Goal: Task Accomplishment & Management: Use online tool/utility

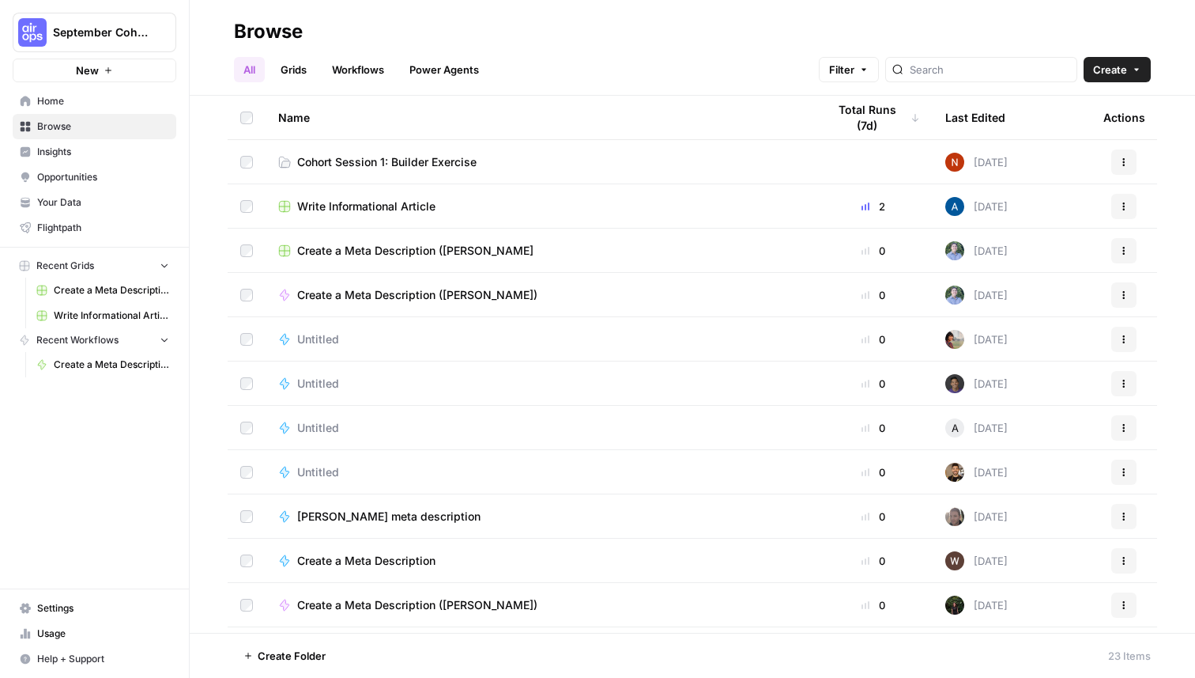
click at [93, 599] on link "Settings" at bounding box center [95, 607] width 164 height 25
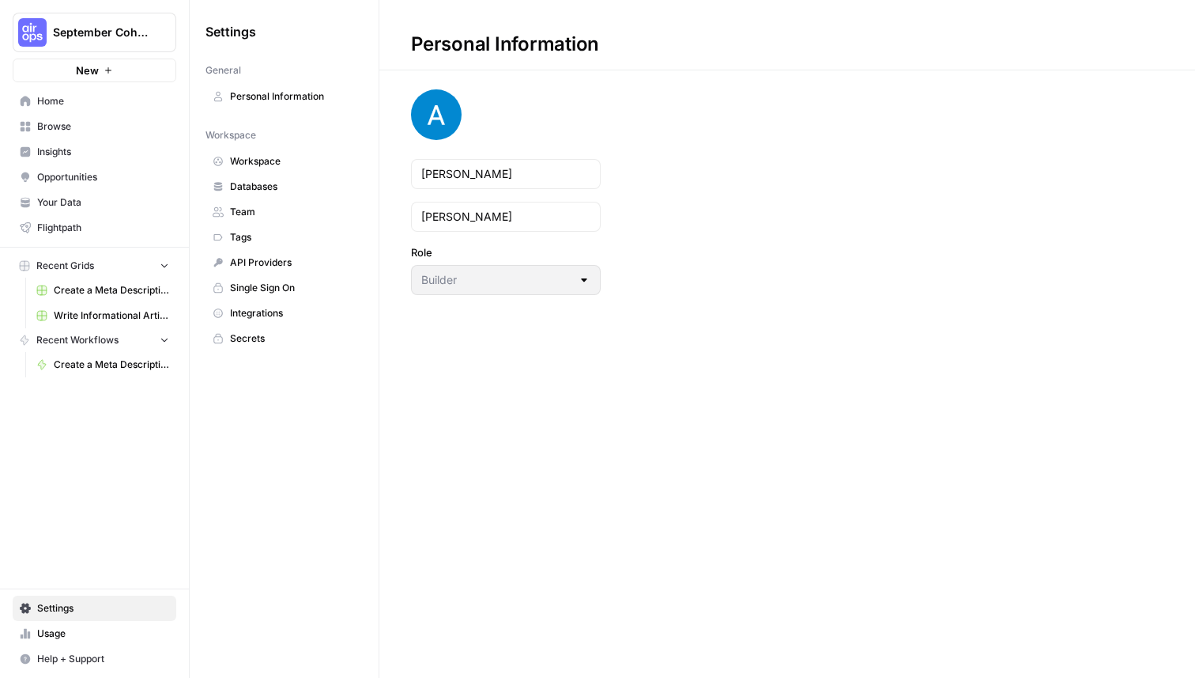
click at [289, 212] on span "Team" at bounding box center [293, 212] width 126 height 14
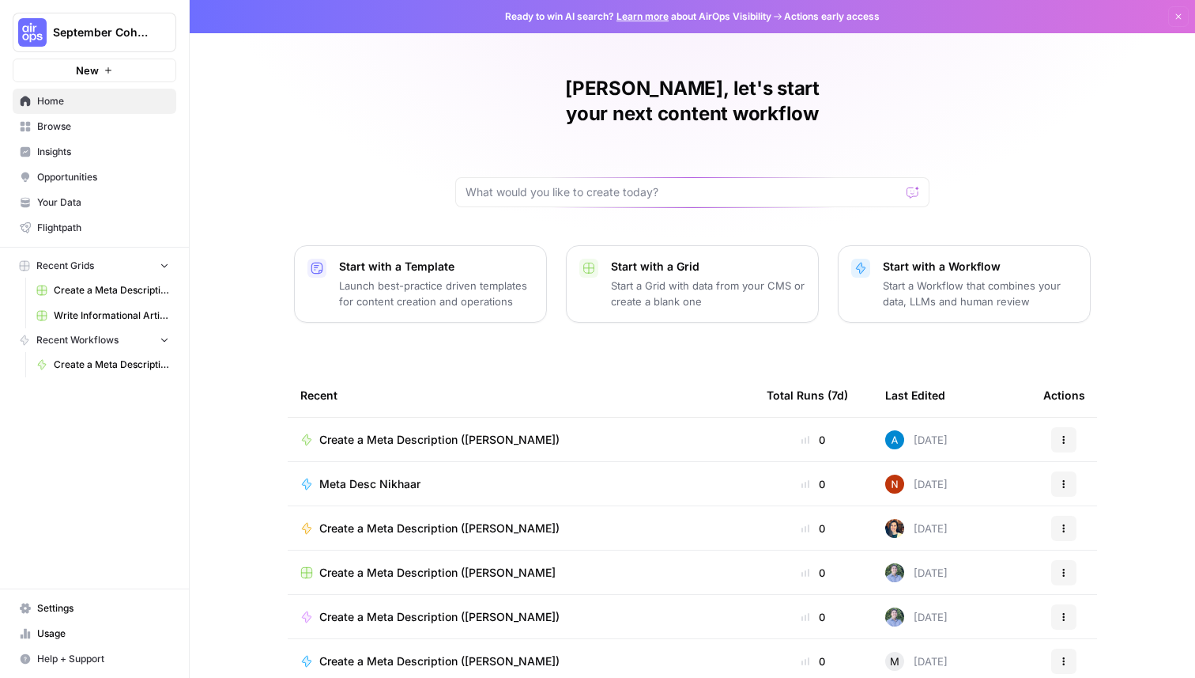
click at [74, 43] on button "September Cohort" at bounding box center [95, 33] width 164 height 40
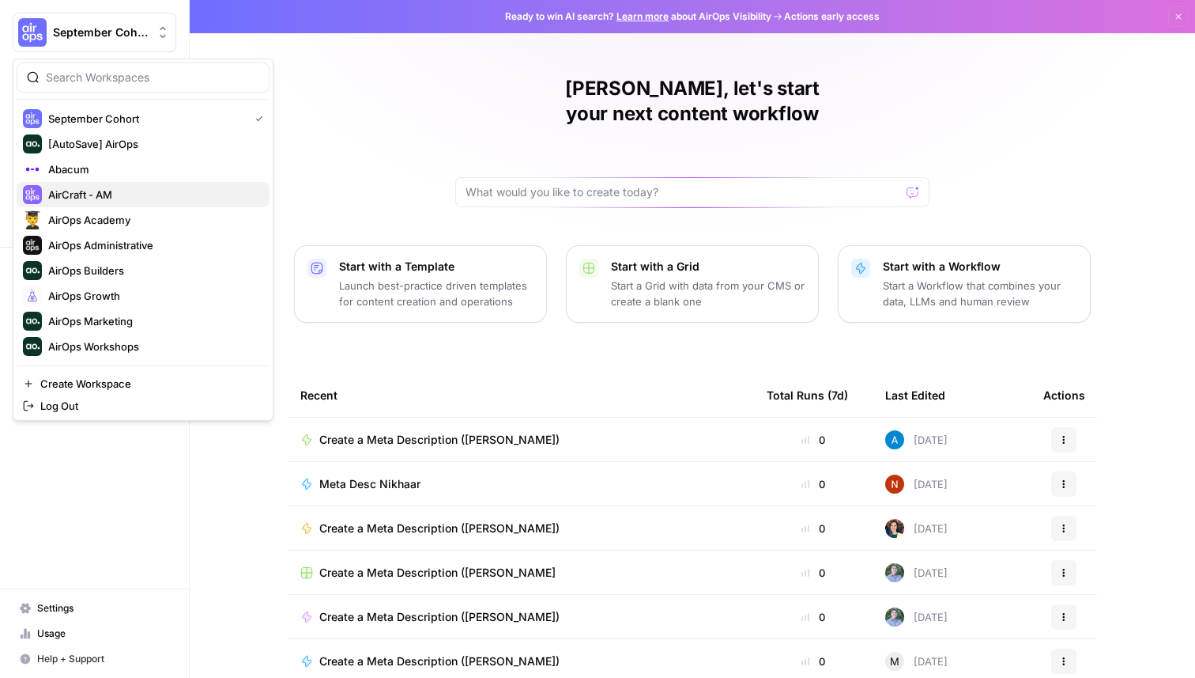
click at [106, 187] on span "AirCraft - AM" at bounding box center [152, 195] width 209 height 16
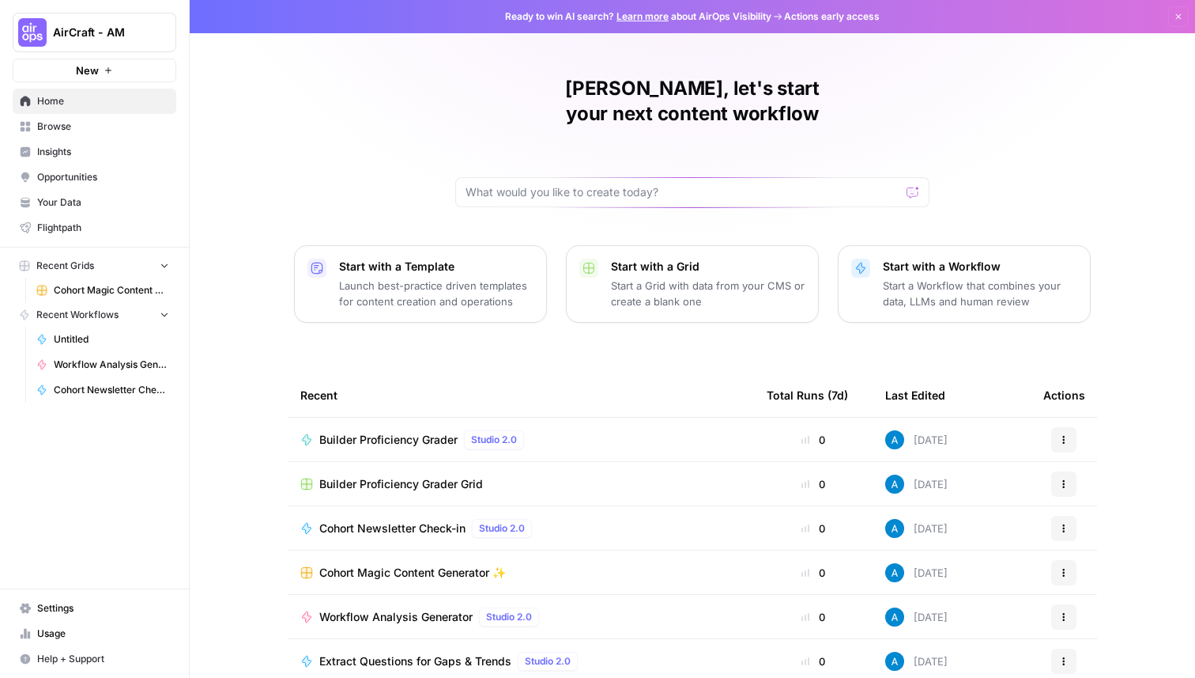
click at [421, 565] on span "Cohort Magic Content Generator ✨" at bounding box center [412, 573] width 187 height 16
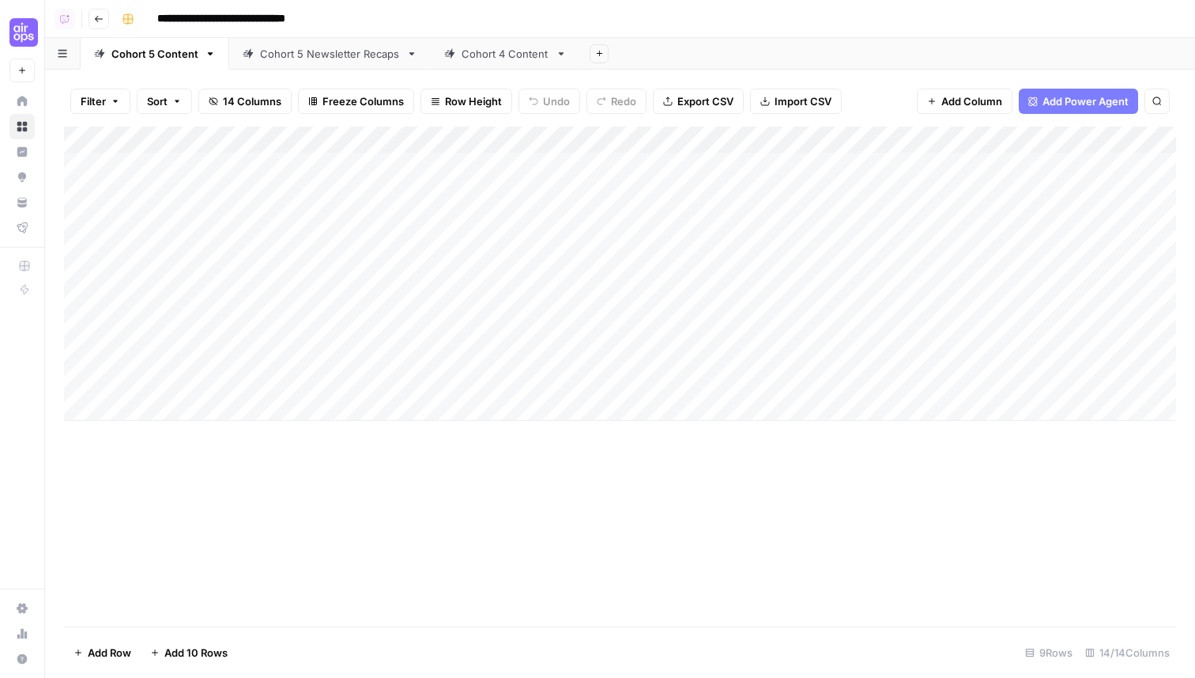
click at [602, 49] on button "Add Sheet" at bounding box center [599, 53] width 19 height 19
click at [655, 108] on span "Blank" at bounding box center [675, 108] width 116 height 16
click at [651, 55] on icon "button" at bounding box center [649, 53] width 11 height 11
click at [677, 78] on span "Rename Sheet" at bounding box center [710, 84] width 76 height 16
type input "**********"
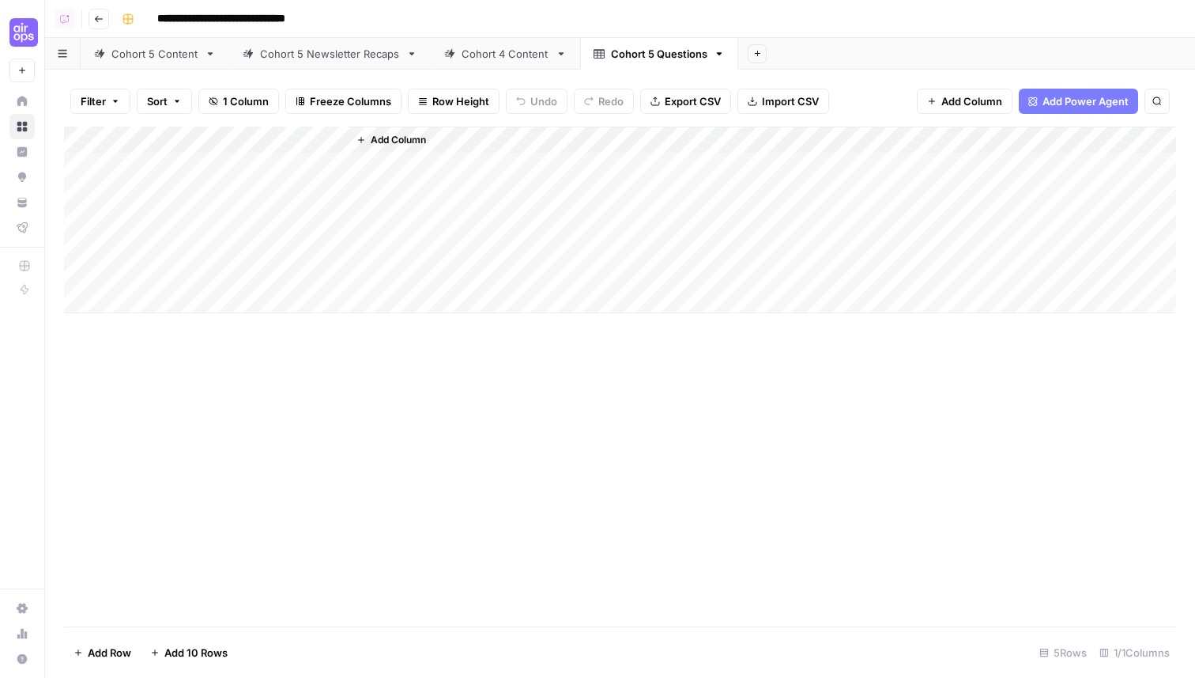
click at [236, 143] on div "Add Column" at bounding box center [620, 220] width 1112 height 187
click at [204, 178] on input "Title" at bounding box center [214, 178] width 160 height 16
type input "Slack Thread"
click at [293, 432] on div "Add Column" at bounding box center [620, 377] width 1112 height 500
click at [280, 166] on div "Add Column" at bounding box center [620, 220] width 1112 height 187
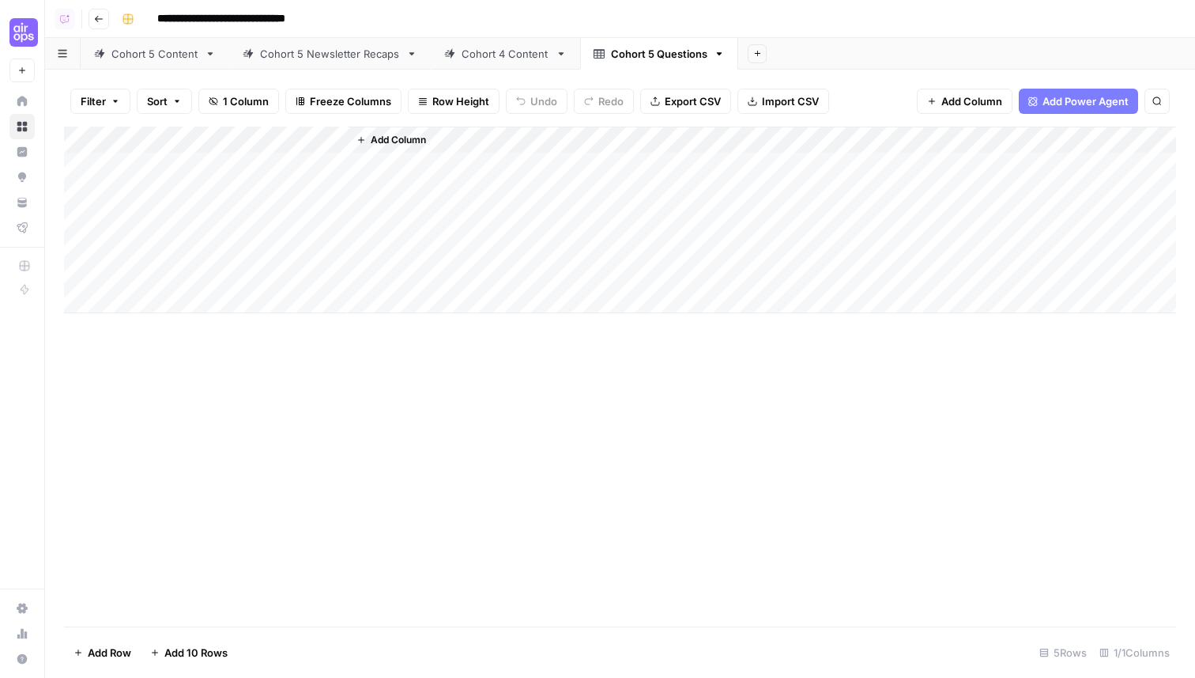
click at [280, 166] on div "Add Column" at bounding box center [620, 220] width 1112 height 187
type textarea "**********"
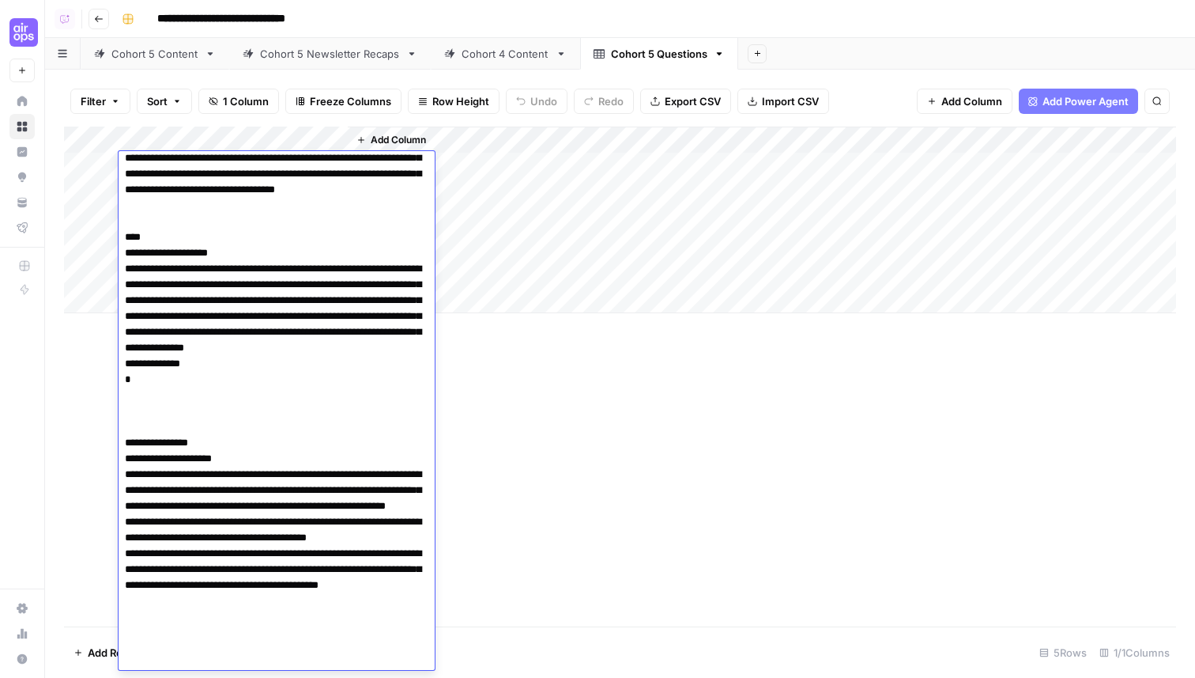
click at [568, 500] on div "Add Column" at bounding box center [620, 377] width 1112 height 500
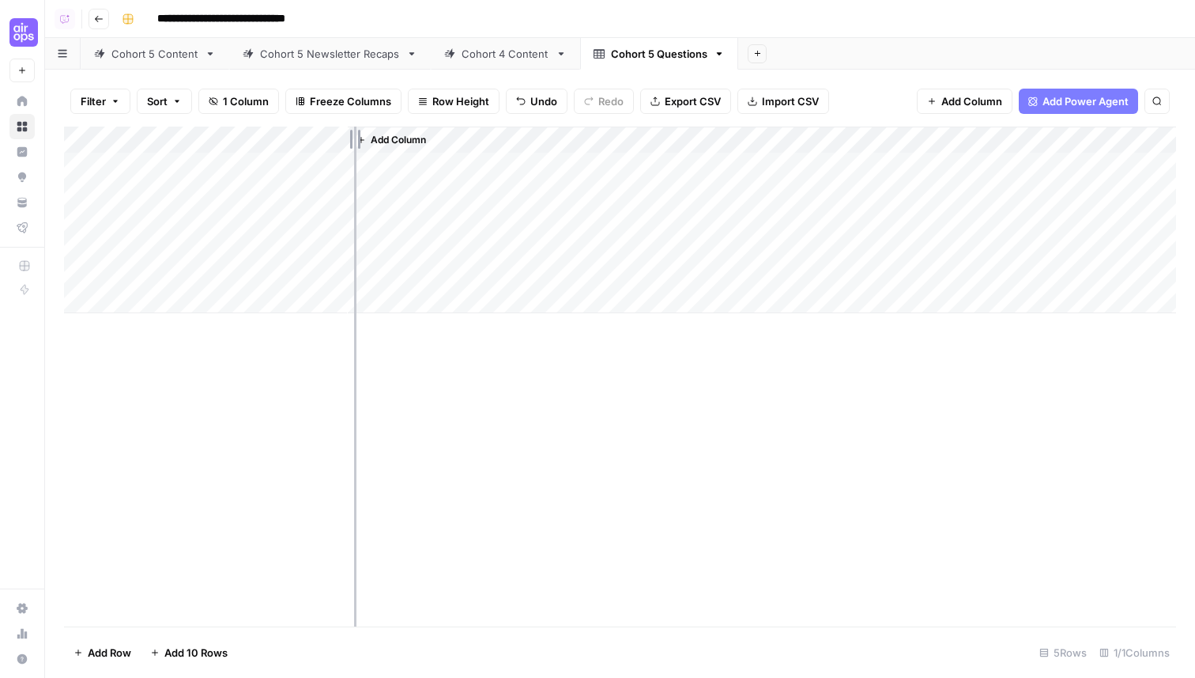
drag, startPoint x: 346, startPoint y: 134, endPoint x: 355, endPoint y: 134, distance: 8.7
click at [355, 134] on div "Add Column" at bounding box center [620, 220] width 1112 height 187
click at [409, 520] on div "Add Column" at bounding box center [620, 377] width 1112 height 500
click at [153, 51] on div "Cohort 5 Content" at bounding box center [154, 54] width 87 height 16
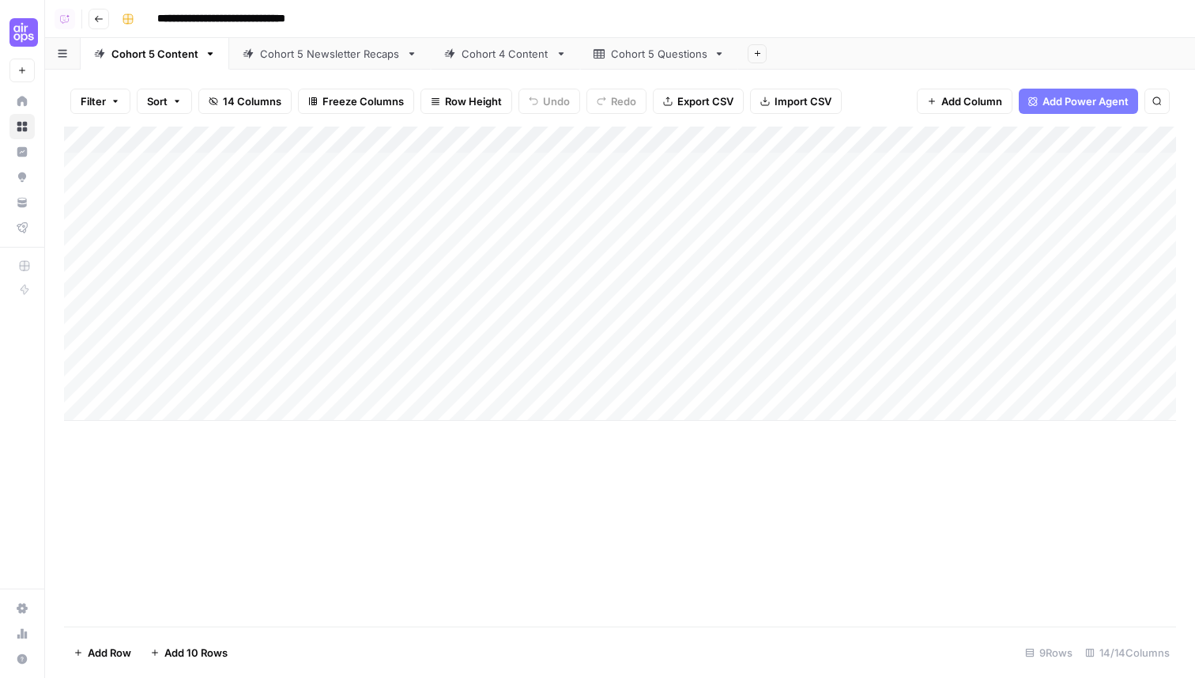
click at [162, 410] on div "Add Column" at bounding box center [620, 274] width 1112 height 294
drag, startPoint x: 67, startPoint y: 410, endPoint x: 84, endPoint y: 172, distance: 238.6
click at [84, 172] on div "Add Column" at bounding box center [620, 287] width 1112 height 321
click at [203, 164] on div "Add Column" at bounding box center [620, 287] width 1112 height 321
click at [191, 169] on div "Add Column" at bounding box center [620, 287] width 1112 height 321
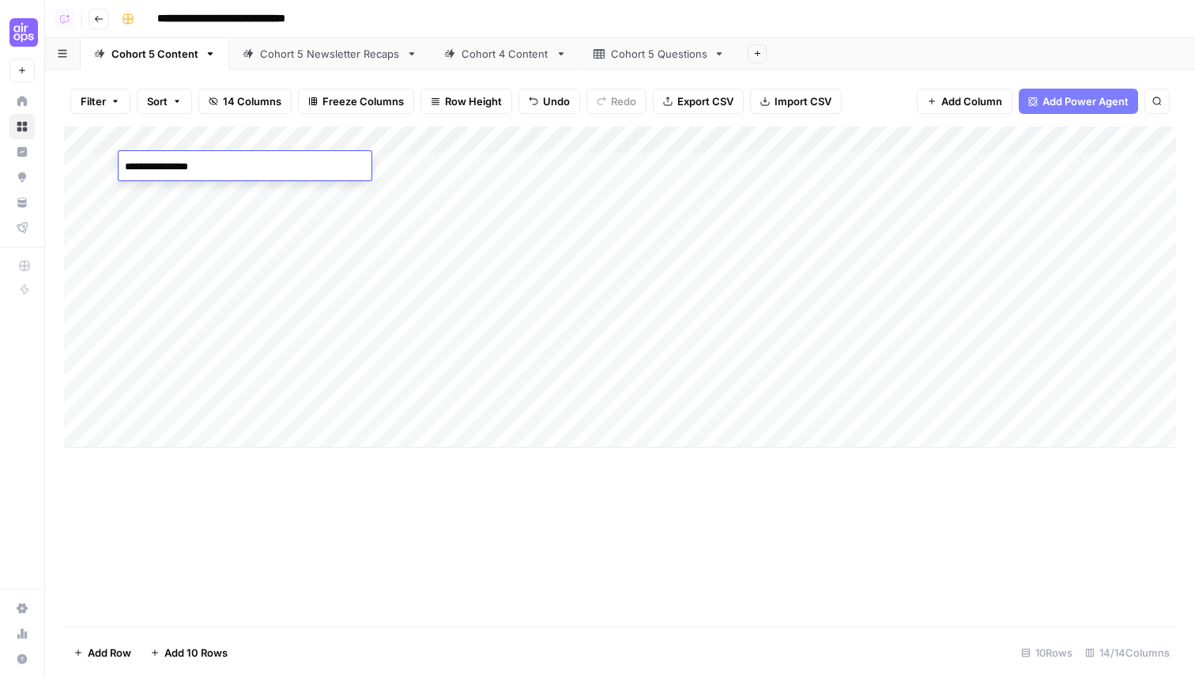
type textarea "**********"
click at [255, 674] on footer "Add Row Add 10 Rows 10 Rows 14/14 Columns" at bounding box center [620, 651] width 1112 height 51
click at [348, 173] on div "Add Column" at bounding box center [620, 287] width 1112 height 321
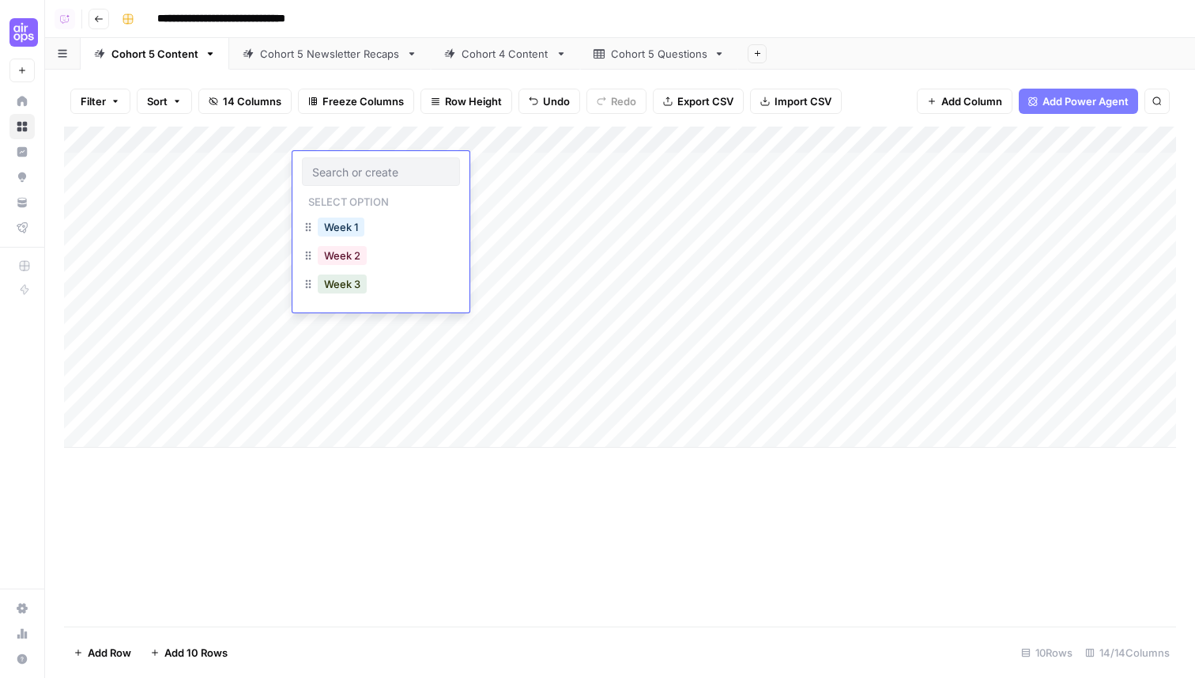
click at [344, 228] on button "Week 1" at bounding box center [341, 226] width 47 height 19
click at [425, 499] on div "Add Column" at bounding box center [620, 377] width 1112 height 500
click at [463, 178] on div "Add Column" at bounding box center [620, 287] width 1112 height 321
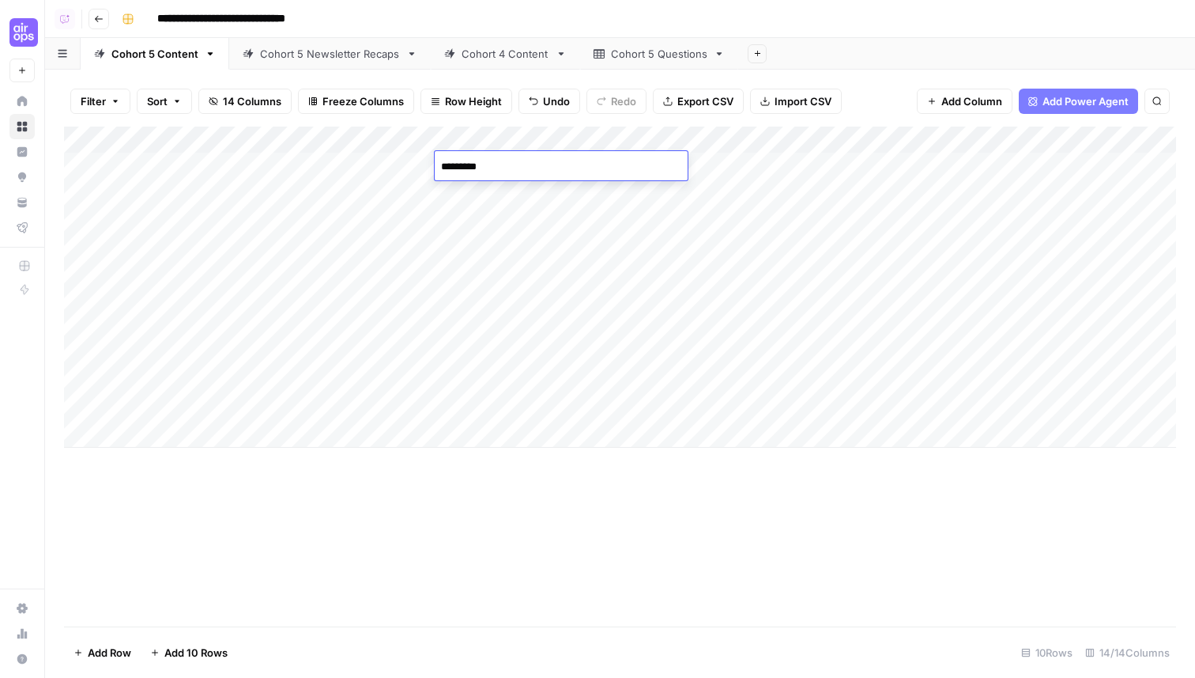
type textarea "**********"
click at [564, 477] on div "Add Column" at bounding box center [620, 377] width 1112 height 500
click at [1123, 142] on span "Add Column" at bounding box center [1139, 140] width 55 height 14
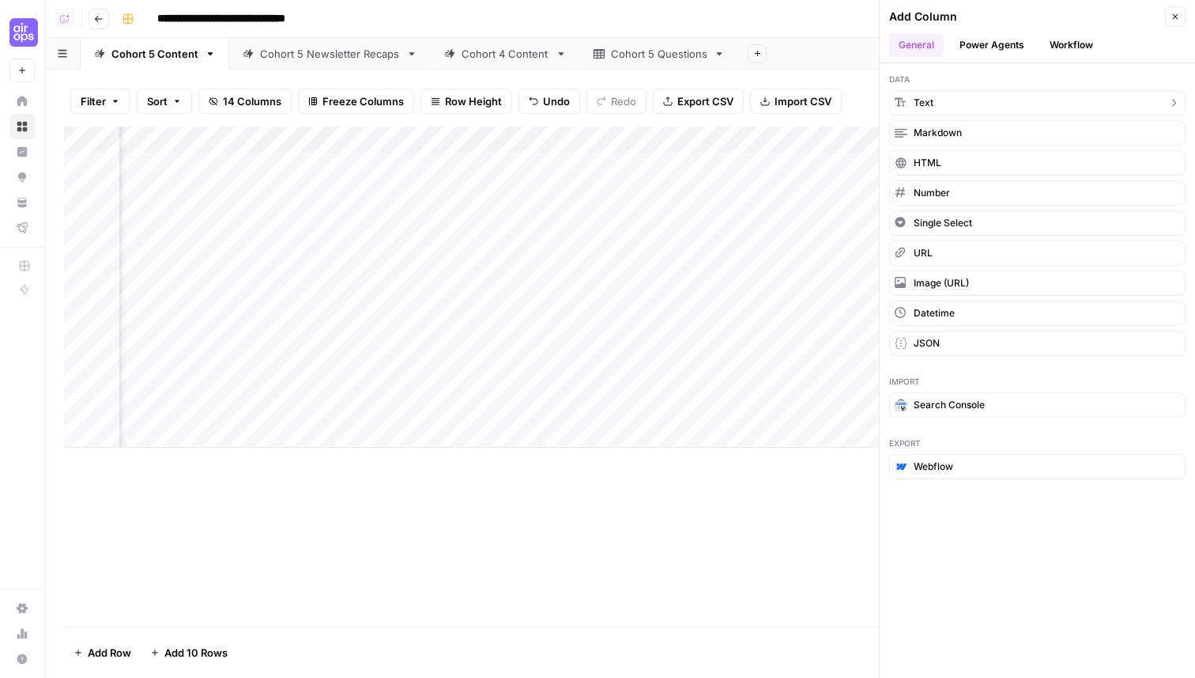
click at [956, 104] on button "Text" at bounding box center [1037, 102] width 296 height 25
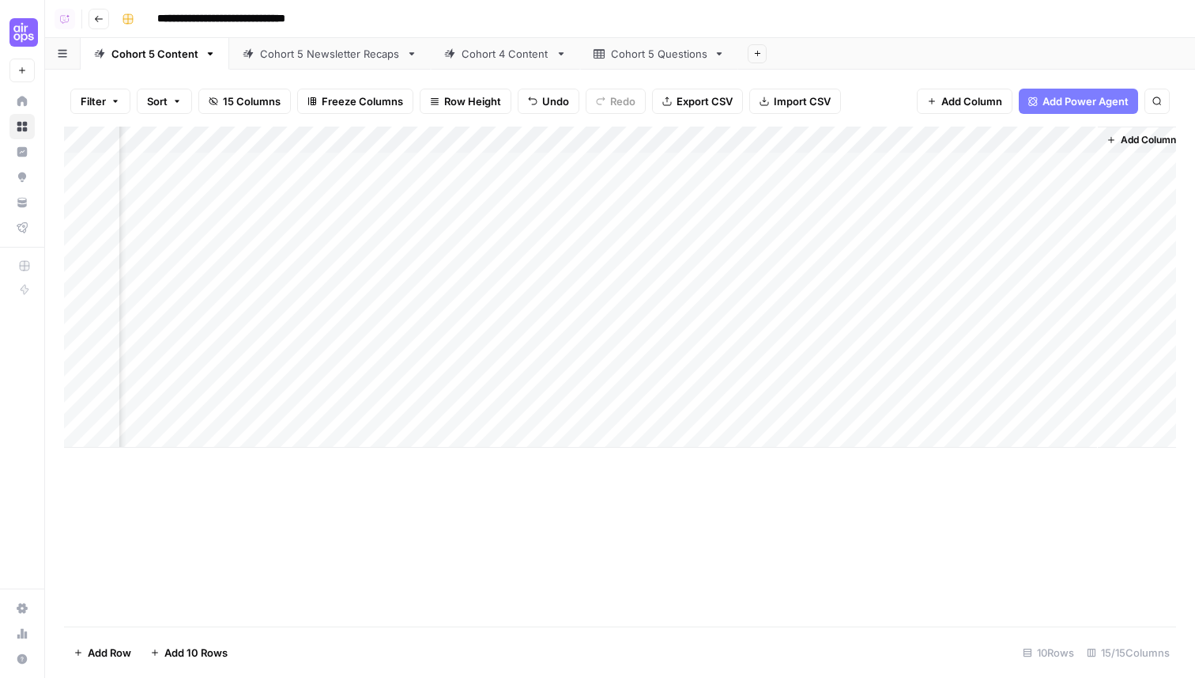
scroll to position [0, 1632]
drag, startPoint x: 999, startPoint y: 147, endPoint x: 296, endPoint y: 143, distance: 702.1
click at [296, 144] on div "Add Column" at bounding box center [620, 287] width 1112 height 321
drag, startPoint x: 365, startPoint y: 142, endPoint x: 198, endPoint y: 142, distance: 166.8
click at [198, 142] on div "Add Column" at bounding box center [620, 287] width 1112 height 321
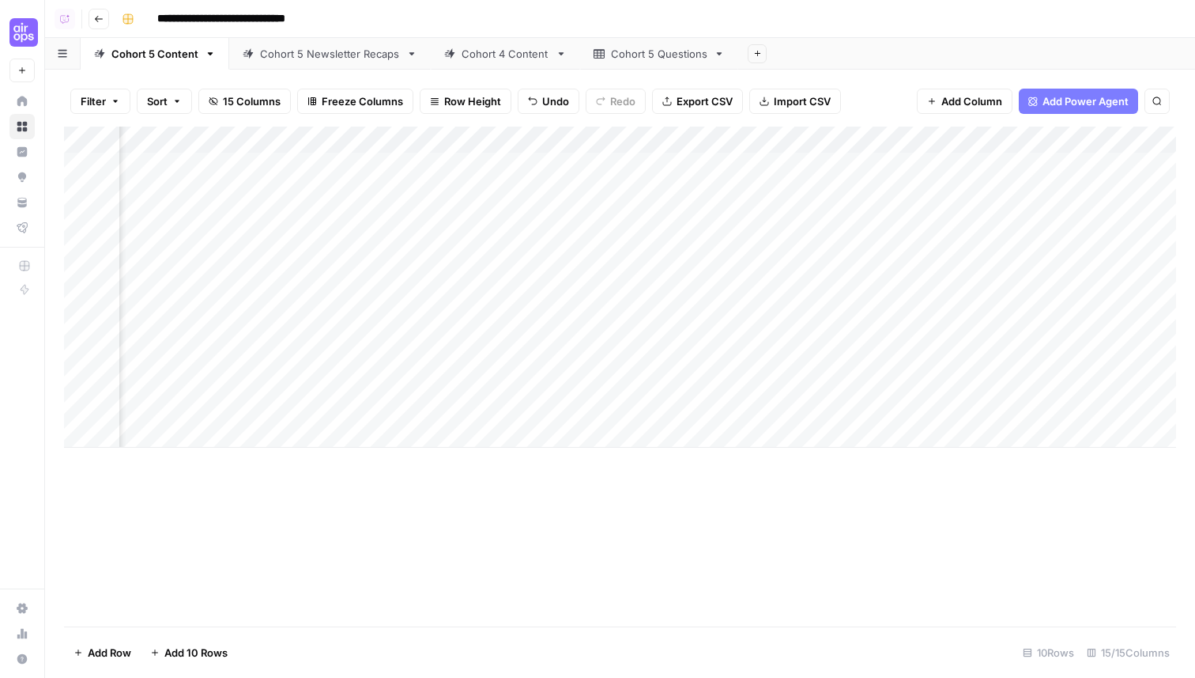
scroll to position [0, 768]
drag, startPoint x: 978, startPoint y: 138, endPoint x: 304, endPoint y: 144, distance: 674.4
click at [303, 144] on div "Add Column" at bounding box center [620, 287] width 1112 height 321
drag, startPoint x: 1010, startPoint y: 141, endPoint x: 405, endPoint y: 174, distance: 605.7
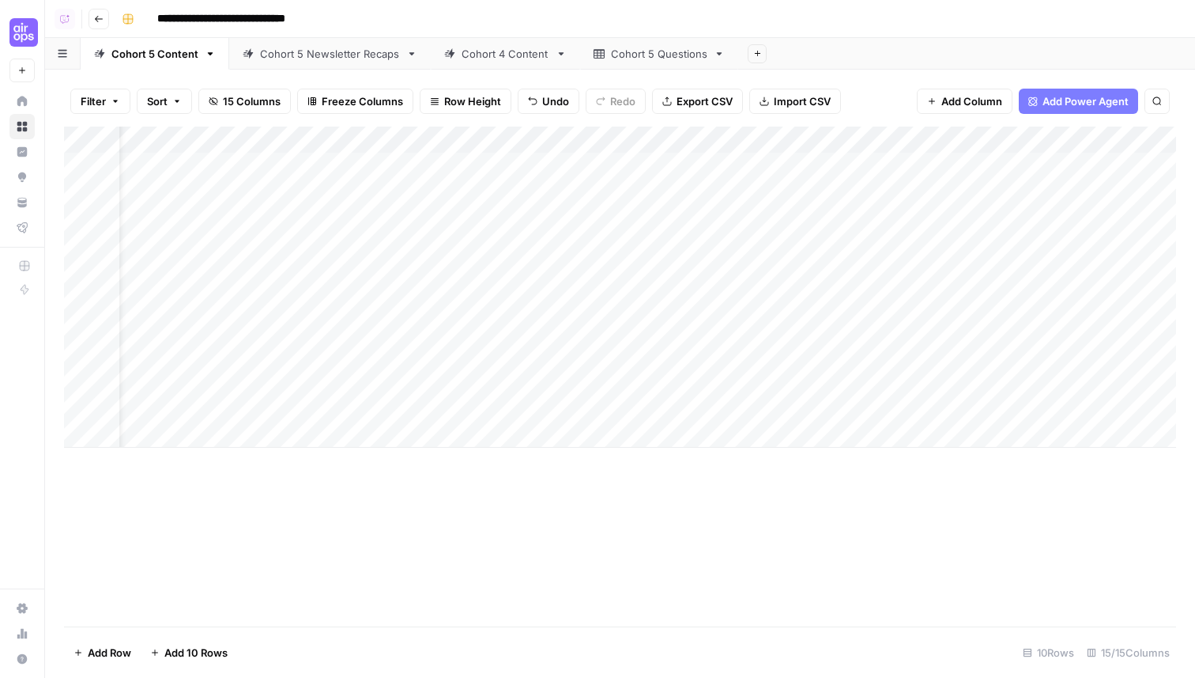
click at [405, 174] on div "Add Column" at bounding box center [620, 287] width 1112 height 321
click at [499, 142] on div "Add Column" at bounding box center [620, 287] width 1112 height 321
click at [472, 177] on input "New Column" at bounding box center [479, 178] width 160 height 16
type input "Slack Message"
click at [454, 488] on div "Add Column" at bounding box center [620, 377] width 1112 height 500
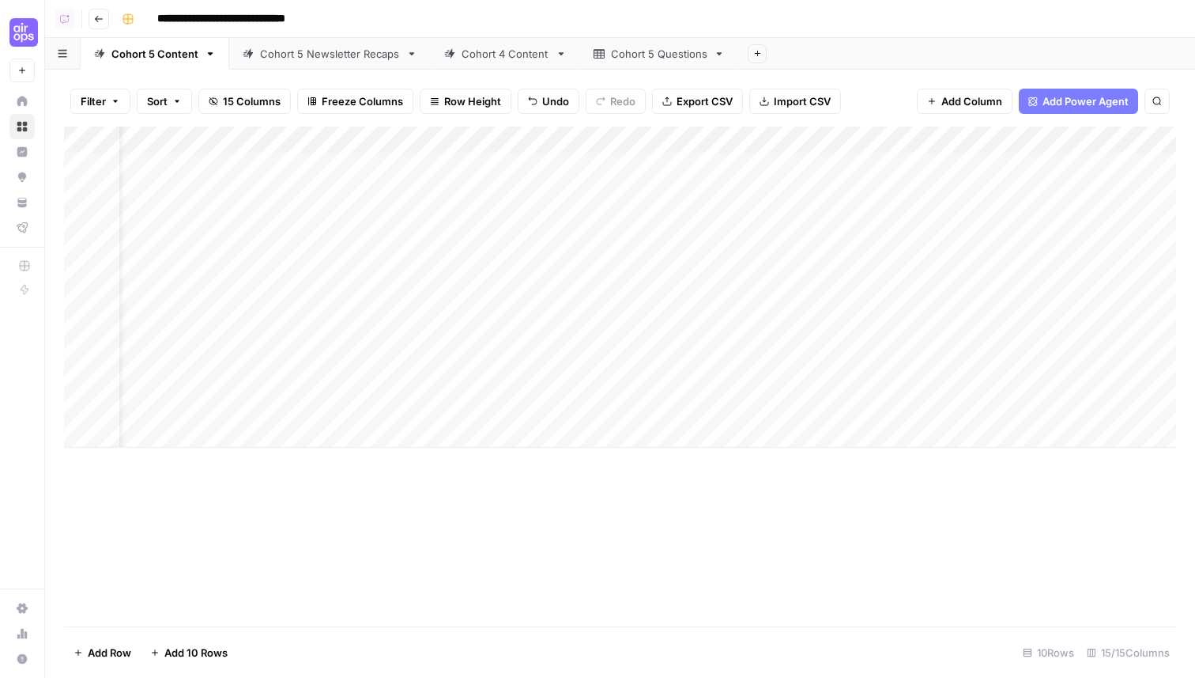
click at [606, 141] on div "Add Column" at bounding box center [620, 287] width 1112 height 321
click at [532, 537] on div "Add Column" at bounding box center [620, 377] width 1112 height 500
click at [1123, 138] on span "Add Column" at bounding box center [1139, 140] width 55 height 14
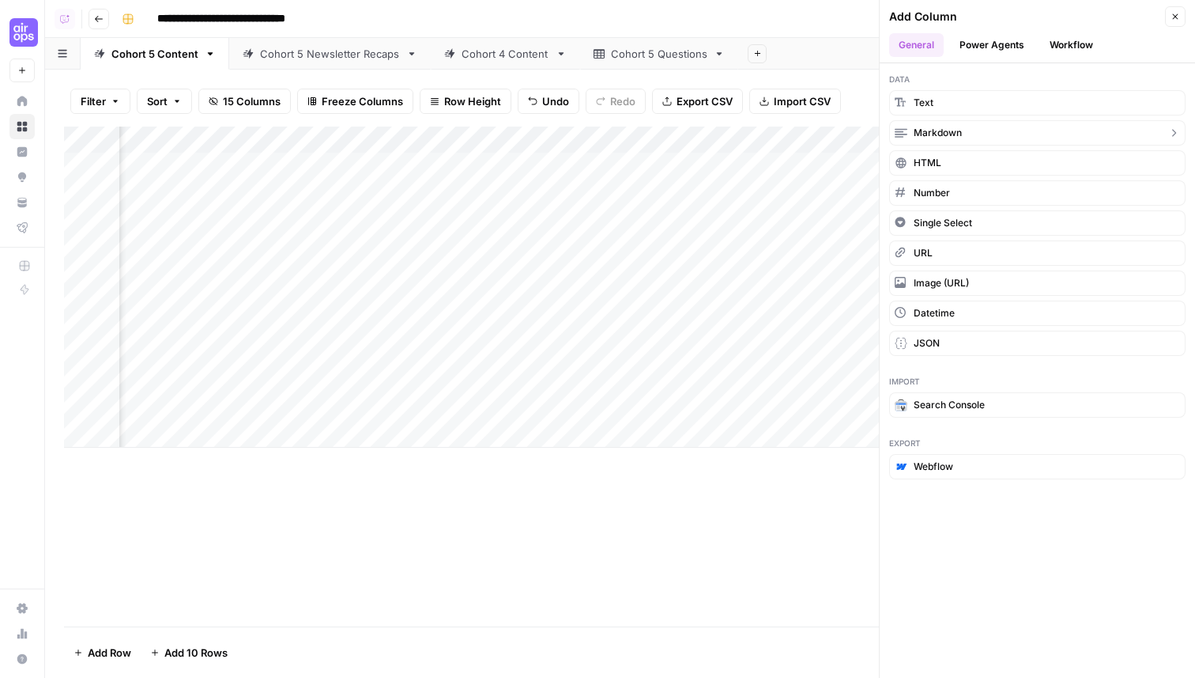
click at [960, 135] on span "Markdown" at bounding box center [938, 133] width 48 height 14
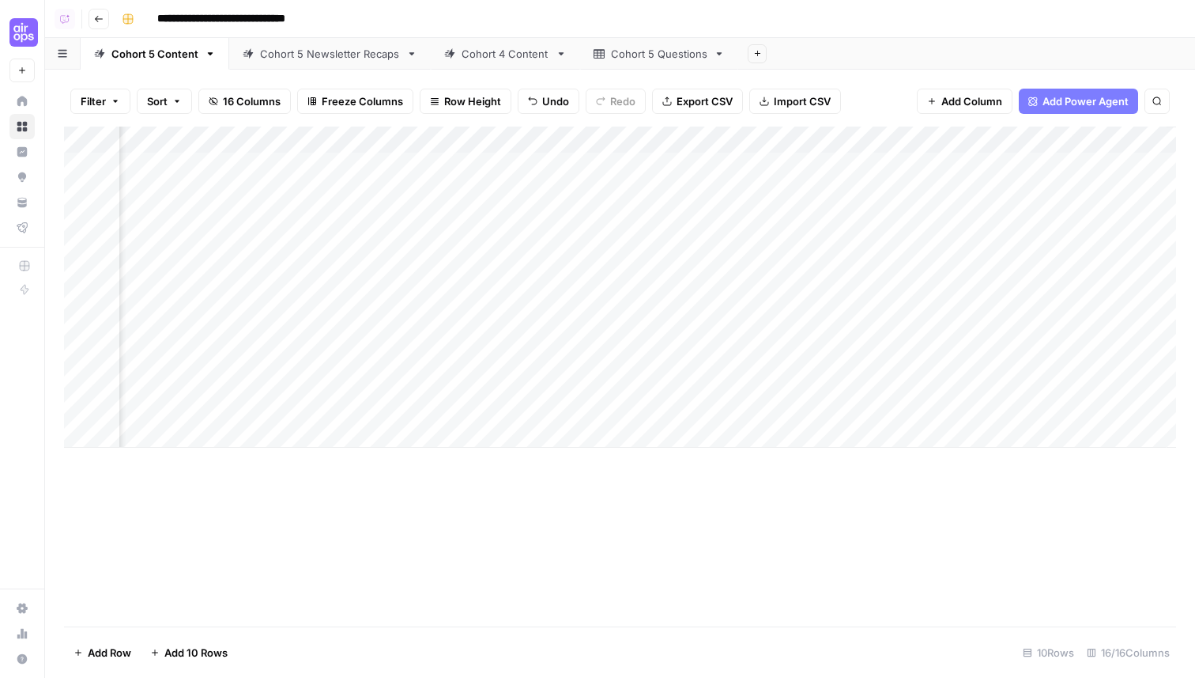
scroll to position [0, 1860]
drag, startPoint x: 1002, startPoint y: 134, endPoint x: 195, endPoint y: 126, distance: 806.5
click at [195, 126] on div "Filter Sort 16 Columns Freeze Columns Row Height Undo Redo Export CSV Import CS…" at bounding box center [620, 374] width 1150 height 608
drag, startPoint x: 788, startPoint y: 137, endPoint x: 334, endPoint y: 143, distance: 454.7
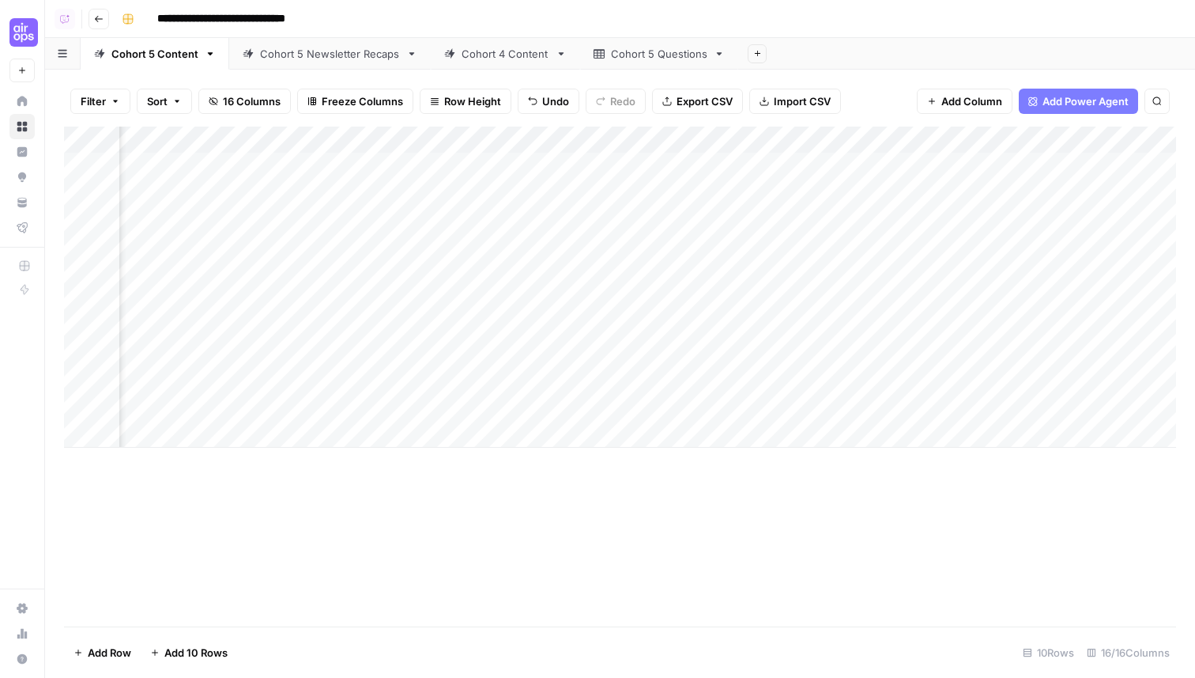
click at [334, 143] on div "Add Column" at bounding box center [620, 287] width 1112 height 321
drag, startPoint x: 895, startPoint y: 143, endPoint x: 361, endPoint y: 136, distance: 534.5
click at [361, 137] on div "Add Column" at bounding box center [620, 287] width 1112 height 321
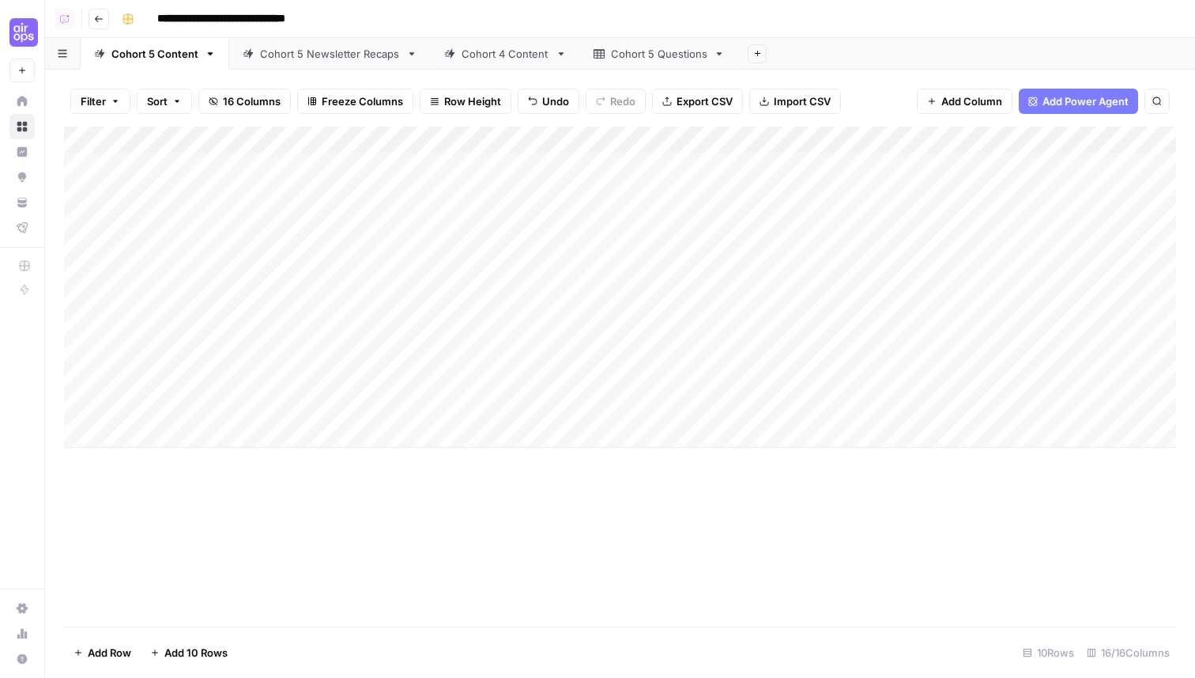
drag, startPoint x: 1055, startPoint y: 138, endPoint x: 757, endPoint y: 138, distance: 297.3
click at [757, 138] on div "Add Column" at bounding box center [620, 287] width 1112 height 321
click at [542, 138] on div "Add Column" at bounding box center [620, 287] width 1112 height 321
click at [449, 179] on div "Slack Message" at bounding box center [530, 177] width 175 height 25
click at [541, 142] on div "Add Column" at bounding box center [620, 287] width 1112 height 321
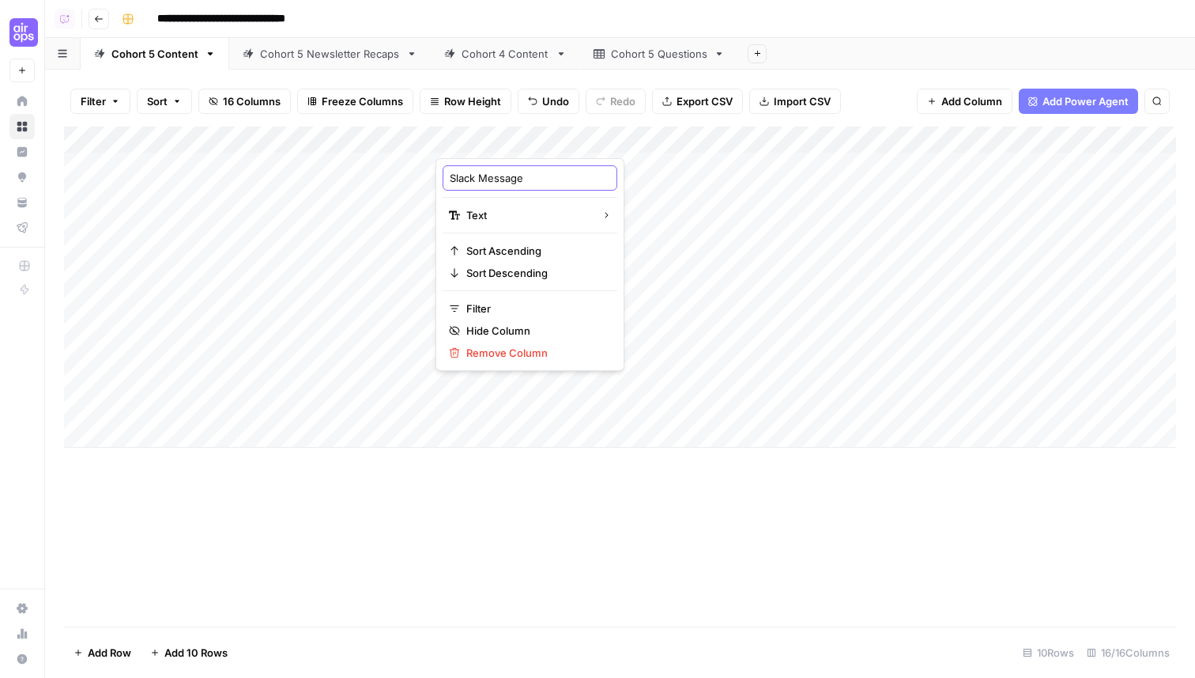
click at [514, 179] on input "Slack Message" at bounding box center [530, 178] width 160 height 16
type input "Pre-Session Message"
click at [751, 139] on div "Add Column" at bounding box center [620, 287] width 1112 height 321
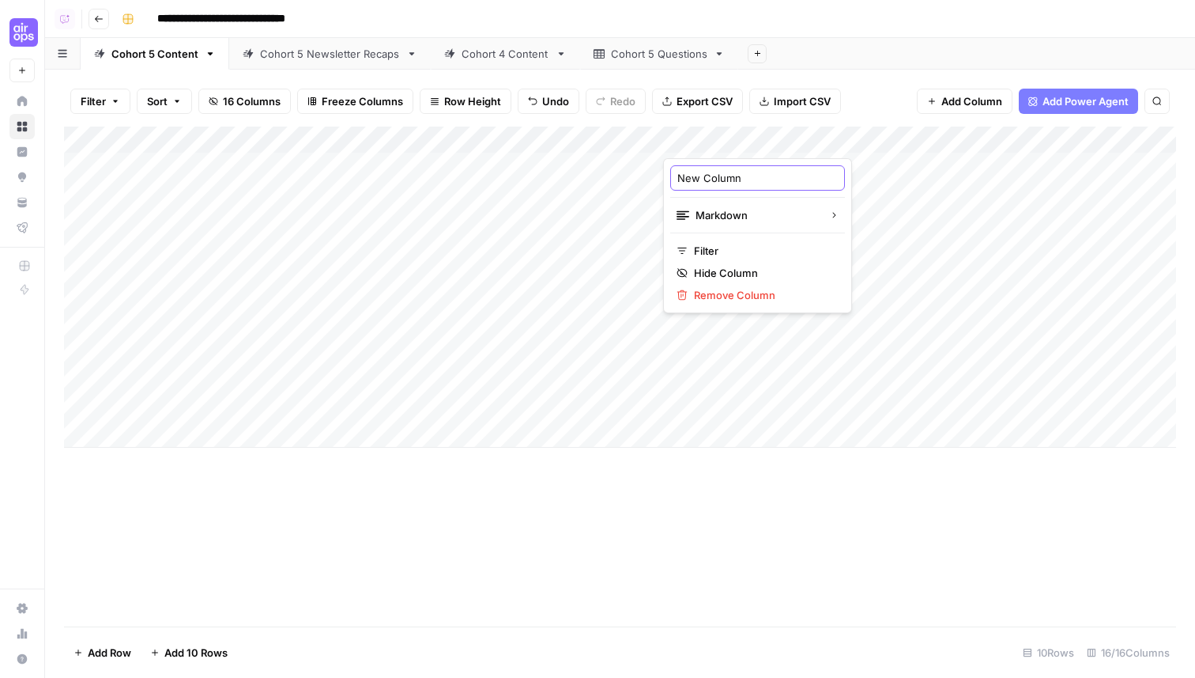
click at [735, 175] on input "New Column" at bounding box center [758, 178] width 160 height 16
type input "Post-Session Message"
click at [538, 138] on div "Add Column" at bounding box center [620, 287] width 1112 height 321
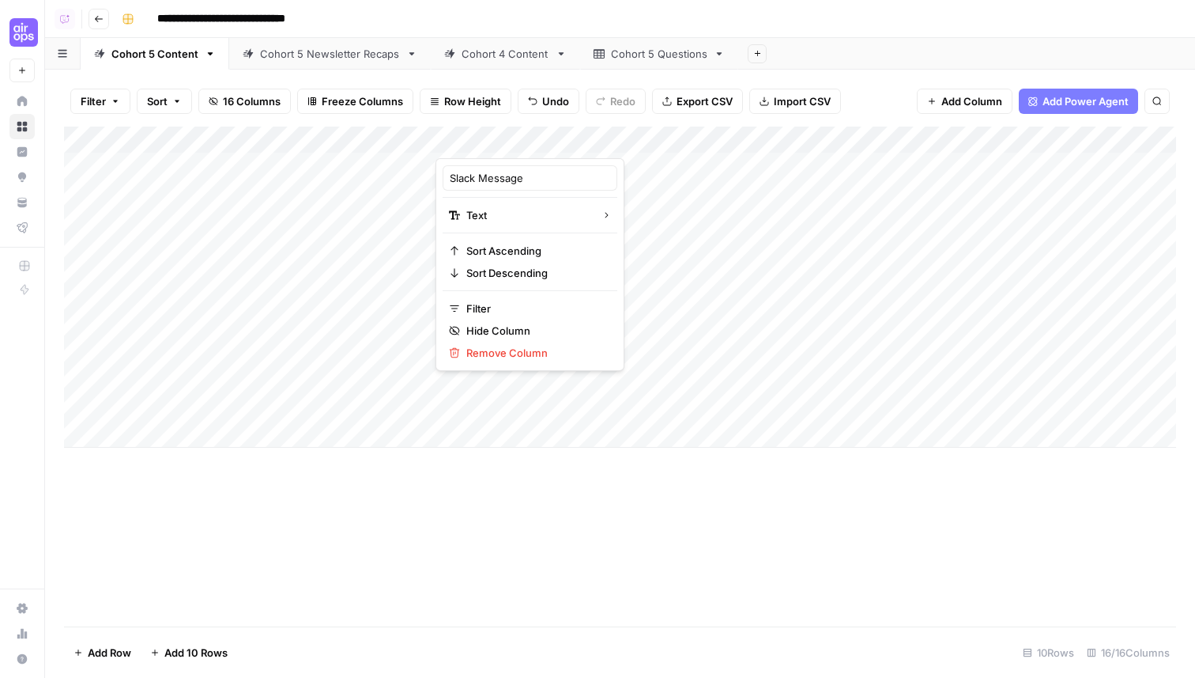
click at [523, 168] on div "Slack Message" at bounding box center [530, 177] width 175 height 25
type input "Pre-Session Message"
click at [506, 172] on div "Add Column" at bounding box center [620, 287] width 1112 height 321
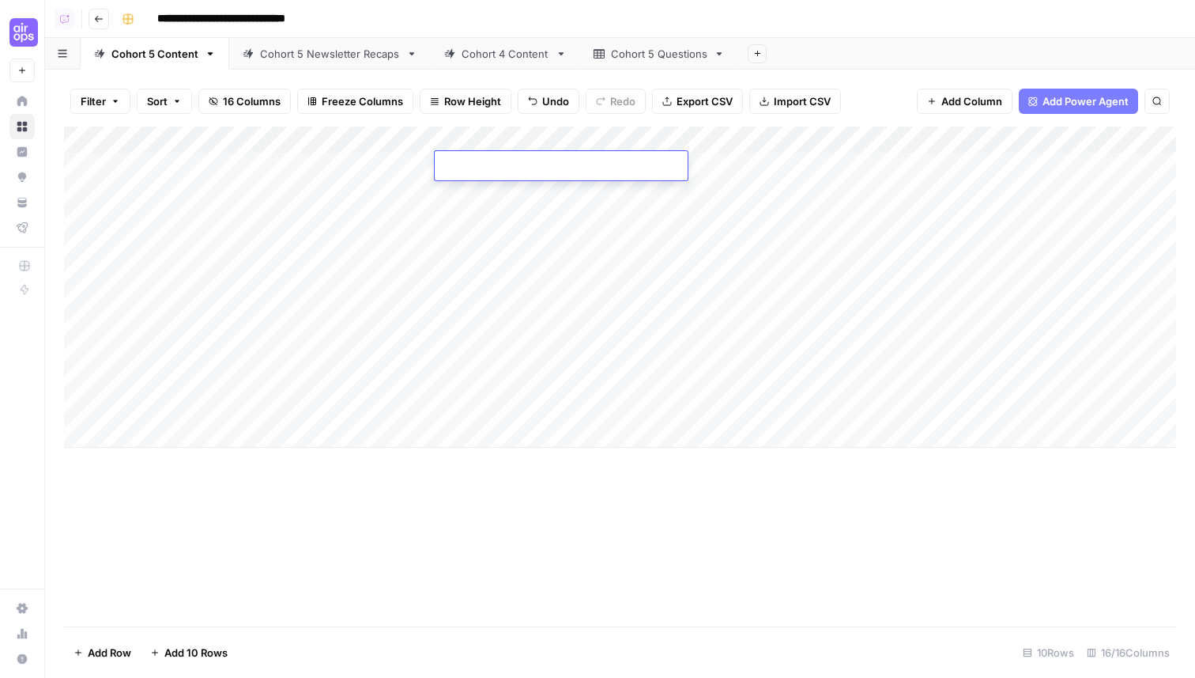
type textarea "**********"
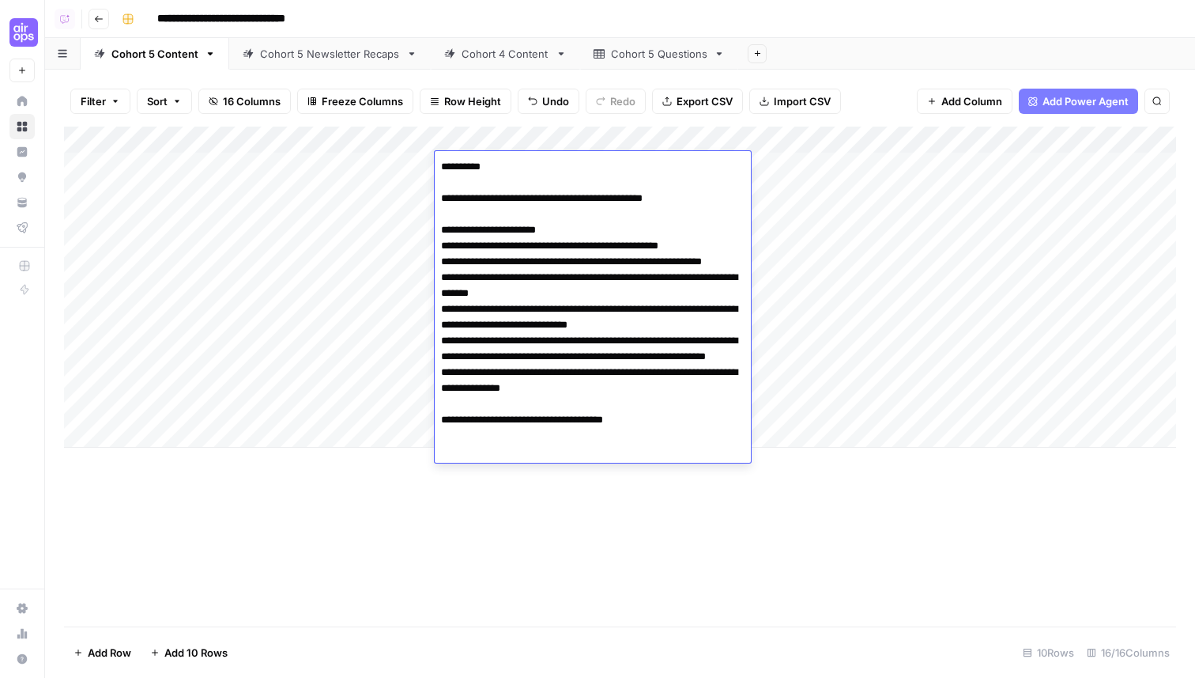
click at [549, 145] on div "Add Column" at bounding box center [620, 287] width 1112 height 321
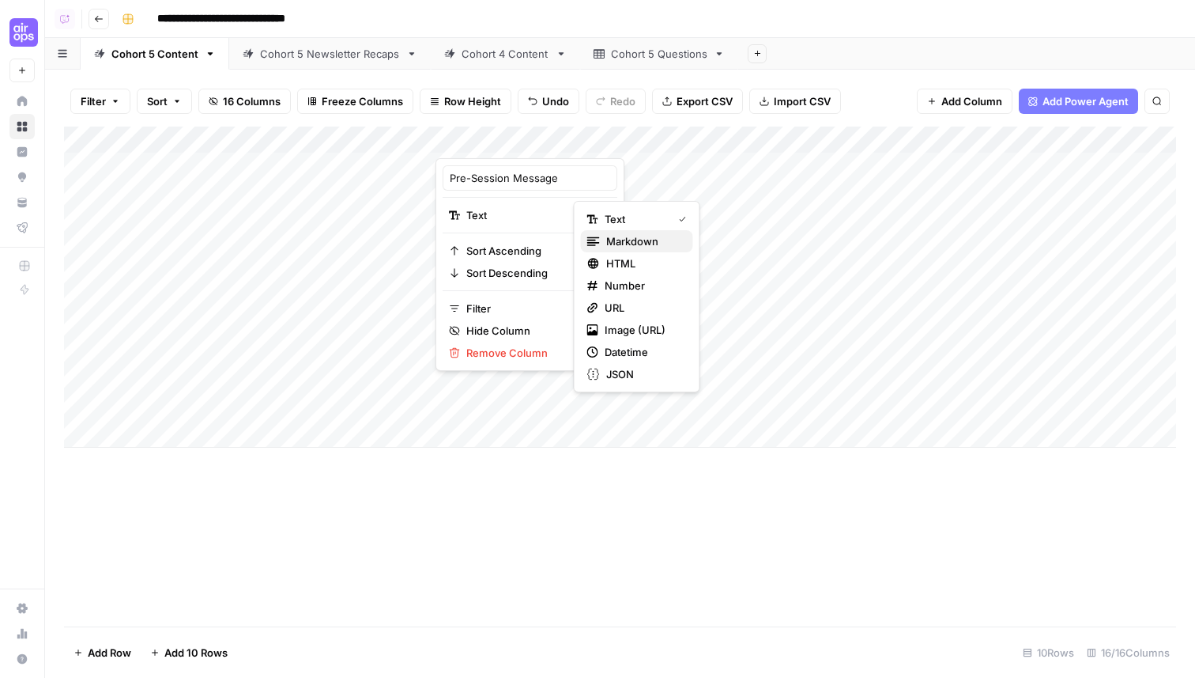
click at [637, 243] on span "Markdown" at bounding box center [643, 241] width 74 height 16
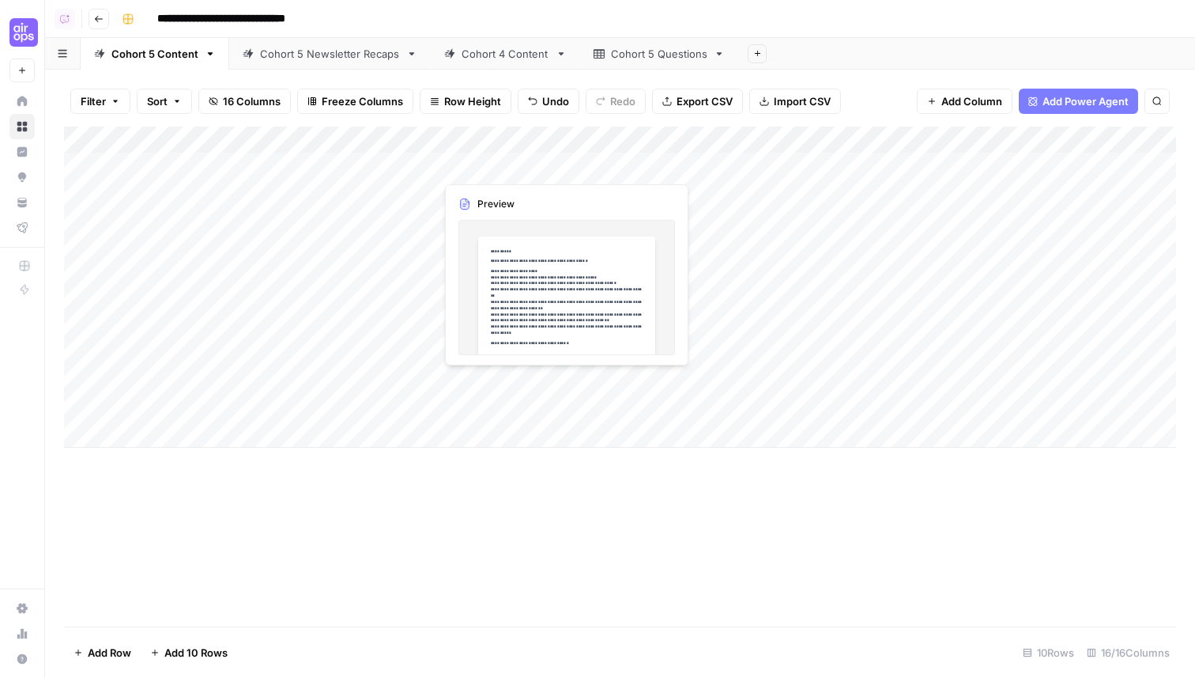
click at [570, 164] on div "Add Column" at bounding box center [620, 287] width 1112 height 321
click at [644, 172] on div "Add Column" at bounding box center [620, 287] width 1112 height 321
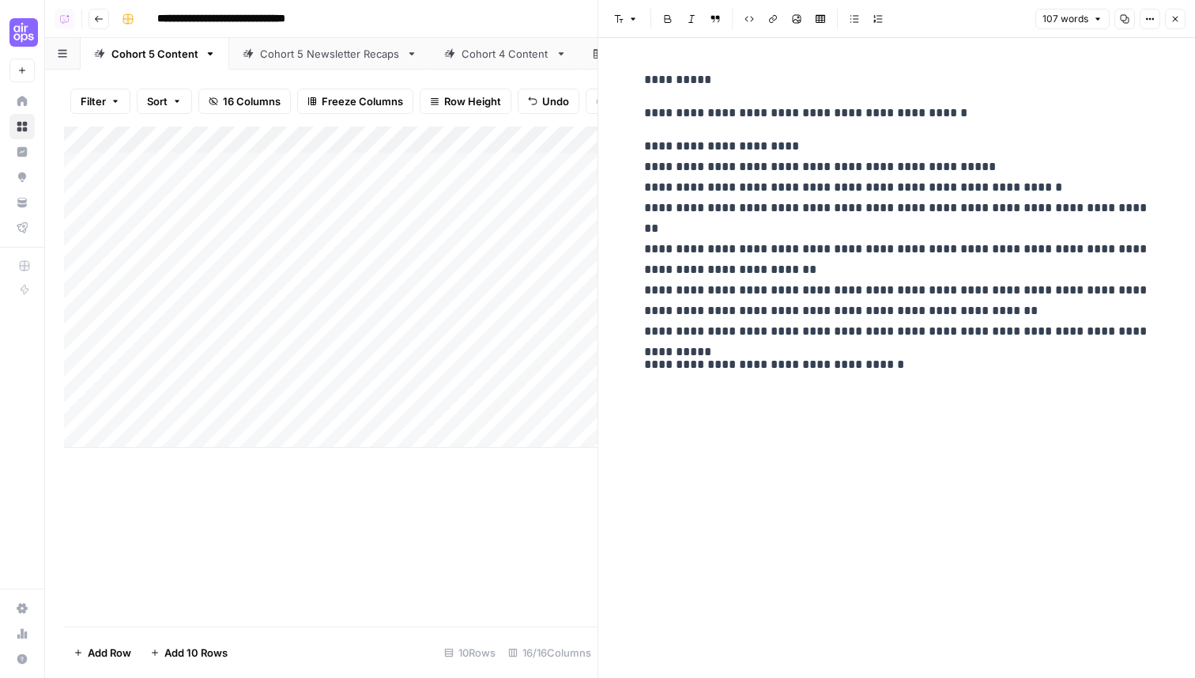
click at [1173, 14] on icon "button" at bounding box center [1175, 18] width 9 height 9
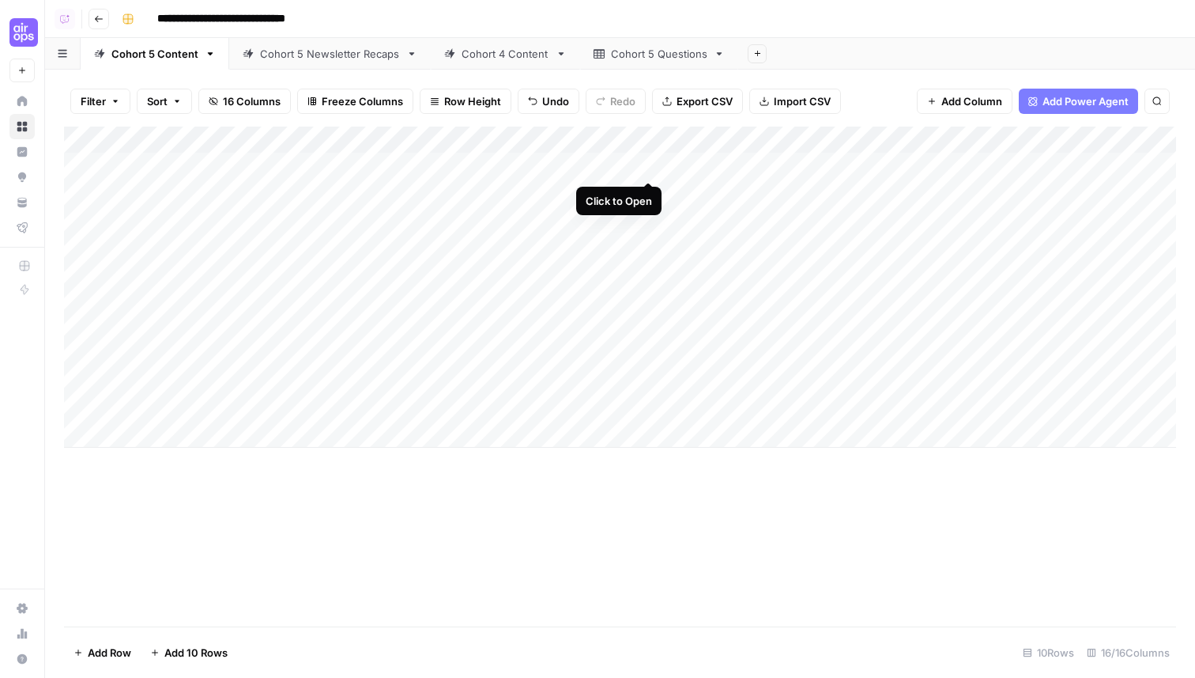
click at [647, 163] on div "Add Column" at bounding box center [620, 287] width 1112 height 321
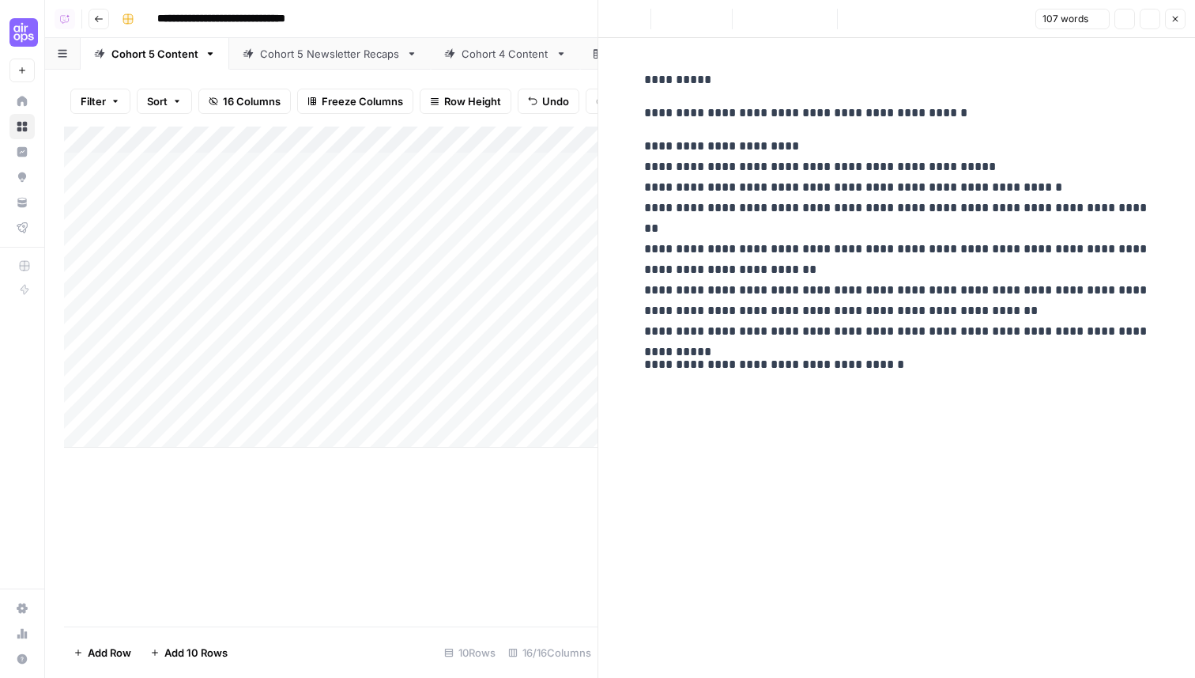
click at [943, 213] on p "**********" at bounding box center [897, 239] width 506 height 206
click at [1180, 21] on button "Close" at bounding box center [1175, 19] width 21 height 21
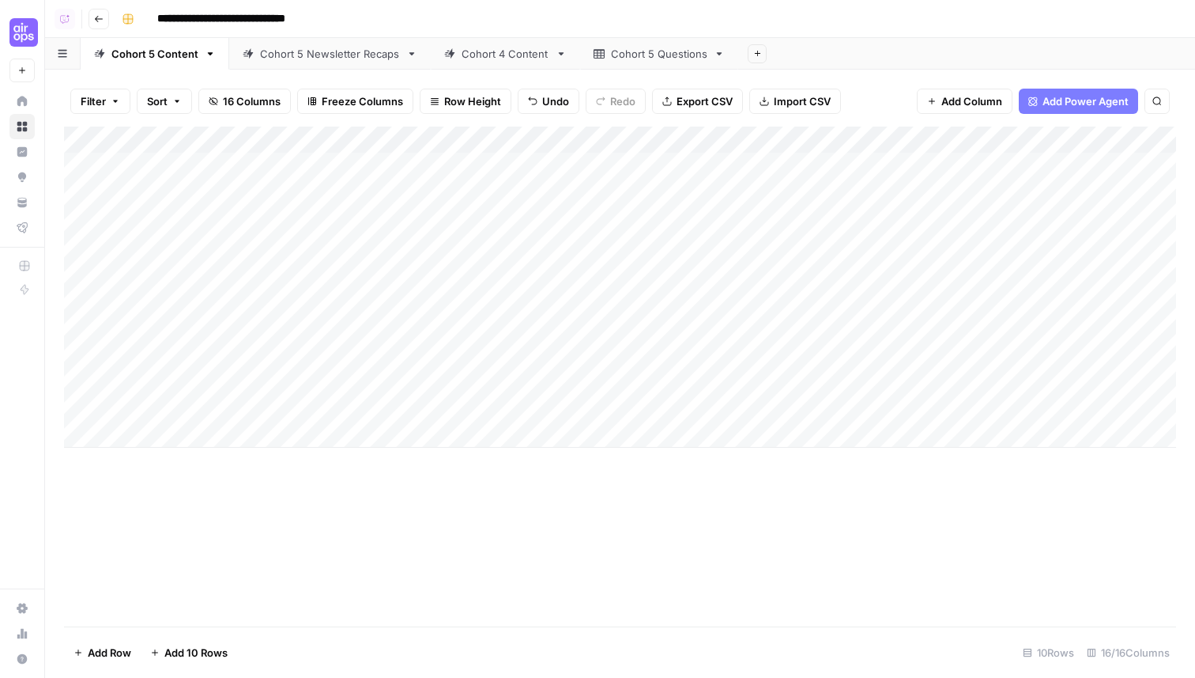
click at [770, 164] on div "Add Column" at bounding box center [620, 287] width 1112 height 321
click at [878, 163] on div "Add Column" at bounding box center [620, 287] width 1112 height 321
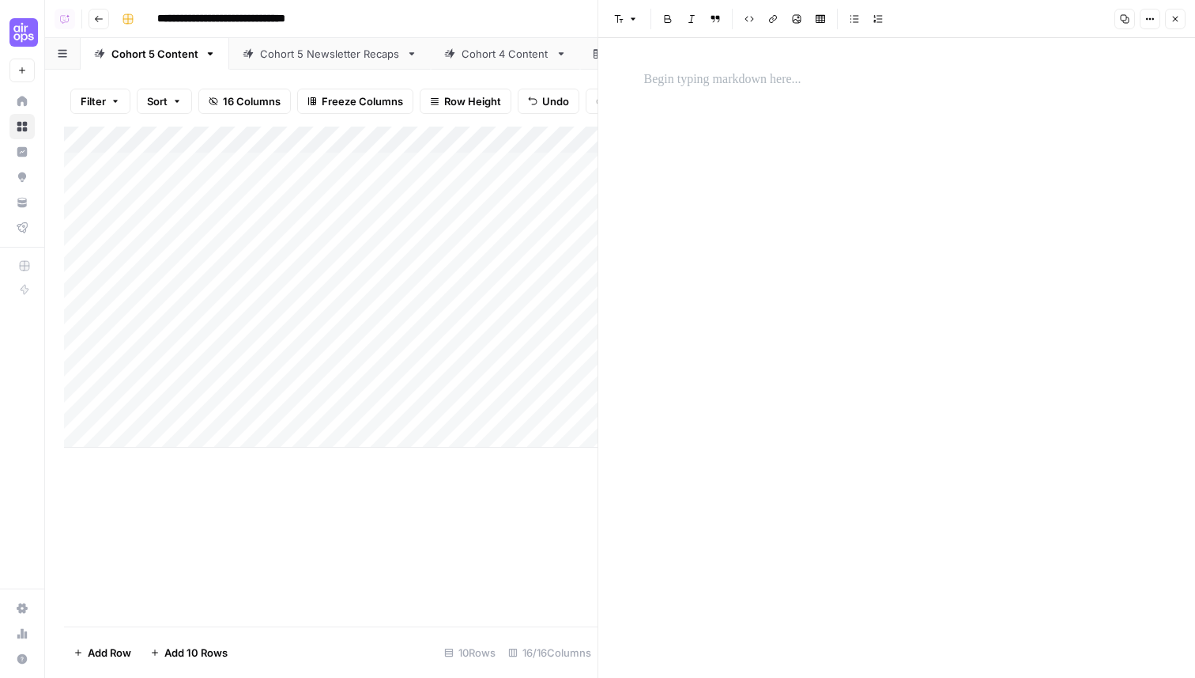
click at [728, 86] on p at bounding box center [897, 80] width 506 height 21
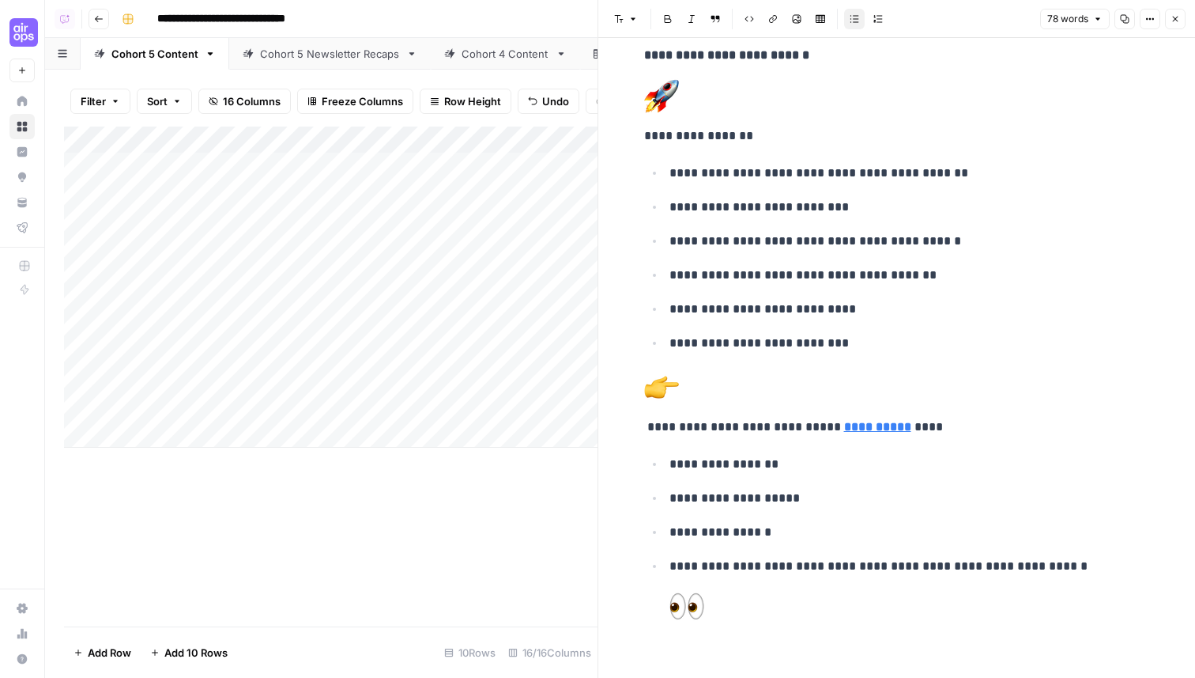
scroll to position [108, 0]
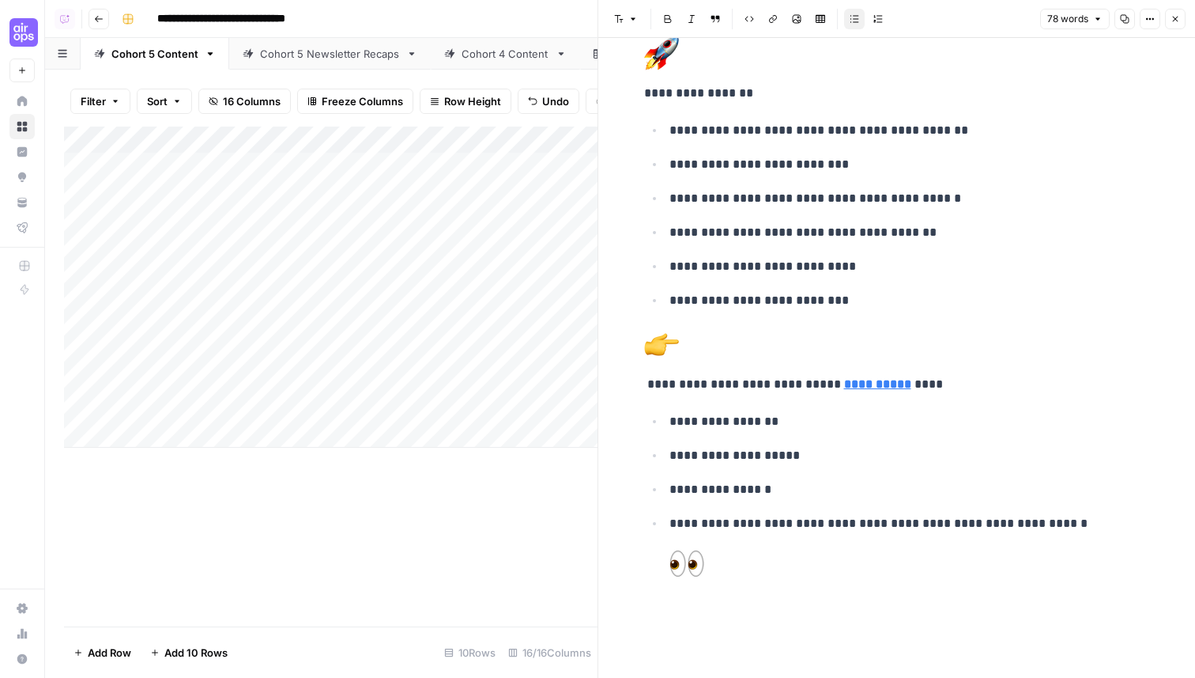
click at [1181, 21] on button "Close" at bounding box center [1175, 19] width 21 height 21
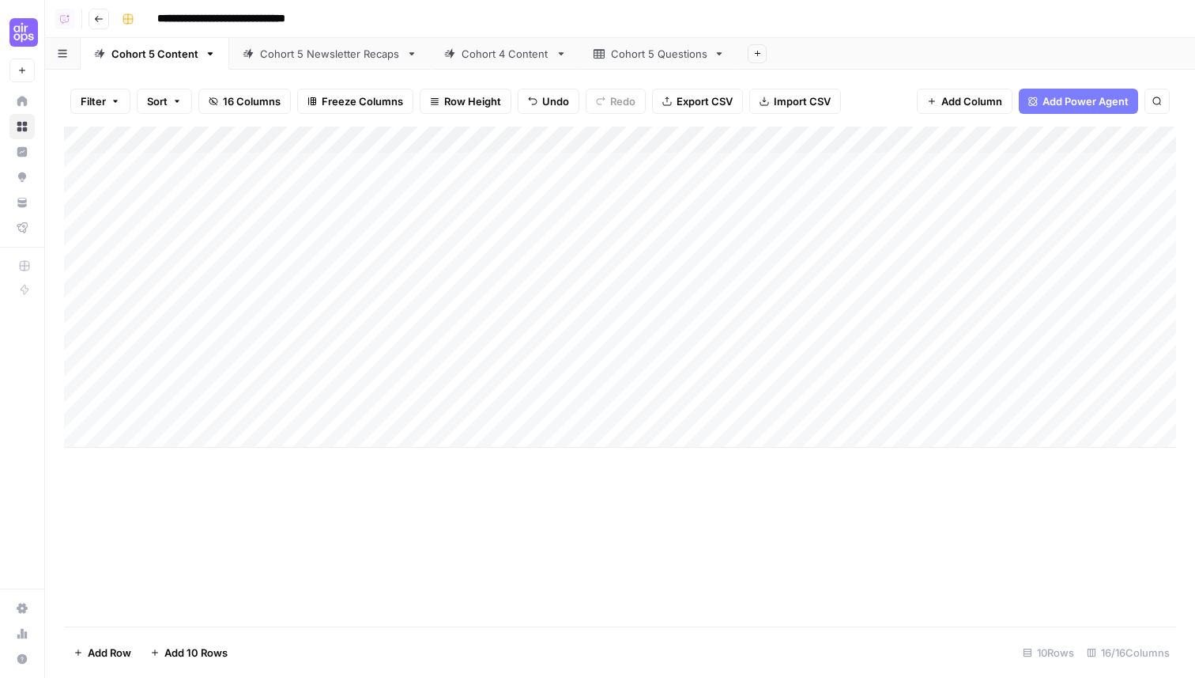
click at [829, 141] on div "Add Column" at bounding box center [620, 287] width 1112 height 321
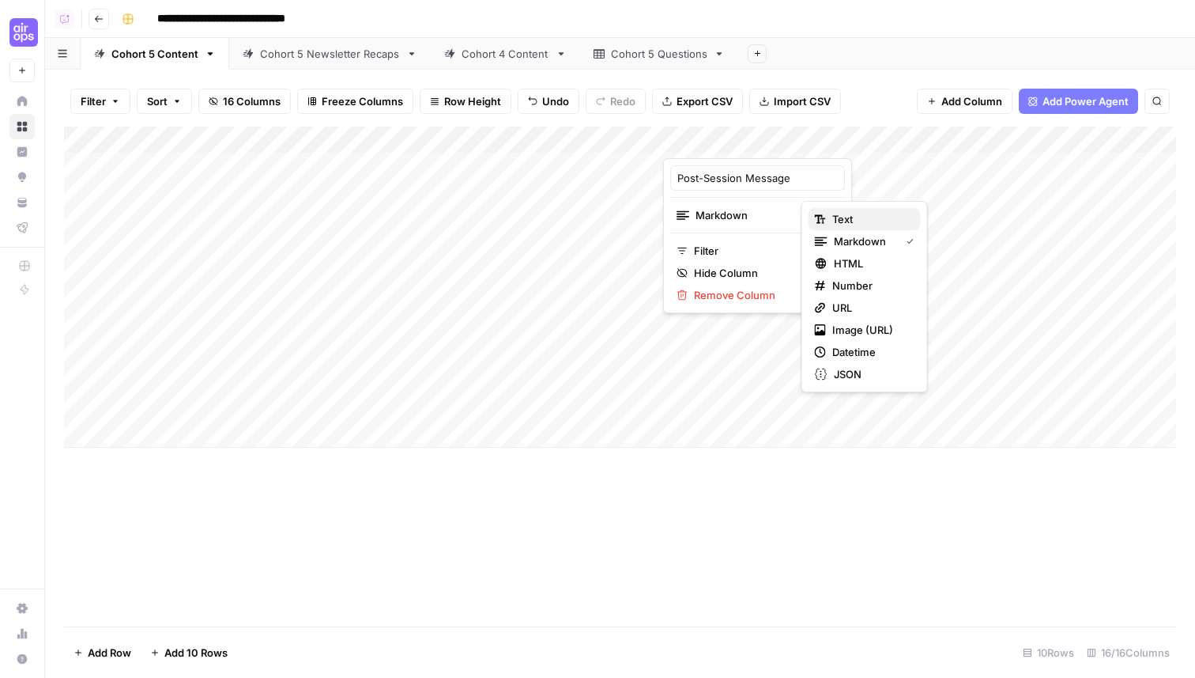
click at [835, 224] on span "Text" at bounding box center [871, 219] width 76 height 16
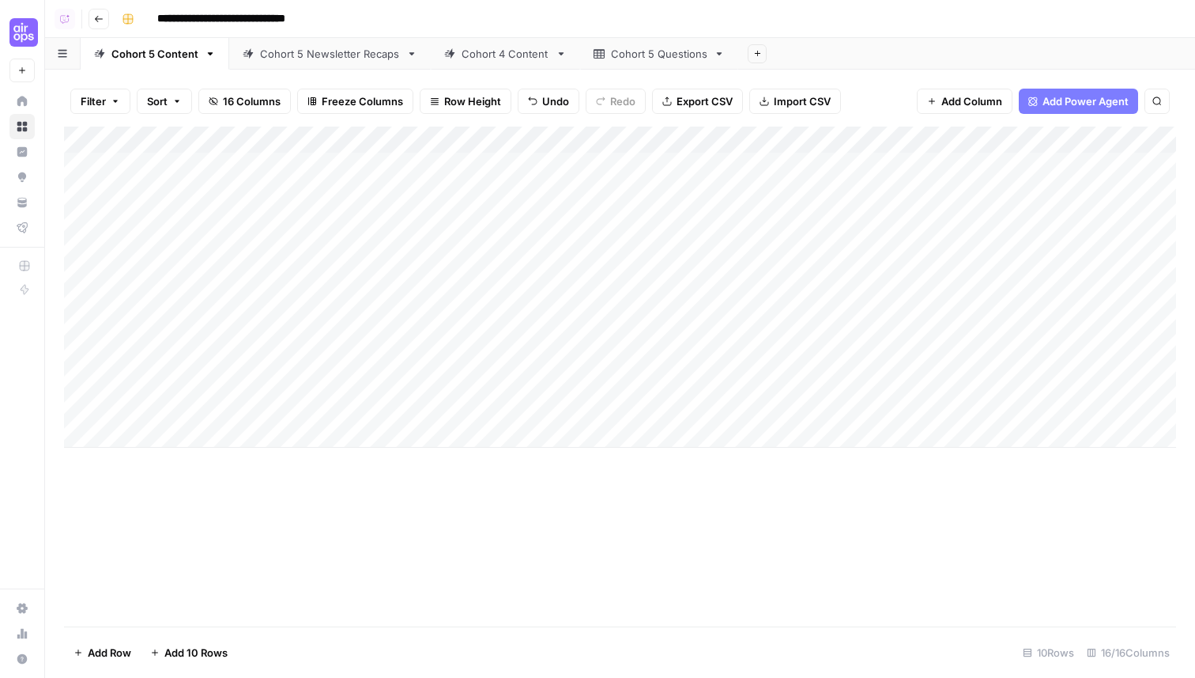
click at [881, 164] on div "Add Column" at bounding box center [620, 287] width 1112 height 321
click at [879, 164] on div "Add Column" at bounding box center [620, 287] width 1112 height 321
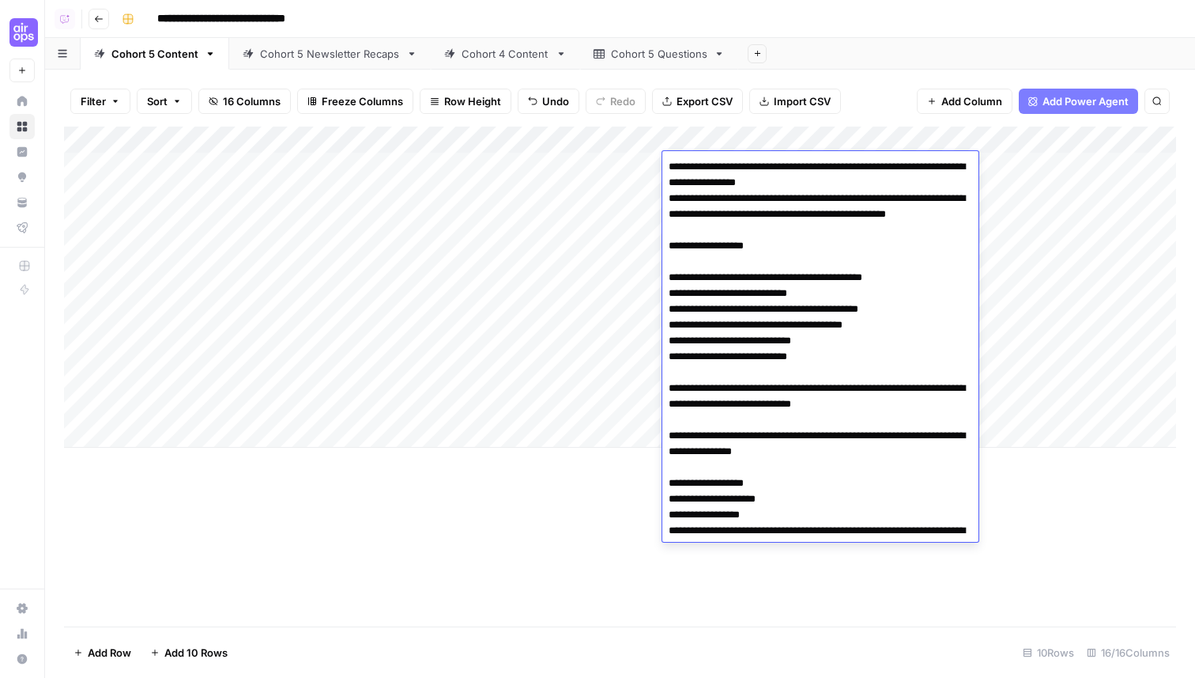
click at [805, 353] on textarea "**********" at bounding box center [821, 372] width 316 height 433
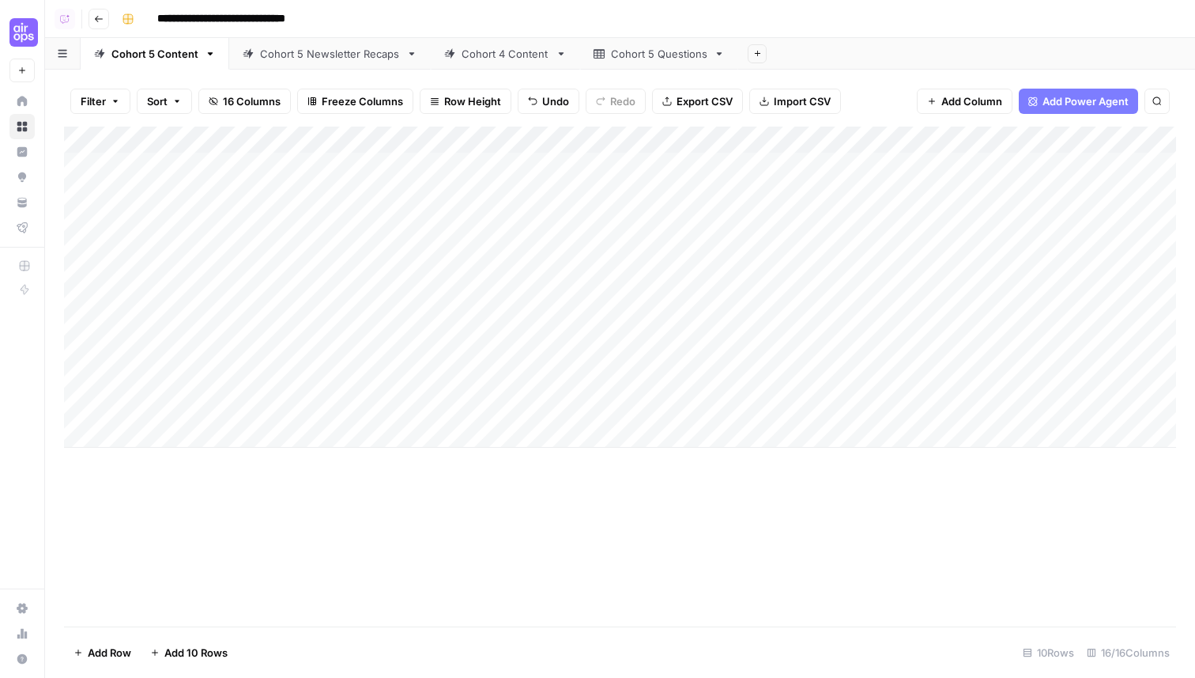
click at [861, 141] on div "Add Column" at bounding box center [620, 287] width 1112 height 321
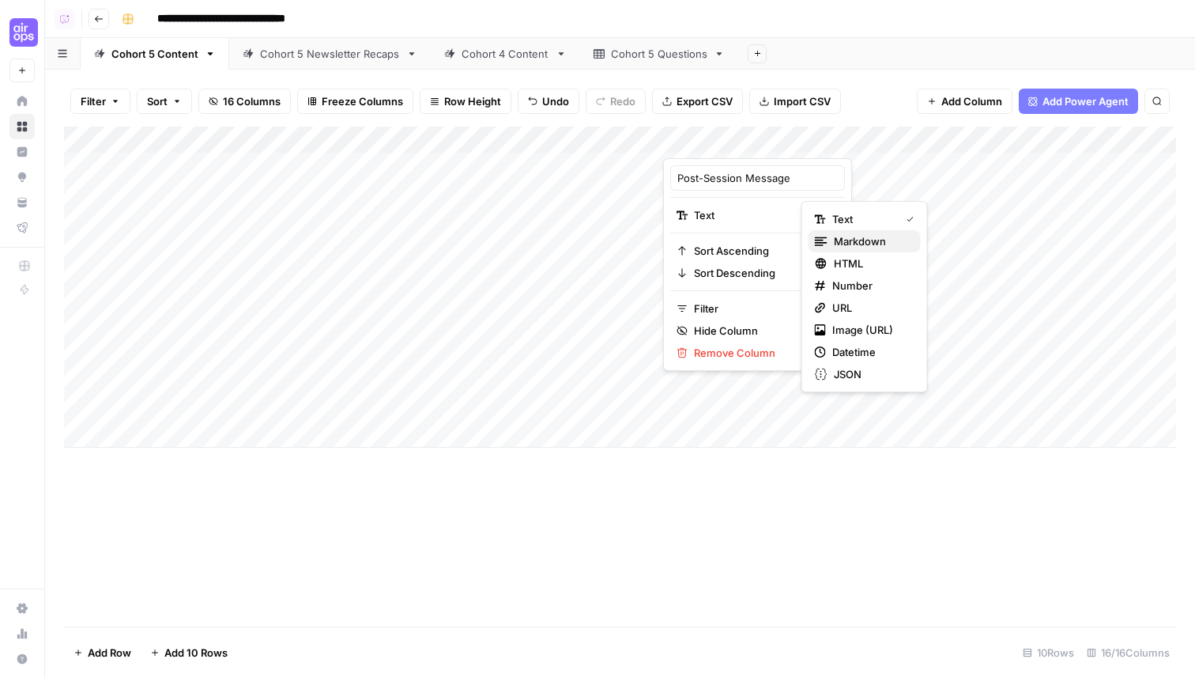
click at [840, 241] on span "Markdown" at bounding box center [871, 241] width 74 height 16
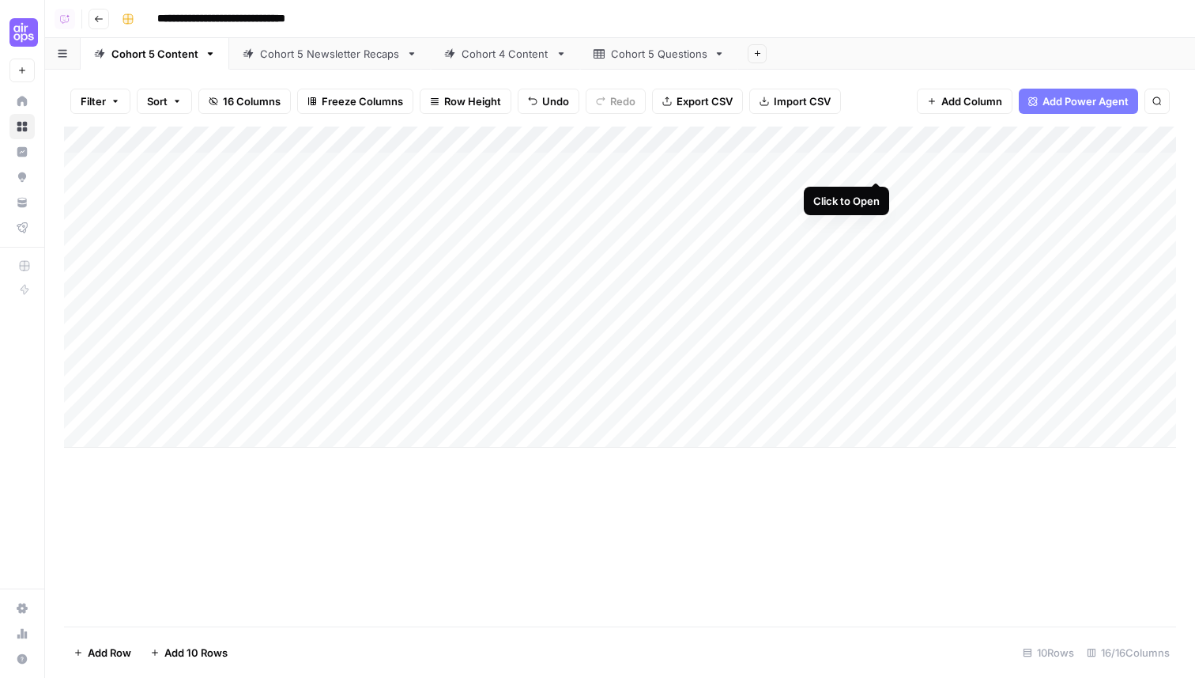
click at [877, 166] on div "Add Column" at bounding box center [620, 287] width 1112 height 321
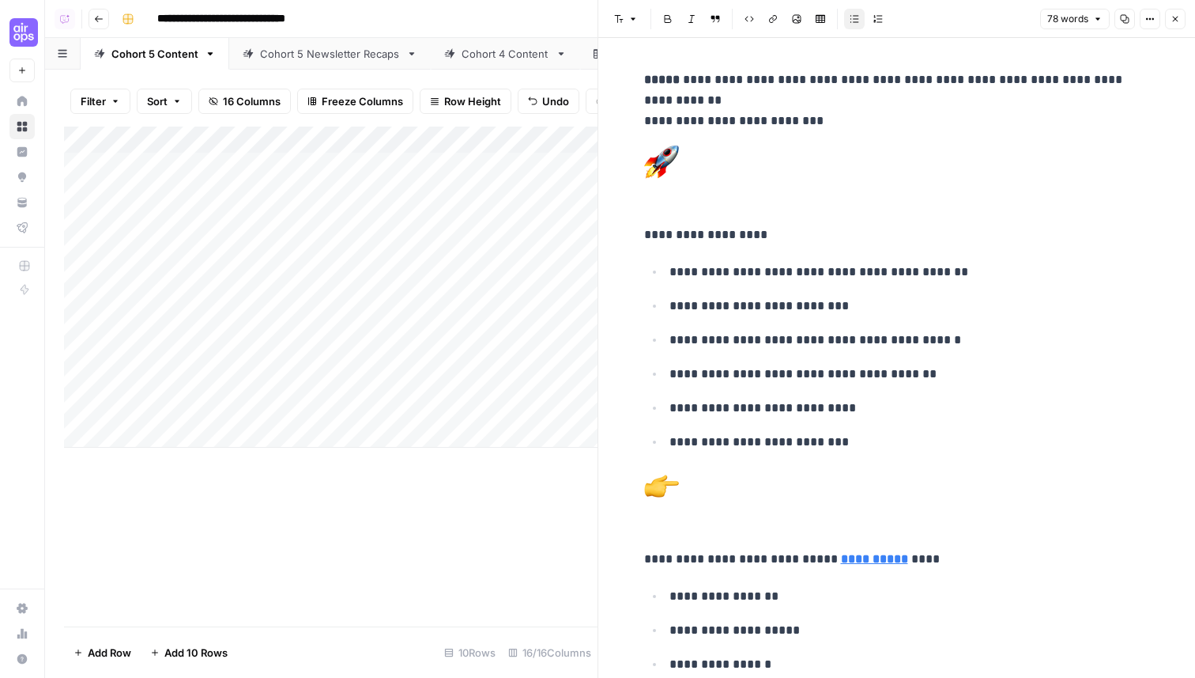
click at [874, 332] on p "**********" at bounding box center [910, 340] width 481 height 21
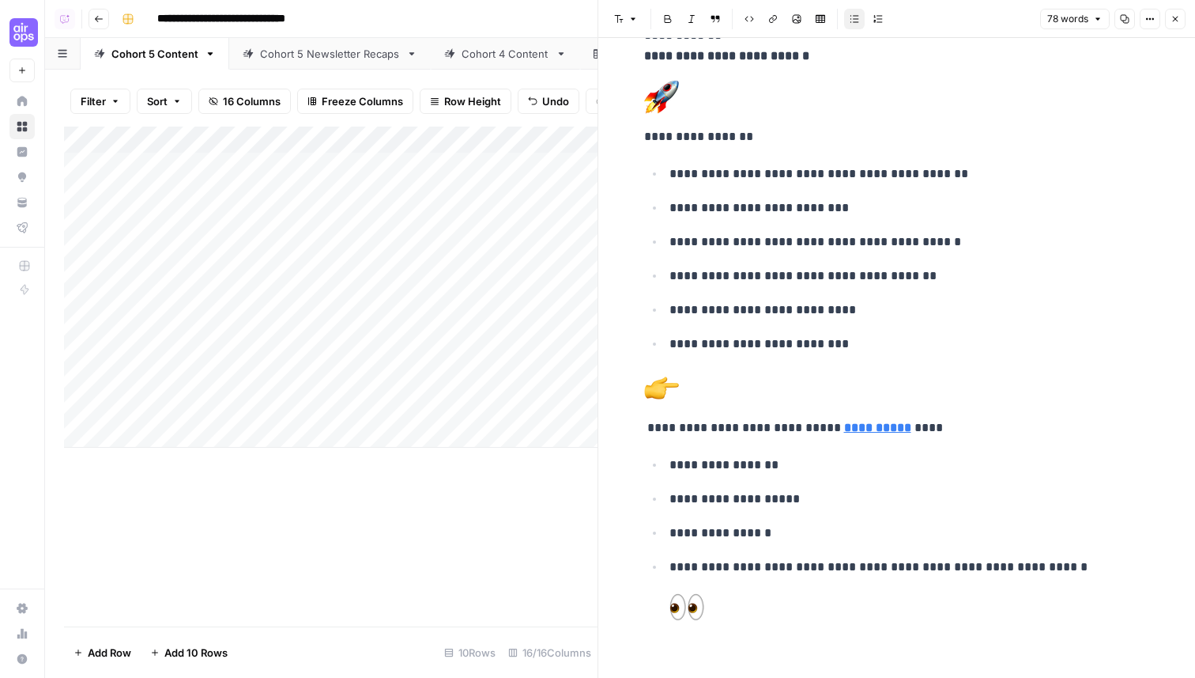
scroll to position [51, 0]
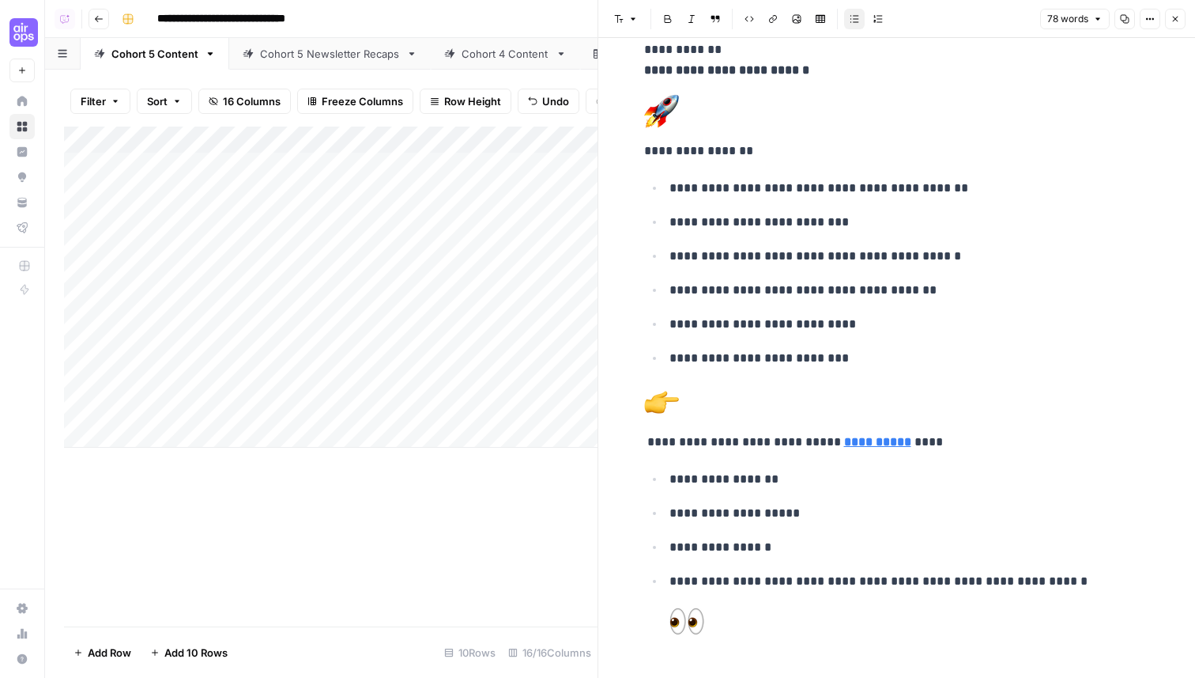
click at [1171, 19] on icon "button" at bounding box center [1175, 18] width 9 height 9
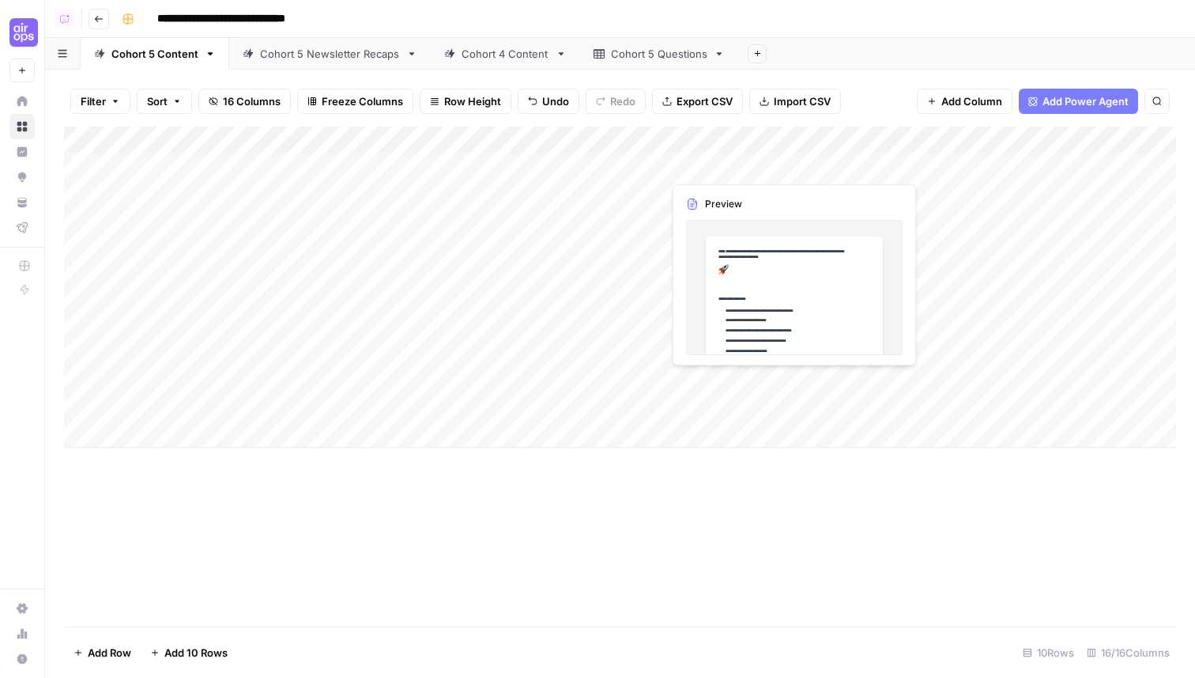
click at [762, 163] on div "Add Column" at bounding box center [620, 287] width 1112 height 321
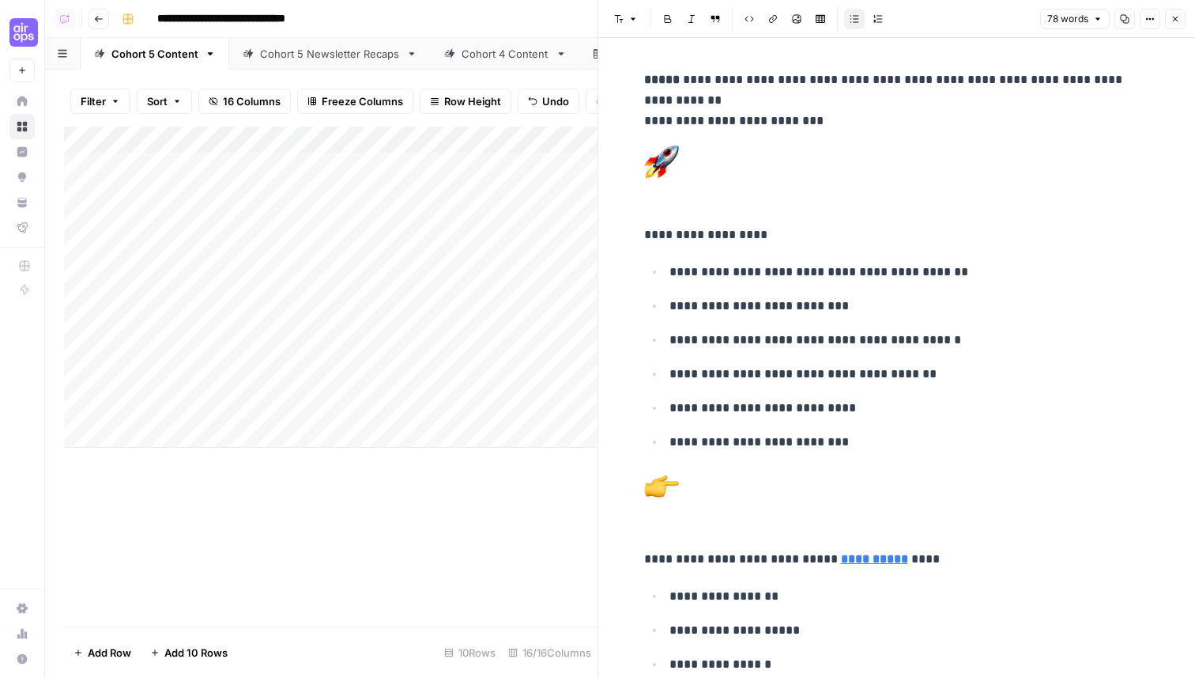
click at [1174, 21] on icon "button" at bounding box center [1175, 18] width 9 height 9
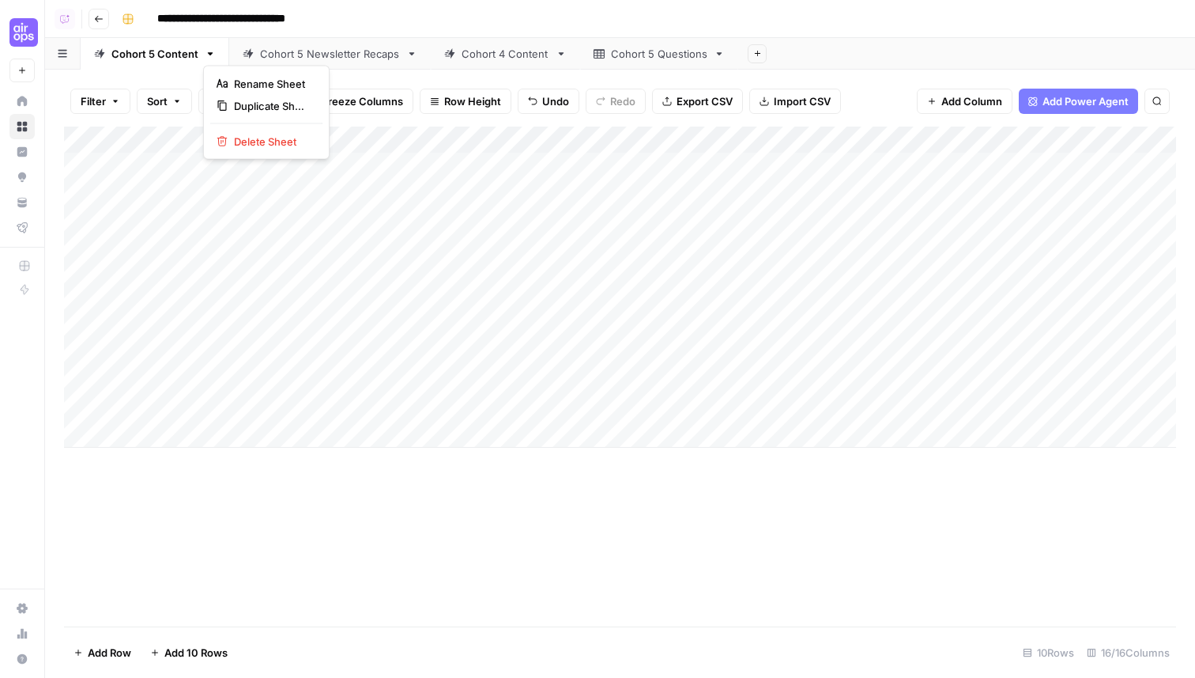
click at [208, 54] on icon "button" at bounding box center [211, 53] width 6 height 3
click at [247, 102] on span "Duplicate Sheet" at bounding box center [272, 106] width 76 height 16
drag, startPoint x: 820, startPoint y: 54, endPoint x: 333, endPoint y: 56, distance: 487.0
click at [332, 56] on div "Cohort 5 Content Cohort 5 Newsletter Recaps Cohort 4 Content Cohort 5 Questions…" at bounding box center [620, 54] width 1150 height 32
drag, startPoint x: 385, startPoint y: 142, endPoint x: 223, endPoint y: 145, distance: 162.1
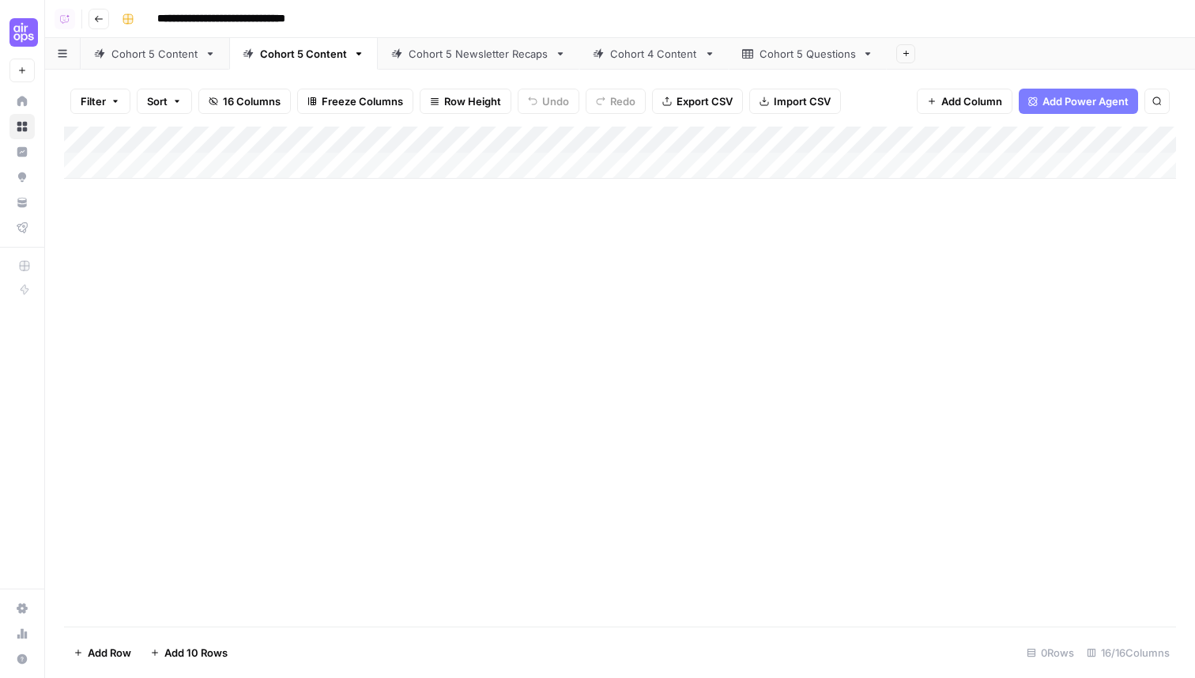
click at [223, 145] on div "Add Column" at bounding box center [620, 153] width 1112 height 52
click at [365, 144] on div "Add Column" at bounding box center [620, 153] width 1112 height 52
click at [361, 178] on input "Session Topic" at bounding box center [356, 178] width 160 height 16
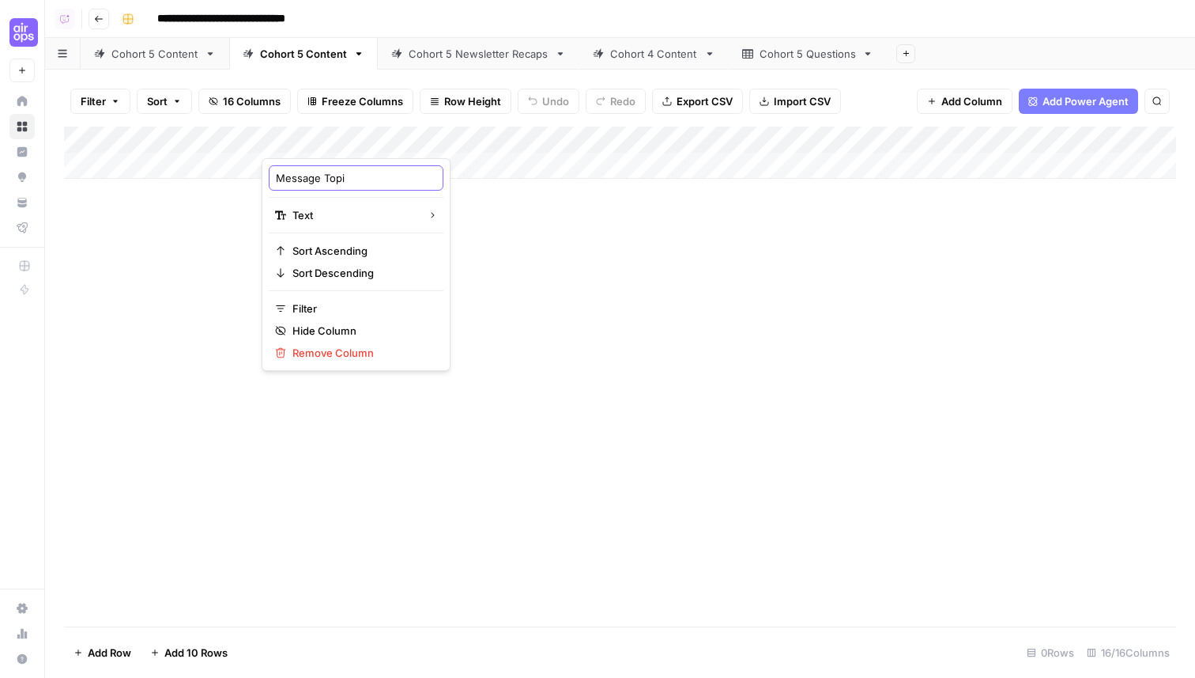
type input "Message Topic"
click at [629, 261] on div "Add Column" at bounding box center [620, 377] width 1112 height 500
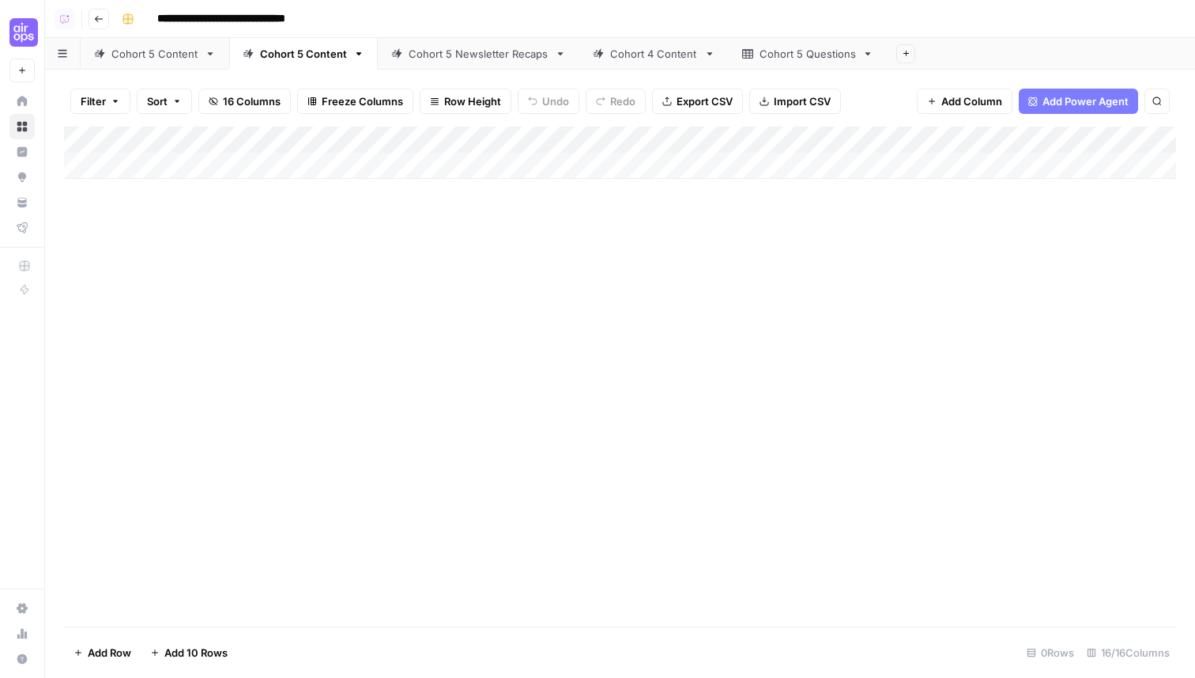
click at [546, 145] on div "Add Column" at bounding box center [620, 153] width 1112 height 52
click at [348, 143] on div "Add Column" at bounding box center [620, 153] width 1112 height 52
click at [346, 175] on input "Session Topic" at bounding box center [356, 178] width 160 height 16
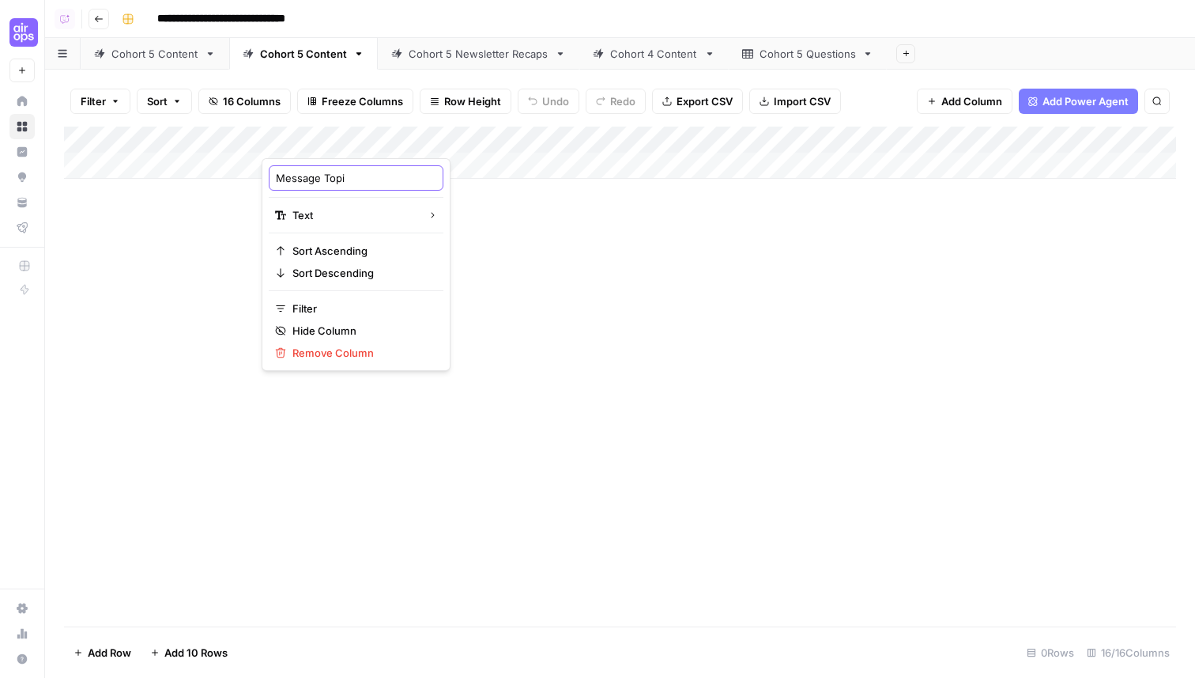
type input "Message Topic"
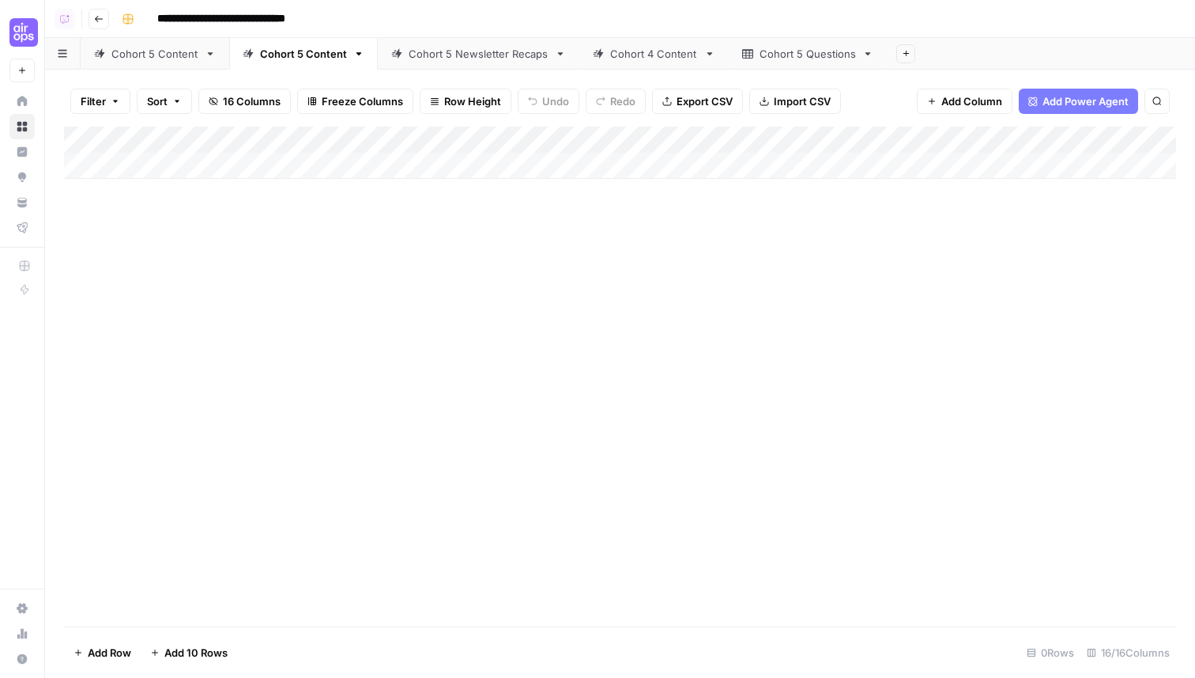
click at [532, 140] on div "Add Column" at bounding box center [620, 153] width 1112 height 52
click at [534, 177] on input "Pre-Session Message" at bounding box center [530, 178] width 160 height 16
type input "M"
type input "Slack Message"
click at [667, 306] on div "Add Column" at bounding box center [620, 377] width 1112 height 500
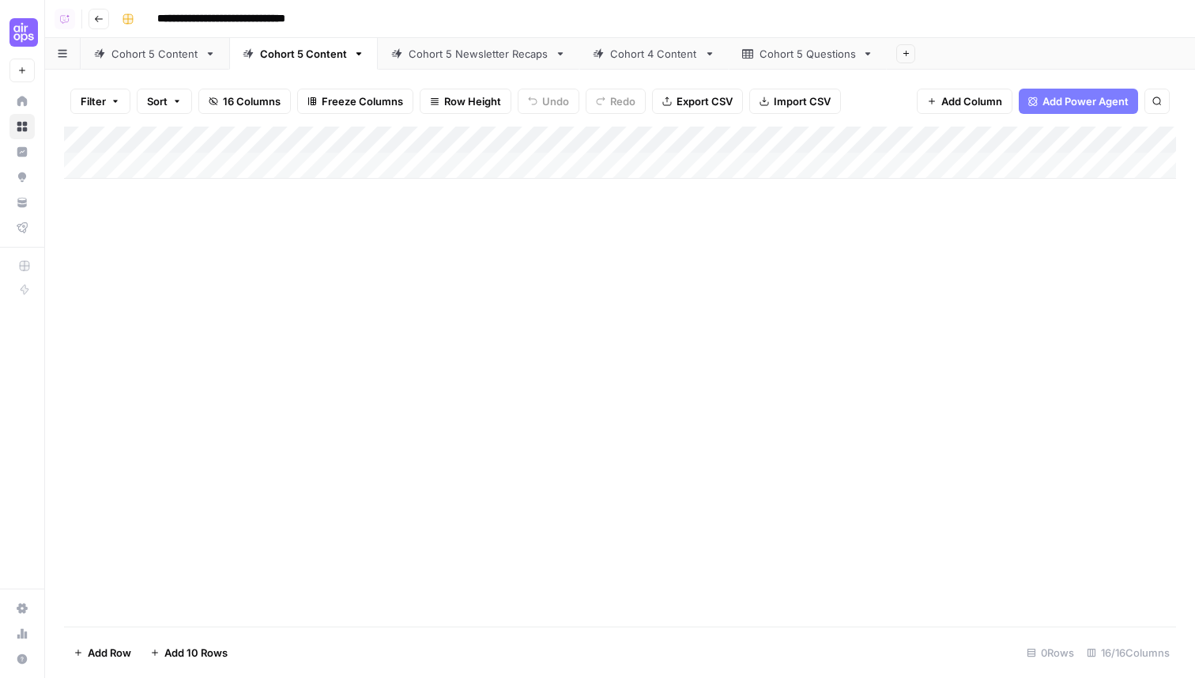
click at [810, 146] on div "Add Column" at bounding box center [620, 153] width 1112 height 52
click at [732, 287] on span "Remove Column" at bounding box center [763, 295] width 138 height 16
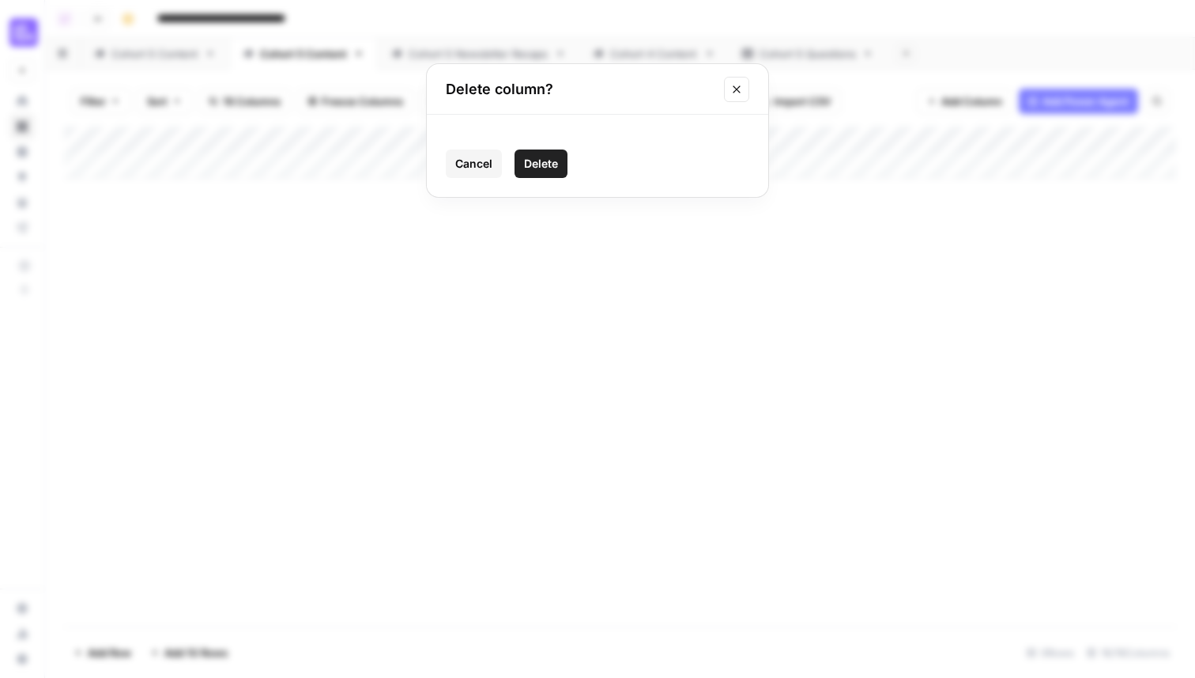
click at [536, 157] on span "Delete" at bounding box center [541, 164] width 34 height 16
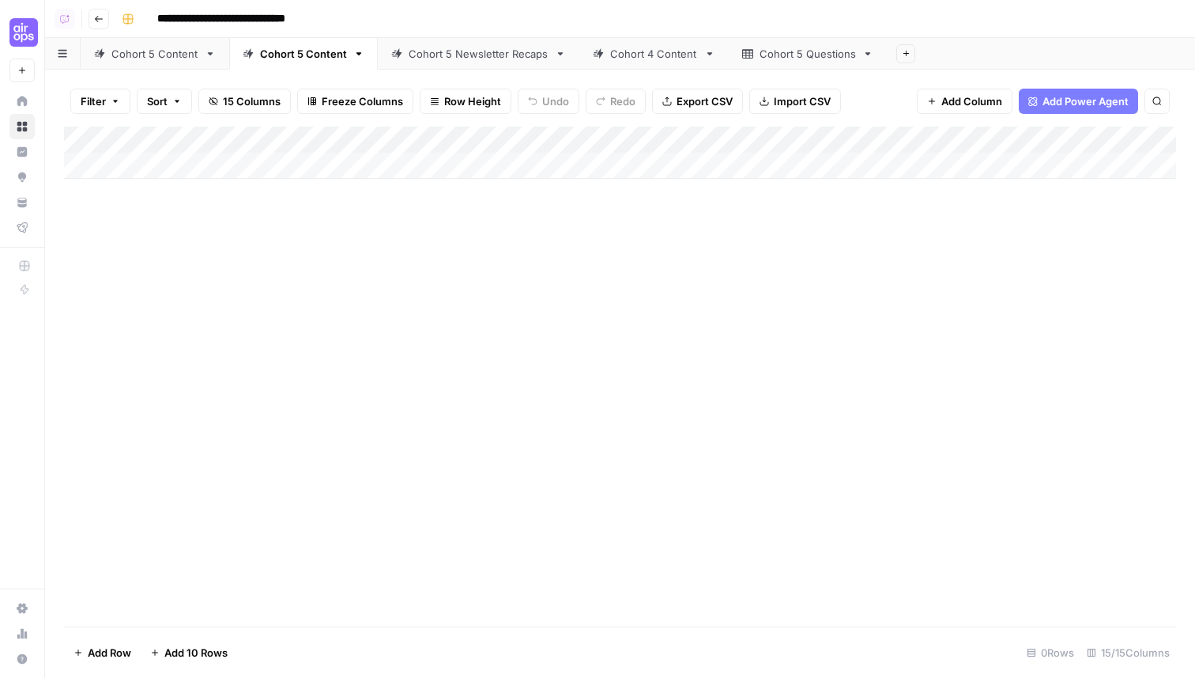
click at [213, 179] on div "Add Column" at bounding box center [620, 377] width 1112 height 500
click at [198, 161] on div "Add Column" at bounding box center [620, 153] width 1112 height 52
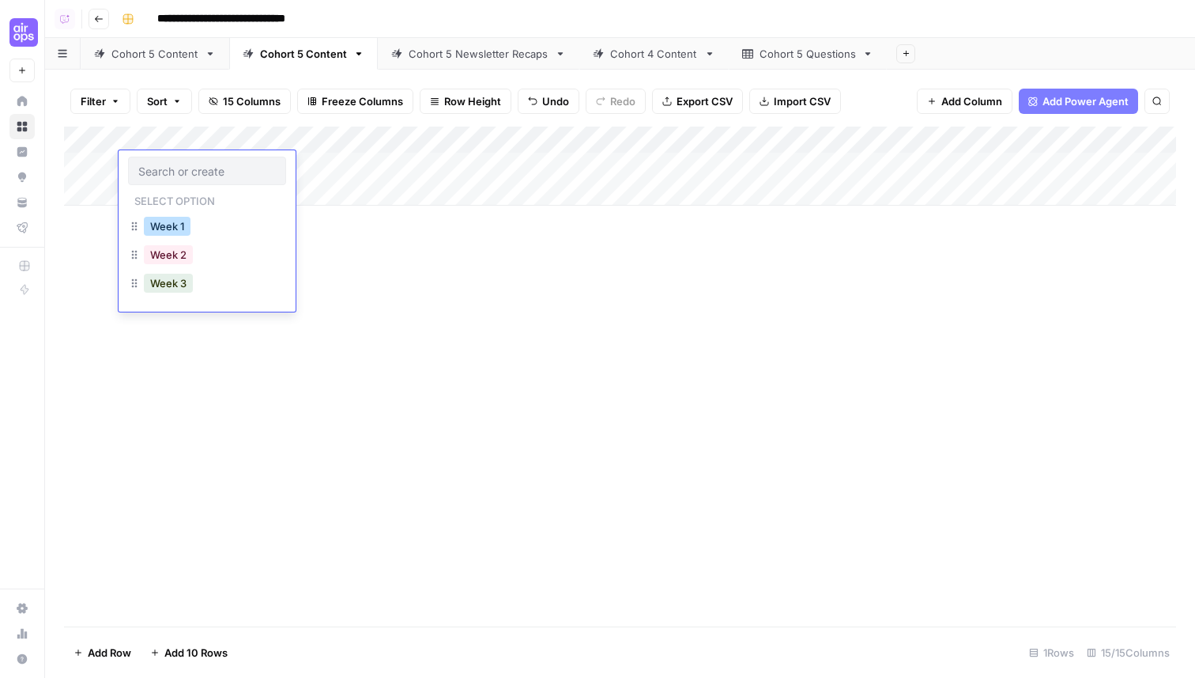
click at [175, 223] on button "Week 1" at bounding box center [167, 226] width 47 height 19
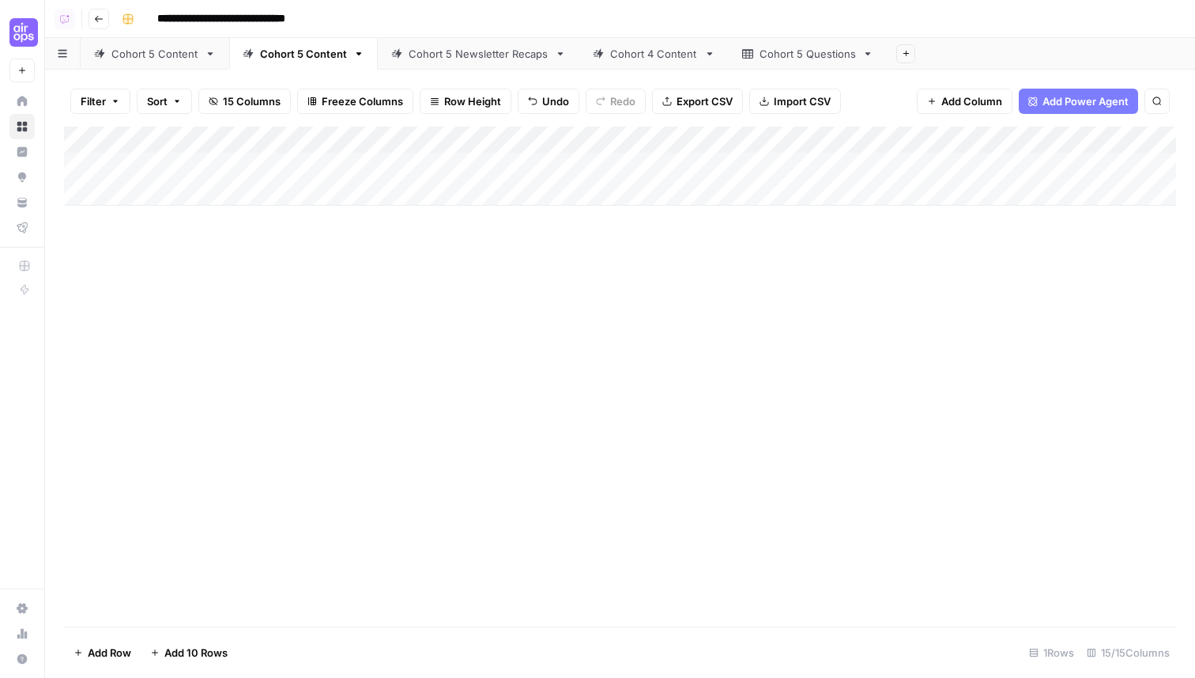
click at [337, 290] on div "Add Column" at bounding box center [620, 377] width 1112 height 500
click at [160, 54] on div "Cohort 5 Content" at bounding box center [154, 54] width 87 height 16
click at [548, 171] on div "Add Column" at bounding box center [620, 287] width 1112 height 321
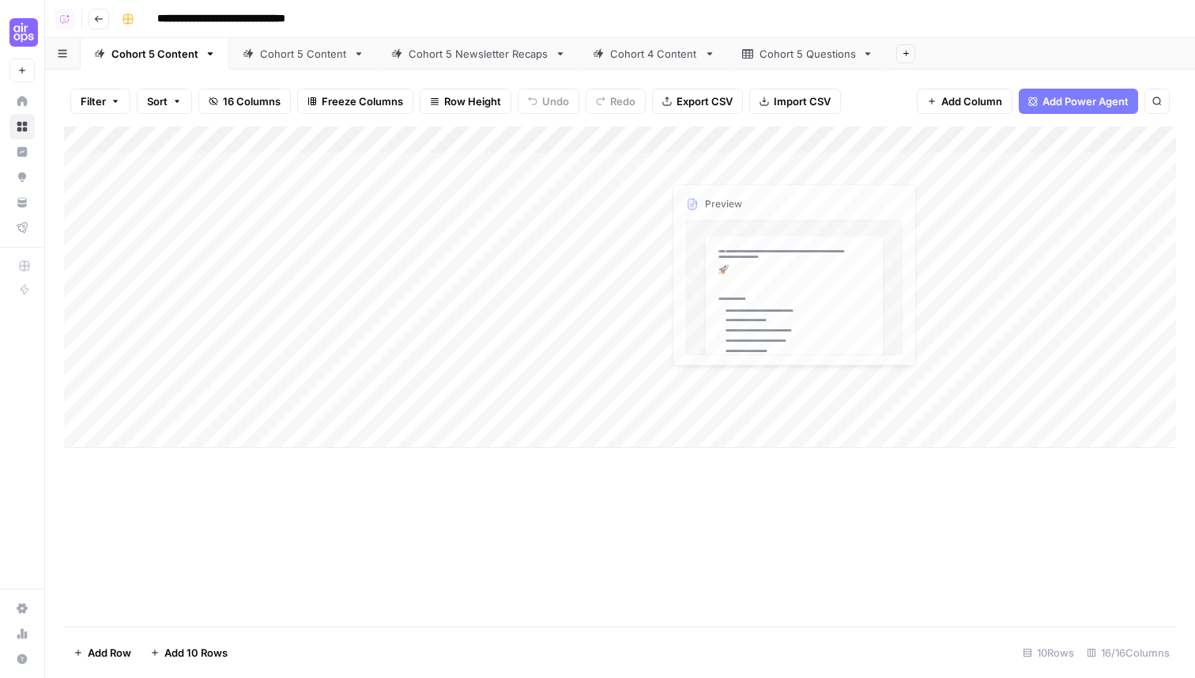
click at [648, 164] on div "Add Column" at bounding box center [620, 287] width 1112 height 321
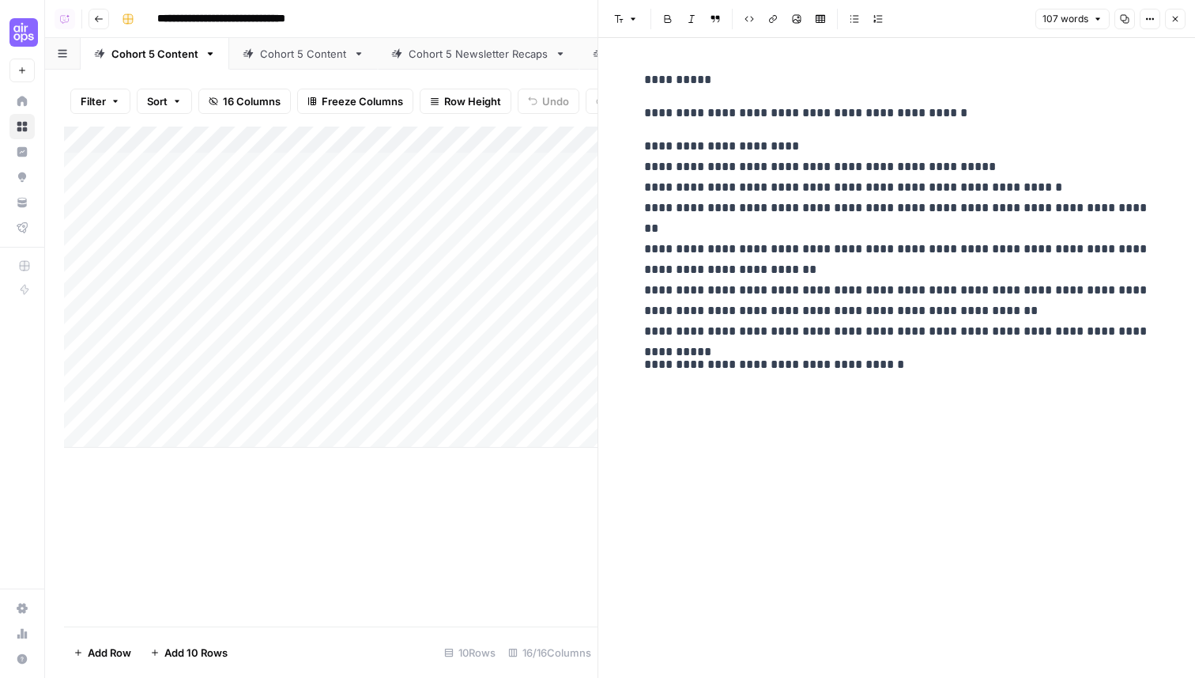
click at [833, 255] on p "**********" at bounding box center [897, 239] width 506 height 206
click at [1183, 18] on button "Close" at bounding box center [1175, 19] width 21 height 21
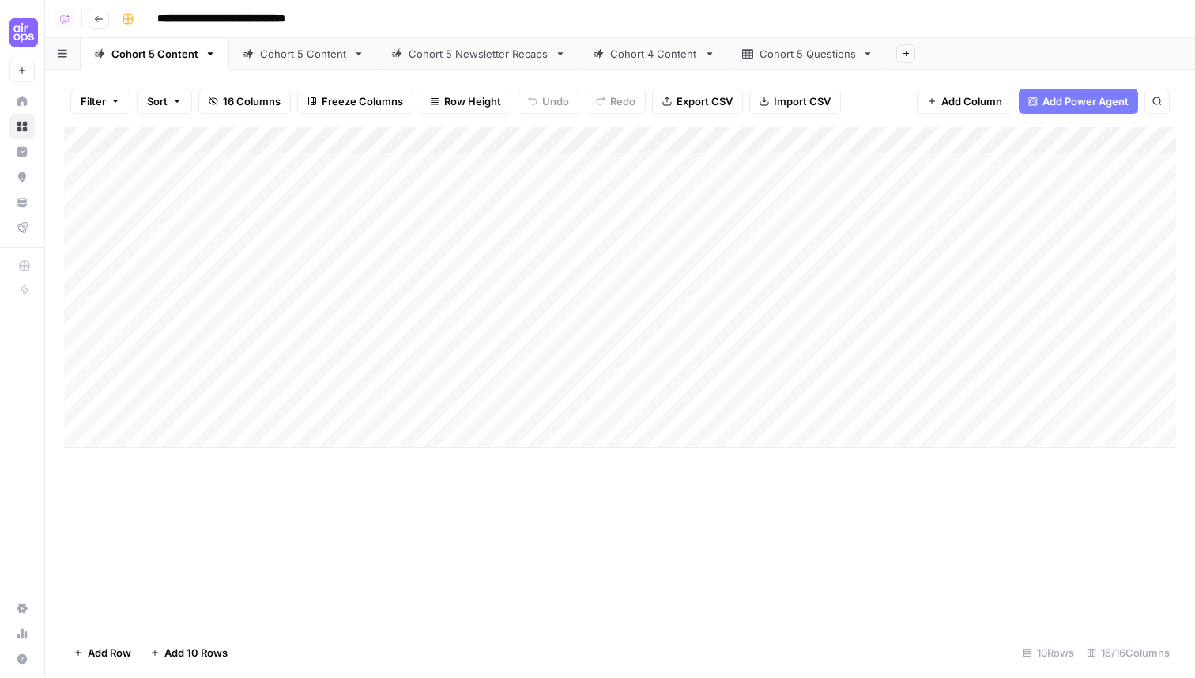
click at [301, 54] on div "Cohort 5 Content" at bounding box center [303, 54] width 87 height 16
click at [357, 54] on icon "button" at bounding box center [360, 53] width 6 height 3
click at [380, 76] on div "Rename Sheet" at bounding box center [414, 84] width 100 height 16
click at [338, 55] on input "**********" at bounding box center [303, 53] width 87 height 21
click at [327, 55] on input "**********" at bounding box center [303, 53] width 87 height 21
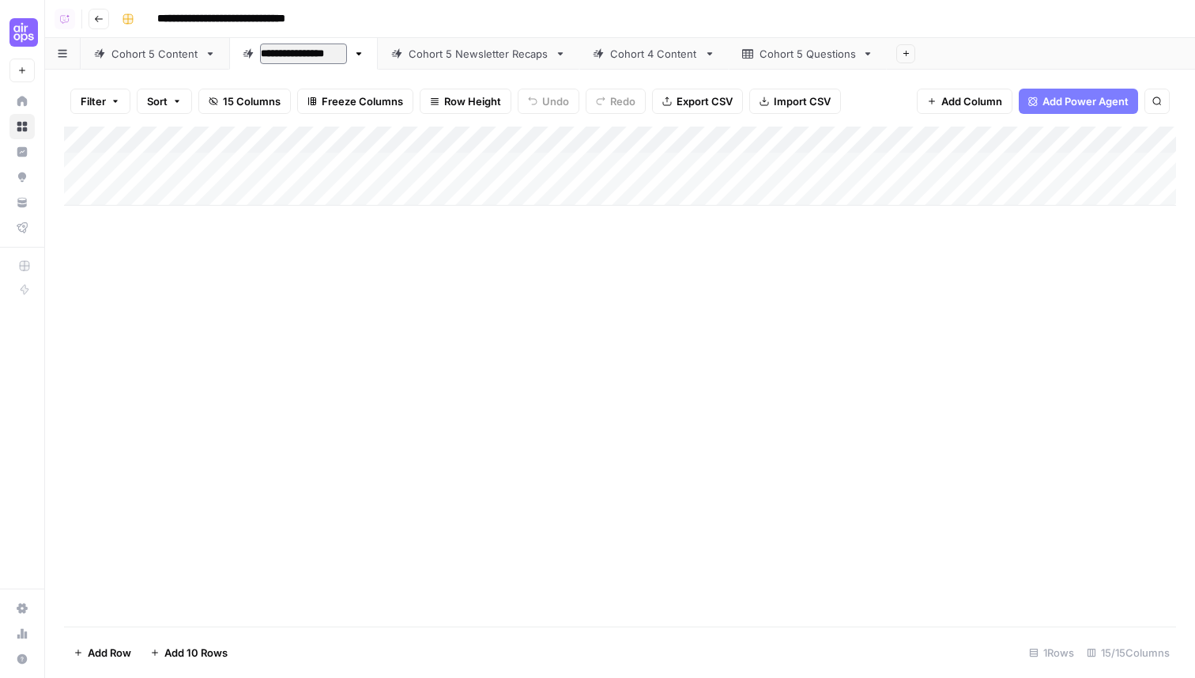
click at [327, 55] on input "**********" at bounding box center [303, 53] width 87 height 21
type input "**********"
click at [357, 161] on div "Add Column" at bounding box center [620, 166] width 1112 height 79
click at [397, 172] on div "Add Column" at bounding box center [620, 166] width 1112 height 79
type textarea "******"
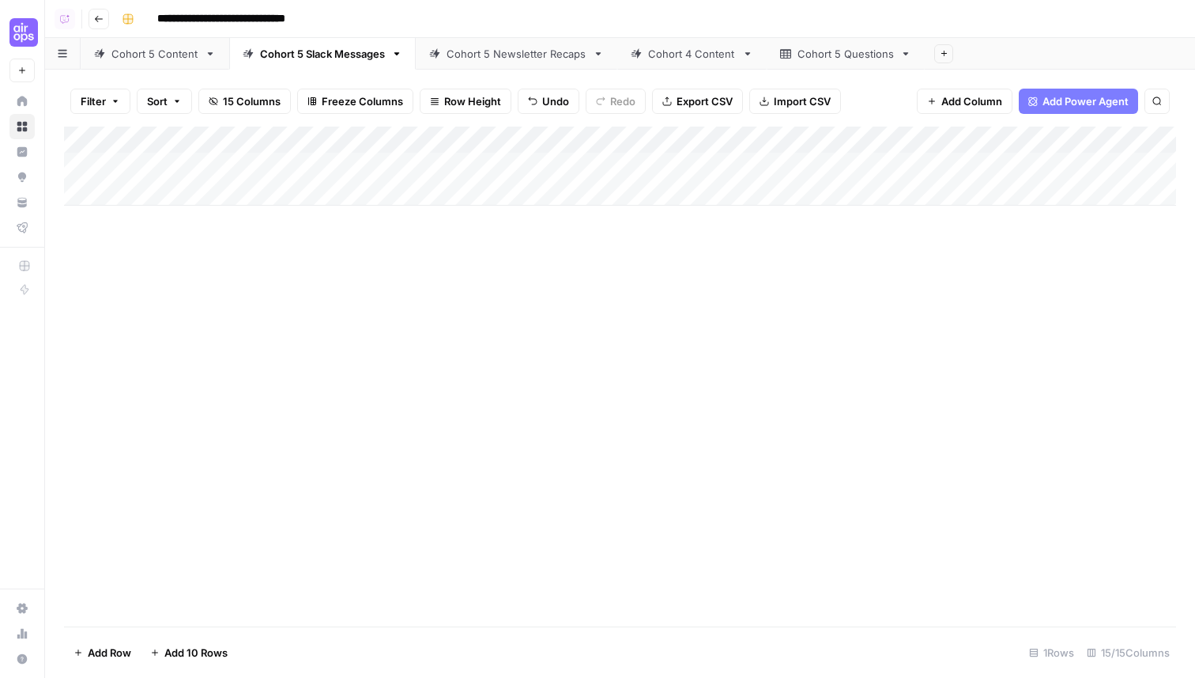
click at [606, 167] on div "Add Column" at bounding box center [620, 166] width 1112 height 79
click at [648, 166] on div "Add Column" at bounding box center [620, 166] width 1112 height 79
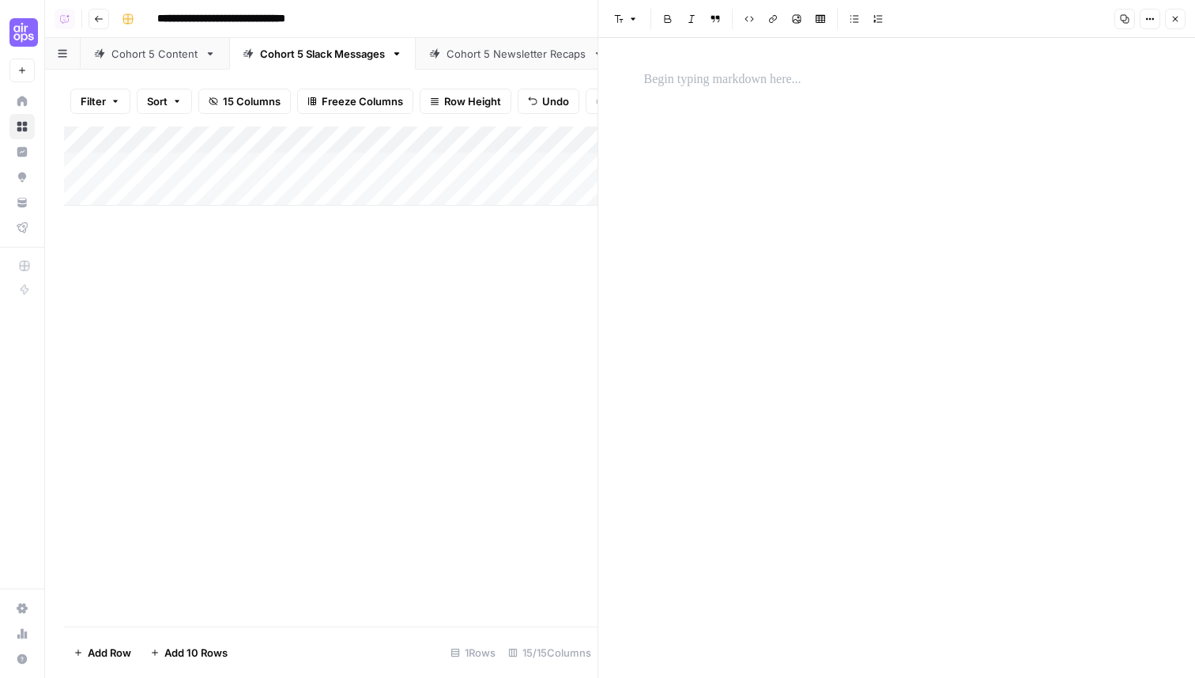
click at [721, 81] on p at bounding box center [897, 80] width 506 height 21
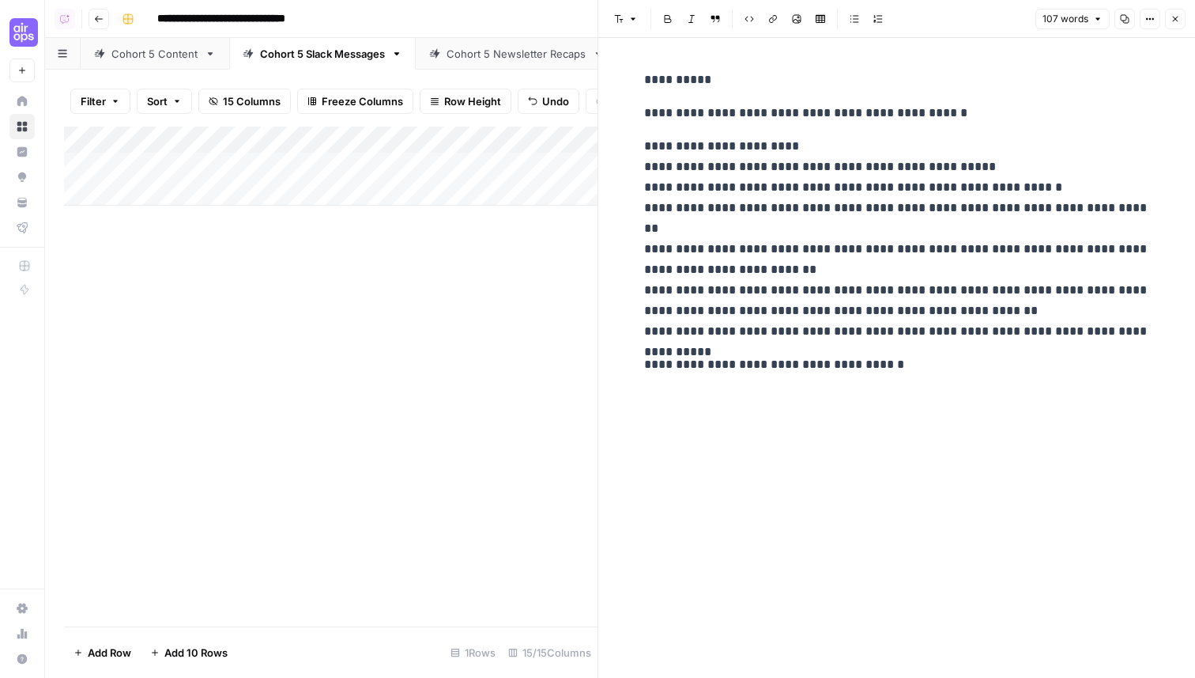
drag, startPoint x: 1174, startPoint y: 21, endPoint x: 1146, endPoint y: 38, distance: 33.4
click at [1174, 21] on icon "button" at bounding box center [1175, 18] width 9 height 9
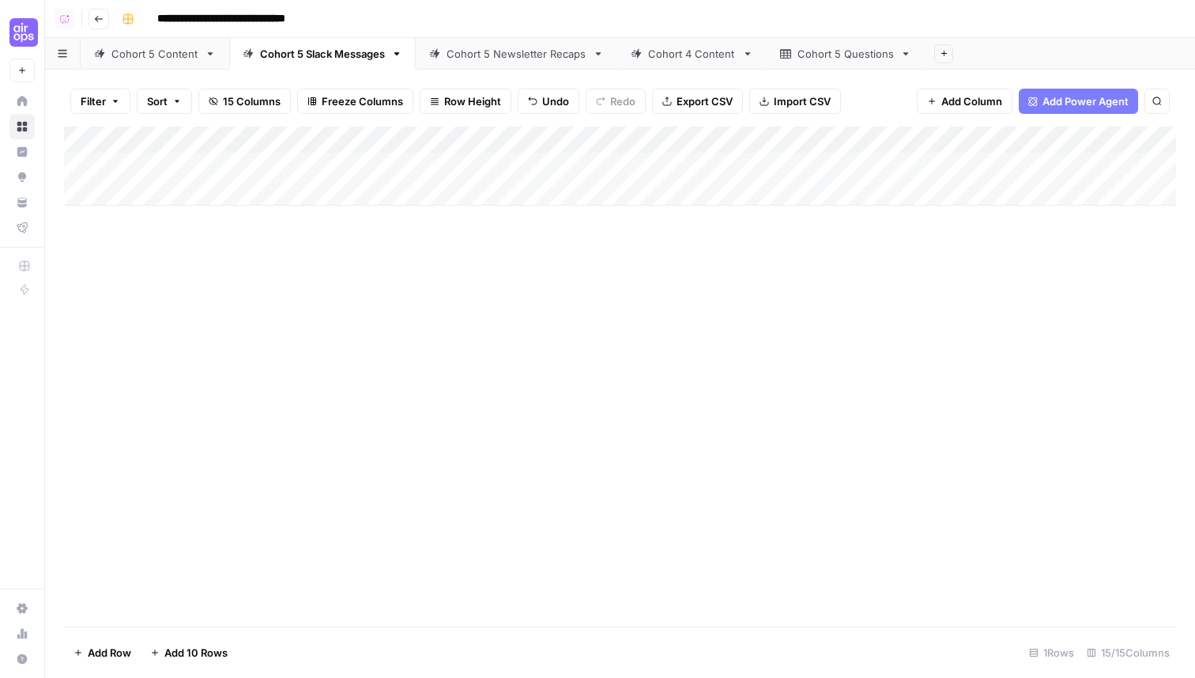
click at [553, 489] on div "Add Column" at bounding box center [620, 377] width 1112 height 500
click at [191, 191] on div "Add Column" at bounding box center [620, 166] width 1112 height 79
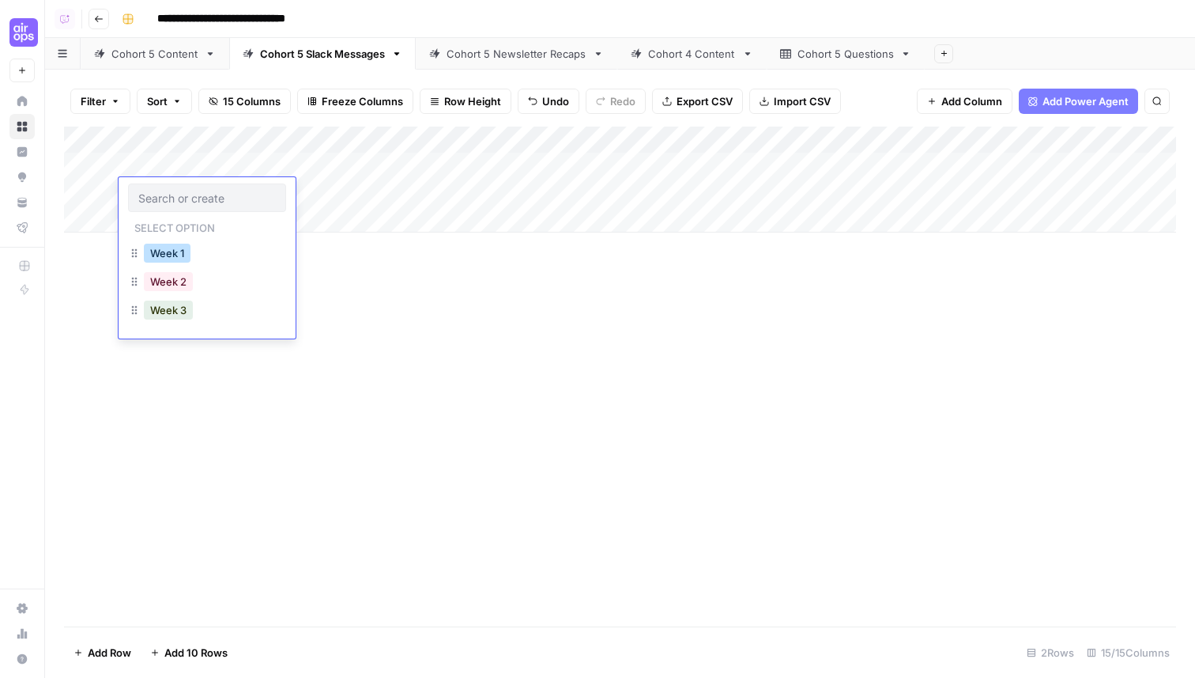
click at [166, 246] on button "Week 1" at bounding box center [167, 253] width 47 height 19
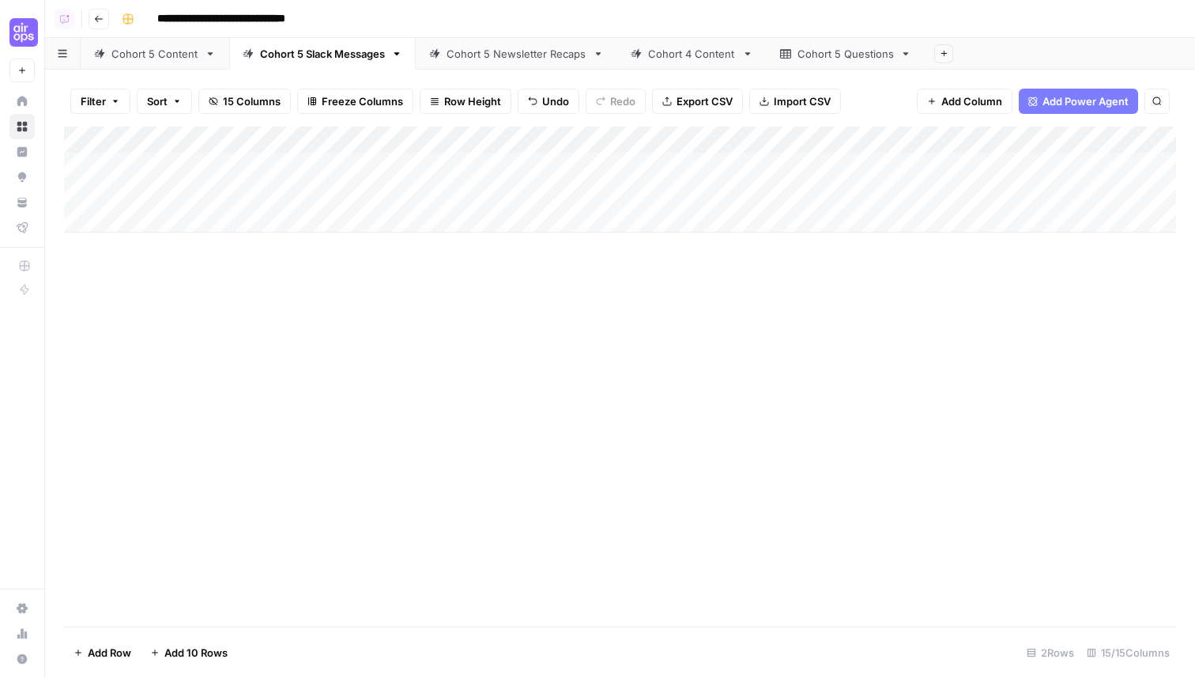
click at [344, 198] on div "Add Column" at bounding box center [620, 180] width 1112 height 106
type textarea "*"
type textarea "**********"
click at [598, 194] on div "Add Column" at bounding box center [620, 180] width 1112 height 106
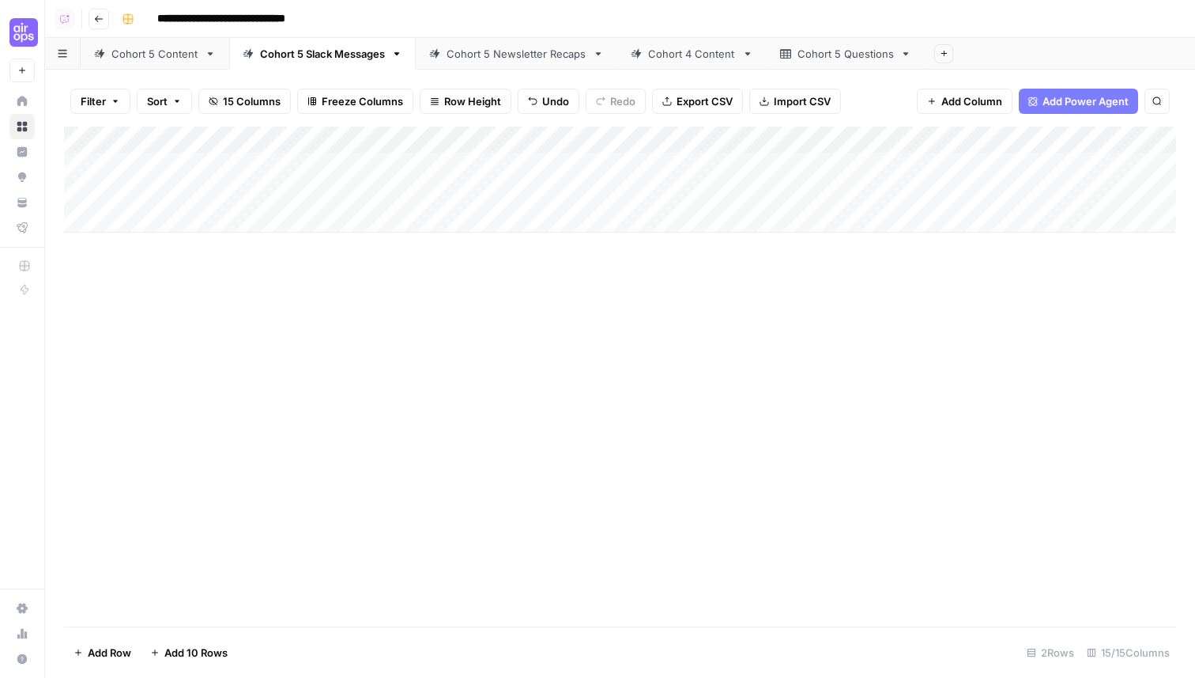
click at [598, 194] on div "Add Column" at bounding box center [620, 180] width 1112 height 106
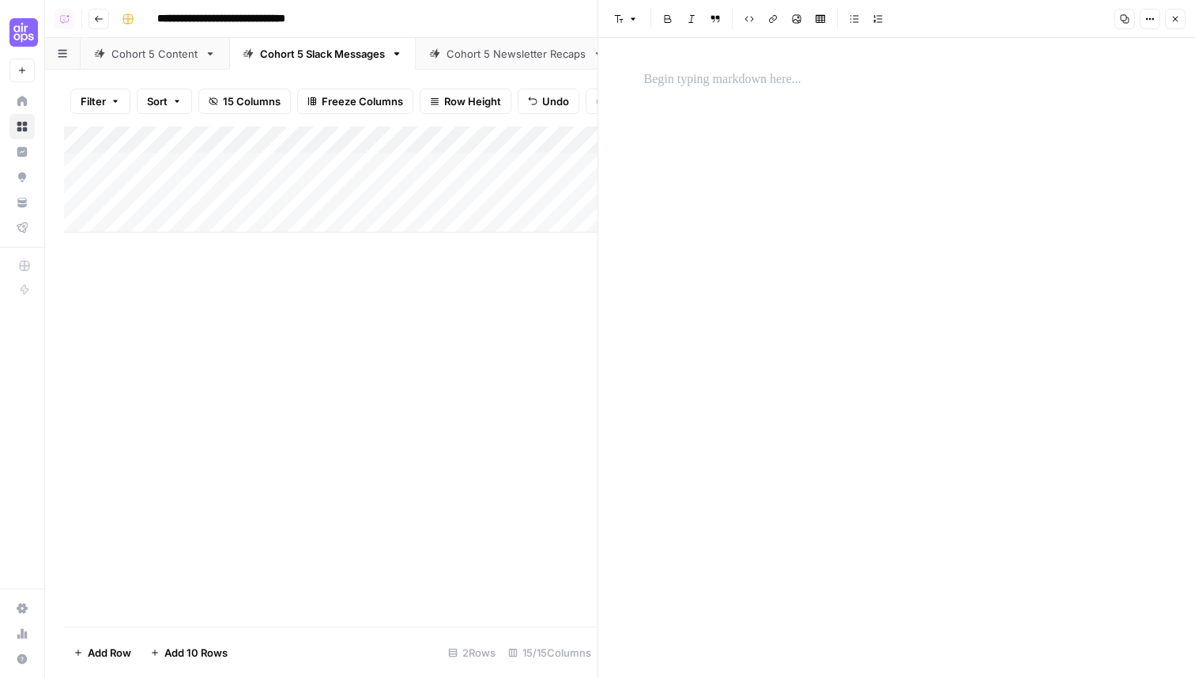
click at [749, 90] on div at bounding box center [897, 79] width 525 height 33
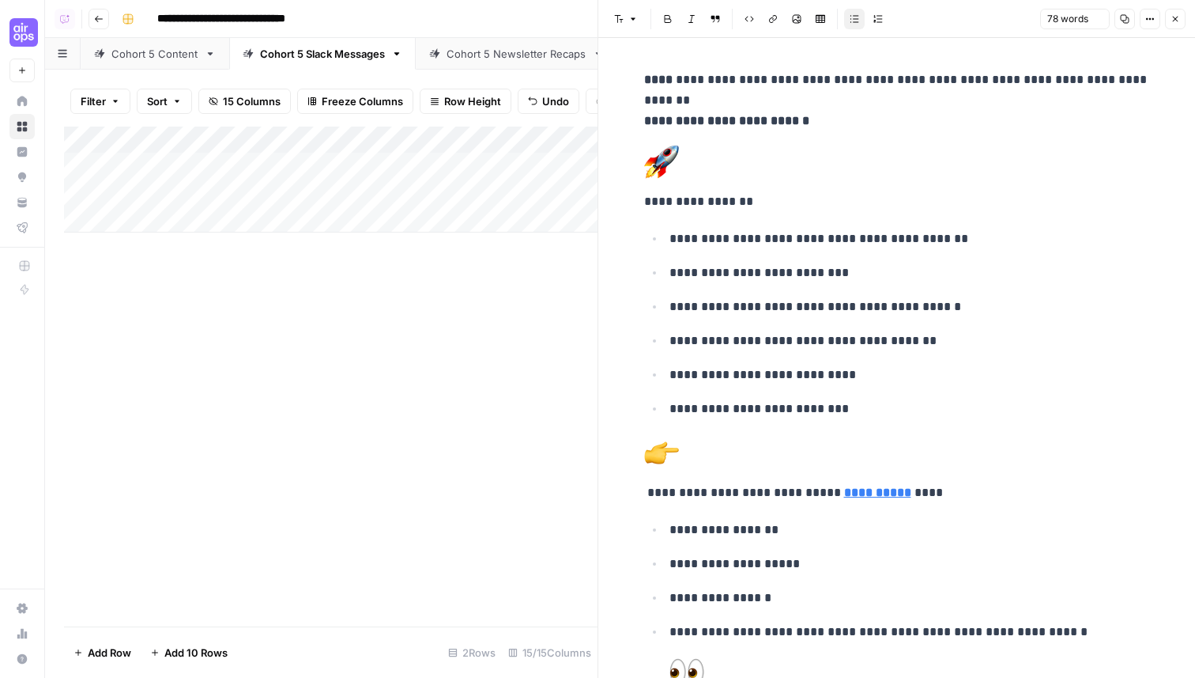
scroll to position [46, 0]
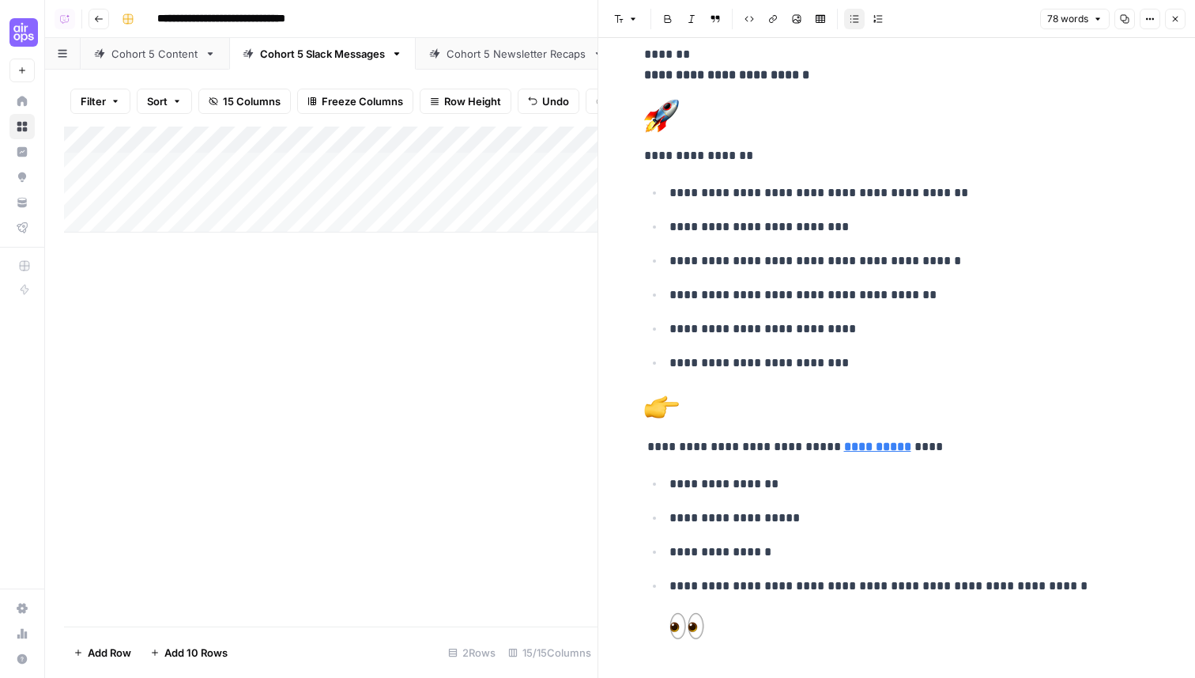
click at [1179, 21] on icon "button" at bounding box center [1175, 18] width 9 height 9
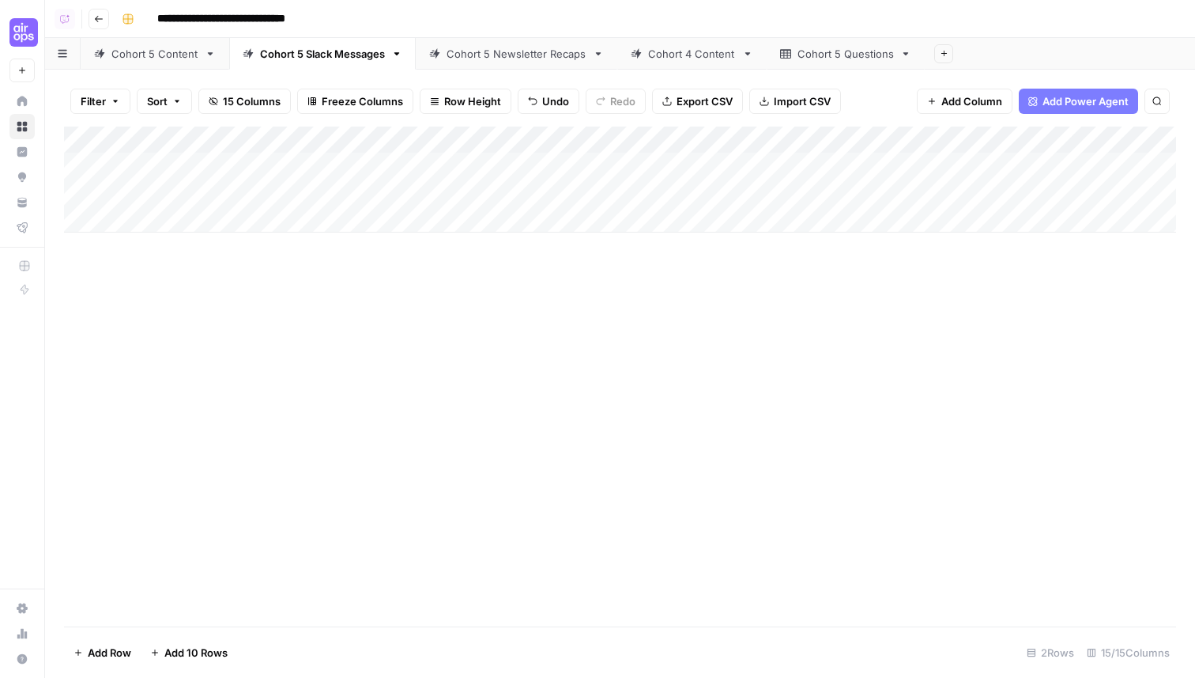
click at [177, 219] on div "Add Column" at bounding box center [620, 180] width 1112 height 106
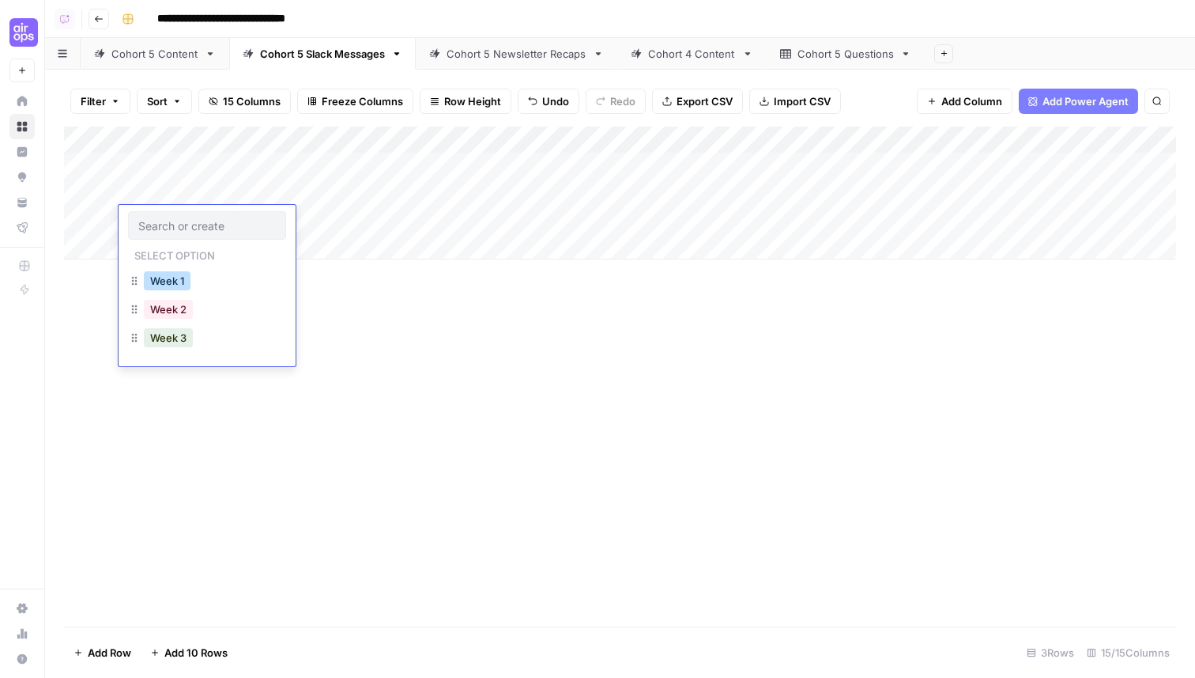
click at [175, 278] on button "Week 1" at bounding box center [167, 280] width 47 height 19
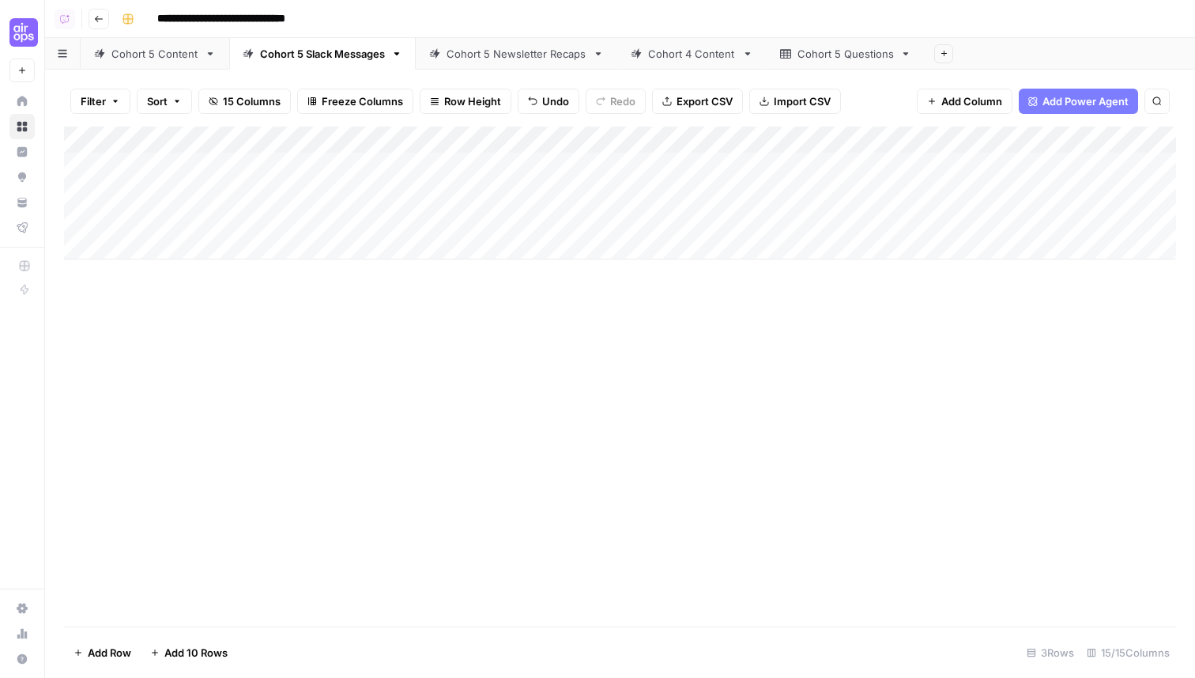
click at [338, 225] on div "Add Column" at bounding box center [620, 193] width 1112 height 133
type textarea "**********"
click at [556, 214] on div "Add Column" at bounding box center [620, 193] width 1112 height 133
click at [556, 217] on div "Add Column" at bounding box center [620, 193] width 1112 height 133
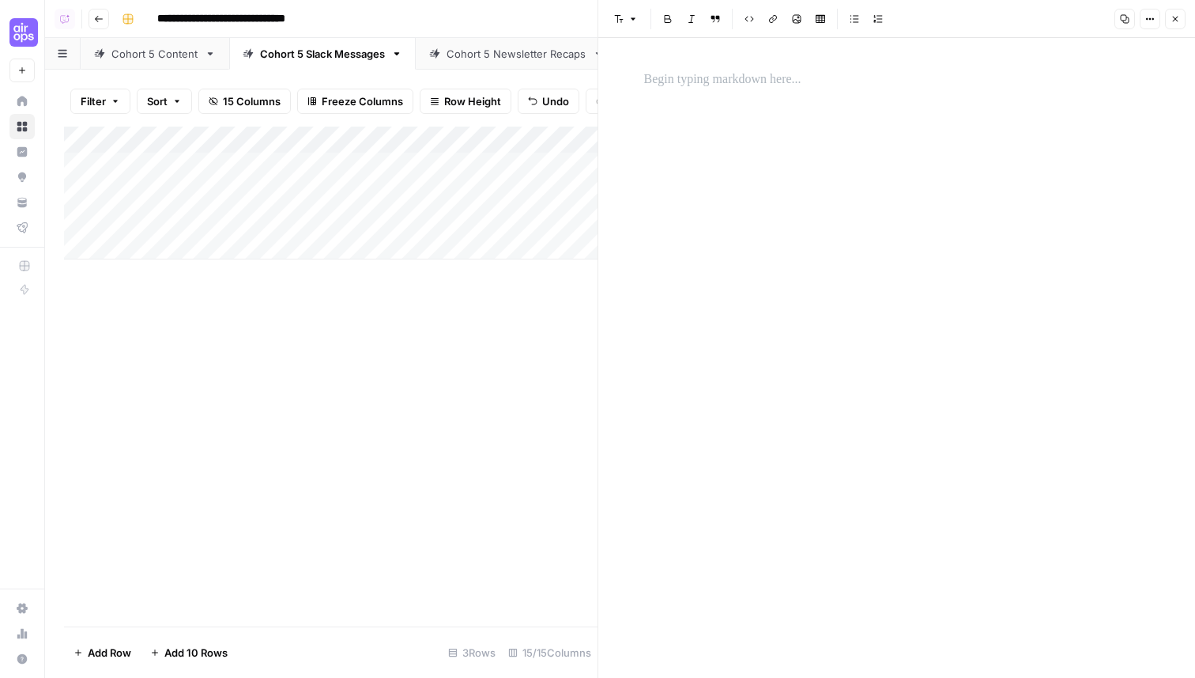
click at [727, 92] on div at bounding box center [897, 79] width 525 height 33
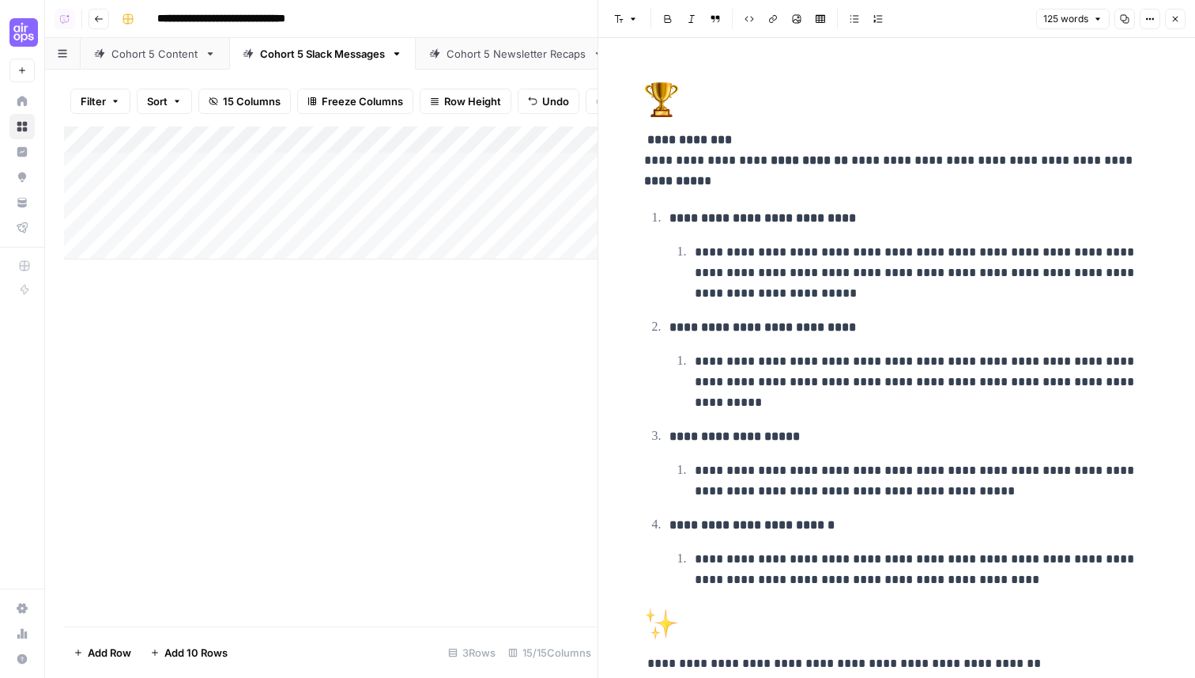
scroll to position [53, 0]
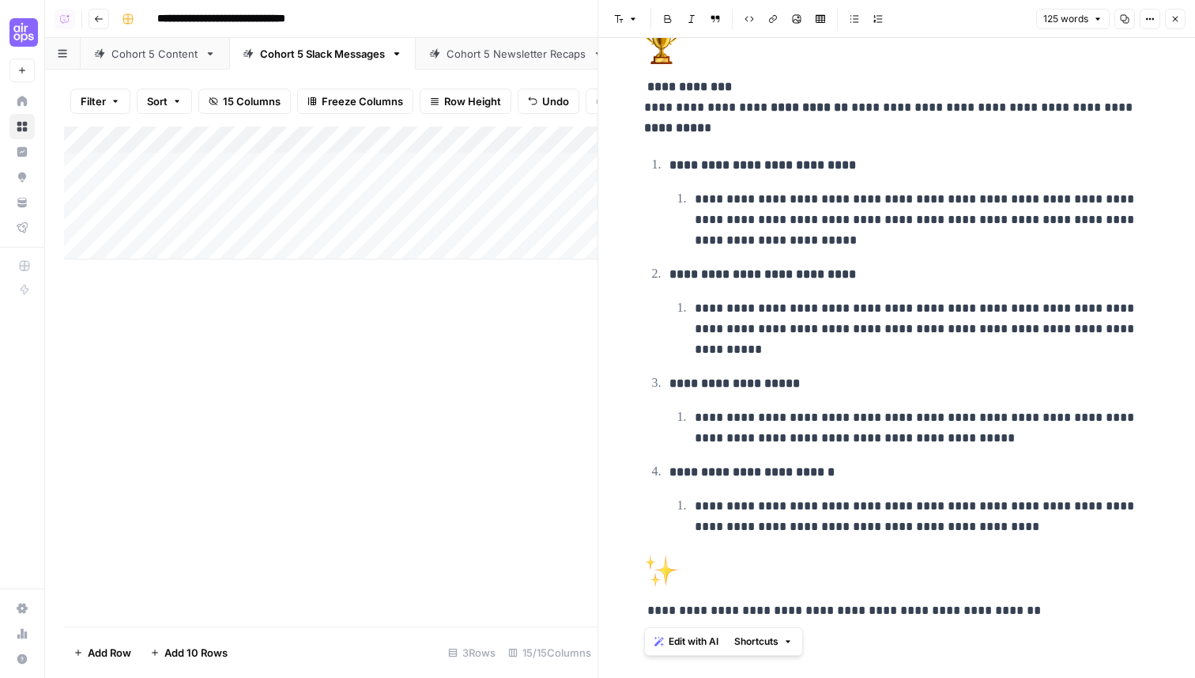
click at [1178, 21] on icon "button" at bounding box center [1175, 18] width 9 height 9
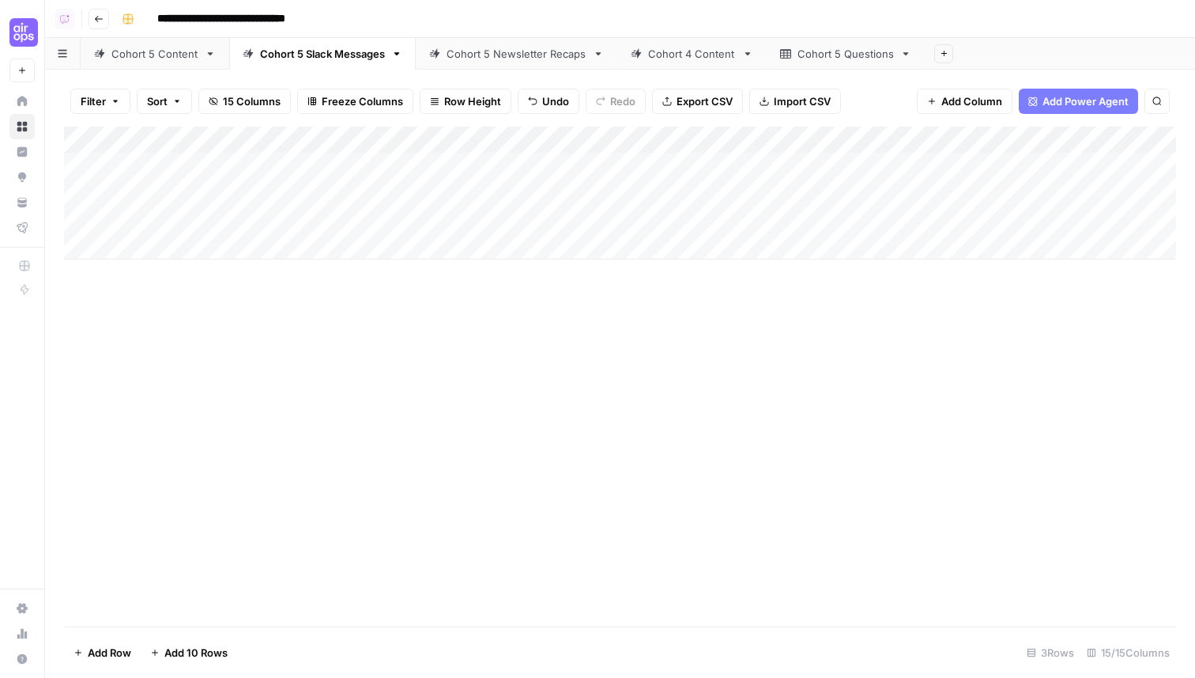
click at [194, 254] on div "Add Column" at bounding box center [620, 193] width 1112 height 133
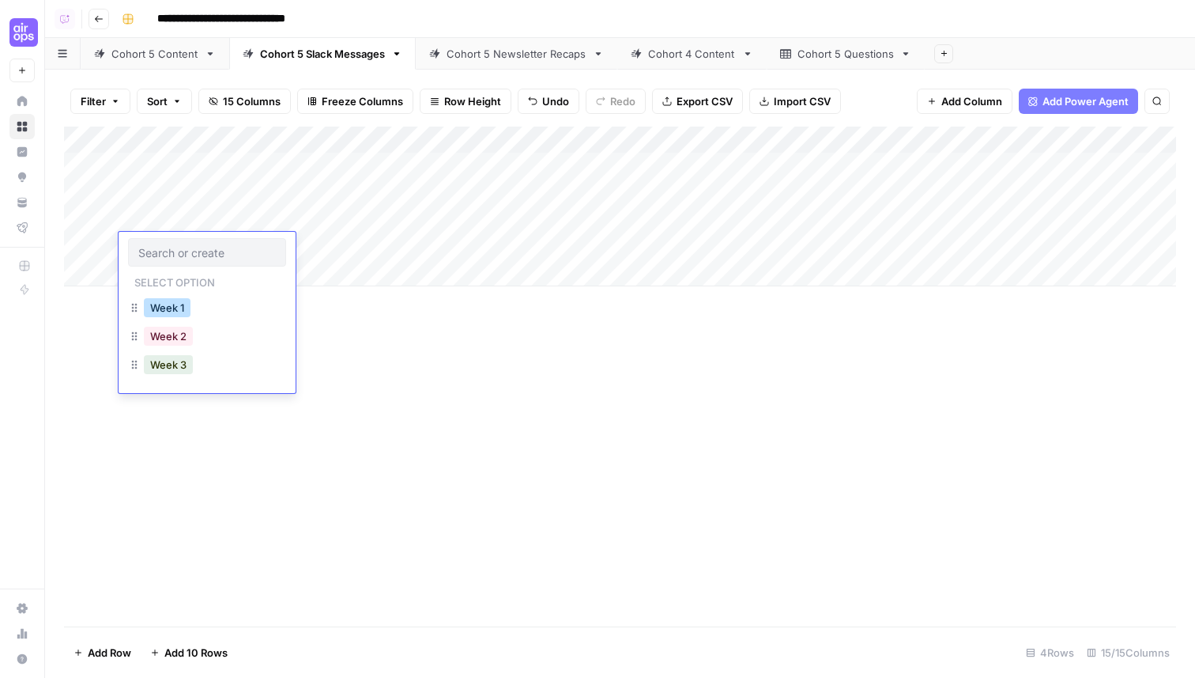
click at [176, 302] on button "Week 1" at bounding box center [167, 307] width 47 height 19
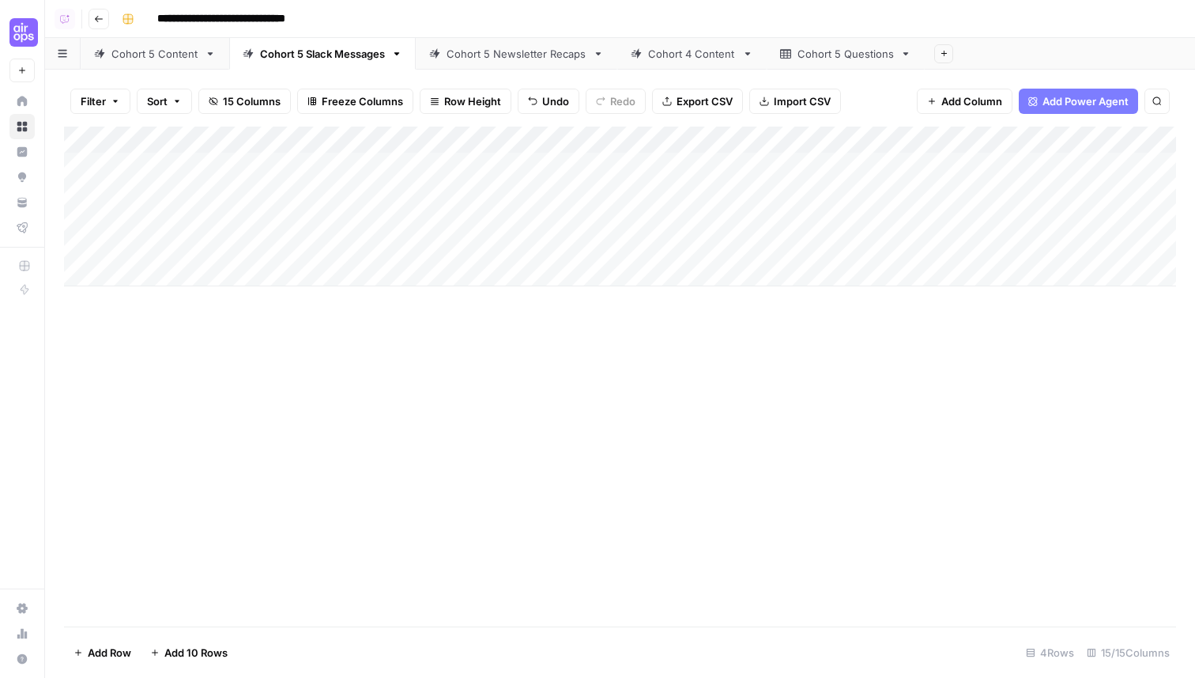
click at [319, 244] on div "Add Column" at bounding box center [620, 207] width 1112 height 160
click at [320, 252] on textarea at bounding box center [387, 247] width 253 height 22
type textarea "**********"
click at [591, 237] on div "Add Column" at bounding box center [620, 207] width 1112 height 160
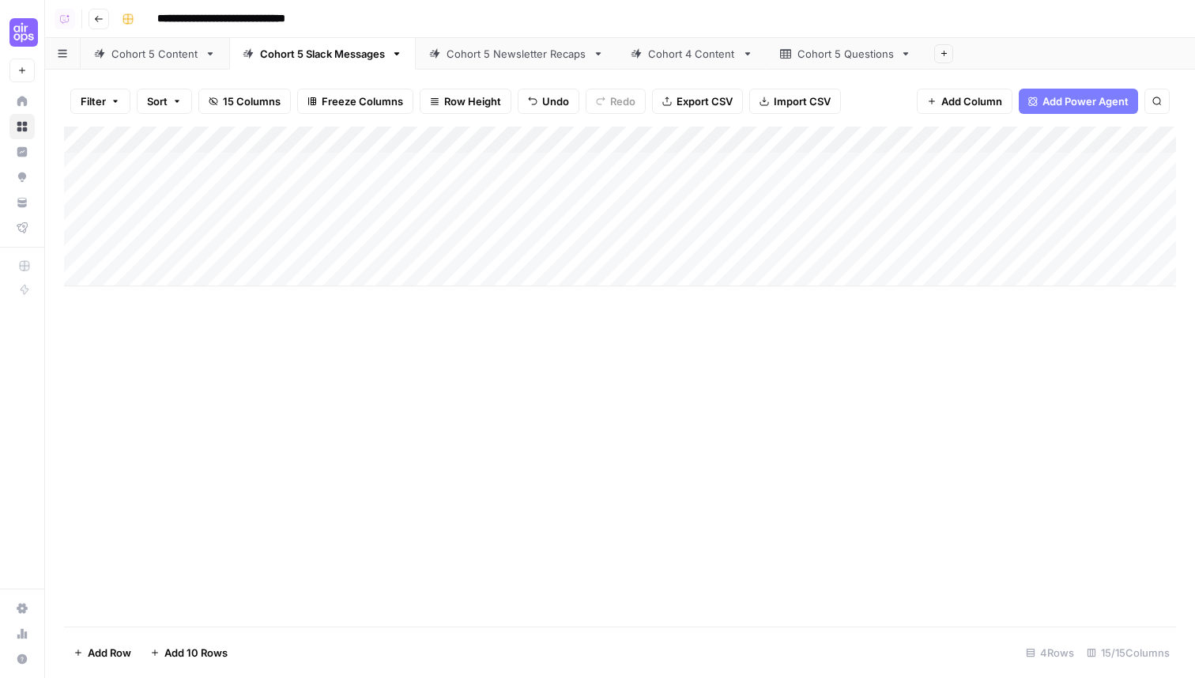
click at [581, 239] on div "Add Column" at bounding box center [620, 207] width 1112 height 160
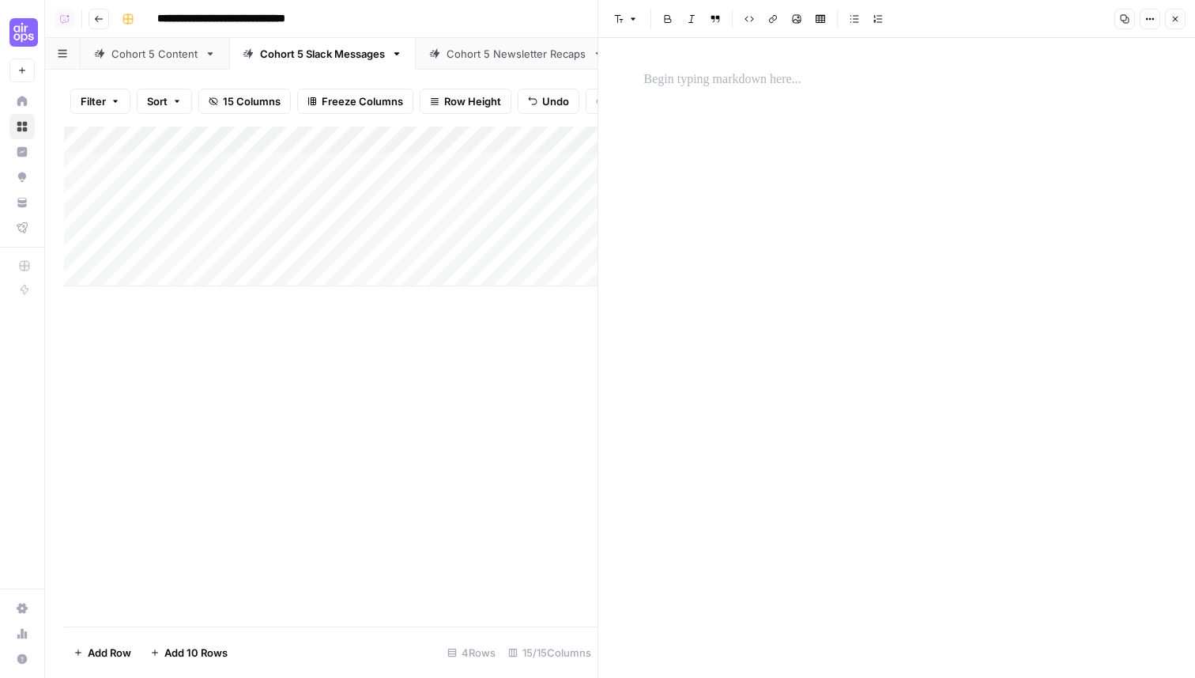
click at [720, 89] on p at bounding box center [897, 80] width 506 height 21
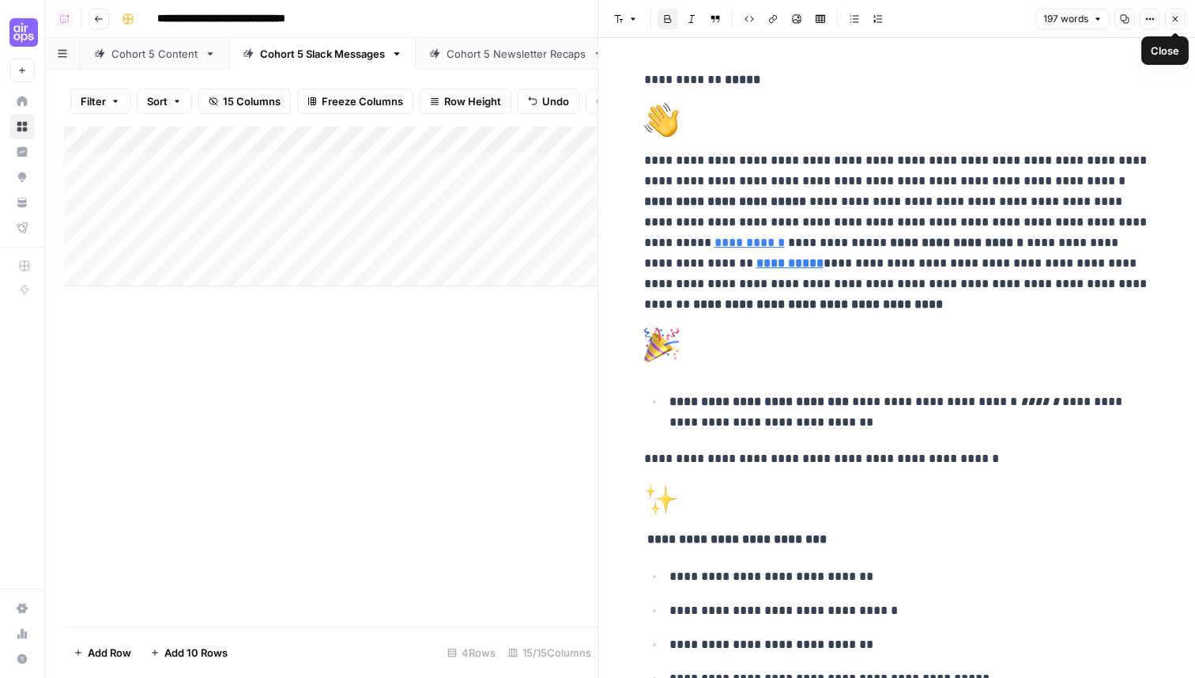
click at [1177, 26] on button "Close" at bounding box center [1175, 19] width 21 height 21
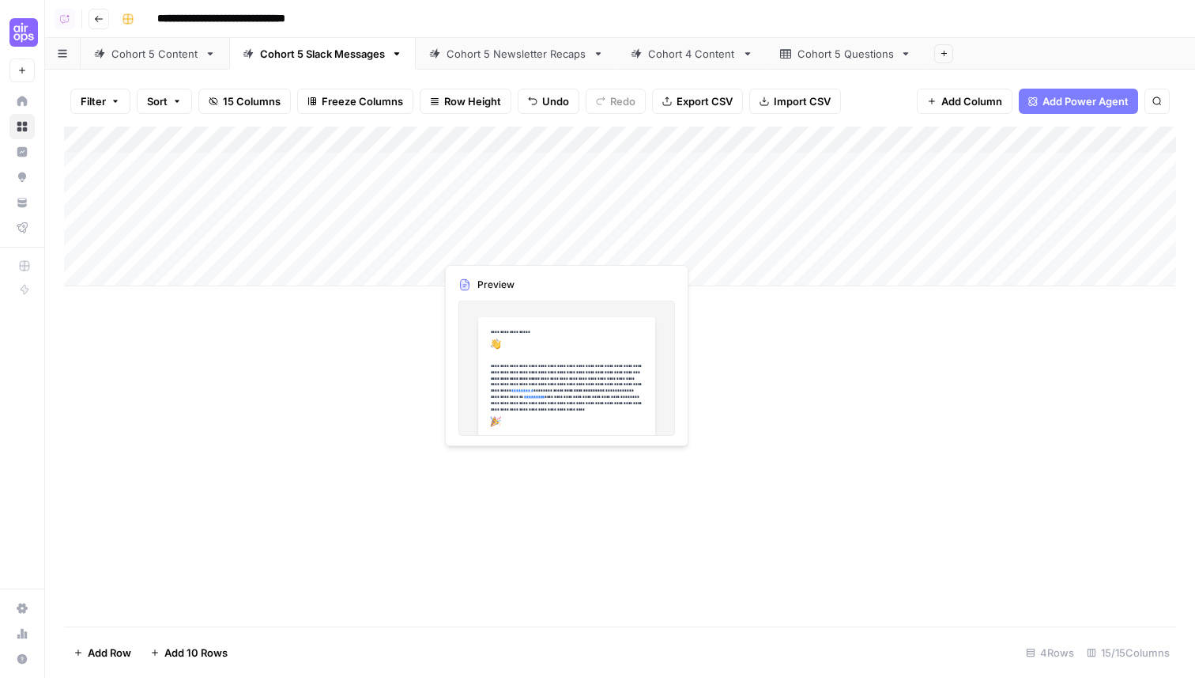
click at [649, 247] on div "Add Column" at bounding box center [620, 207] width 1112 height 160
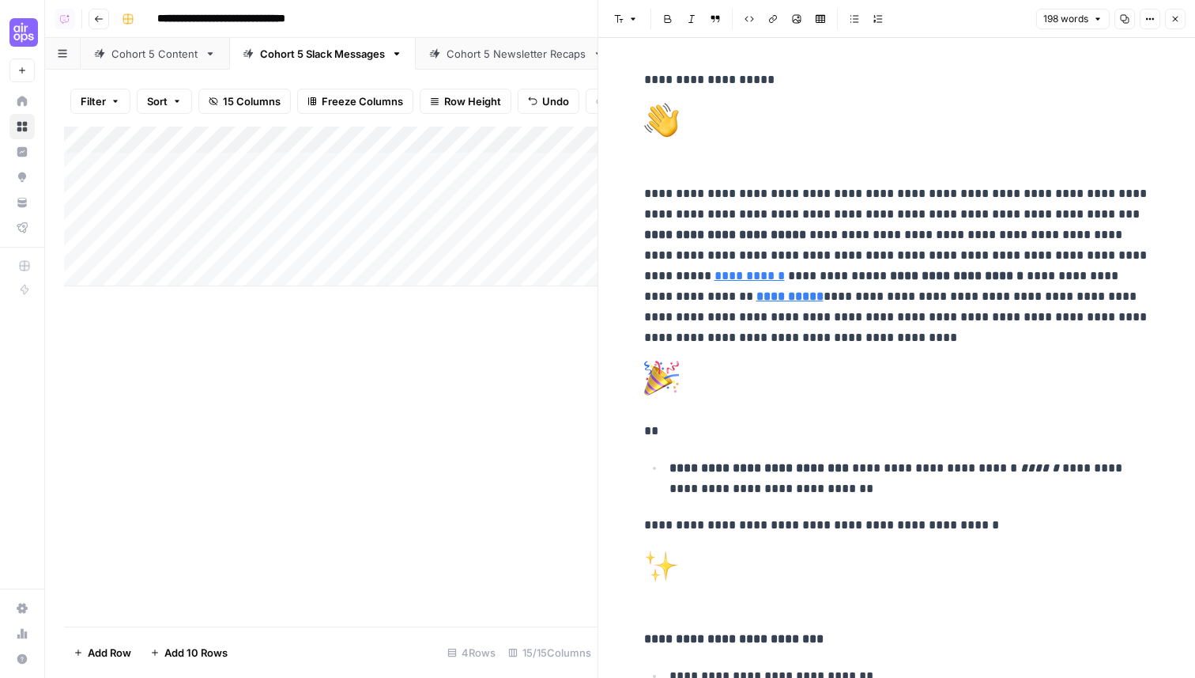
scroll to position [595, 0]
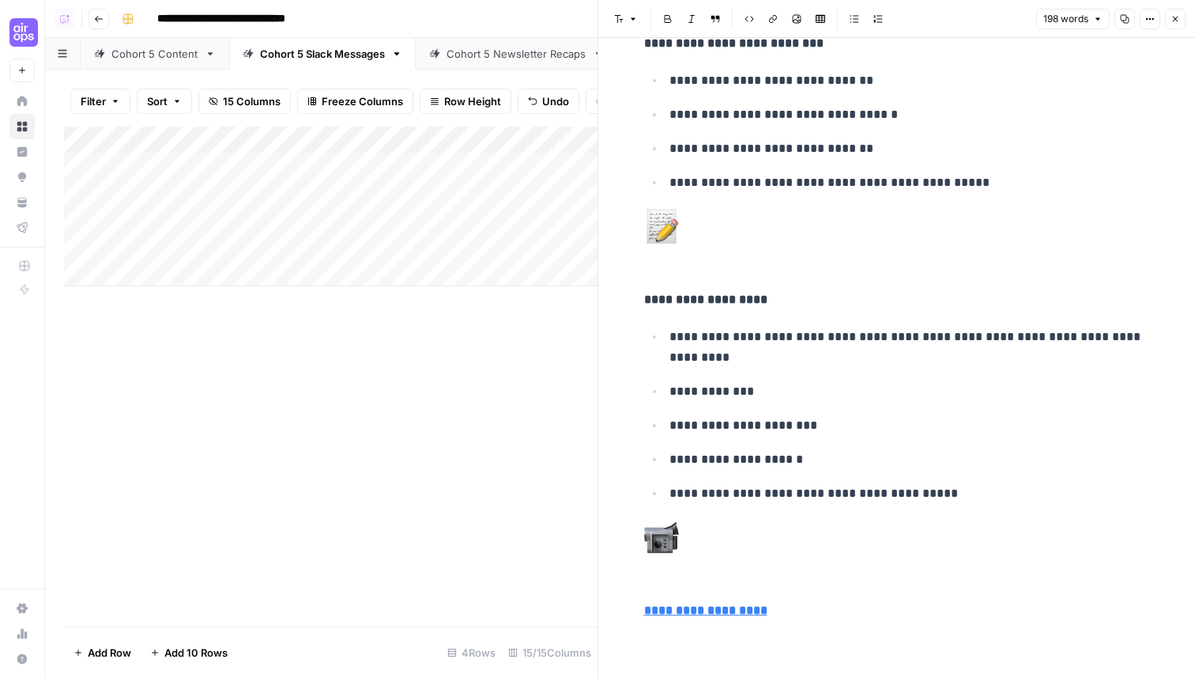
click at [818, 617] on p "**********" at bounding box center [897, 610] width 506 height 21
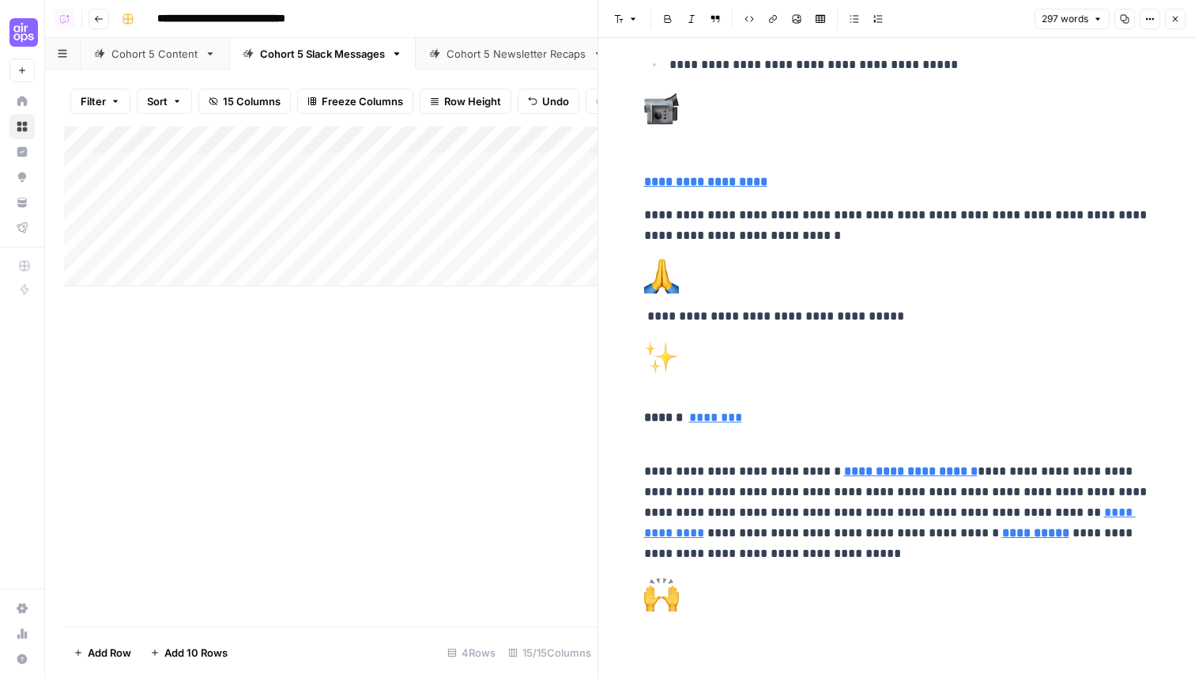
scroll to position [1033, 0]
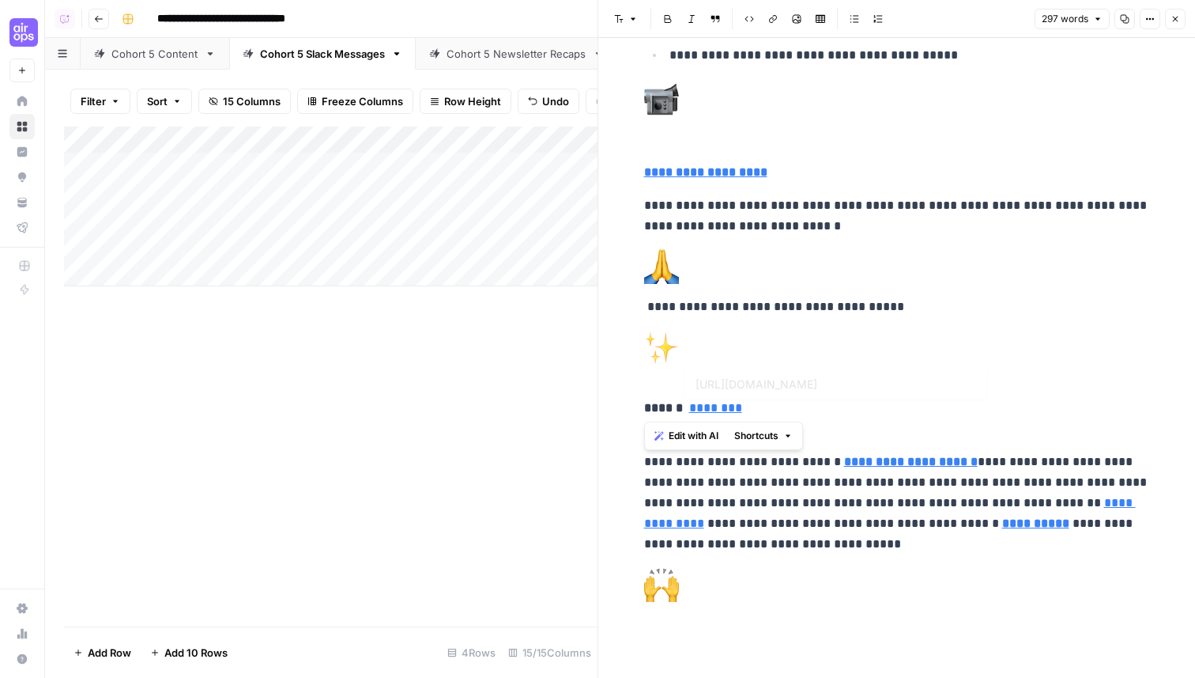
drag, startPoint x: 778, startPoint y: 406, endPoint x: 621, endPoint y: 405, distance: 157.3
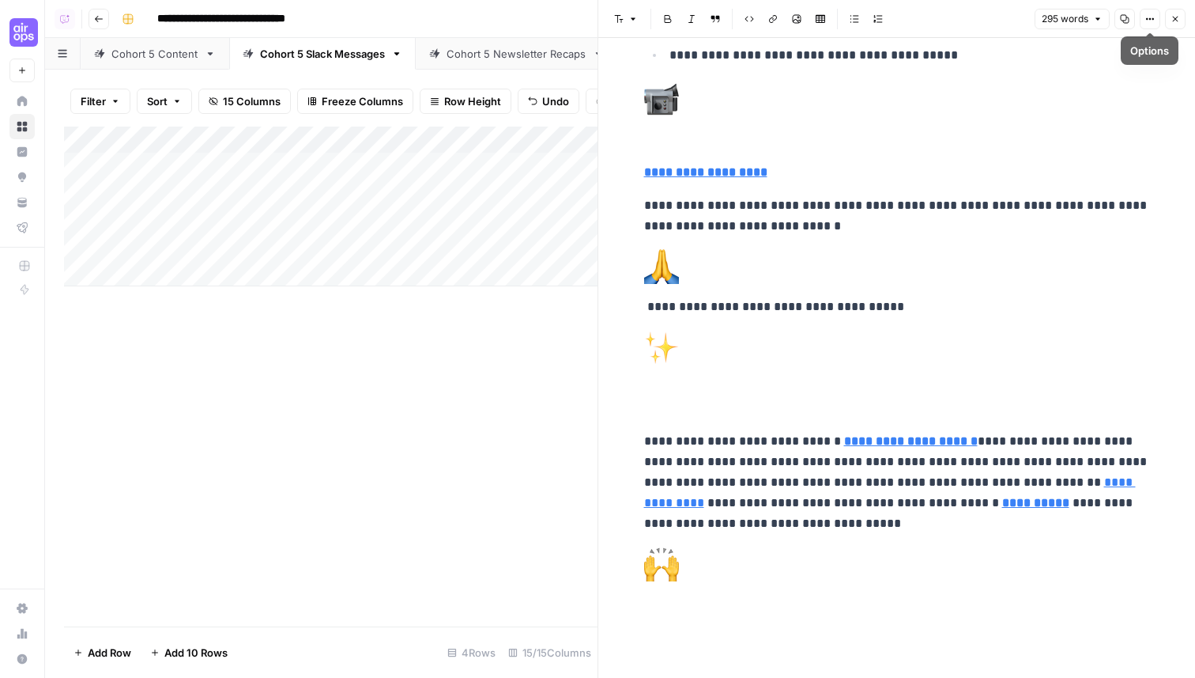
click at [1175, 18] on icon "button" at bounding box center [1175, 18] width 9 height 9
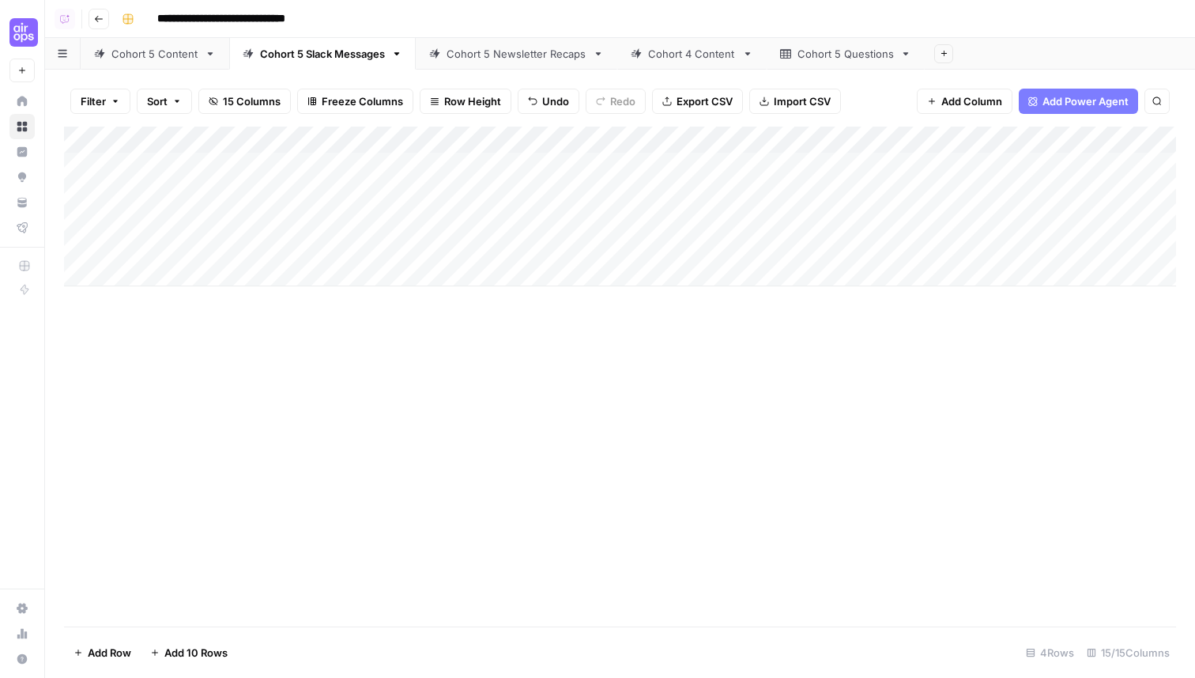
click at [209, 274] on div "Add Column" at bounding box center [620, 207] width 1112 height 160
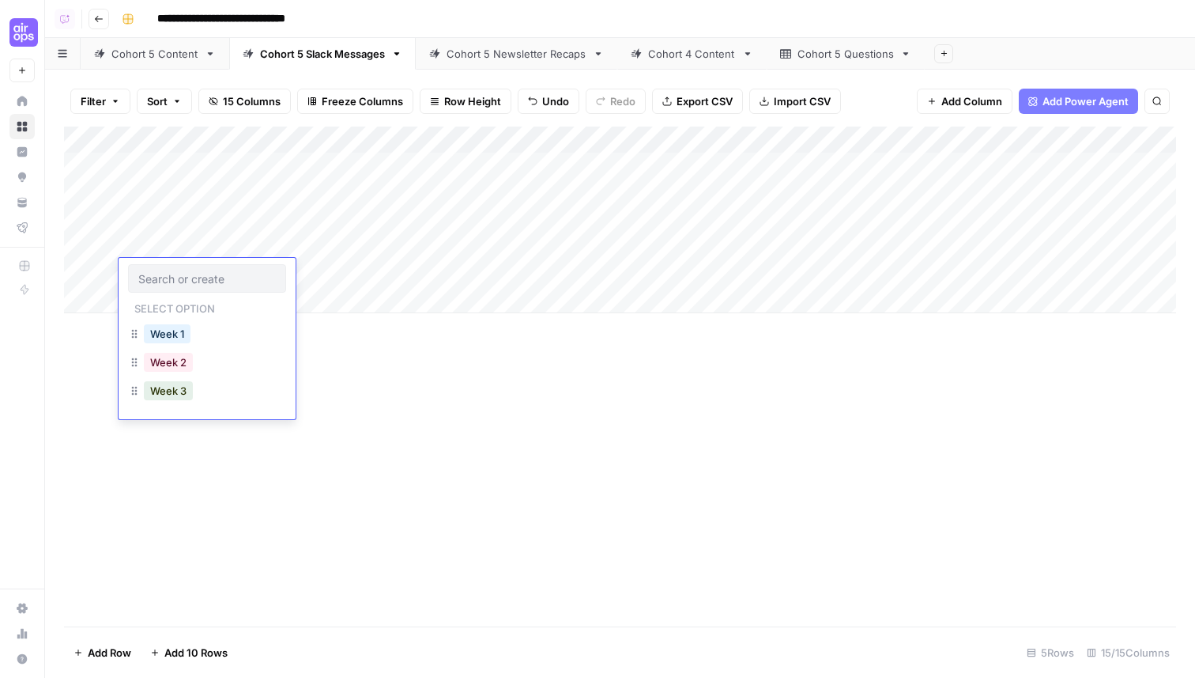
click at [177, 274] on input "text" at bounding box center [207, 278] width 138 height 14
click at [153, 365] on button "Week 2" at bounding box center [168, 362] width 49 height 19
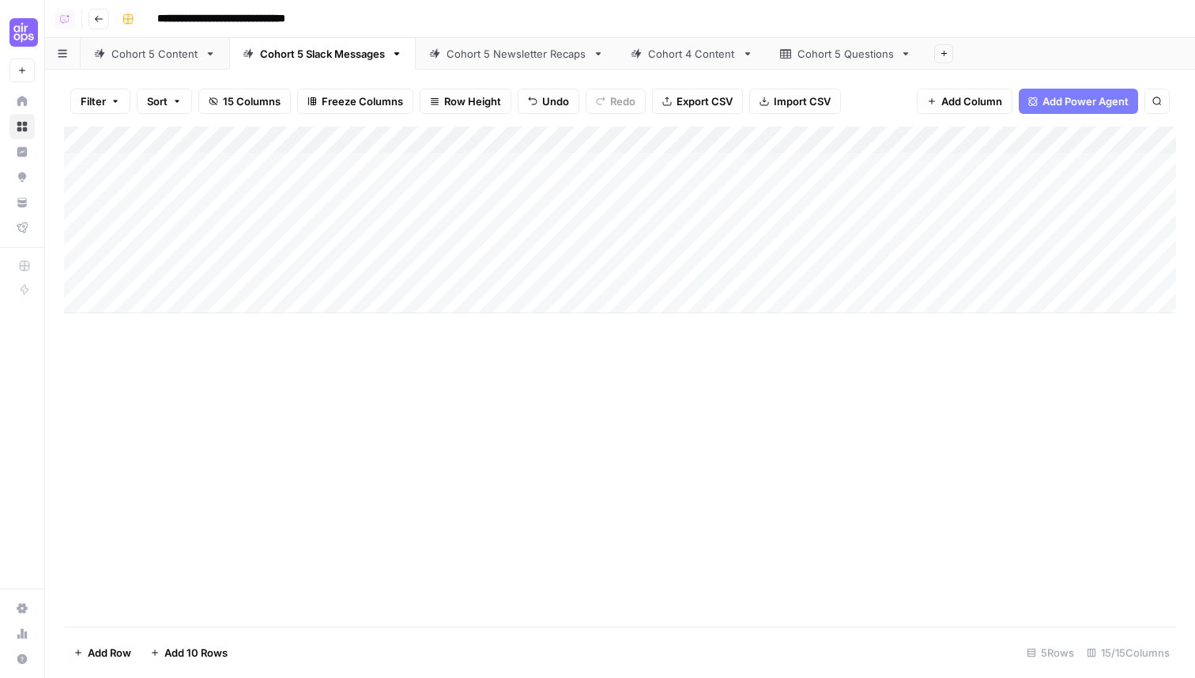
click at [330, 269] on div "Add Column" at bounding box center [620, 220] width 1112 height 187
type textarea "*"
type textarea "**********"
click at [545, 266] on div "Add Column" at bounding box center [620, 220] width 1112 height 187
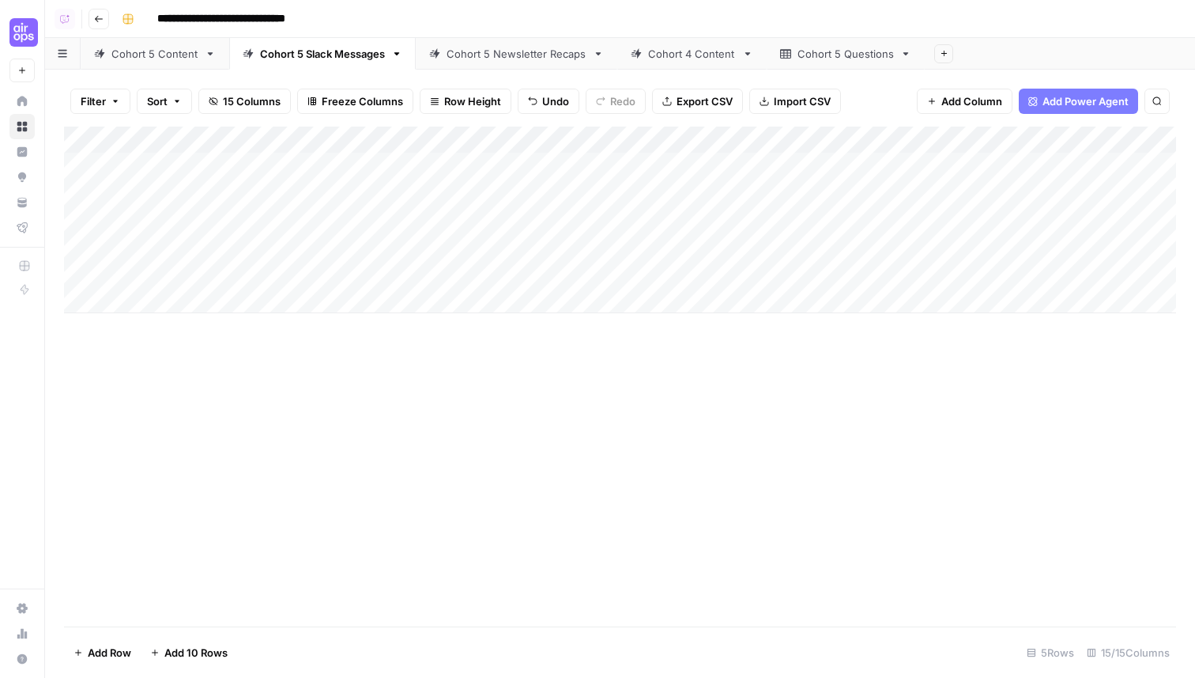
click at [626, 269] on div "Add Column" at bounding box center [620, 220] width 1112 height 187
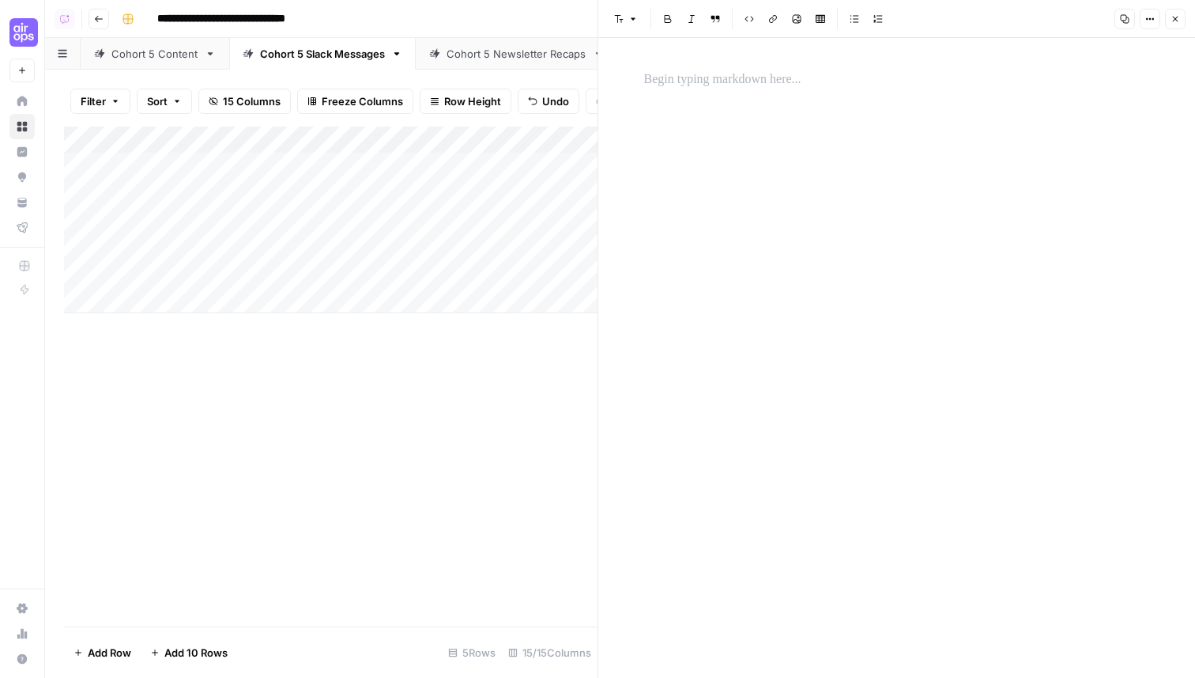
click at [796, 85] on p at bounding box center [897, 80] width 506 height 21
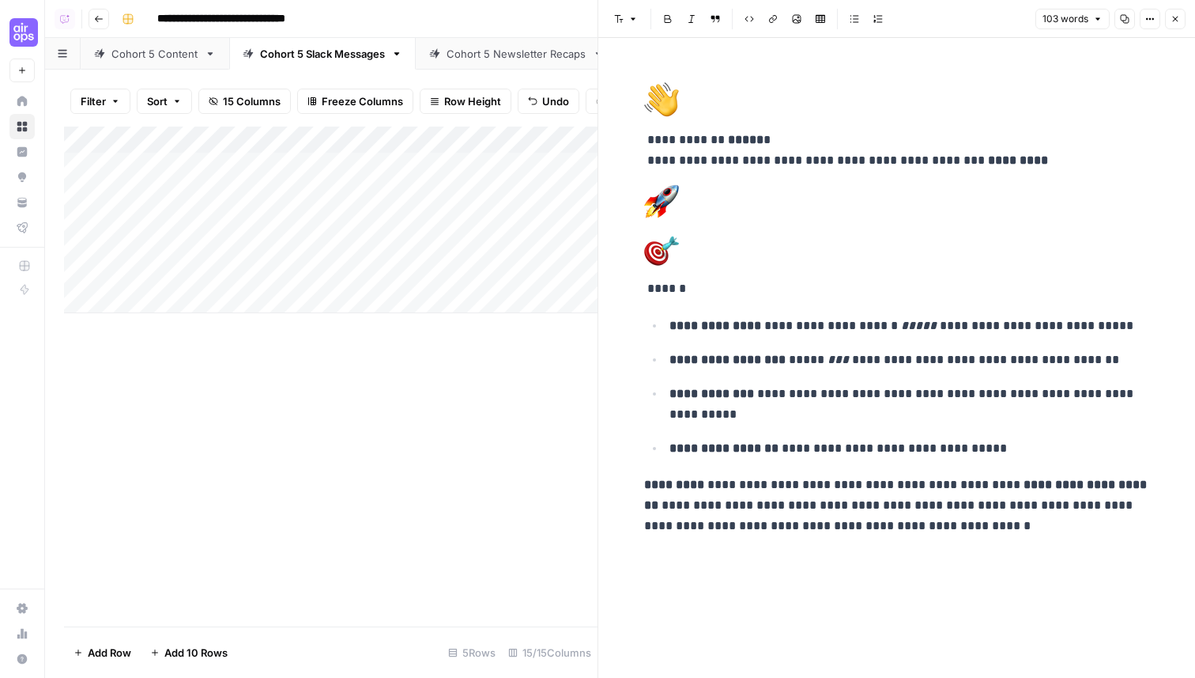
click at [1179, 20] on icon "button" at bounding box center [1175, 18] width 9 height 9
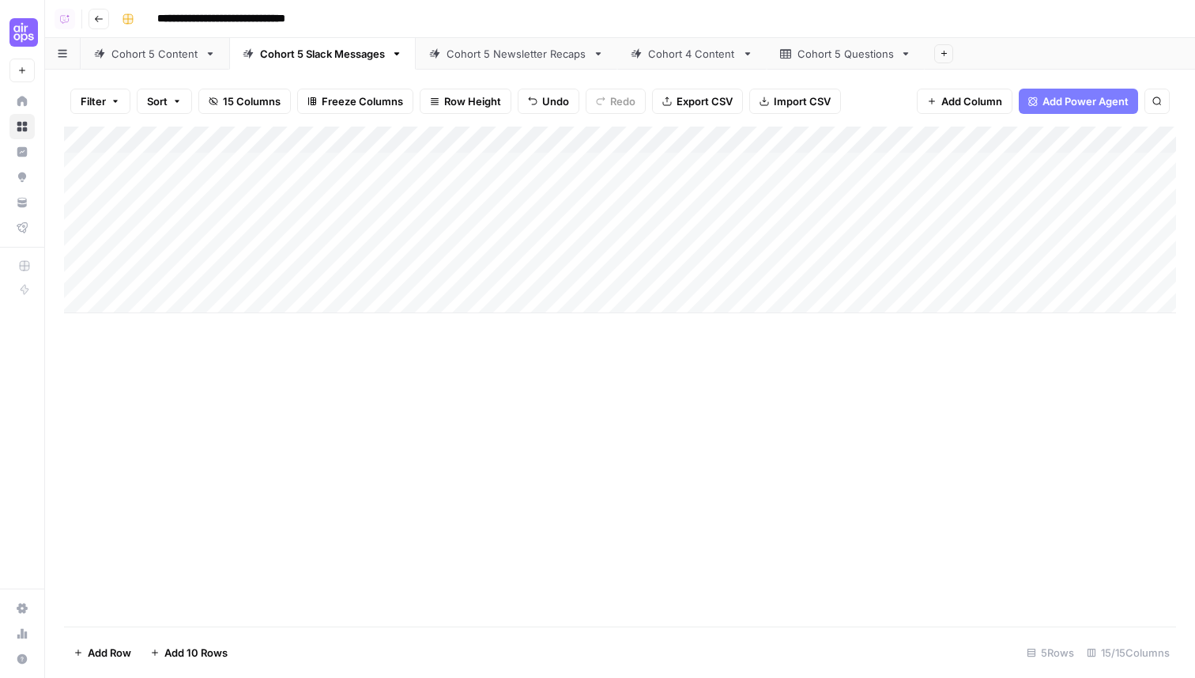
click at [168, 295] on div "Add Column" at bounding box center [620, 220] width 1112 height 187
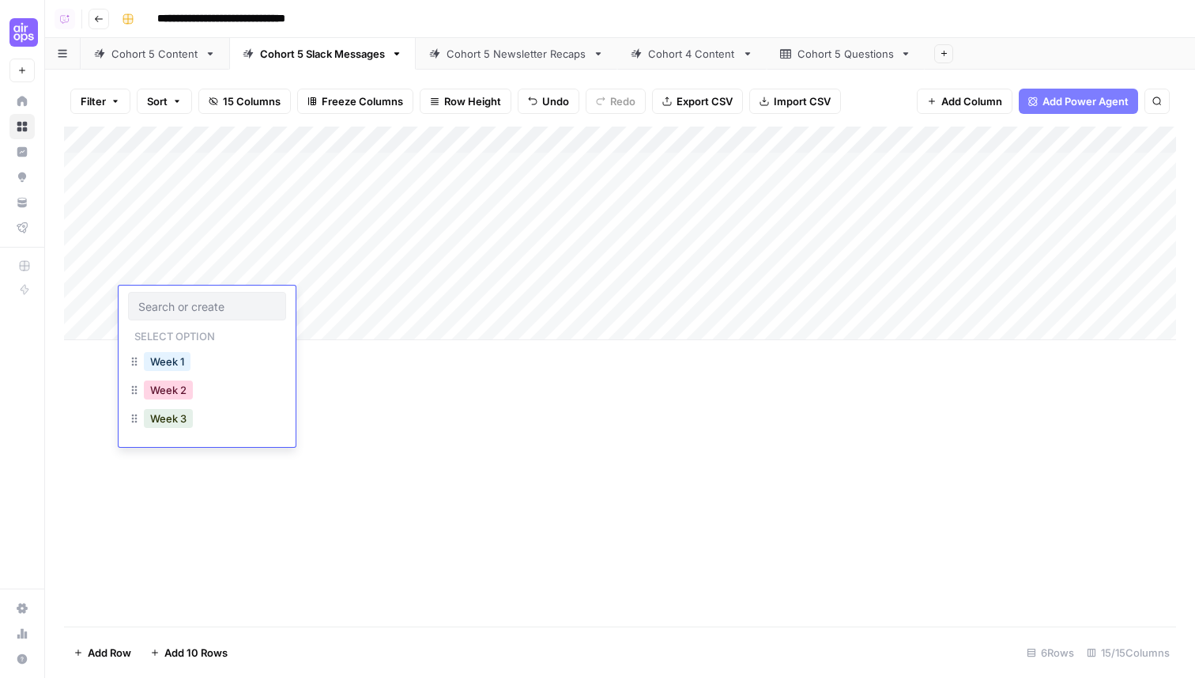
click at [165, 394] on button "Week 2" at bounding box center [168, 389] width 49 height 19
click at [342, 289] on div "Add Column" at bounding box center [620, 233] width 1112 height 213
click at [327, 300] on div "Add Column" at bounding box center [620, 233] width 1112 height 213
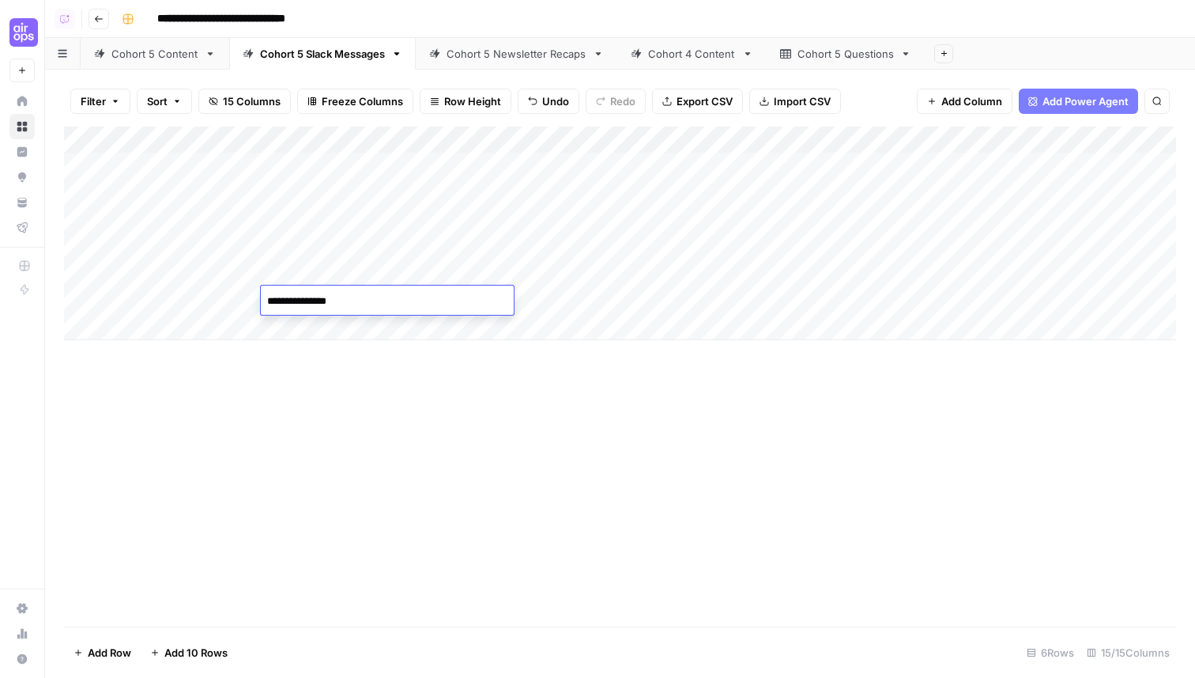
type textarea "**********"
click at [580, 310] on div "Add Column" at bounding box center [620, 233] width 1112 height 213
click at [648, 296] on div "Add Column" at bounding box center [620, 233] width 1112 height 213
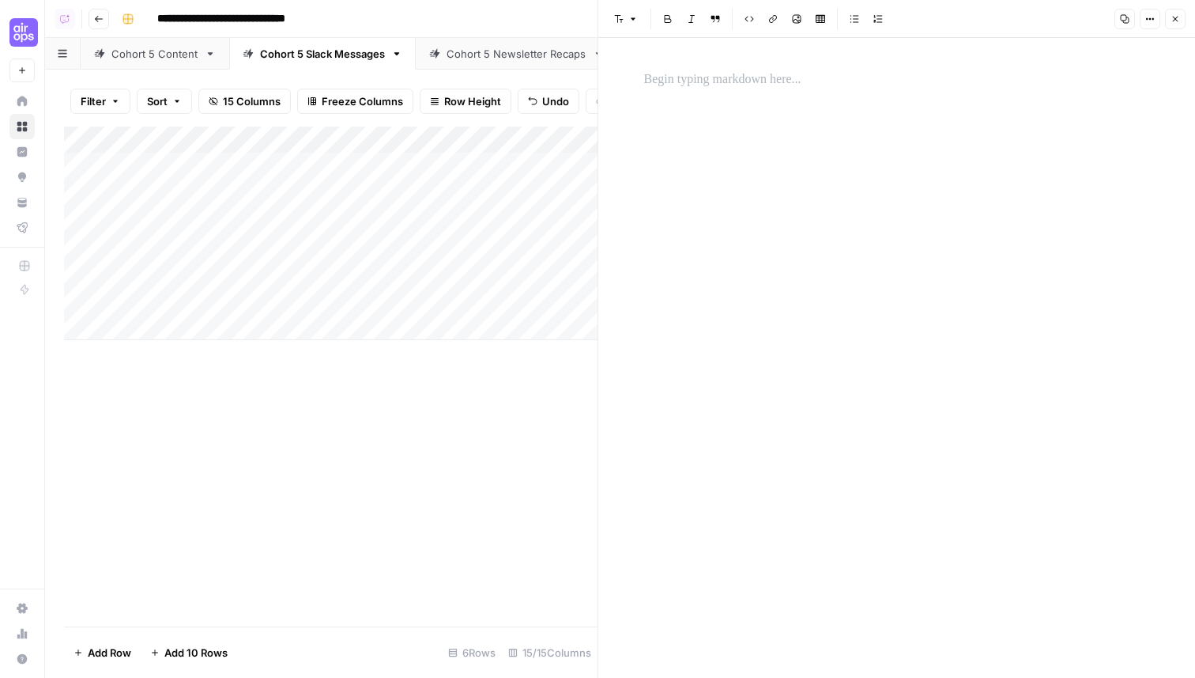
click at [725, 82] on p at bounding box center [897, 80] width 506 height 21
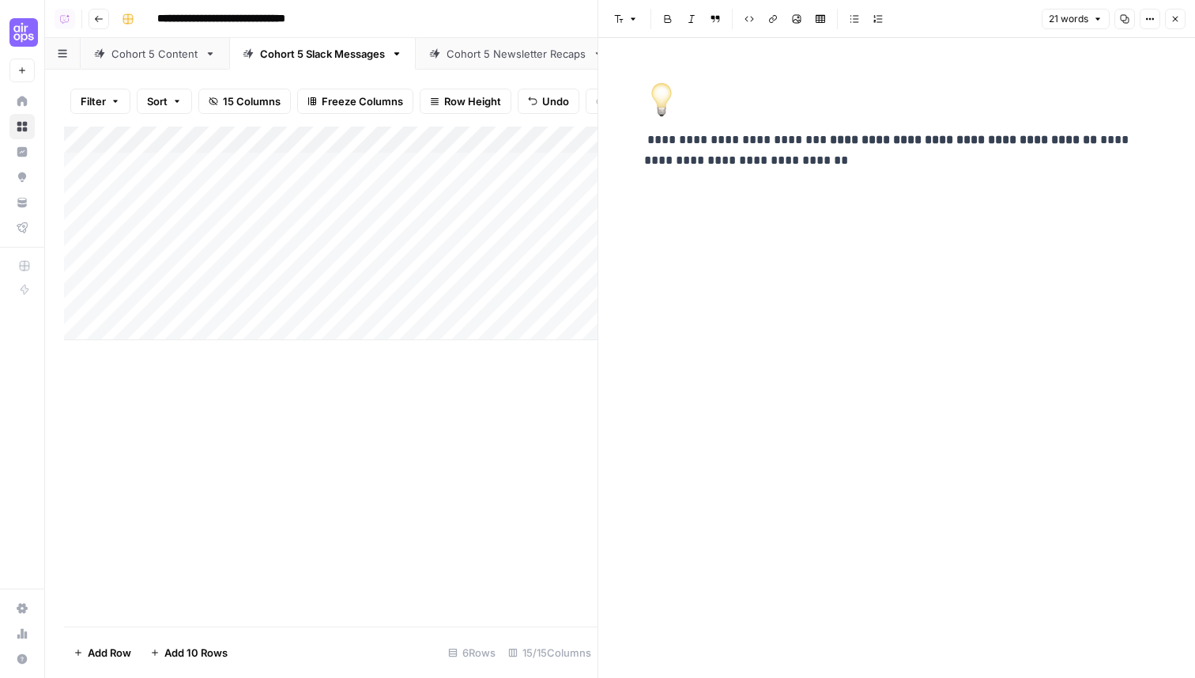
click at [1180, 16] on icon "button" at bounding box center [1175, 18] width 9 height 9
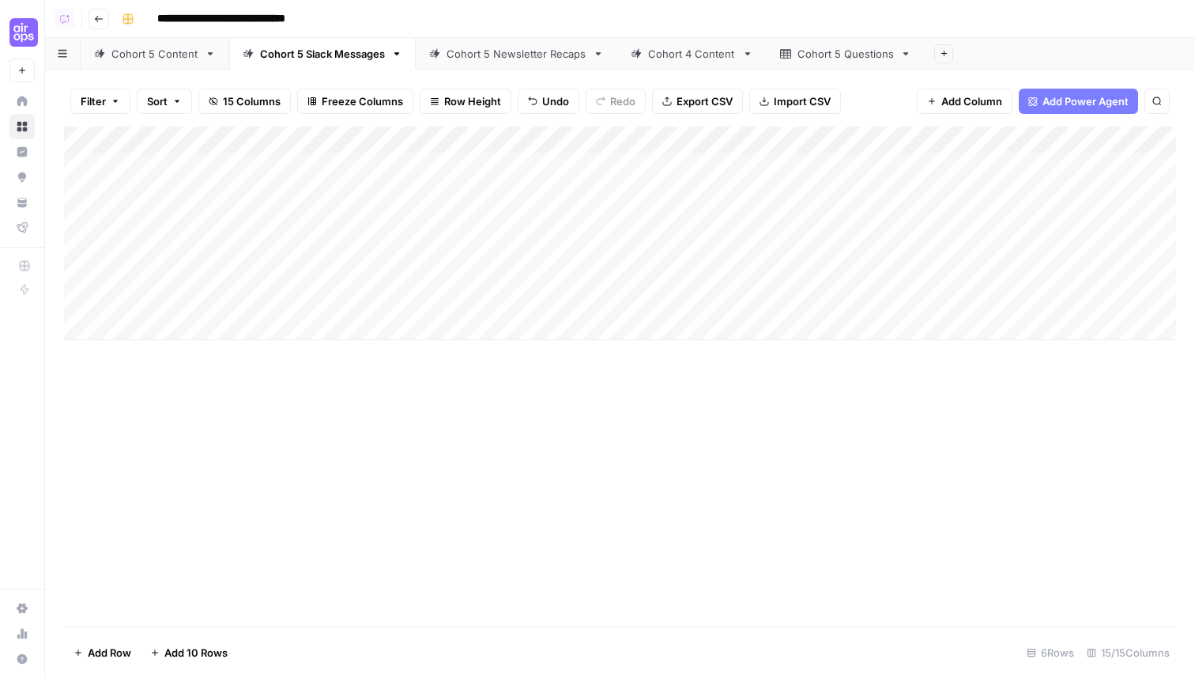
click at [857, 51] on div "Cohort 5 Questions" at bounding box center [846, 54] width 96 height 16
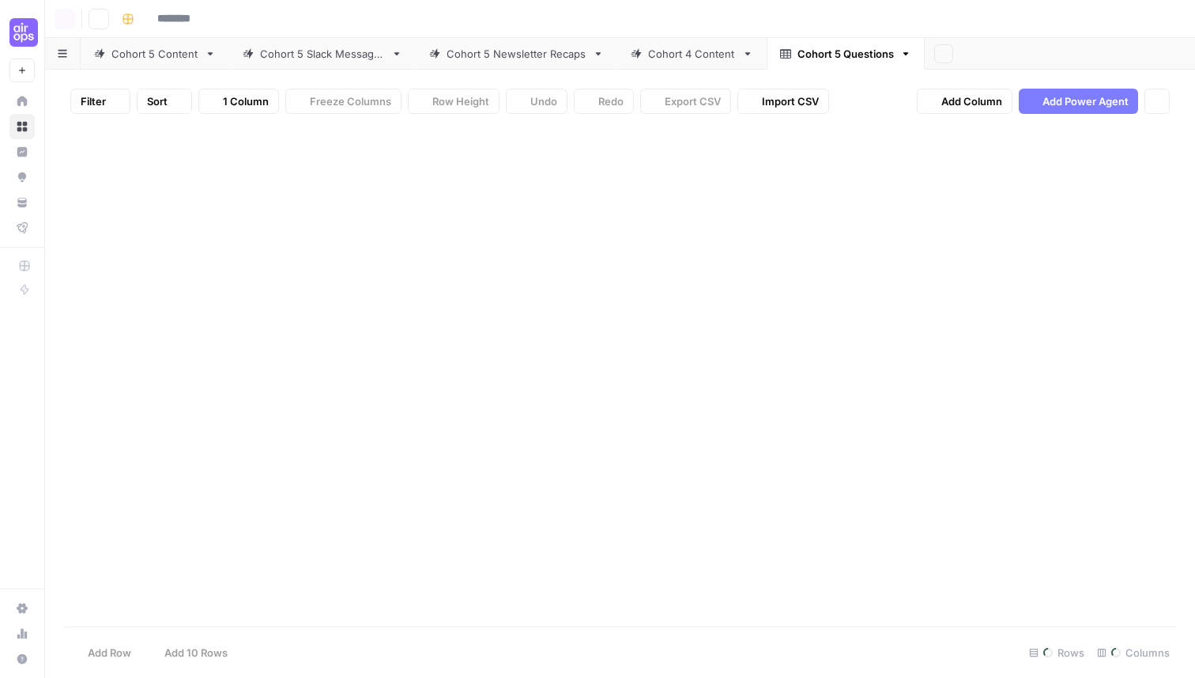
type input "**********"
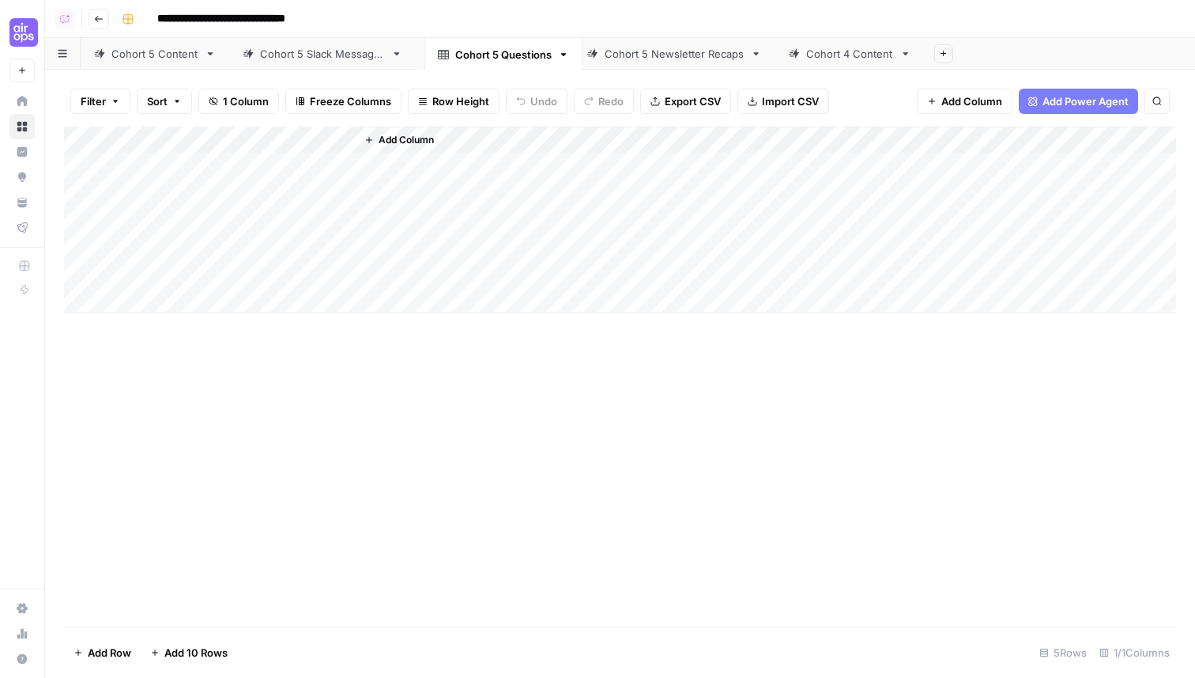
drag, startPoint x: 823, startPoint y: 53, endPoint x: 500, endPoint y: 53, distance: 323.4
click at [499, 54] on div "Cohort 5 Content Cohort 5 Slack Messages Cohort 5 Newsletter Recaps Cohort 4 Co…" at bounding box center [620, 54] width 1150 height 32
click at [271, 192] on div "Add Column" at bounding box center [620, 220] width 1112 height 187
type textarea "**********"
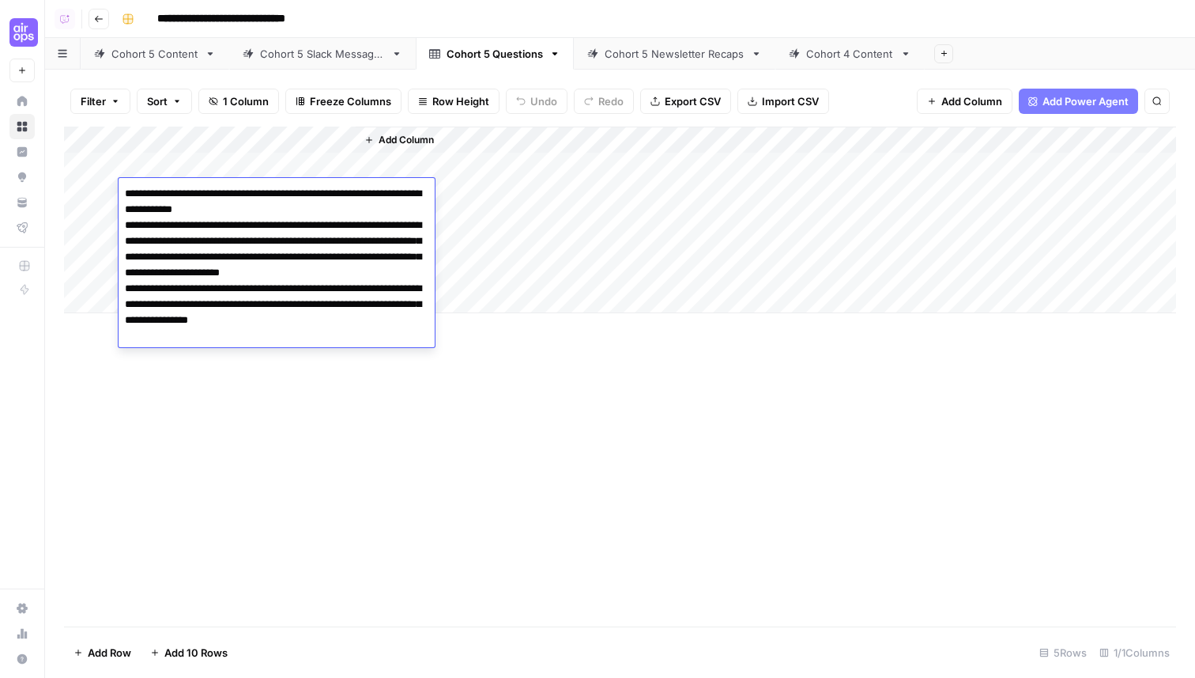
click at [264, 523] on div "Add Column" at bounding box center [620, 377] width 1112 height 500
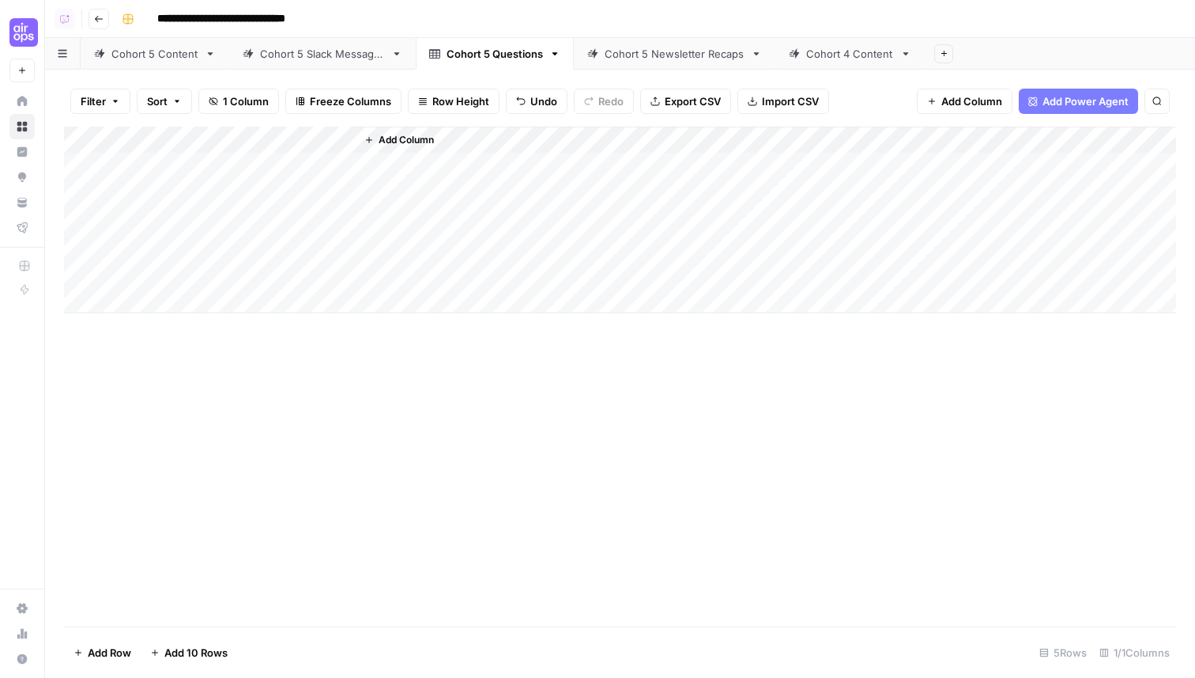
click at [404, 142] on span "Add Column" at bounding box center [406, 140] width 55 height 14
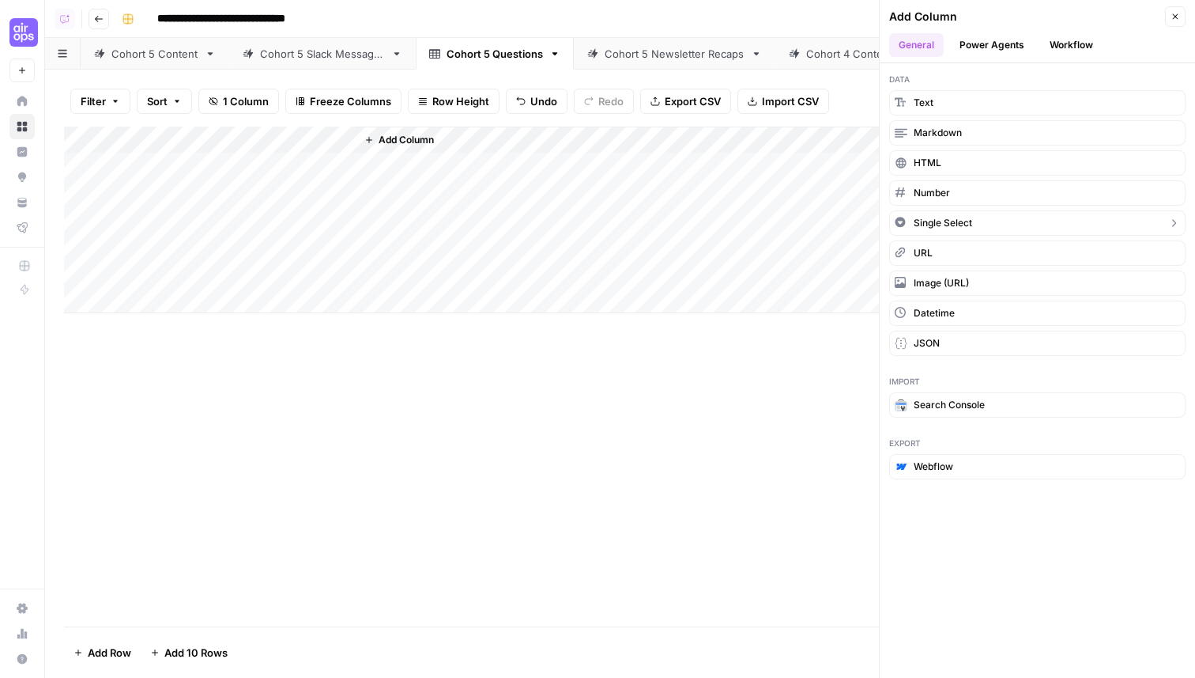
click at [981, 221] on button "Single Select" at bounding box center [1037, 222] width 296 height 25
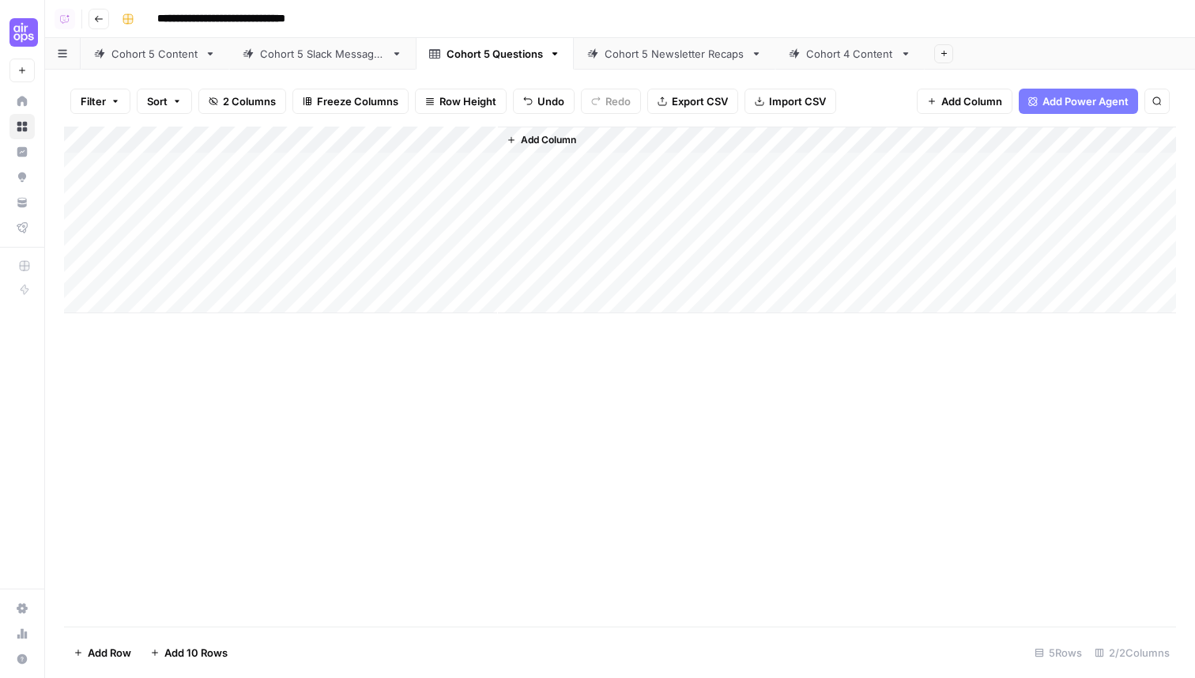
click at [417, 140] on div "Add Column" at bounding box center [620, 220] width 1112 height 187
click at [460, 137] on div at bounding box center [426, 143] width 143 height 32
click at [459, 140] on div at bounding box center [426, 143] width 143 height 32
click at [448, 143] on div at bounding box center [426, 143] width 143 height 32
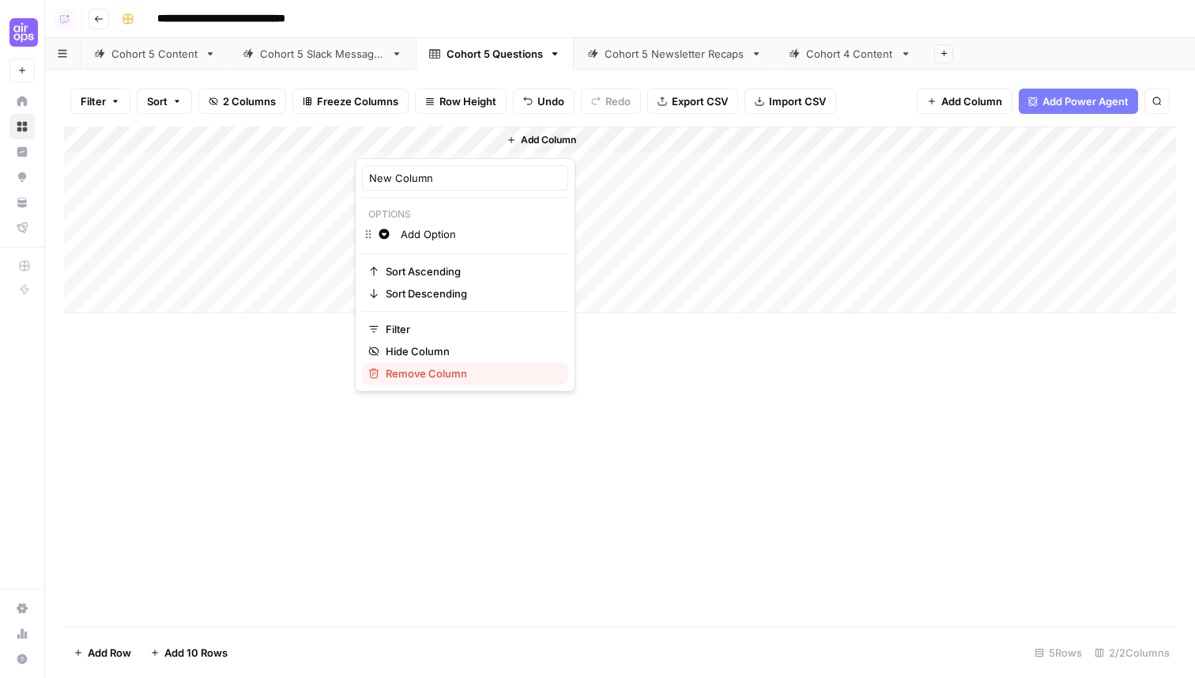
click at [440, 368] on span "Remove Column" at bounding box center [471, 373] width 170 height 16
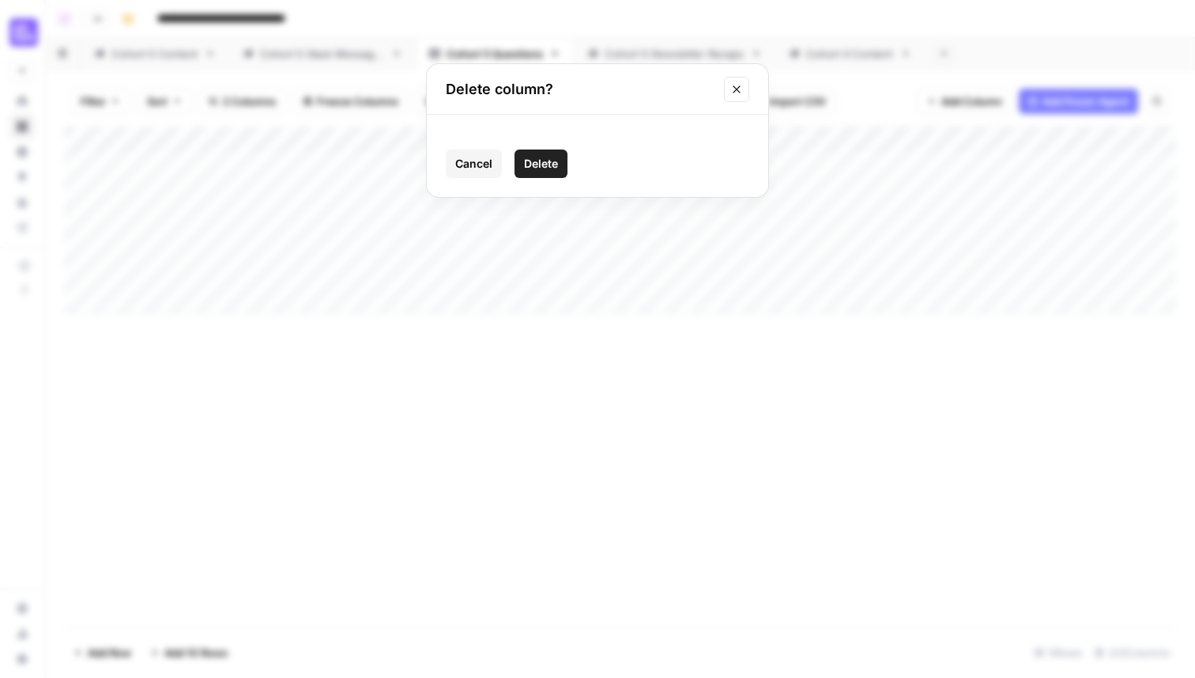
click at [537, 159] on span "Delete" at bounding box center [541, 164] width 34 height 16
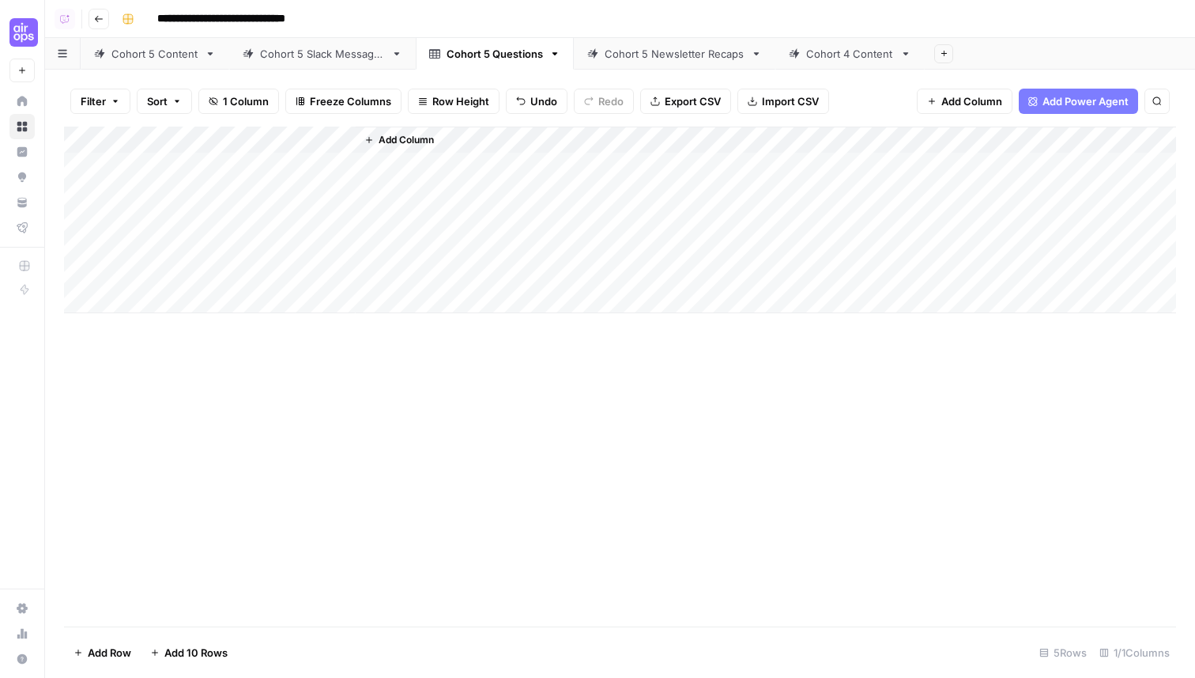
click at [424, 141] on span "Add Column" at bounding box center [406, 140] width 55 height 14
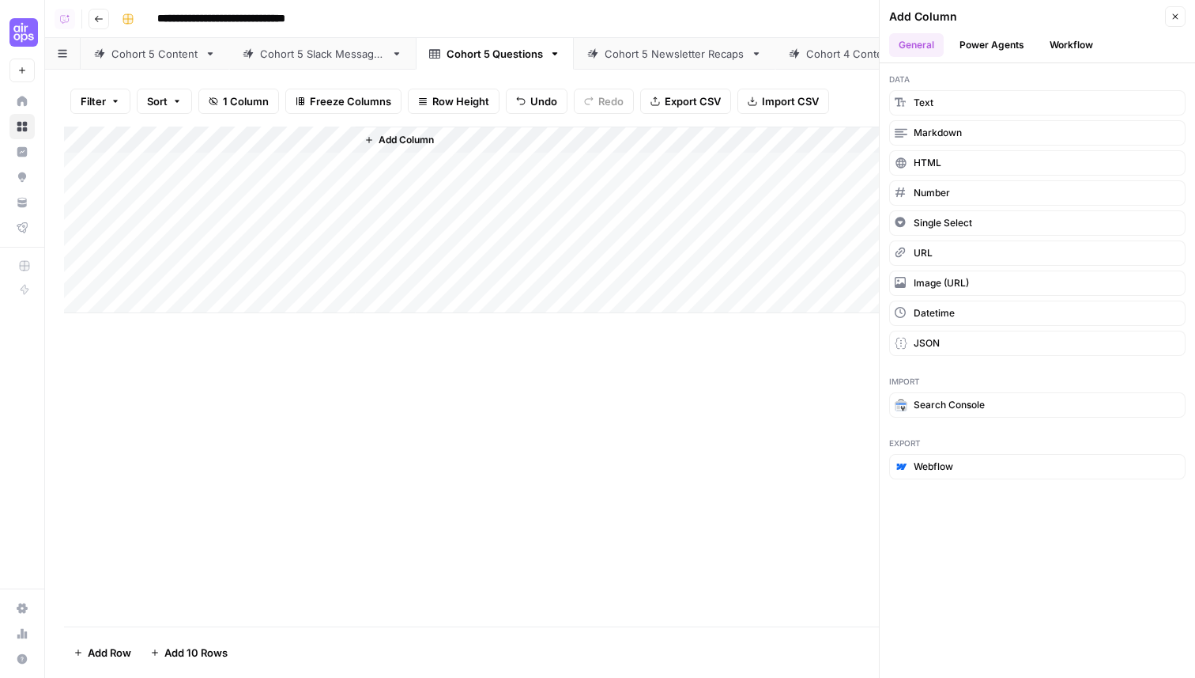
click at [961, 100] on button "Text" at bounding box center [1037, 102] width 296 height 25
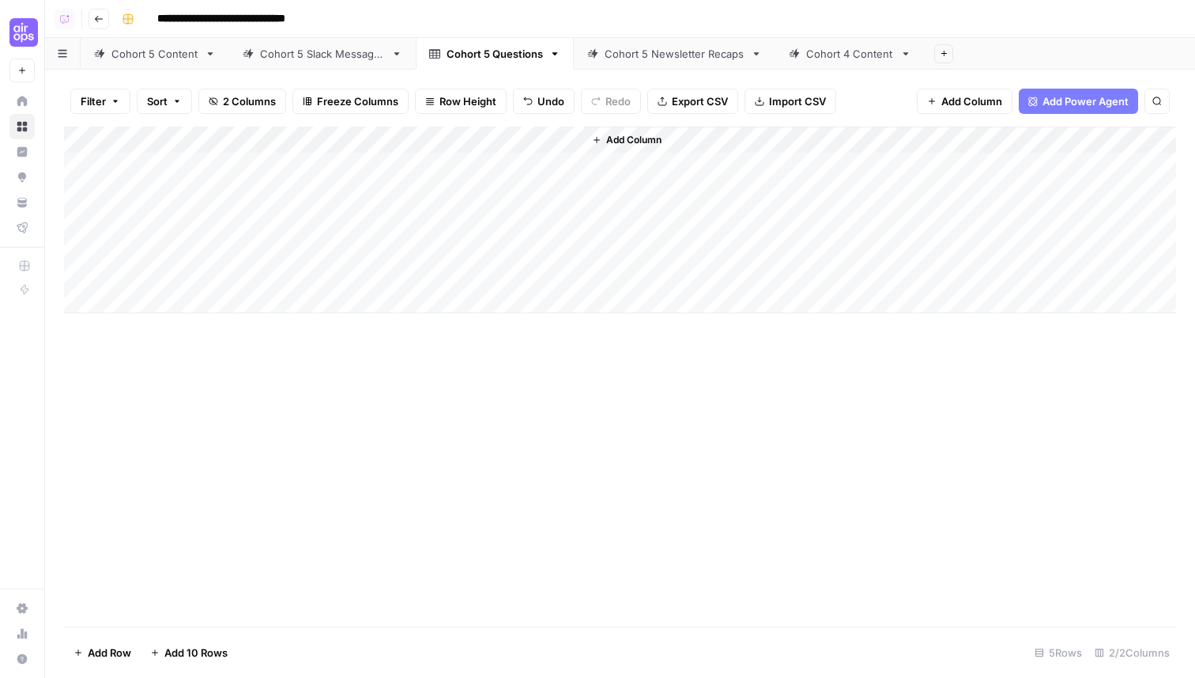
click at [436, 143] on div "Add Column" at bounding box center [620, 220] width 1112 height 187
click at [430, 179] on input "New Column" at bounding box center [449, 178] width 160 height 16
type input "Topic"
click at [459, 161] on div "Add Column" at bounding box center [620, 220] width 1112 height 187
click at [451, 167] on div "Add Column" at bounding box center [620, 220] width 1112 height 187
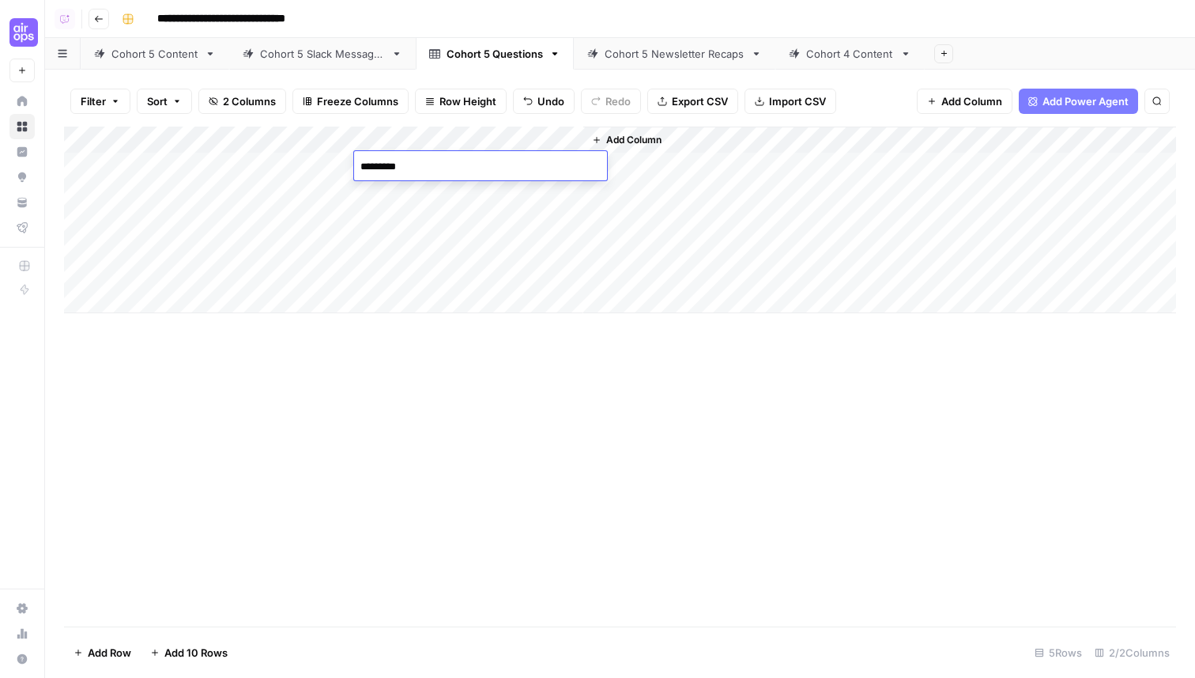
type textarea "**********"
click at [431, 432] on div "Add Column" at bounding box center [620, 377] width 1112 height 500
click at [320, 56] on div "Cohort 5 Slack Messages" at bounding box center [322, 54] width 125 height 16
click at [183, 327] on div "Add Column" at bounding box center [620, 233] width 1112 height 213
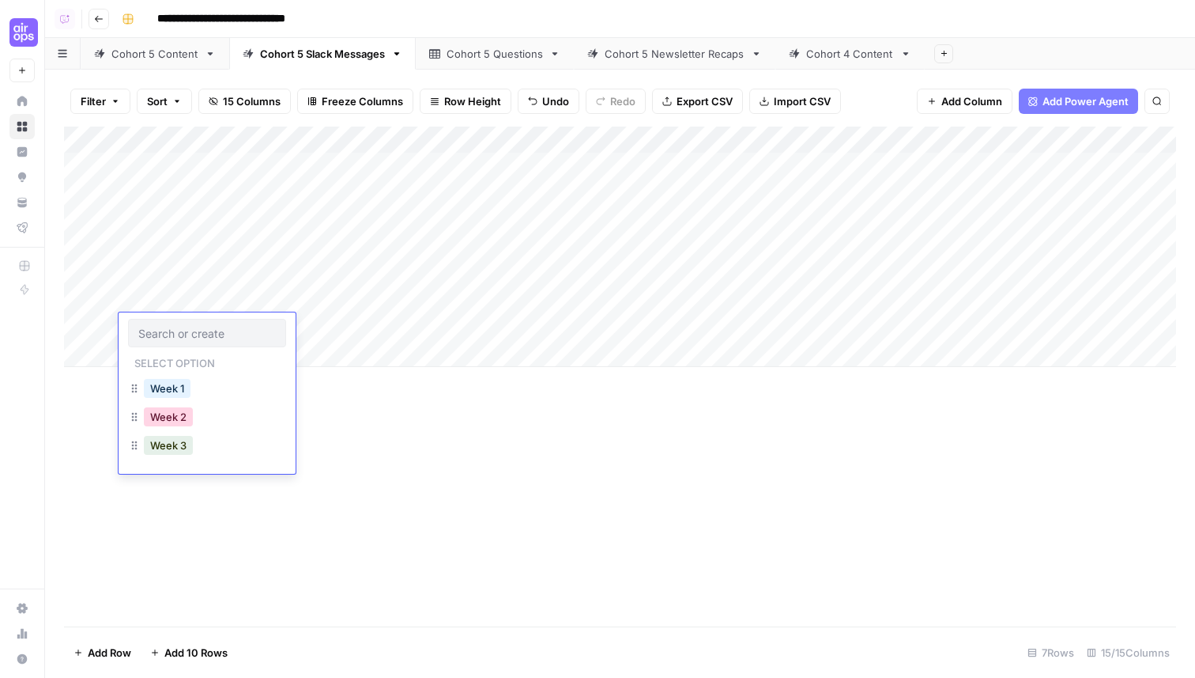
click at [176, 417] on button "Week 2" at bounding box center [168, 416] width 49 height 19
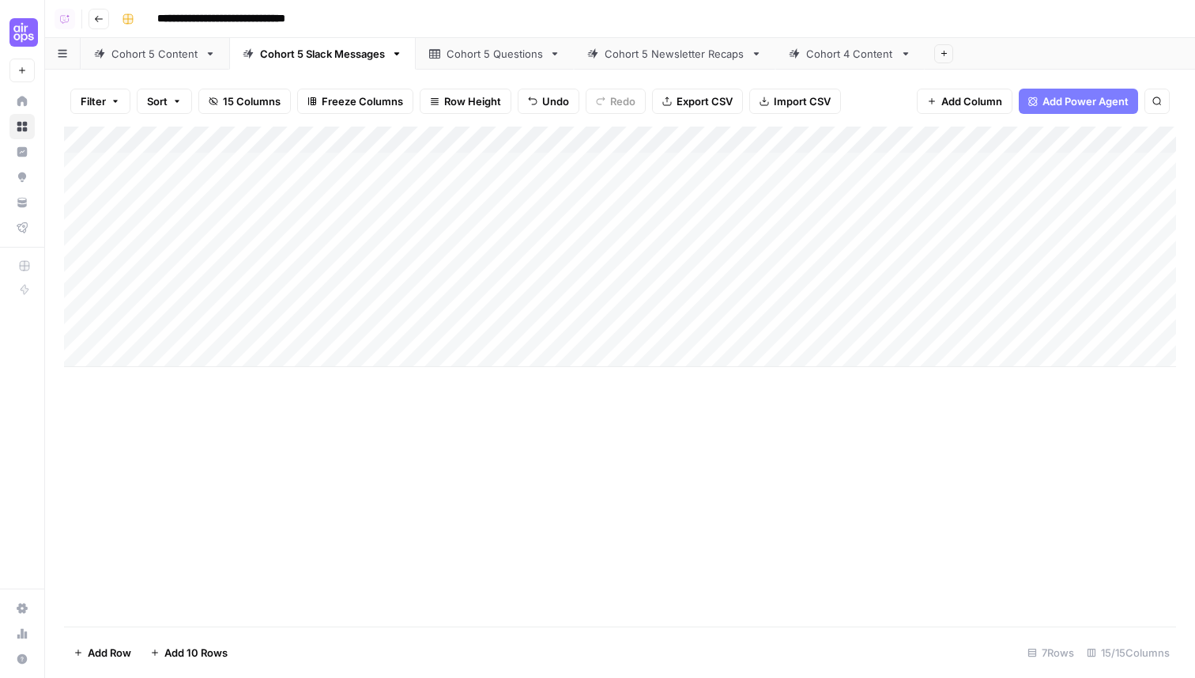
click at [347, 327] on div "Add Column" at bounding box center [620, 247] width 1112 height 240
type textarea "*****"
click at [191, 273] on div "Add Column" at bounding box center [620, 247] width 1112 height 240
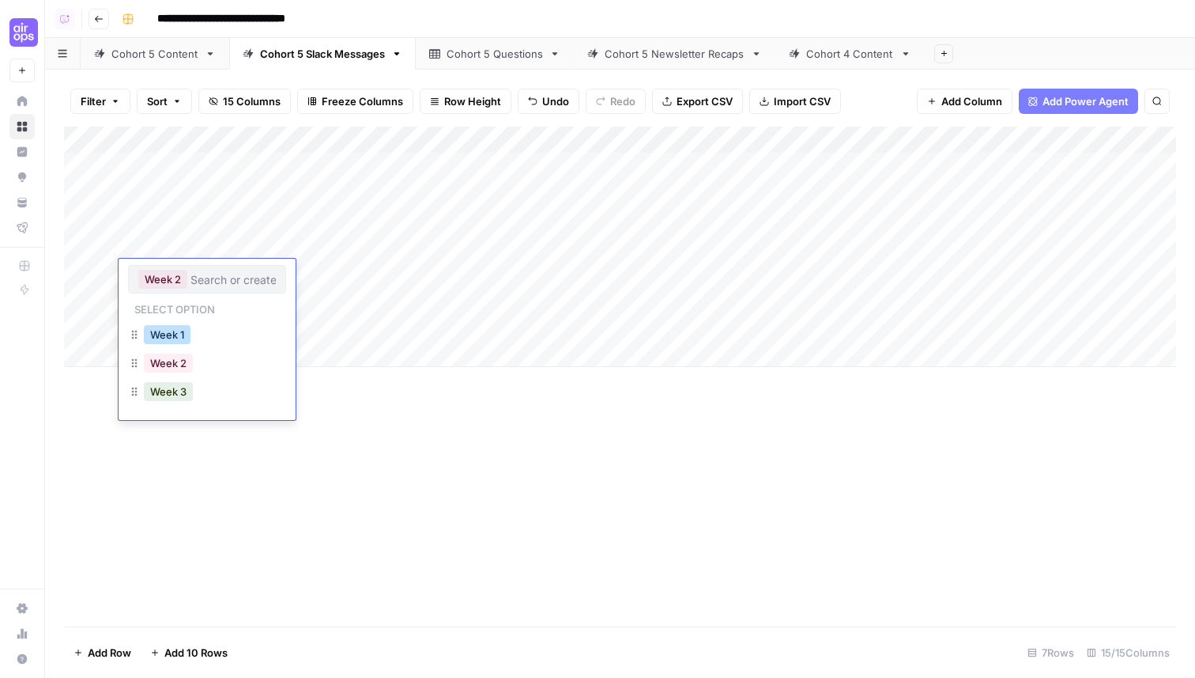
click at [175, 329] on button "Week 1" at bounding box center [167, 334] width 47 height 19
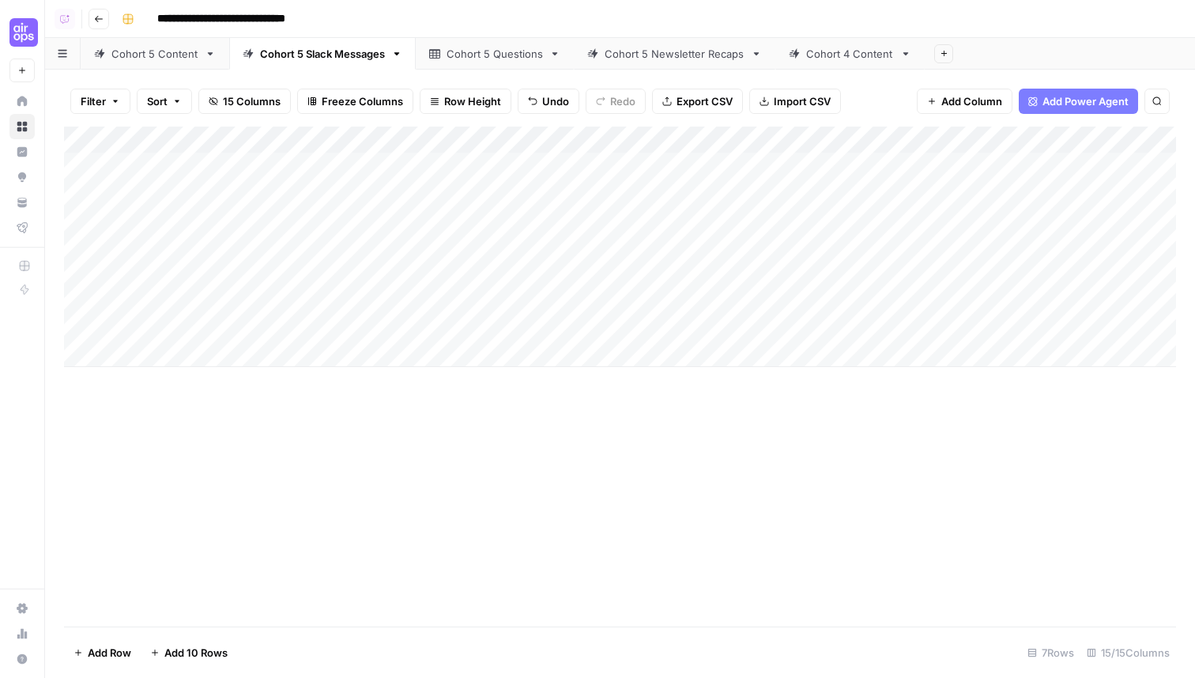
click at [202, 303] on div "Add Column" at bounding box center [620, 247] width 1112 height 240
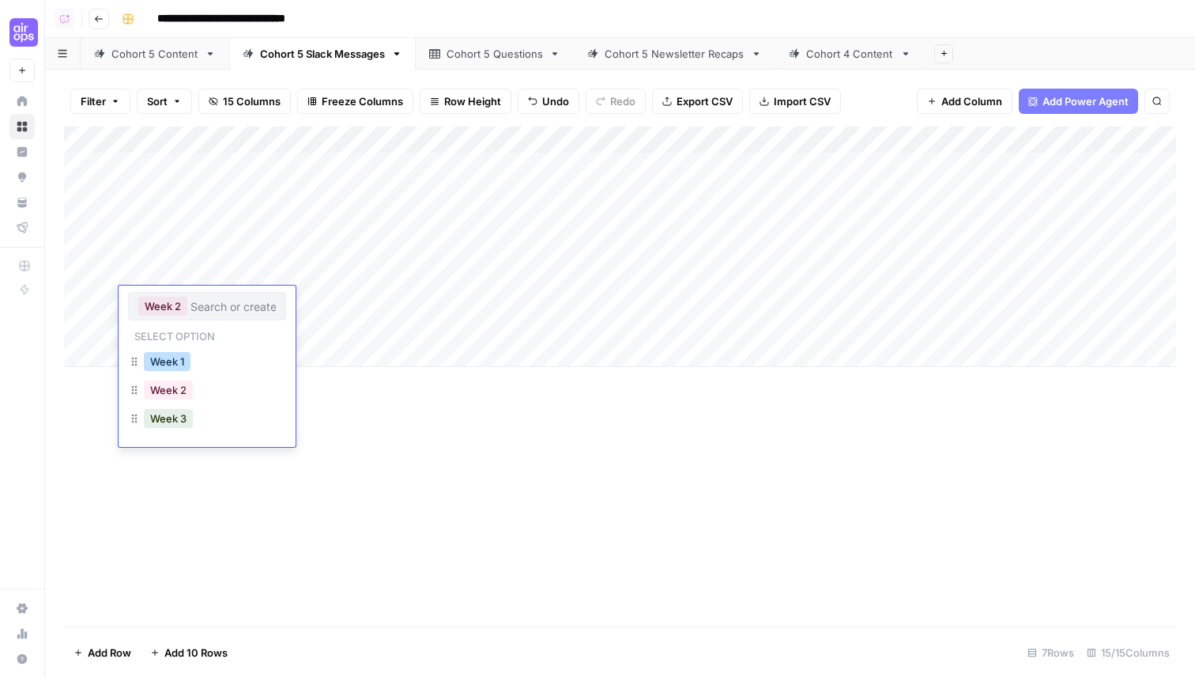
click at [170, 361] on button "Week 1" at bounding box center [167, 361] width 47 height 19
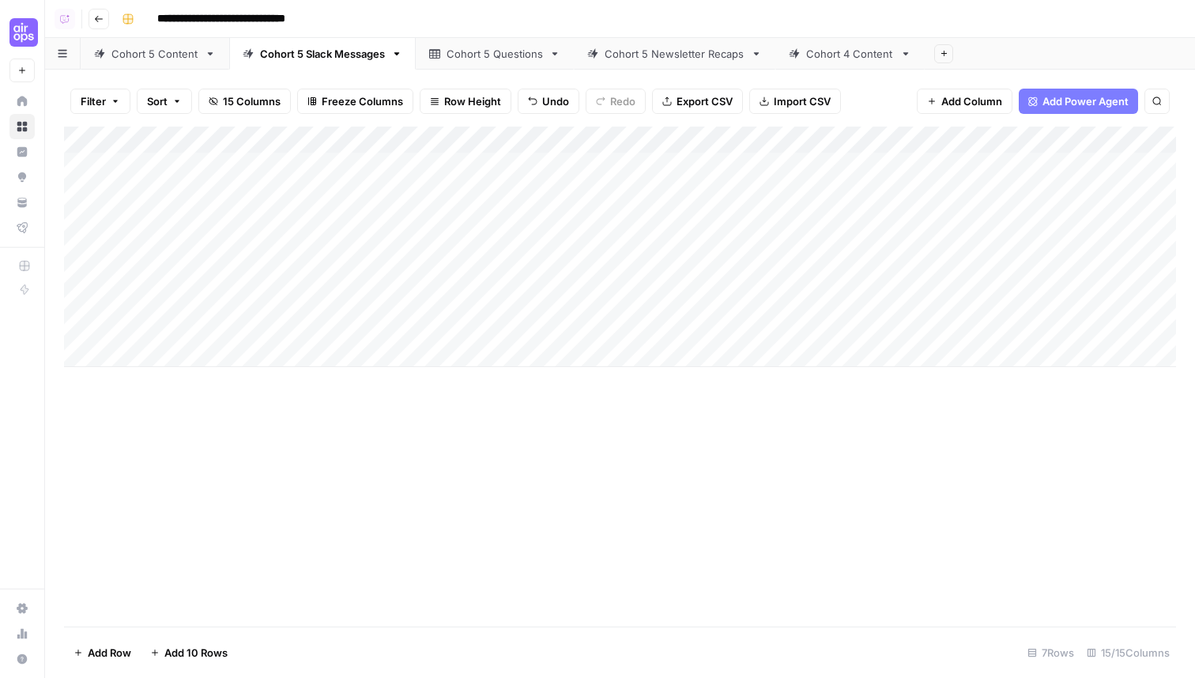
click at [323, 326] on div "Add Column" at bounding box center [620, 247] width 1112 height 240
type textarea "**********"
click at [572, 322] on div "Add Column" at bounding box center [620, 247] width 1112 height 240
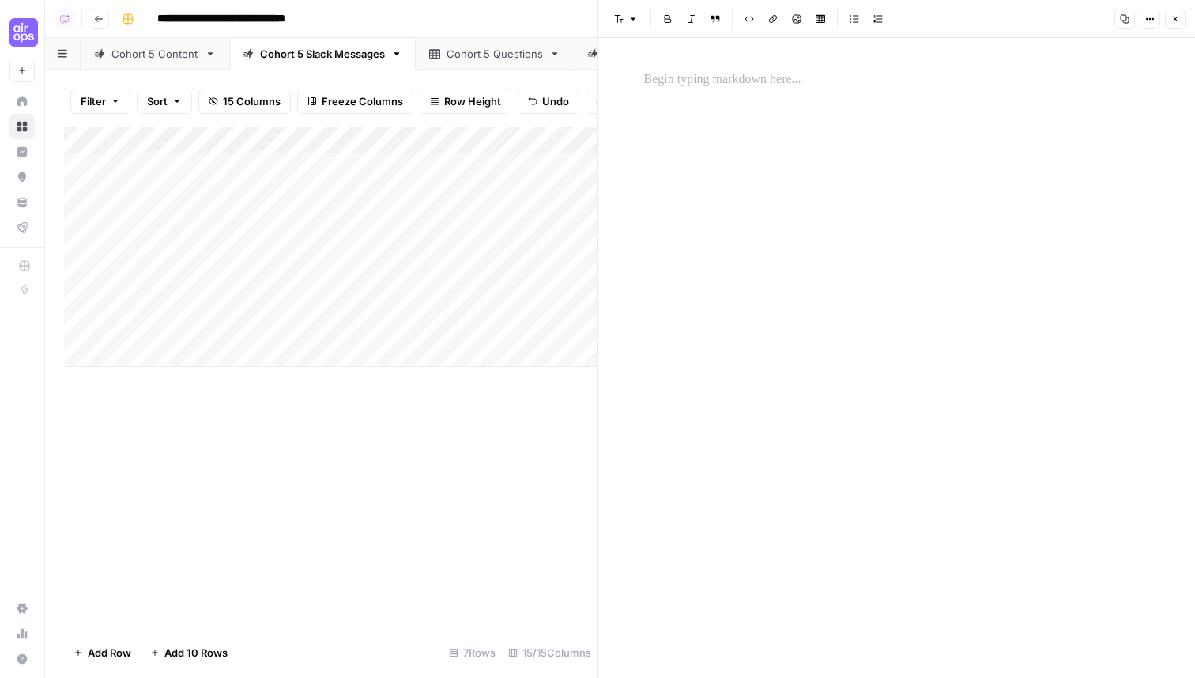
click at [757, 85] on p at bounding box center [897, 80] width 506 height 21
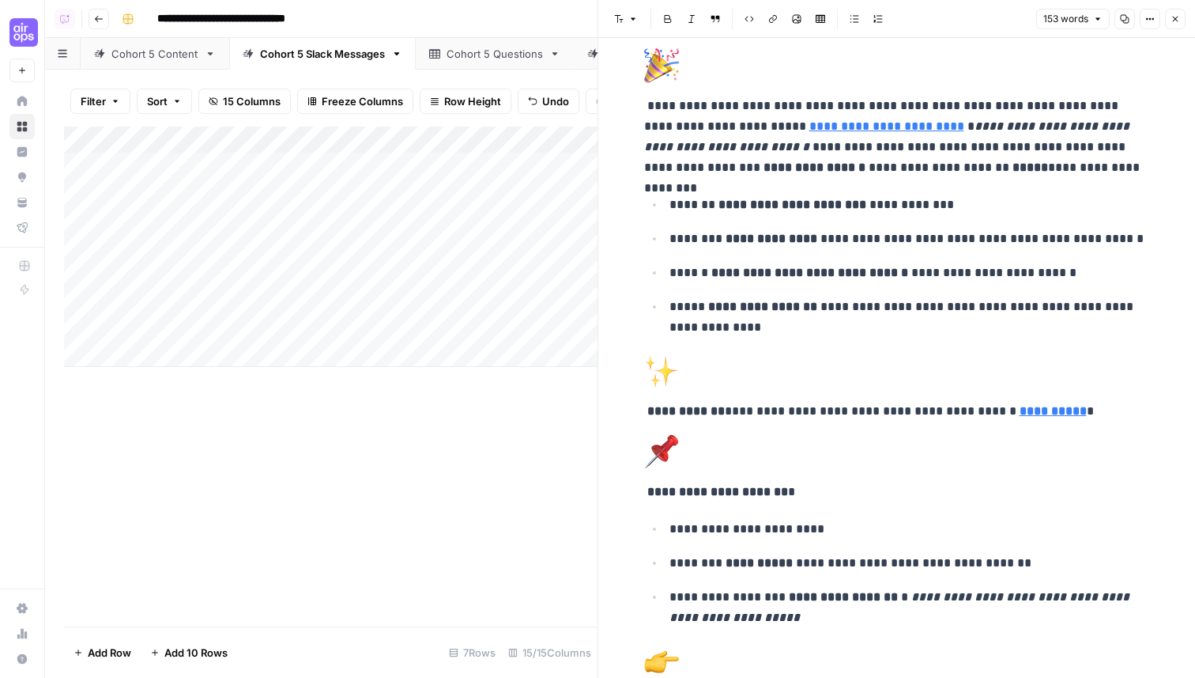
click at [440, 508] on div "Add Column" at bounding box center [331, 377] width 534 height 500
click at [1171, 23] on icon "button" at bounding box center [1175, 18] width 9 height 9
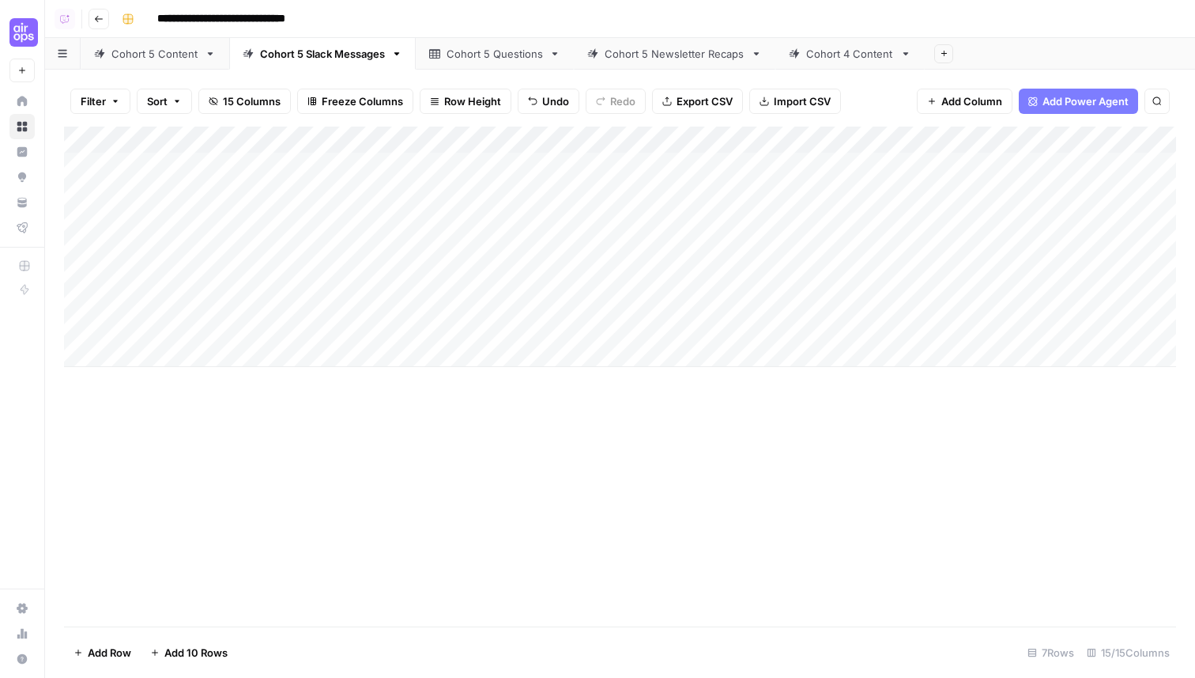
click at [205, 353] on div "Add Column" at bounding box center [620, 247] width 1112 height 240
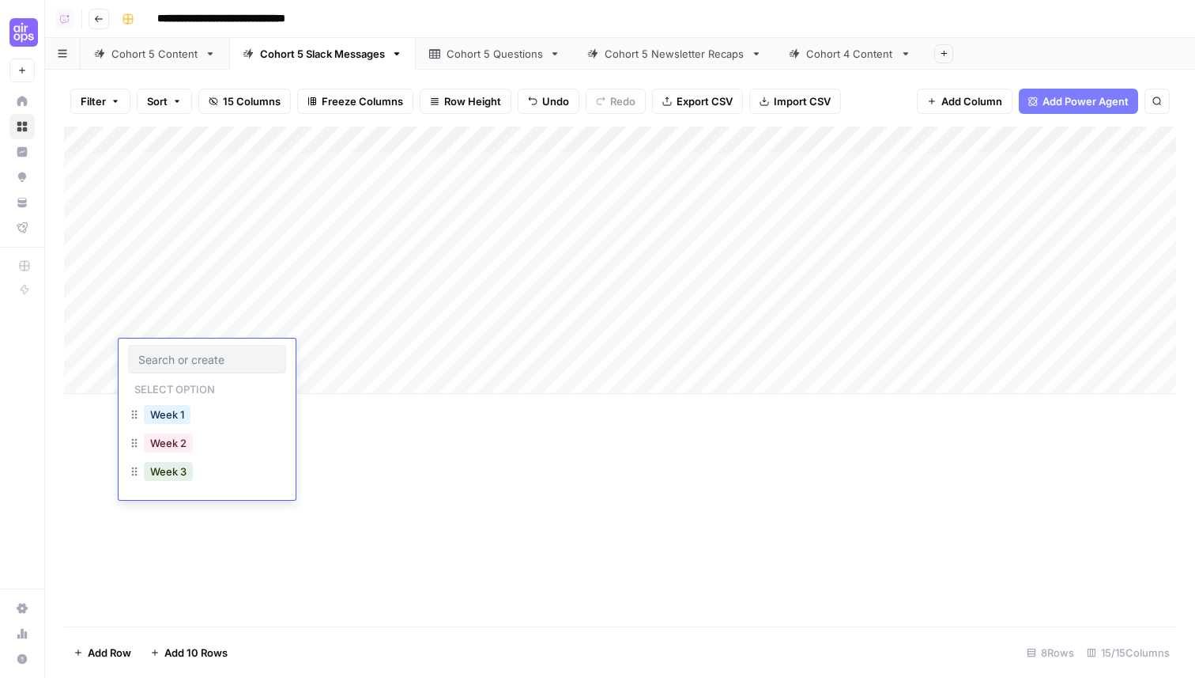
click at [194, 359] on input "text" at bounding box center [207, 359] width 138 height 14
click at [459, 461] on div "Add Column" at bounding box center [620, 377] width 1112 height 500
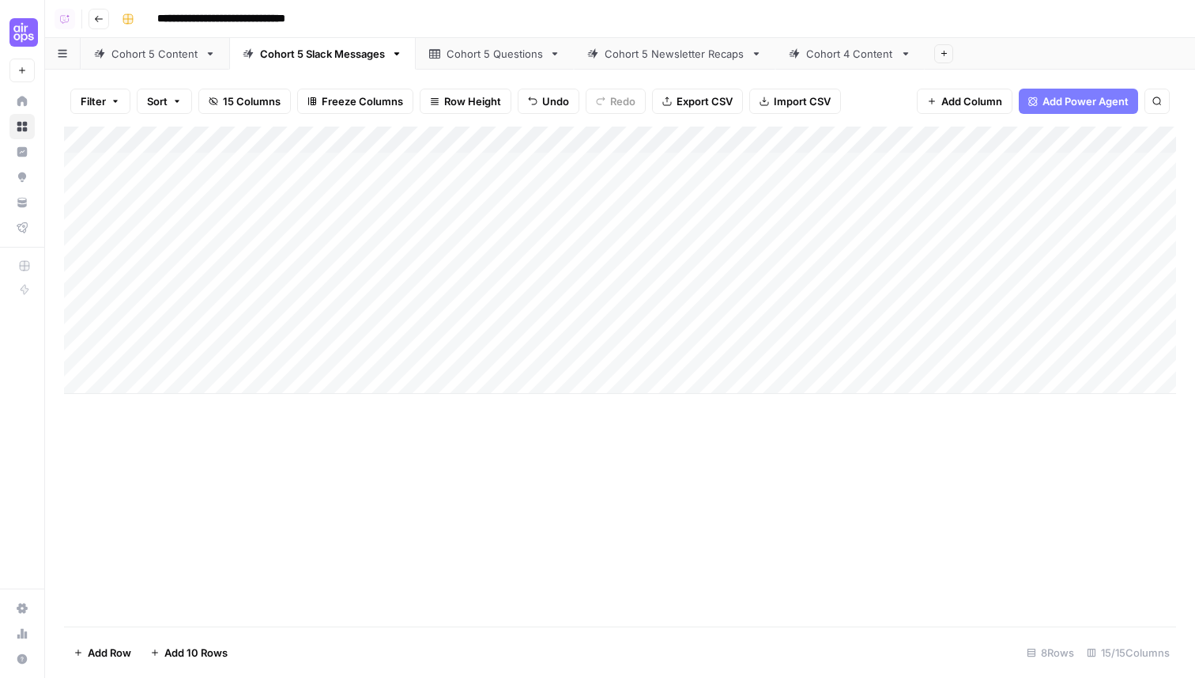
click at [179, 327] on div "Add Column" at bounding box center [620, 260] width 1112 height 267
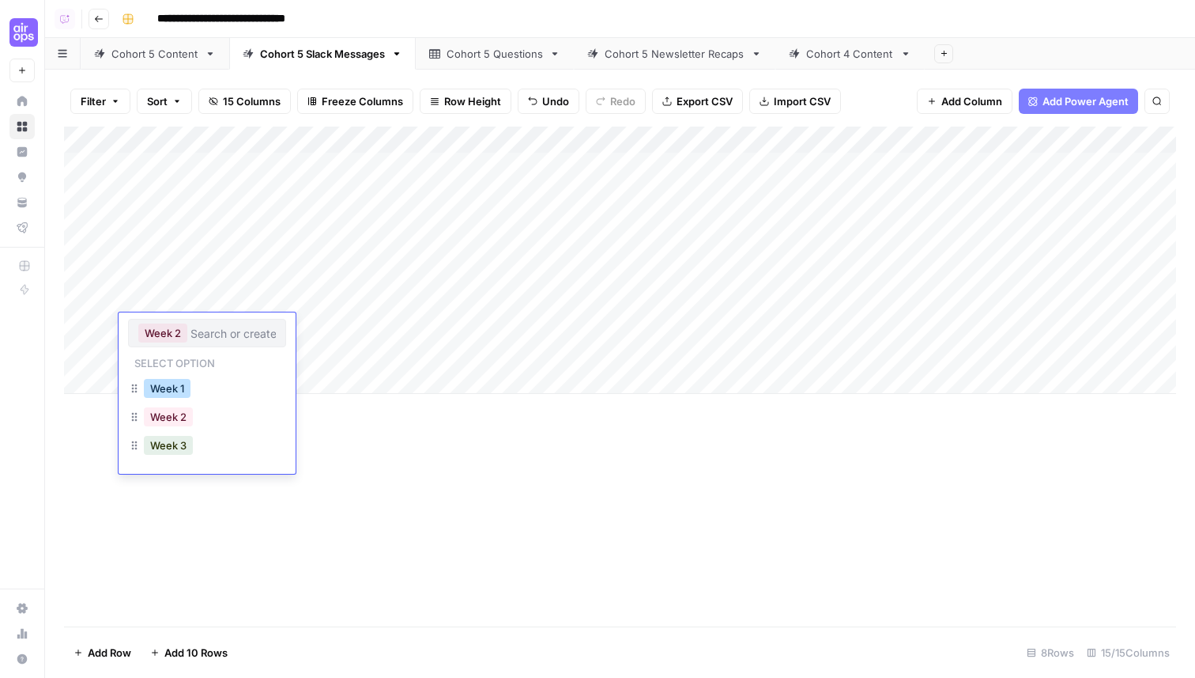
click at [169, 389] on button "Week 1" at bounding box center [167, 388] width 47 height 19
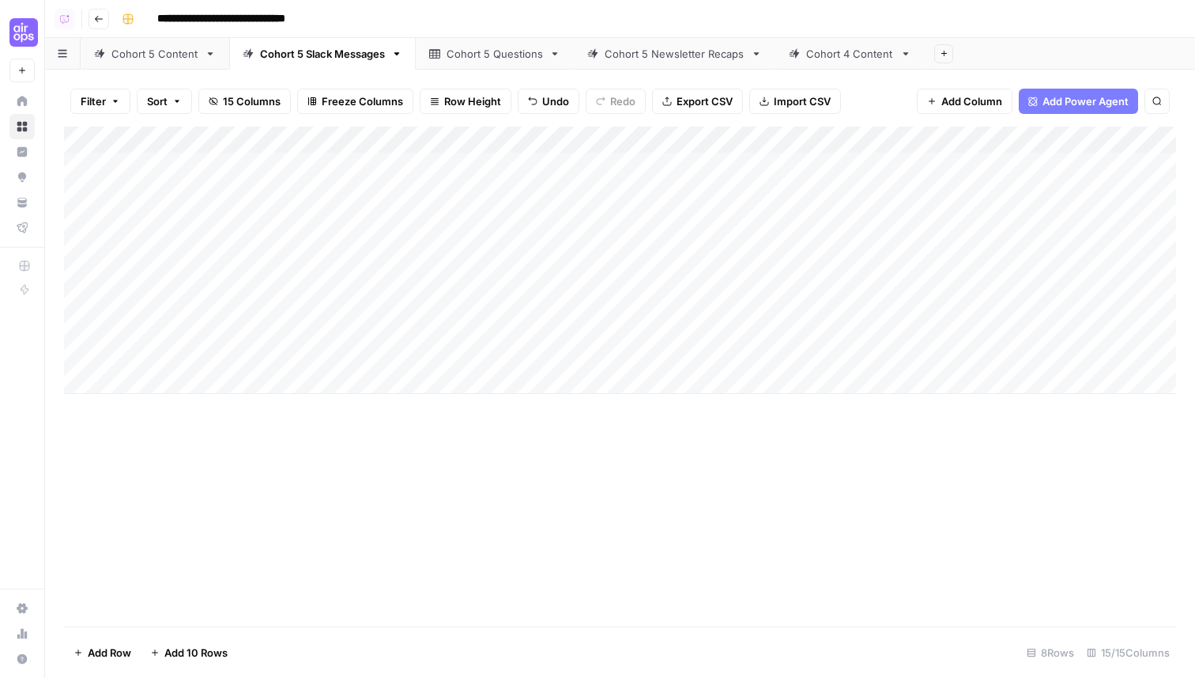
click at [310, 462] on div "Add Column" at bounding box center [620, 377] width 1112 height 500
click at [193, 361] on div "Add Column" at bounding box center [620, 260] width 1112 height 267
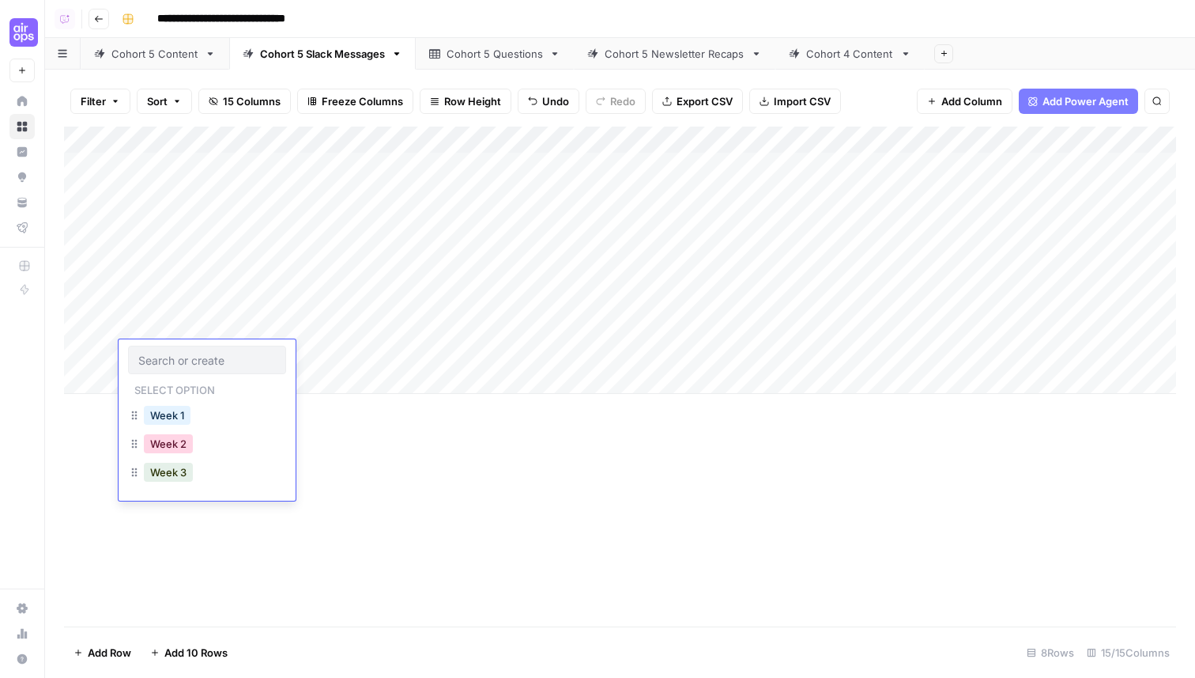
click at [167, 444] on button "Week 2" at bounding box center [168, 443] width 49 height 19
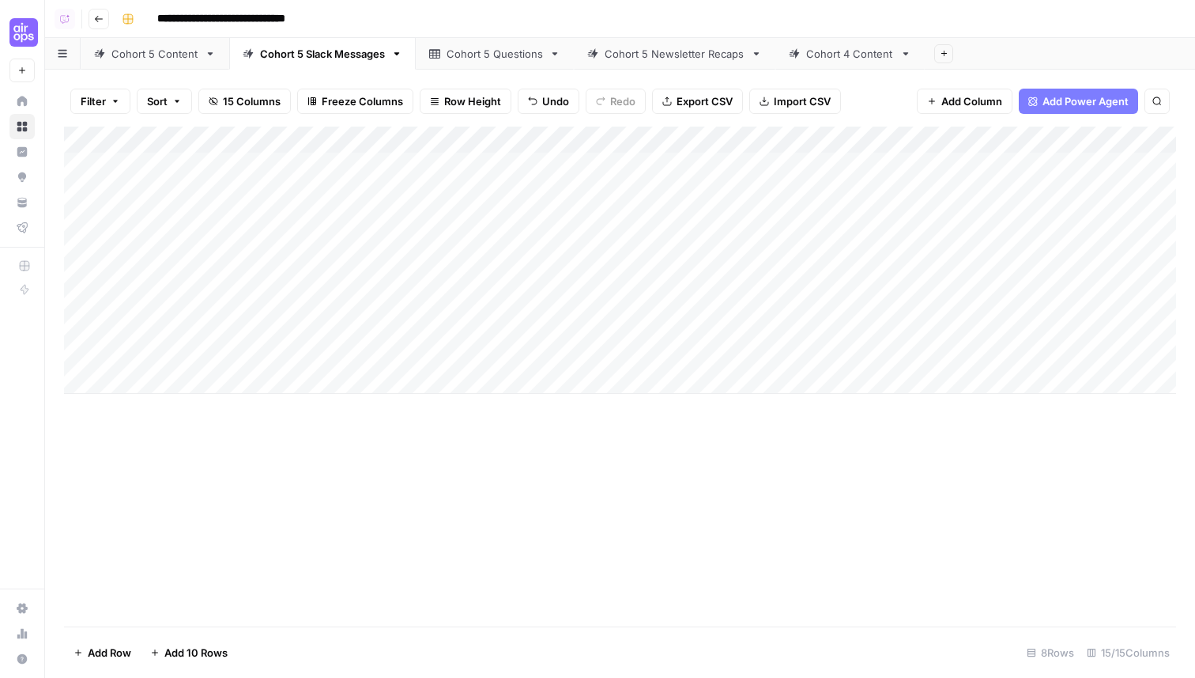
click at [326, 354] on div "Add Column" at bounding box center [620, 260] width 1112 height 267
type textarea "**********"
click at [554, 364] on div "Add Column" at bounding box center [620, 260] width 1112 height 267
click at [644, 353] on div "Add Column" at bounding box center [620, 260] width 1112 height 267
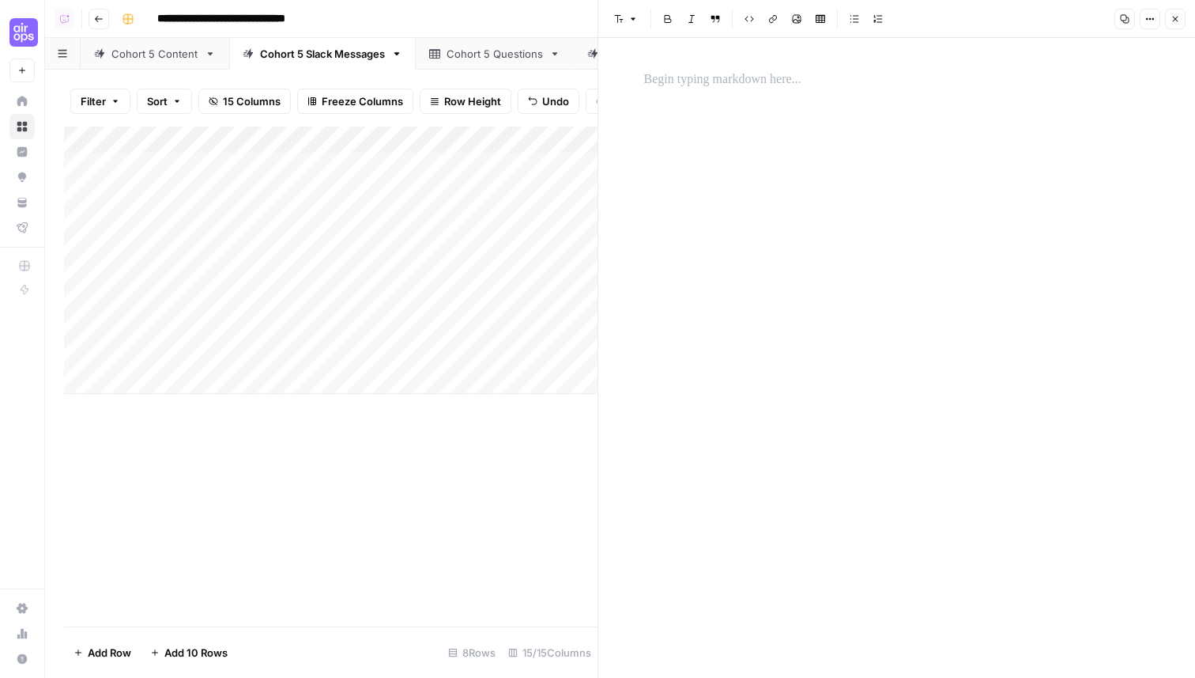
click at [765, 92] on div at bounding box center [897, 79] width 525 height 33
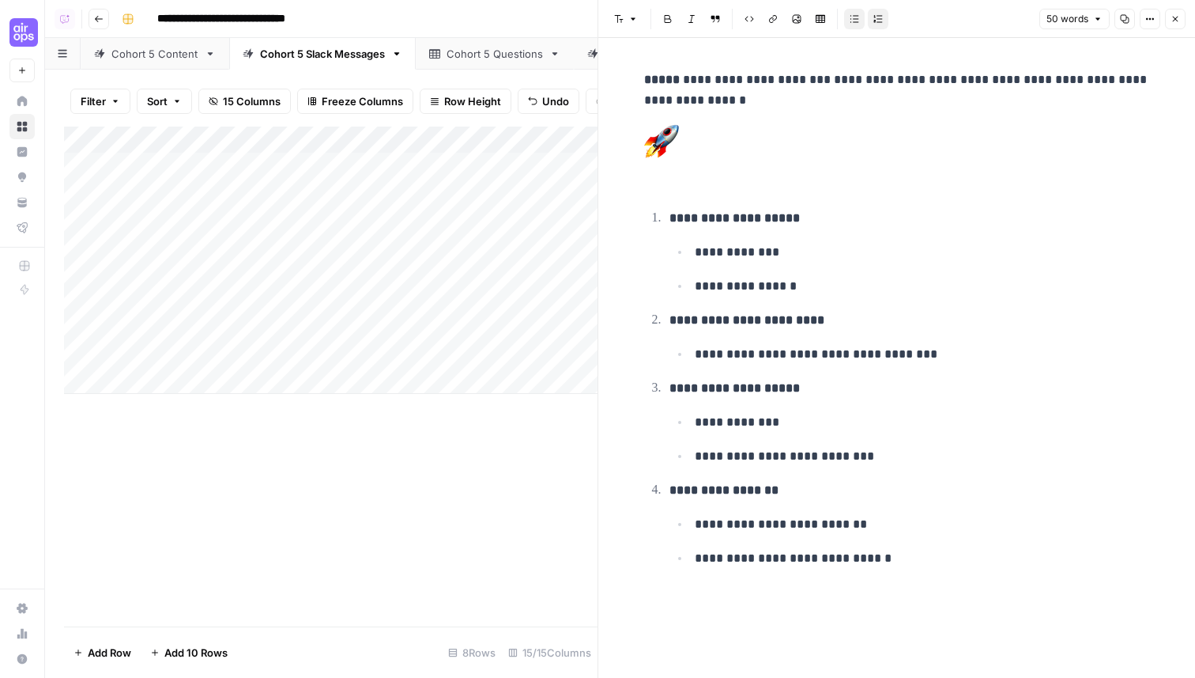
click at [1179, 15] on icon "button" at bounding box center [1175, 18] width 9 height 9
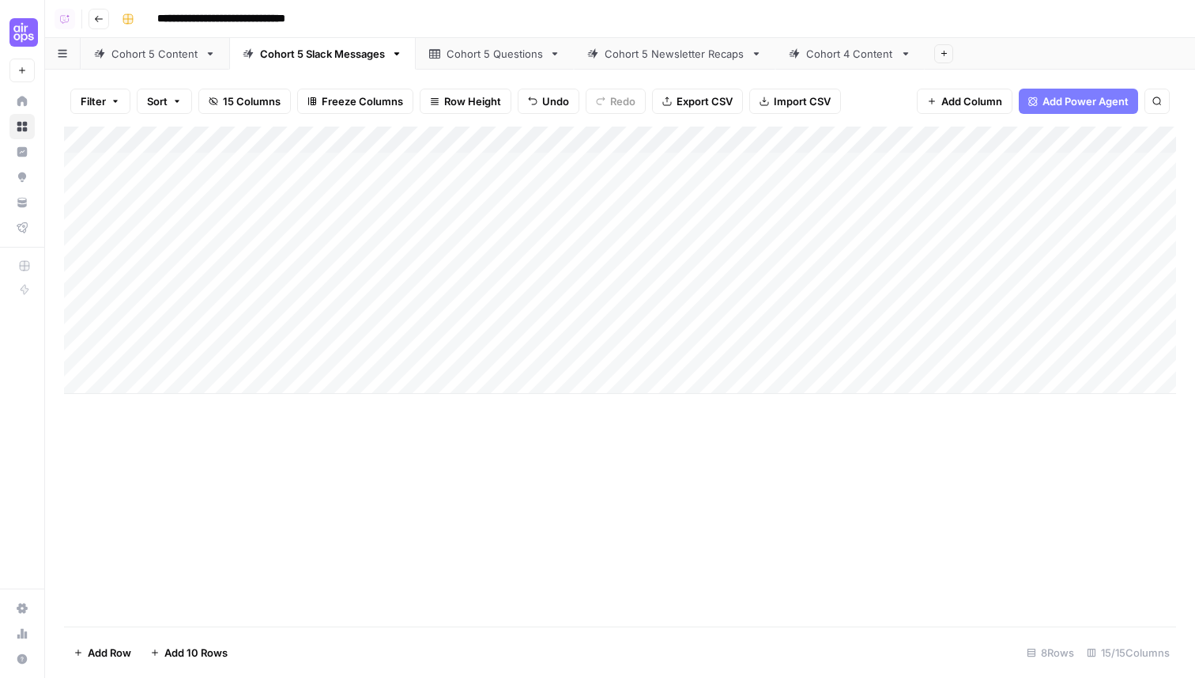
click at [542, 54] on link "Cohort 5 Questions" at bounding box center [495, 54] width 158 height 32
click at [251, 211] on div "Add Column" at bounding box center [620, 220] width 1112 height 187
click at [247, 216] on div "Add Column" at bounding box center [620, 220] width 1112 height 187
type textarea "**********"
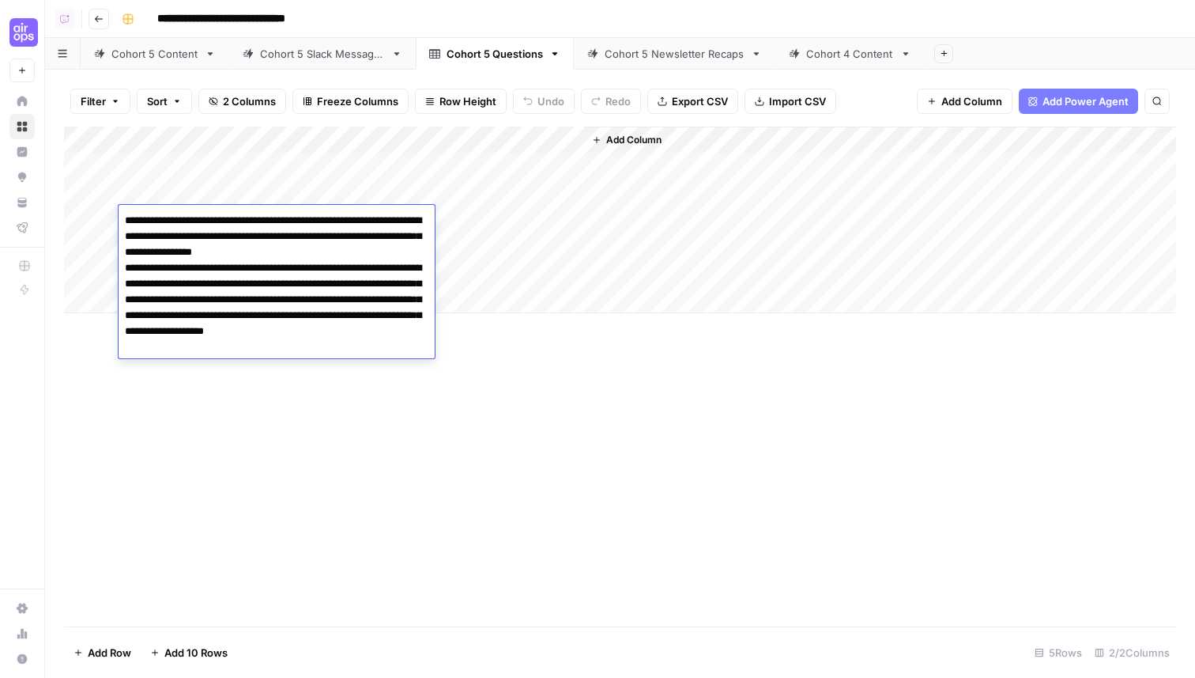
click at [515, 217] on div "Add Column" at bounding box center [620, 220] width 1112 height 187
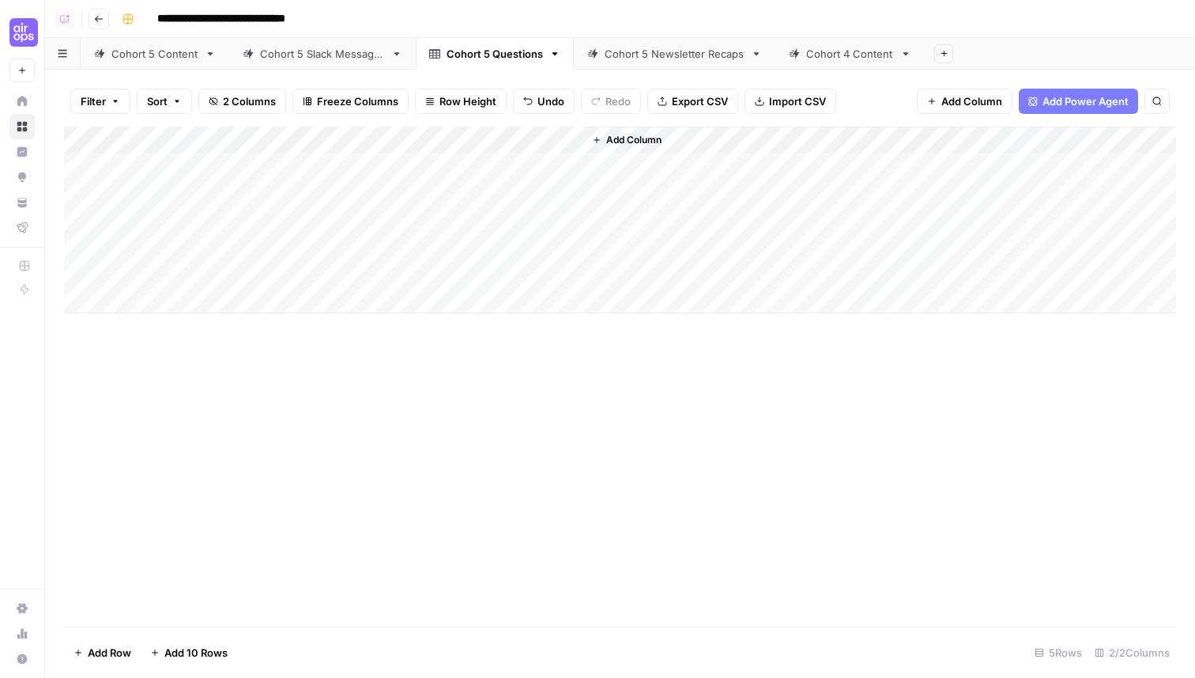
click at [501, 217] on div "Add Column" at bounding box center [620, 220] width 1112 height 187
type textarea "**********"
click at [508, 191] on div "Add Column" at bounding box center [620, 220] width 1112 height 187
type textarea "**********"
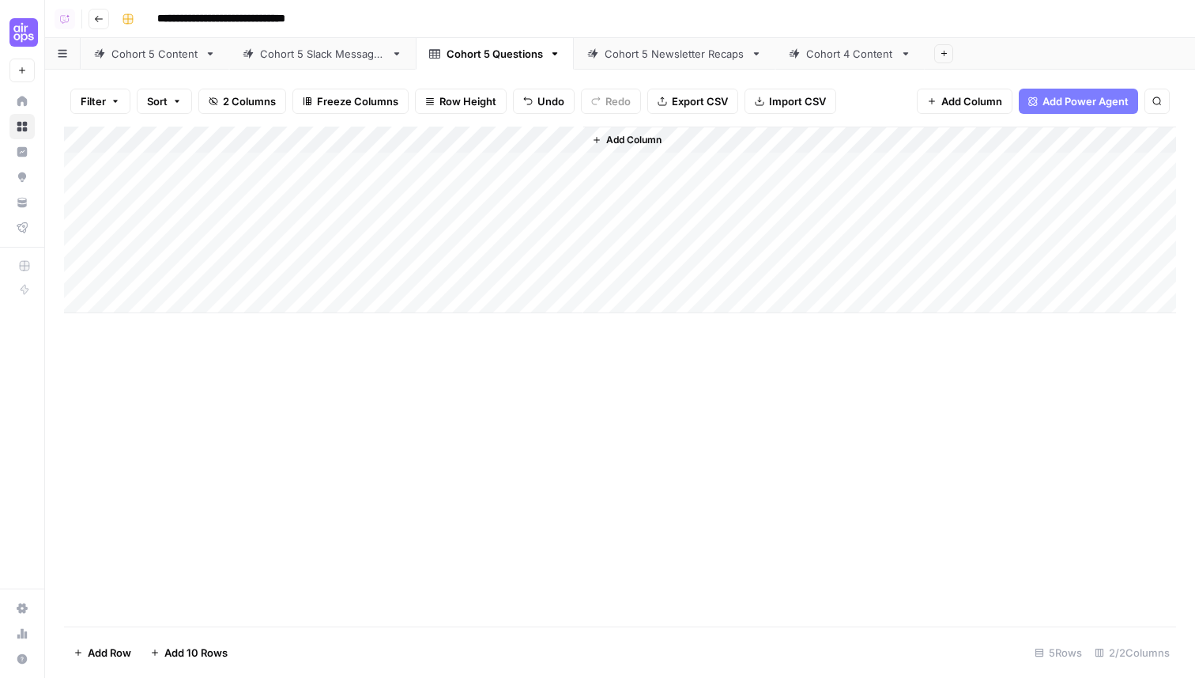
click at [346, 51] on div "Cohort 5 Slack Messages" at bounding box center [322, 54] width 125 height 16
click at [193, 378] on div "Add Column" at bounding box center [620, 260] width 1112 height 267
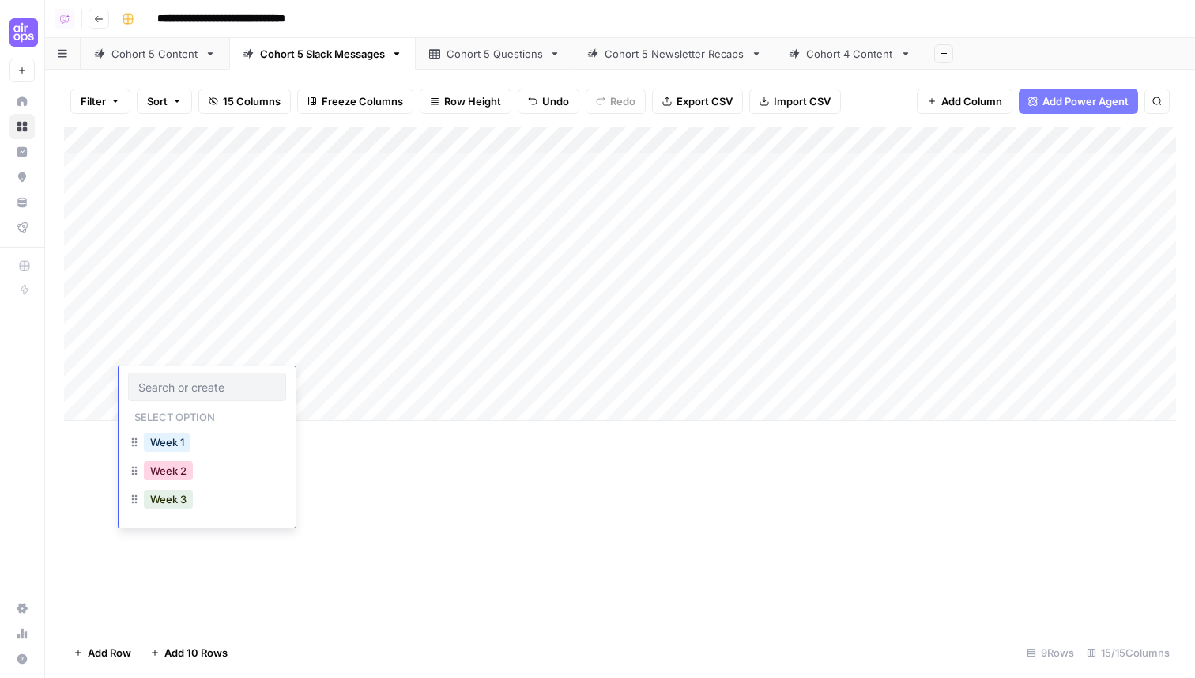
click at [176, 466] on button "Week 2" at bounding box center [168, 470] width 49 height 19
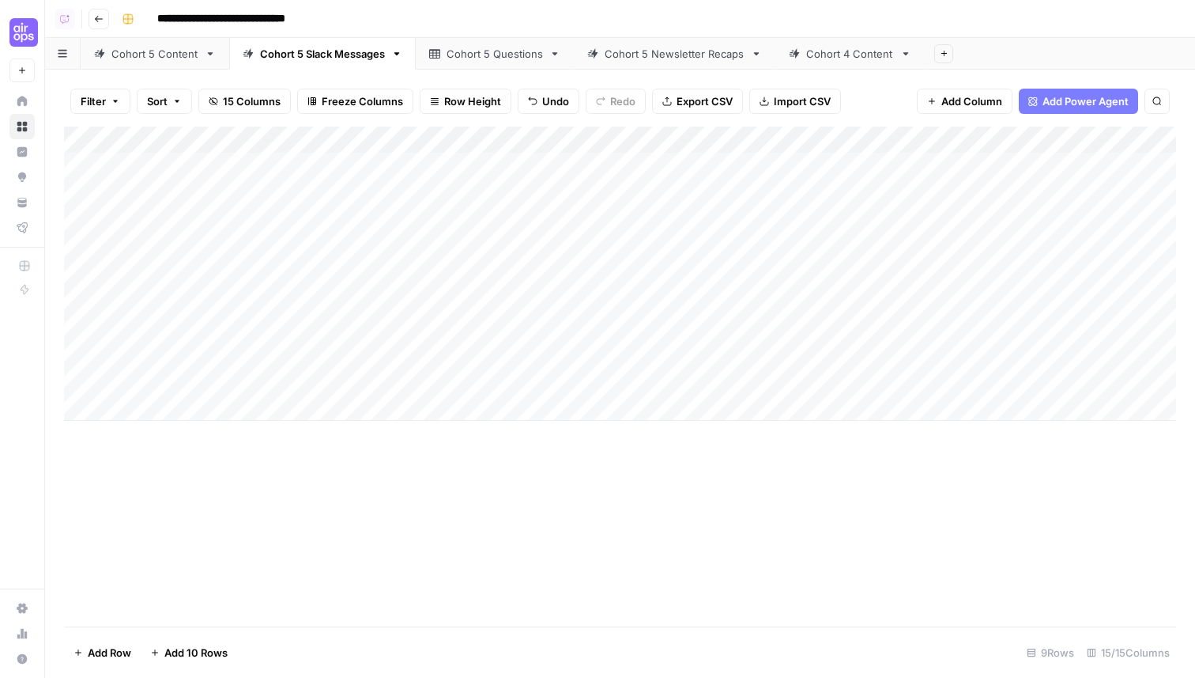
click at [293, 383] on div "Add Column" at bounding box center [620, 274] width 1112 height 294
type textarea "**********"
click at [581, 371] on div "Add Column" at bounding box center [620, 274] width 1112 height 294
click at [651, 385] on div "Add Column" at bounding box center [620, 274] width 1112 height 294
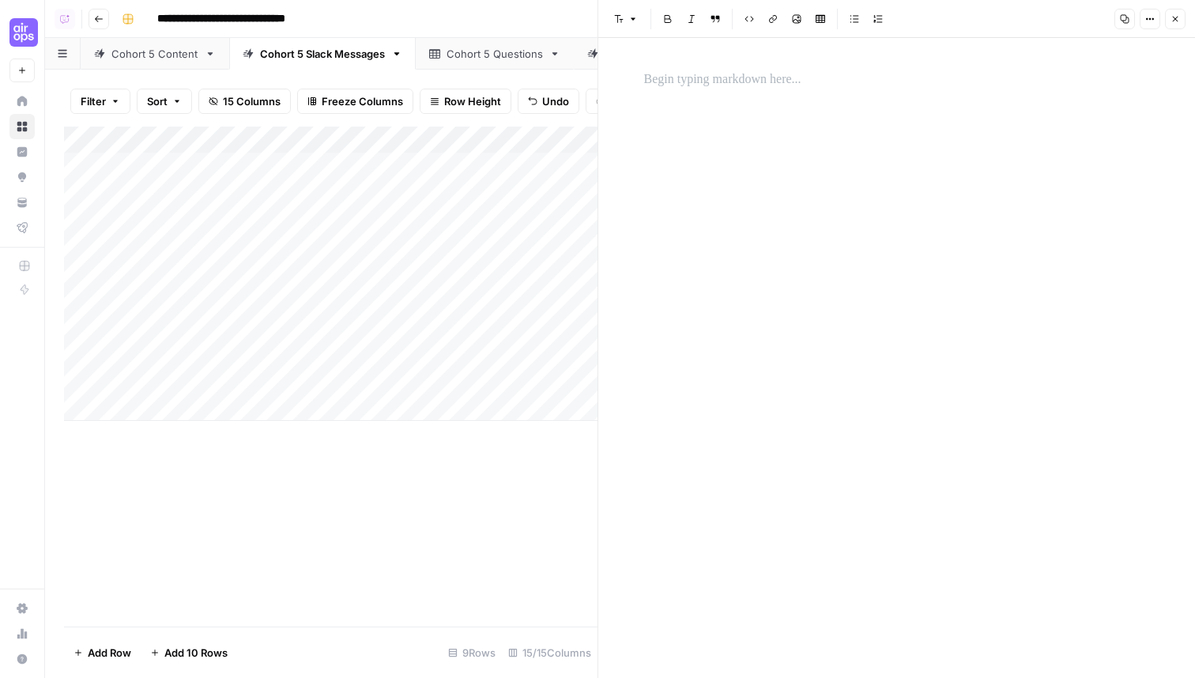
click at [759, 79] on p at bounding box center [897, 80] width 506 height 21
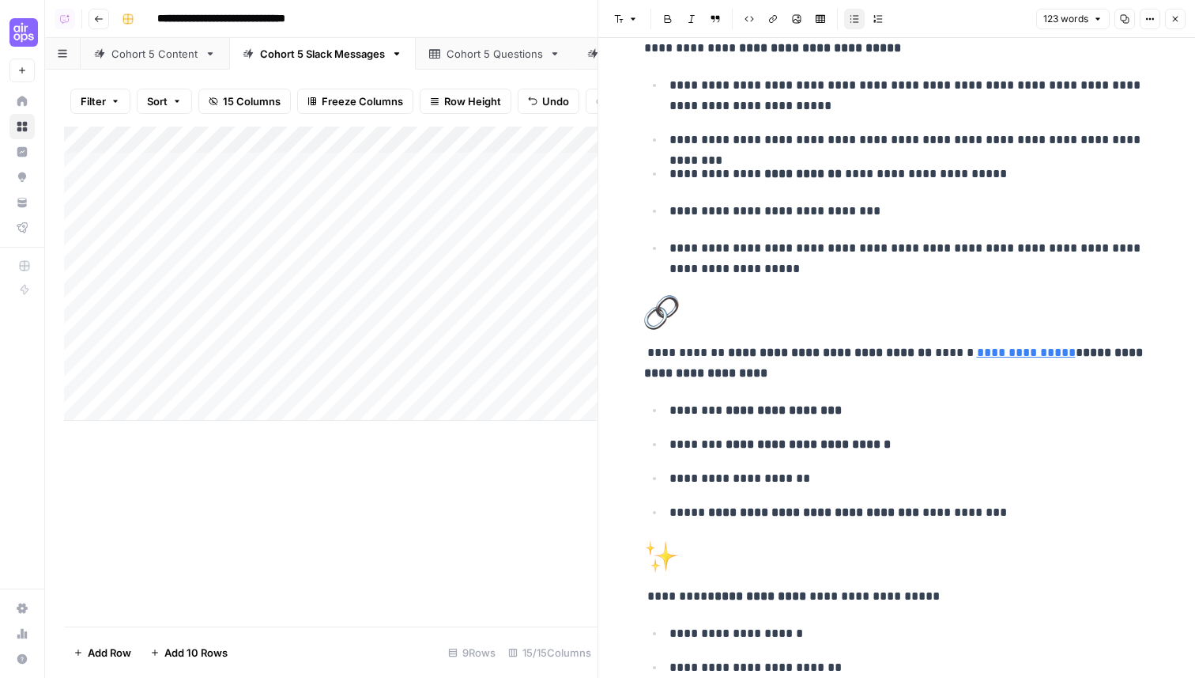
click at [1173, 17] on icon "button" at bounding box center [1175, 18] width 9 height 9
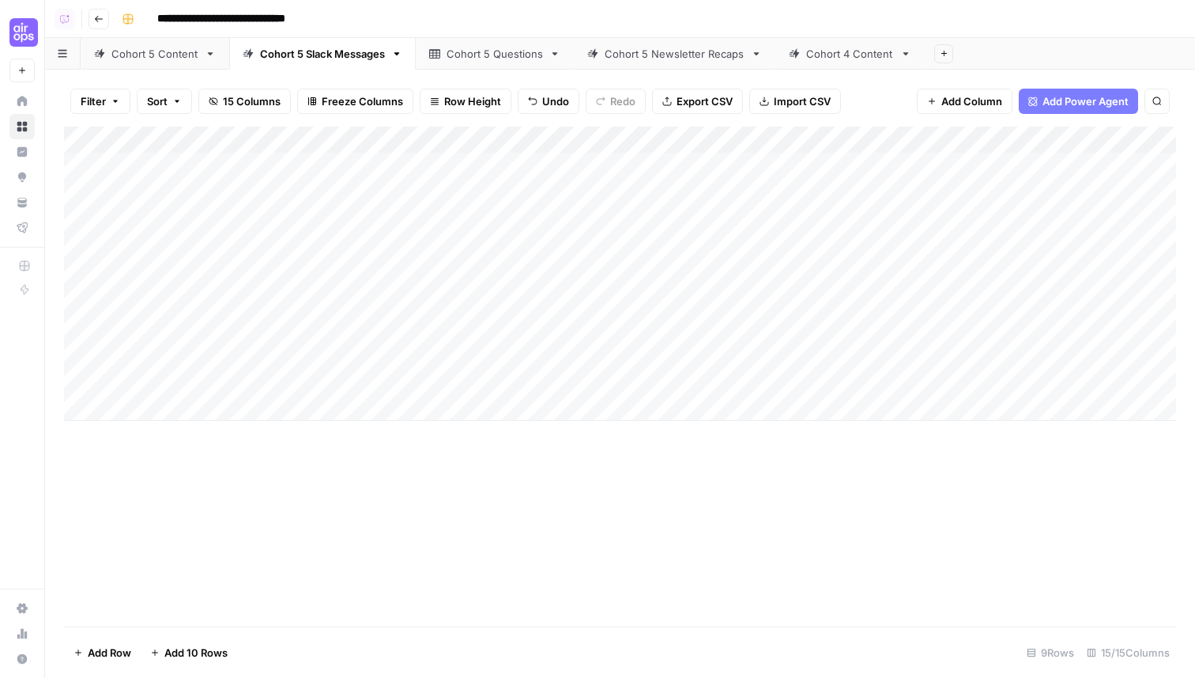
click at [173, 409] on div "Add Column" at bounding box center [620, 274] width 1112 height 294
click at [179, 395] on div "Add Column" at bounding box center [620, 287] width 1112 height 321
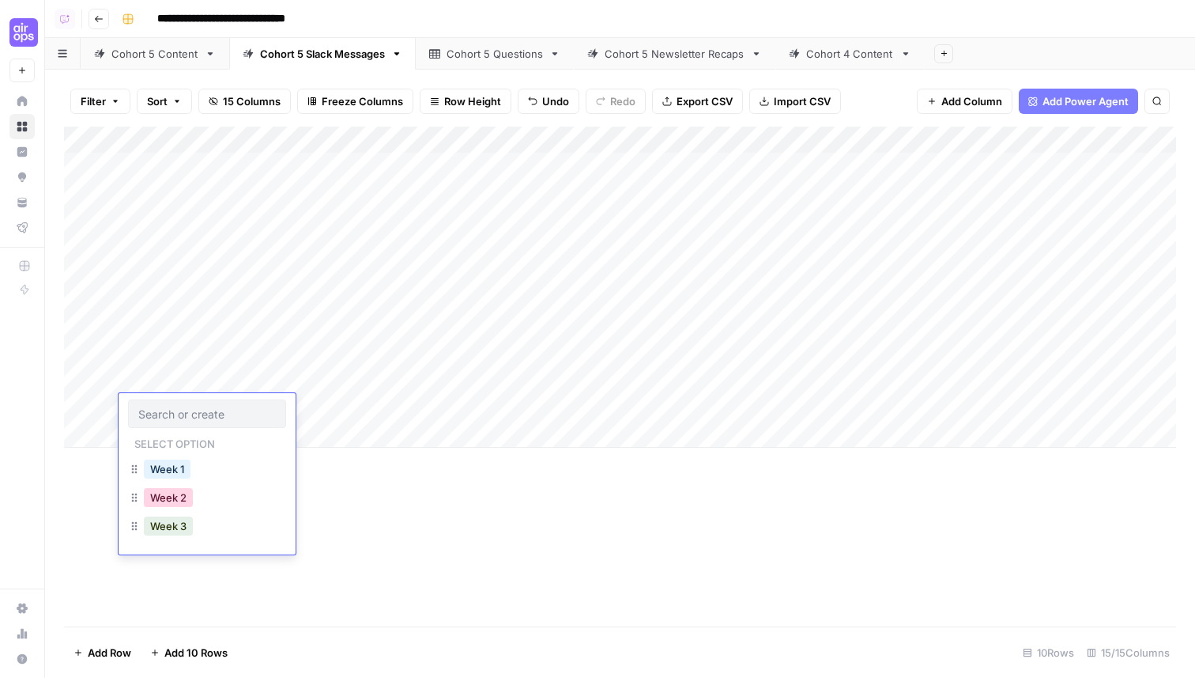
click at [170, 498] on button "Week 2" at bounding box center [168, 497] width 49 height 19
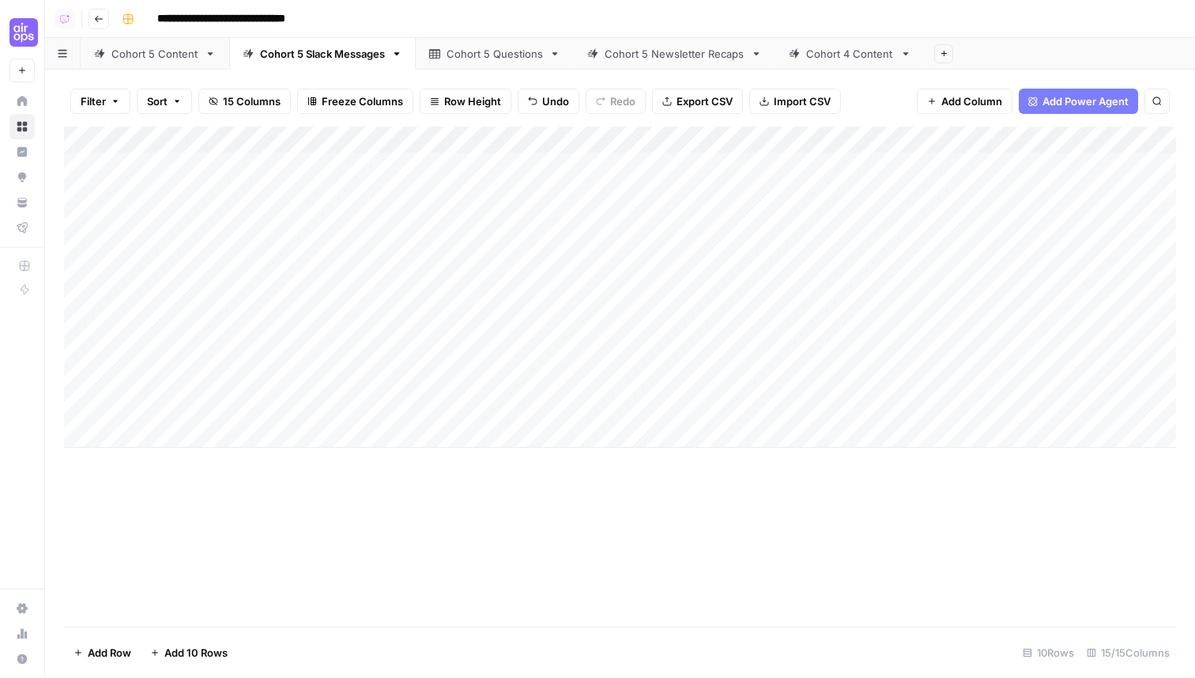
click at [329, 403] on div "Add Column" at bounding box center [620, 287] width 1112 height 321
type textarea "*"
type textarea "**********"
click at [542, 392] on div "Add Column" at bounding box center [620, 287] width 1112 height 321
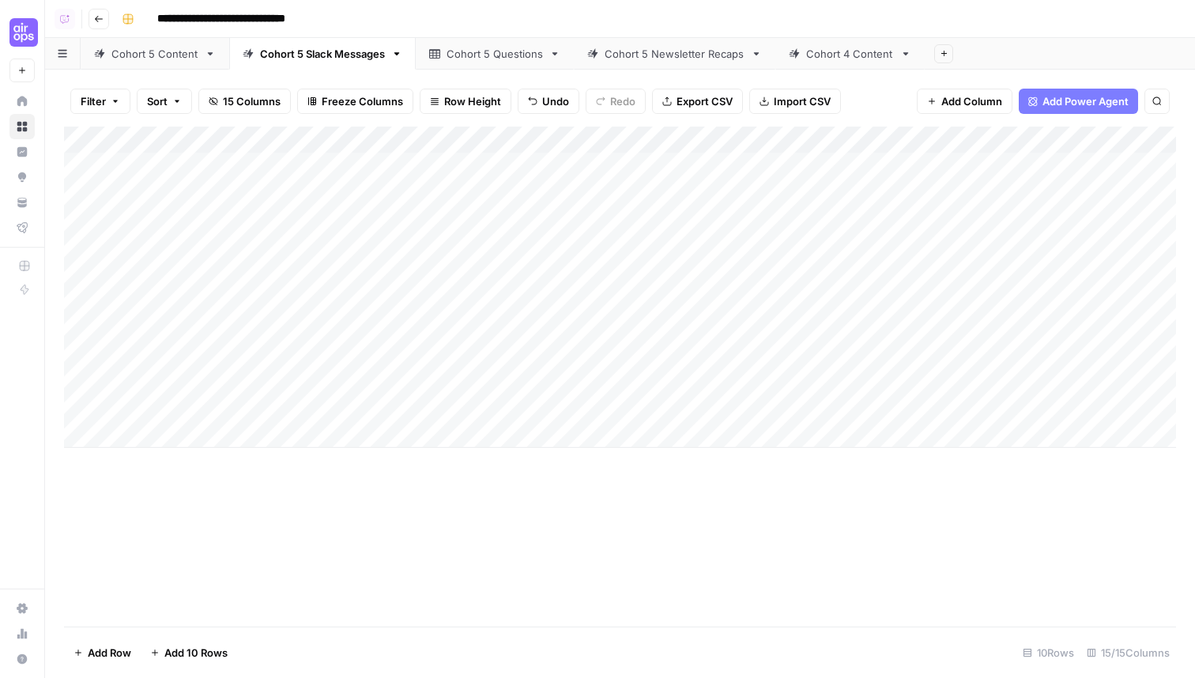
click at [561, 406] on div "Add Column" at bounding box center [620, 287] width 1112 height 321
click at [649, 403] on div "Add Column" at bounding box center [620, 287] width 1112 height 321
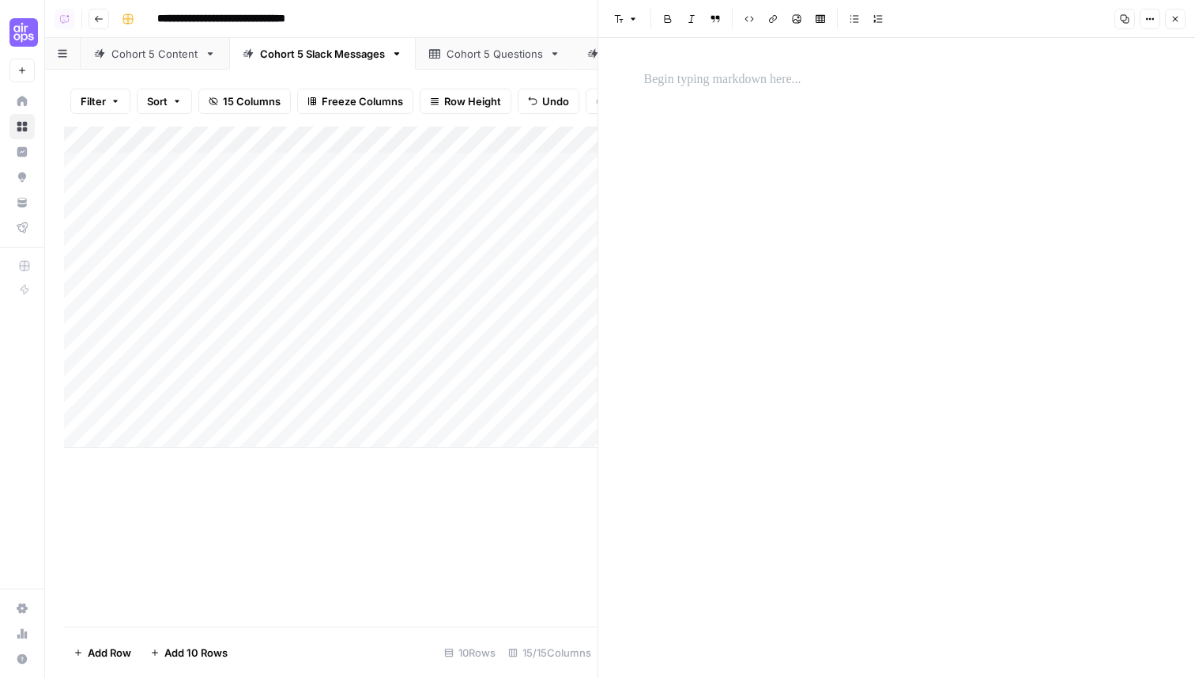
click at [697, 73] on p at bounding box center [897, 80] width 506 height 21
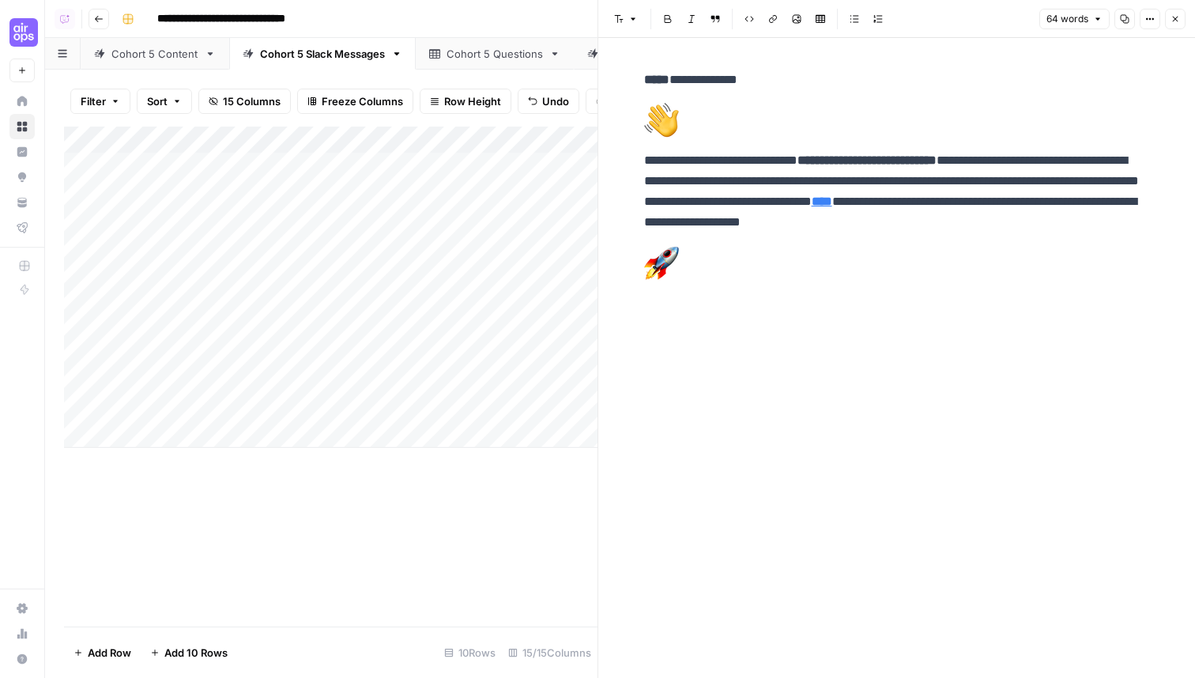
click at [206, 490] on div "Add Column" at bounding box center [331, 377] width 534 height 500
click at [497, 515] on div "Add Column" at bounding box center [331, 377] width 534 height 500
click at [1173, 9] on button "Close" at bounding box center [1175, 19] width 21 height 21
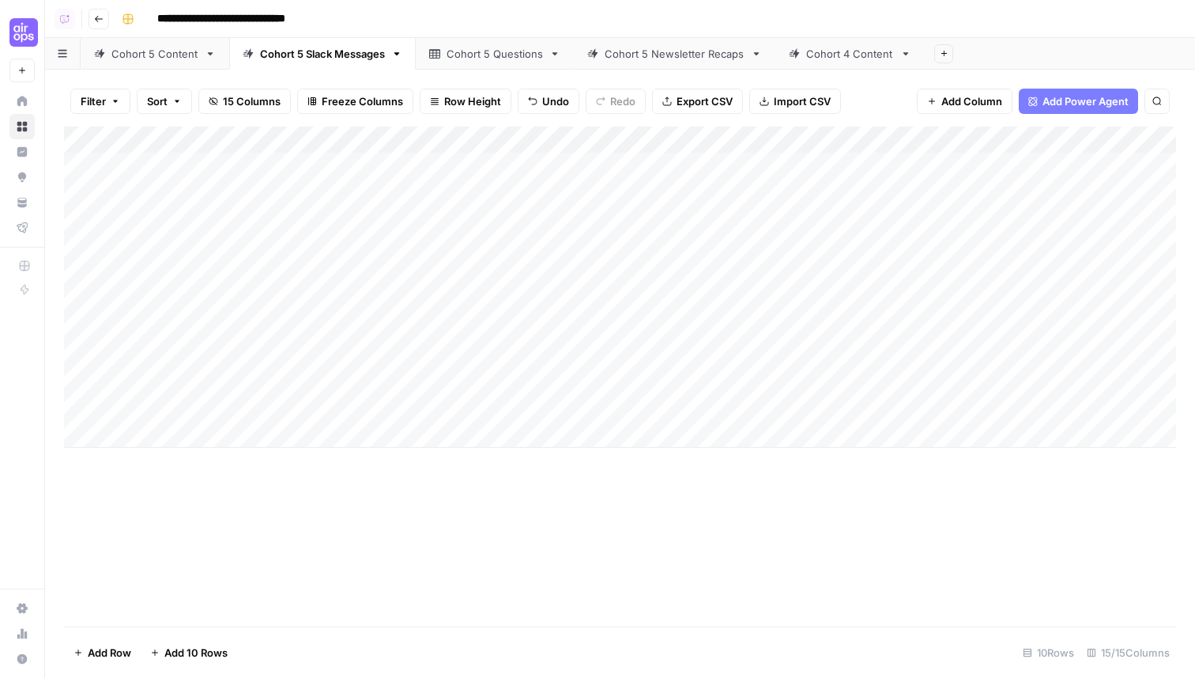
click at [193, 434] on div "Add Column" at bounding box center [620, 287] width 1112 height 321
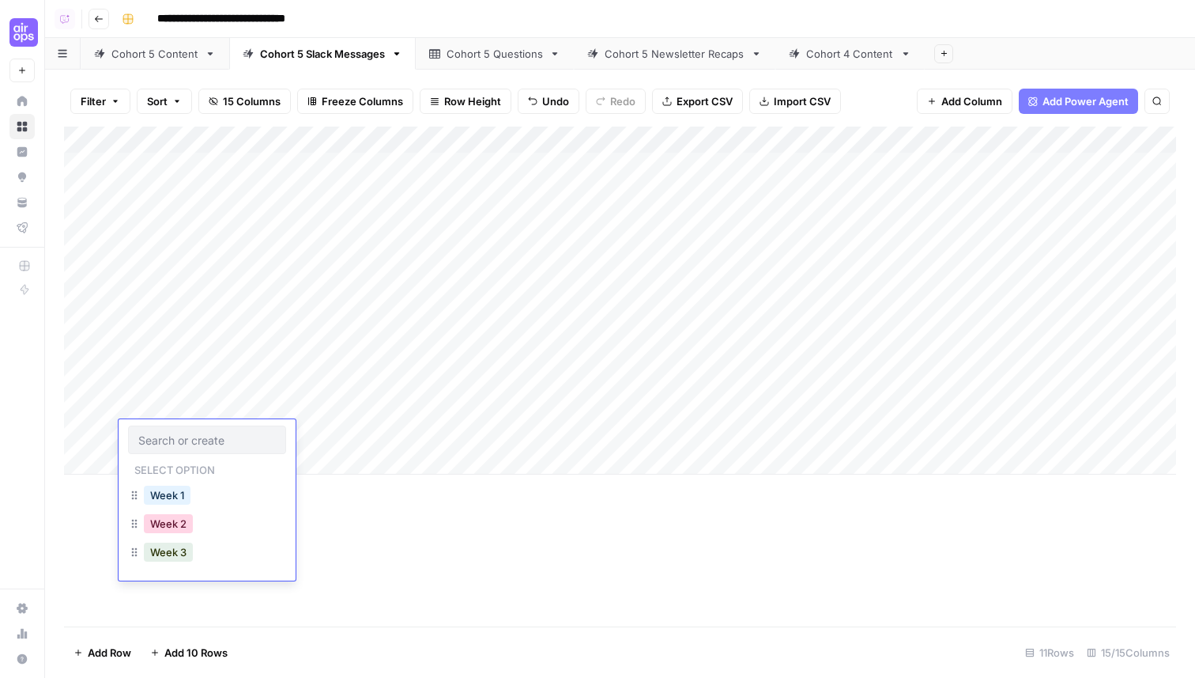
click at [173, 522] on button "Week 2" at bounding box center [168, 523] width 49 height 19
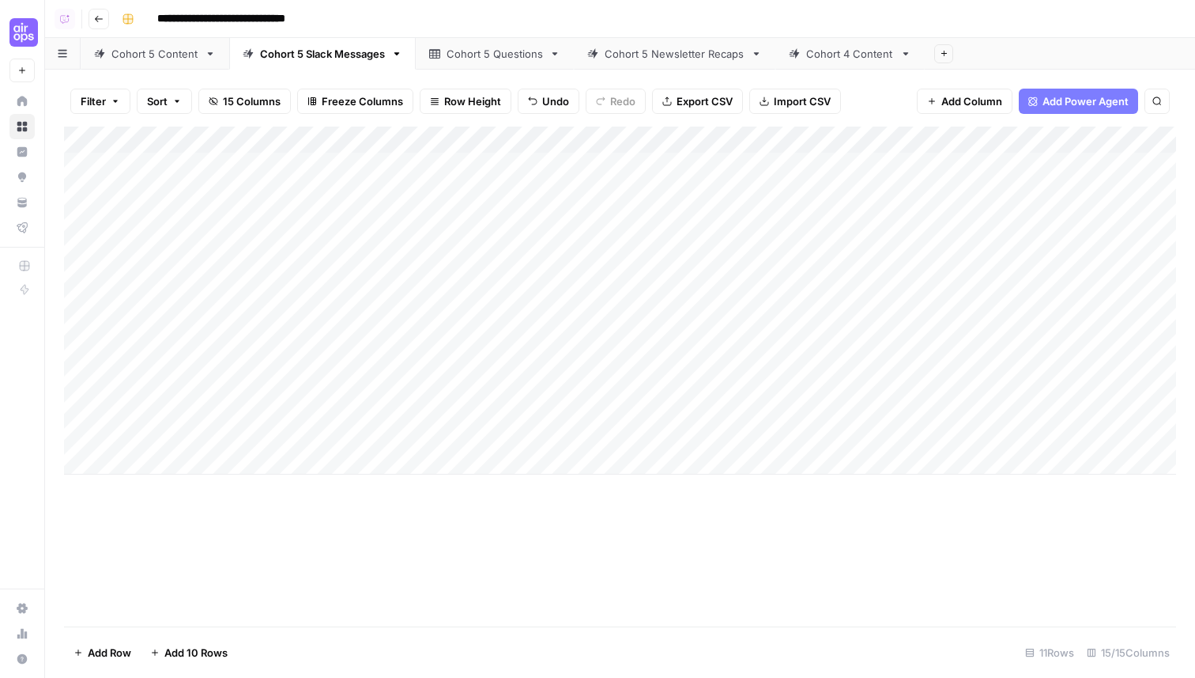
click at [331, 439] on div "Add Column" at bounding box center [620, 301] width 1112 height 348
click at [327, 429] on div "Add Column" at bounding box center [620, 301] width 1112 height 348
type textarea "**********"
click at [588, 439] on div "Add Column" at bounding box center [620, 301] width 1112 height 348
click at [353, 430] on div "Add Column" at bounding box center [620, 301] width 1112 height 348
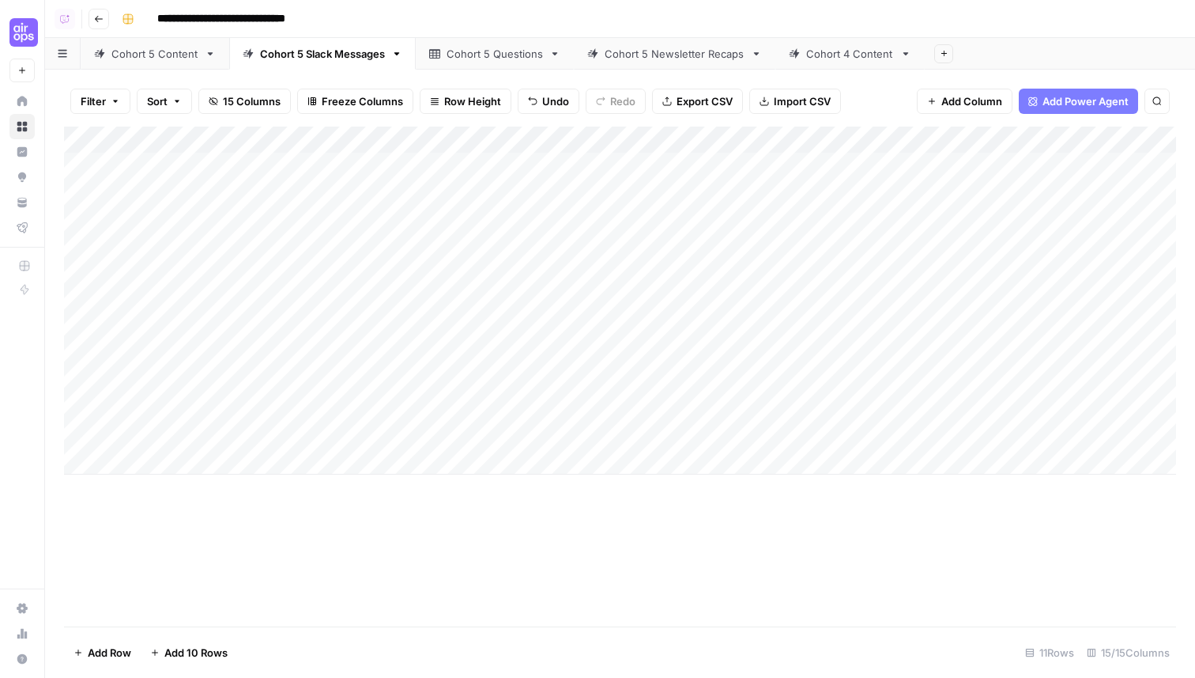
click at [319, 436] on div "Add Column" at bounding box center [620, 301] width 1112 height 348
click at [319, 436] on textarea "**********" at bounding box center [387, 436] width 253 height 22
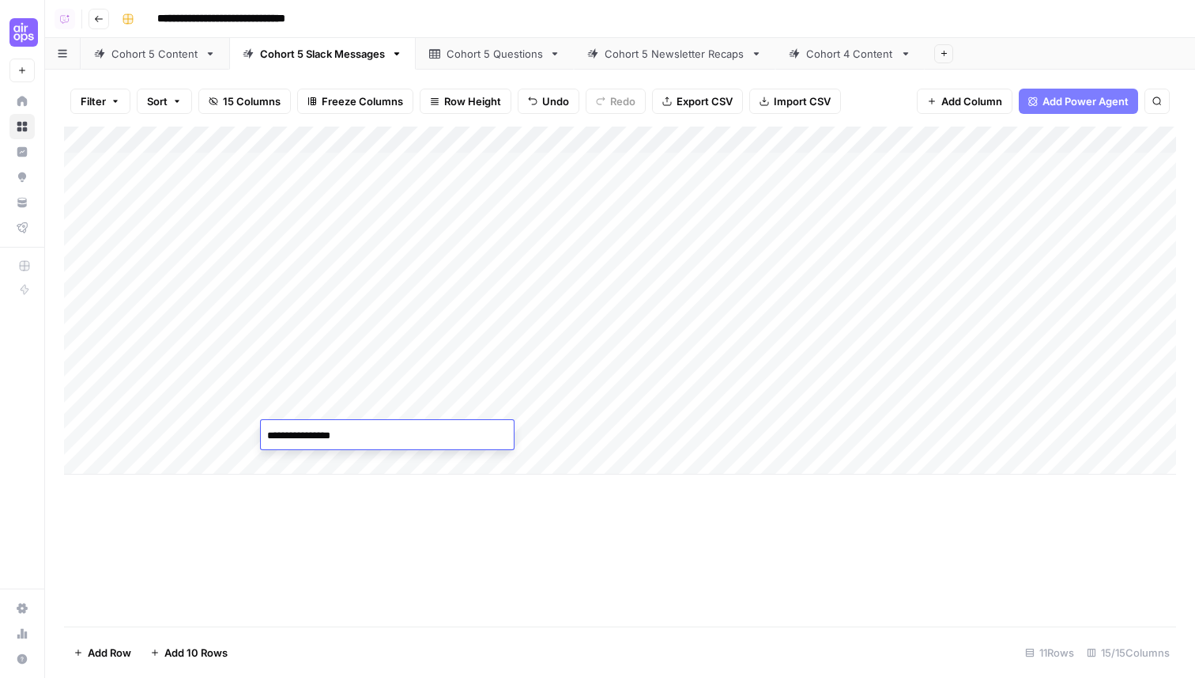
click at [354, 434] on textarea "**********" at bounding box center [387, 436] width 253 height 22
click at [320, 433] on textarea "**********" at bounding box center [387, 436] width 253 height 22
type textarea "**********"
click at [593, 422] on div "Add Column" at bounding box center [620, 301] width 1112 height 348
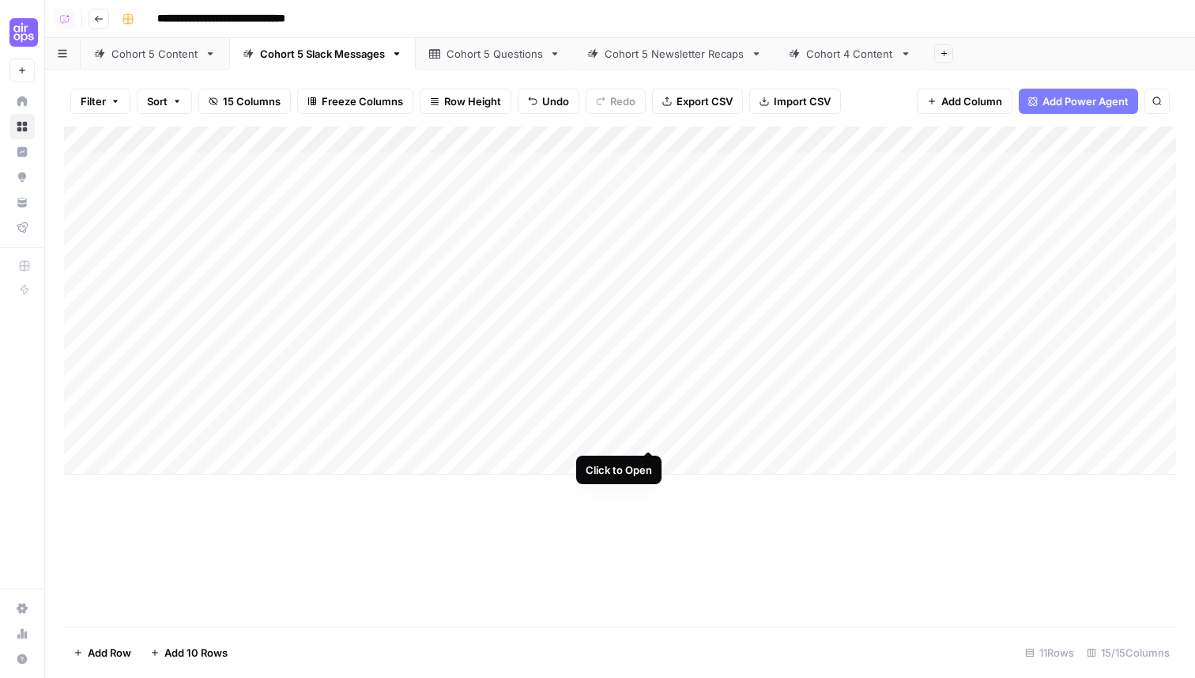
click at [648, 433] on div "Add Column" at bounding box center [620, 301] width 1112 height 348
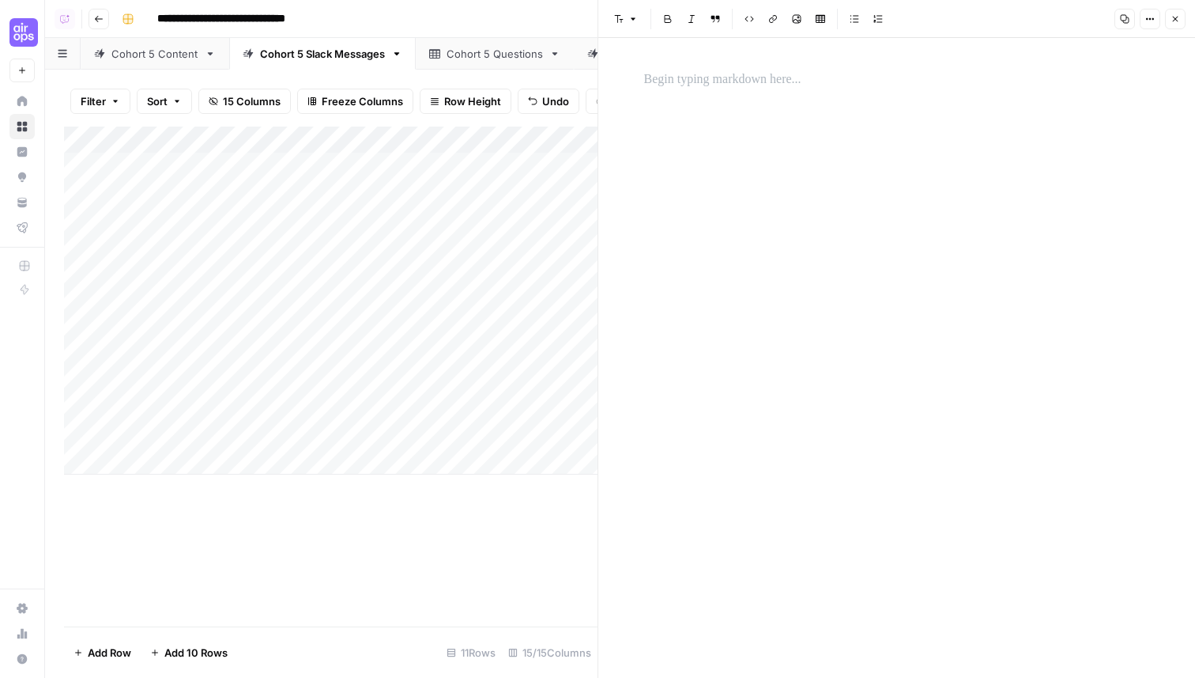
click at [725, 76] on p at bounding box center [897, 80] width 506 height 21
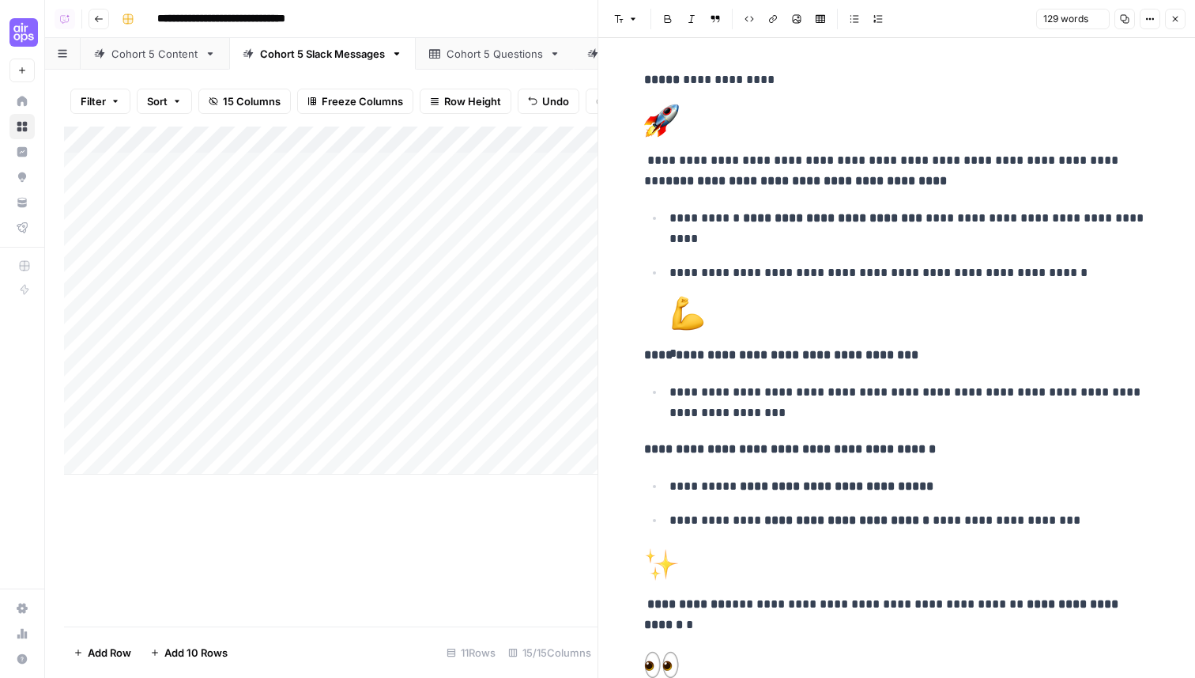
scroll to position [105, 0]
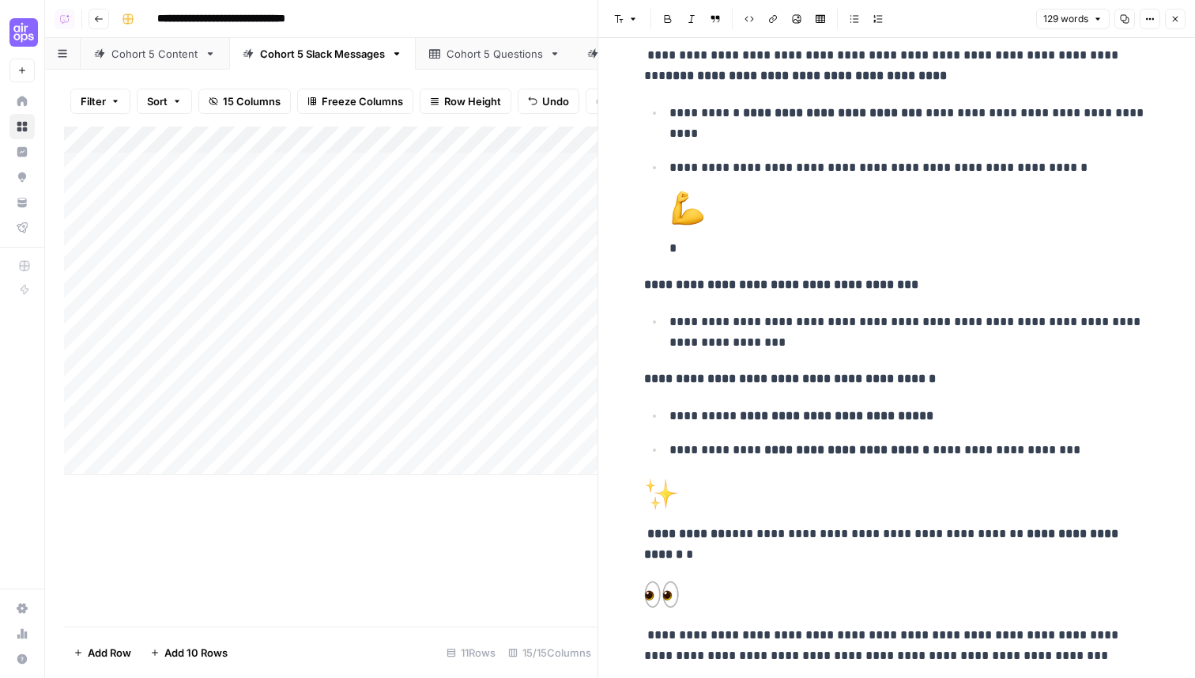
click at [1173, 14] on icon "button" at bounding box center [1175, 18] width 9 height 9
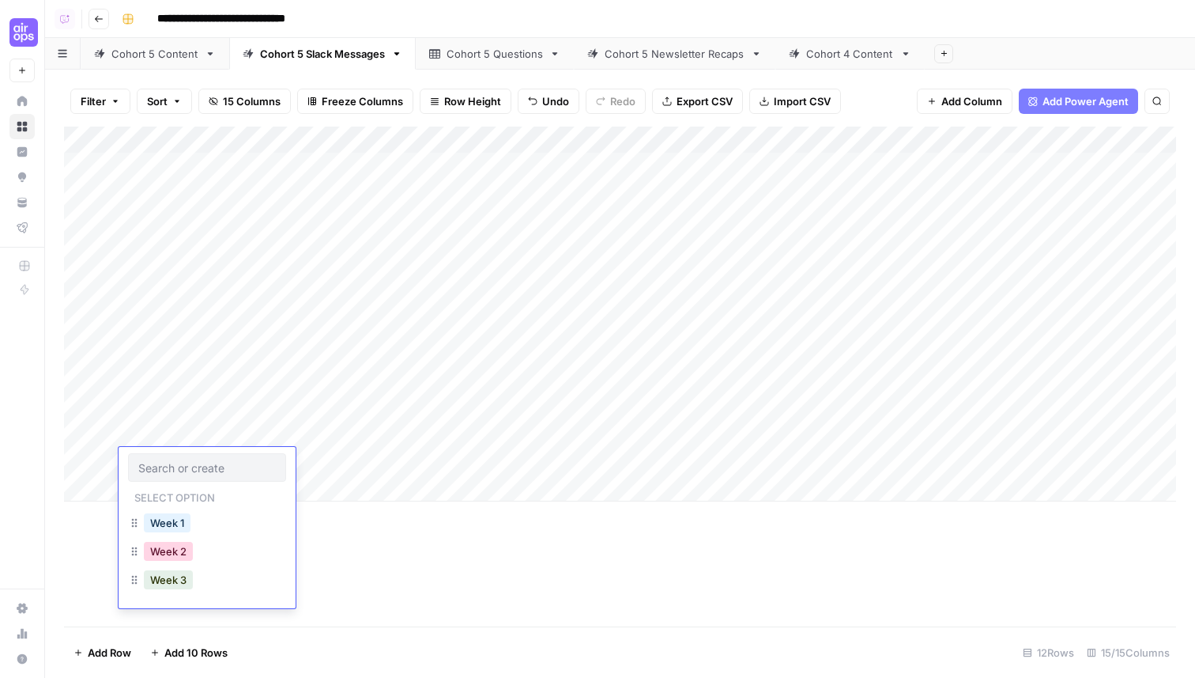
click at [179, 548] on button "Week 2" at bounding box center [168, 551] width 49 height 19
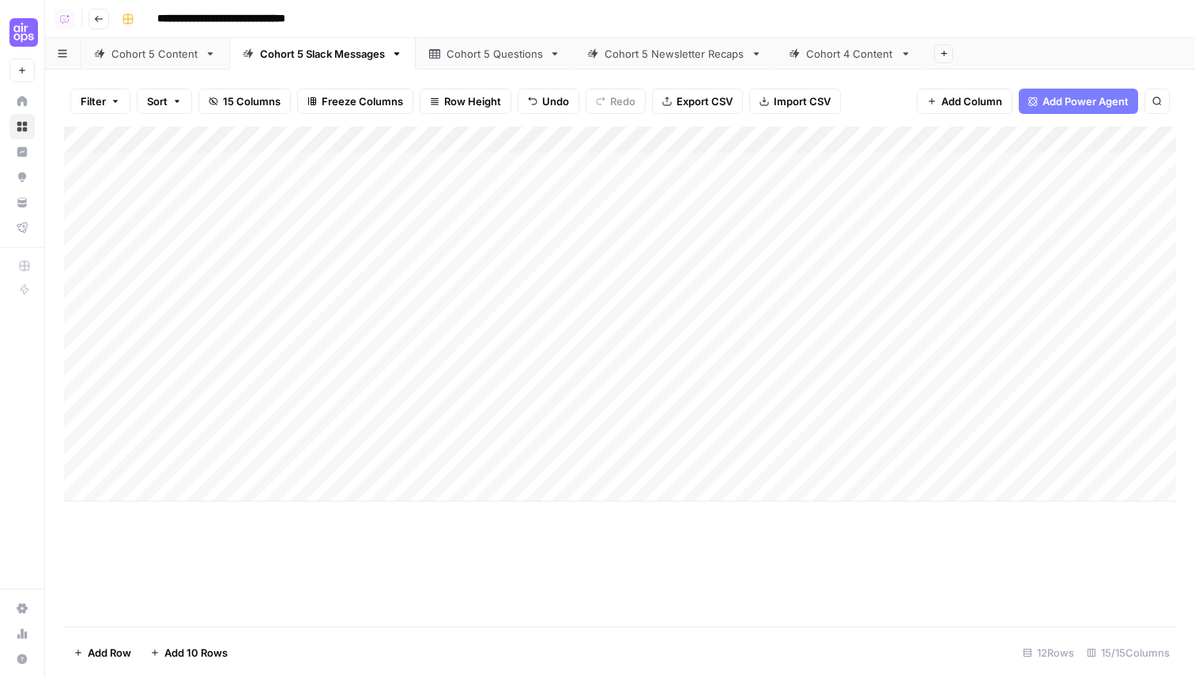
click at [352, 459] on div "Add Column" at bounding box center [620, 314] width 1112 height 375
click at [349, 459] on div "Add Column" at bounding box center [620, 314] width 1112 height 375
click at [381, 465] on textarea "**********" at bounding box center [387, 462] width 253 height 22
type textarea "**********"
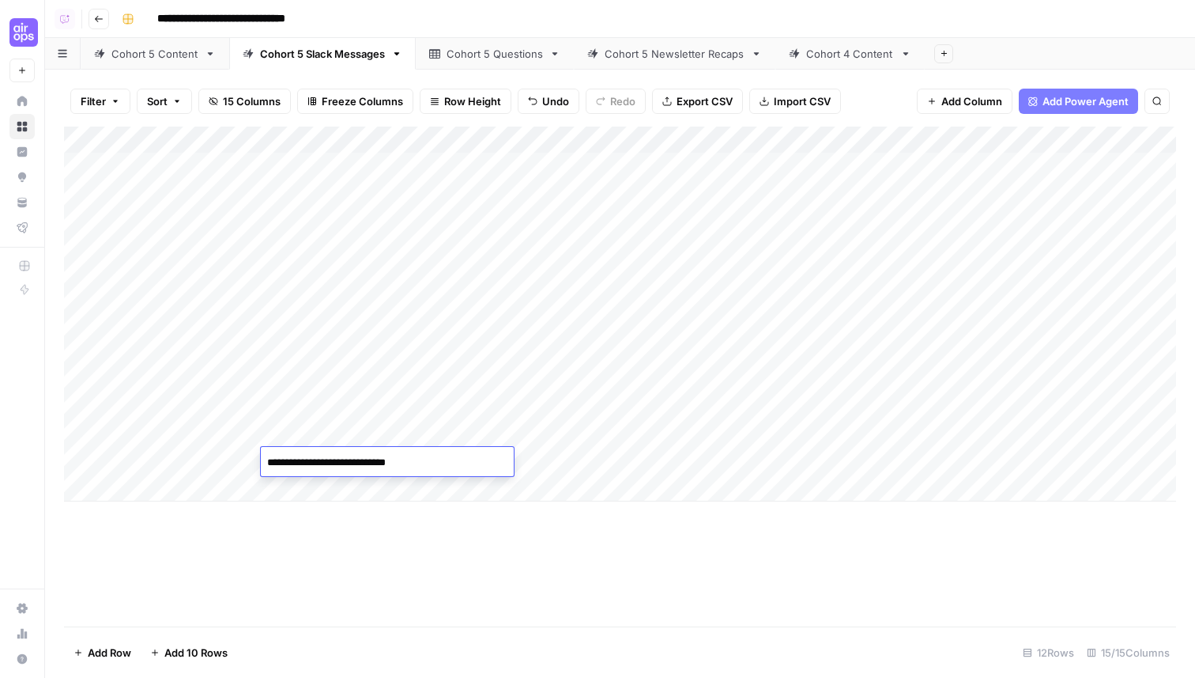
click at [565, 457] on div "Add Column" at bounding box center [620, 314] width 1112 height 375
click at [651, 460] on div "Add Column" at bounding box center [620, 314] width 1112 height 375
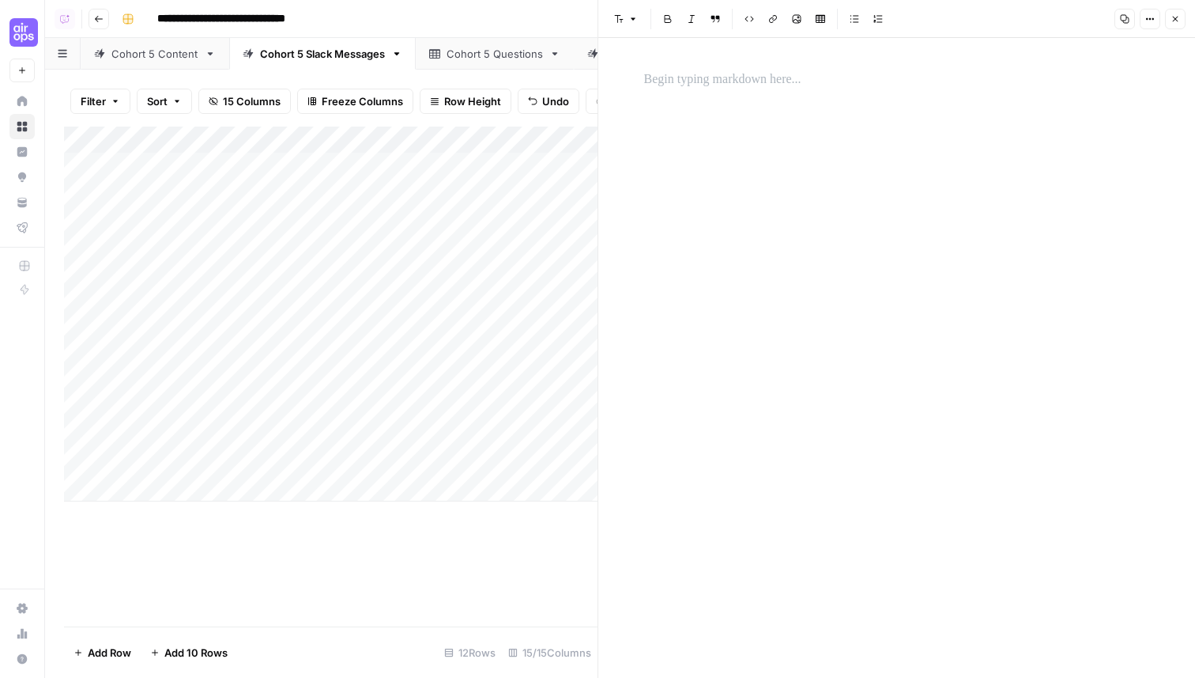
click at [702, 80] on p at bounding box center [897, 80] width 506 height 21
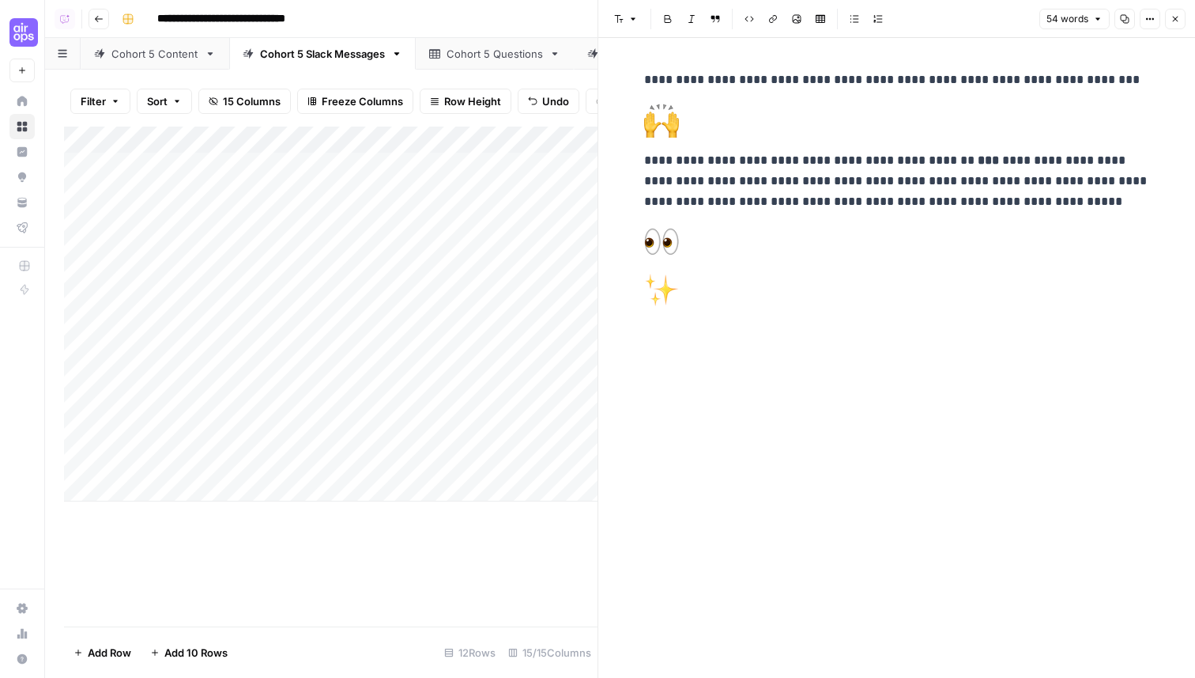
click at [1176, 18] on icon "button" at bounding box center [1176, 20] width 6 height 6
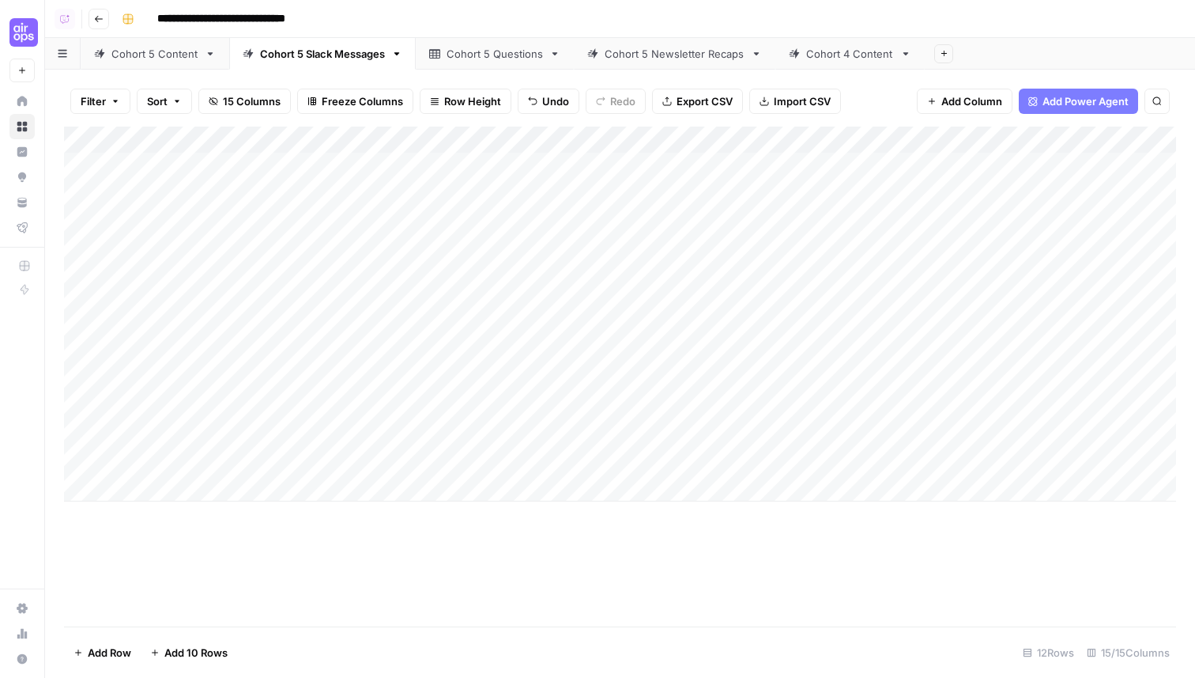
click at [157, 487] on div "Add Column" at bounding box center [620, 314] width 1112 height 375
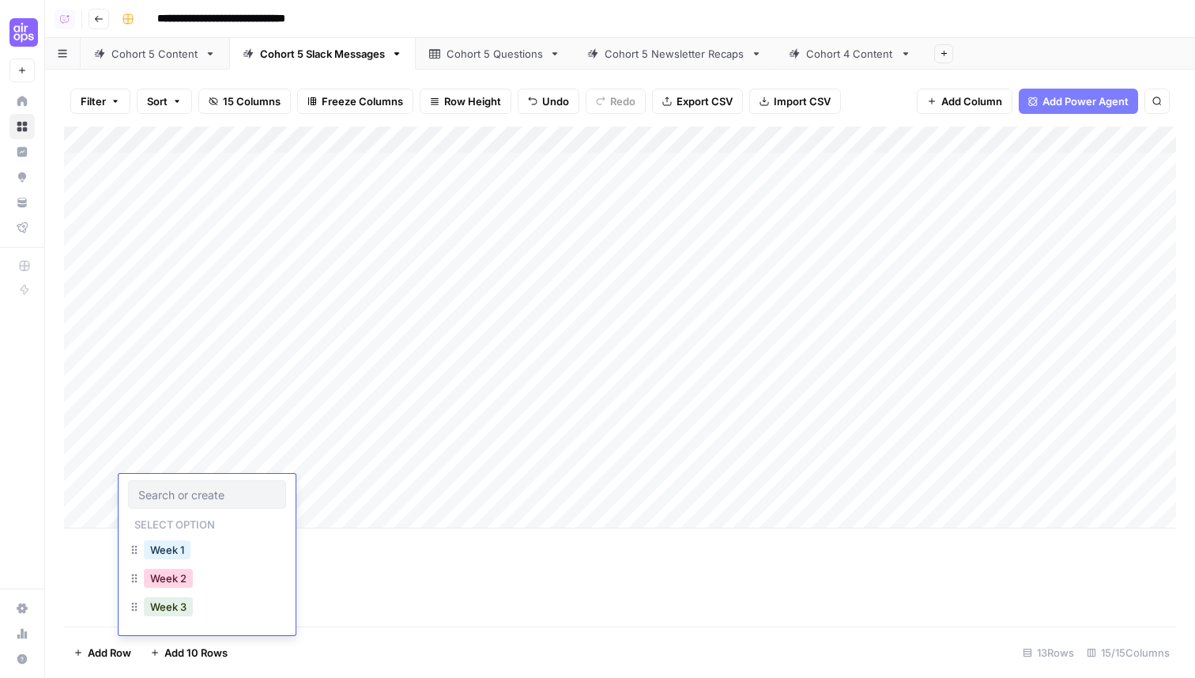
click at [174, 572] on button "Week 2" at bounding box center [168, 577] width 49 height 19
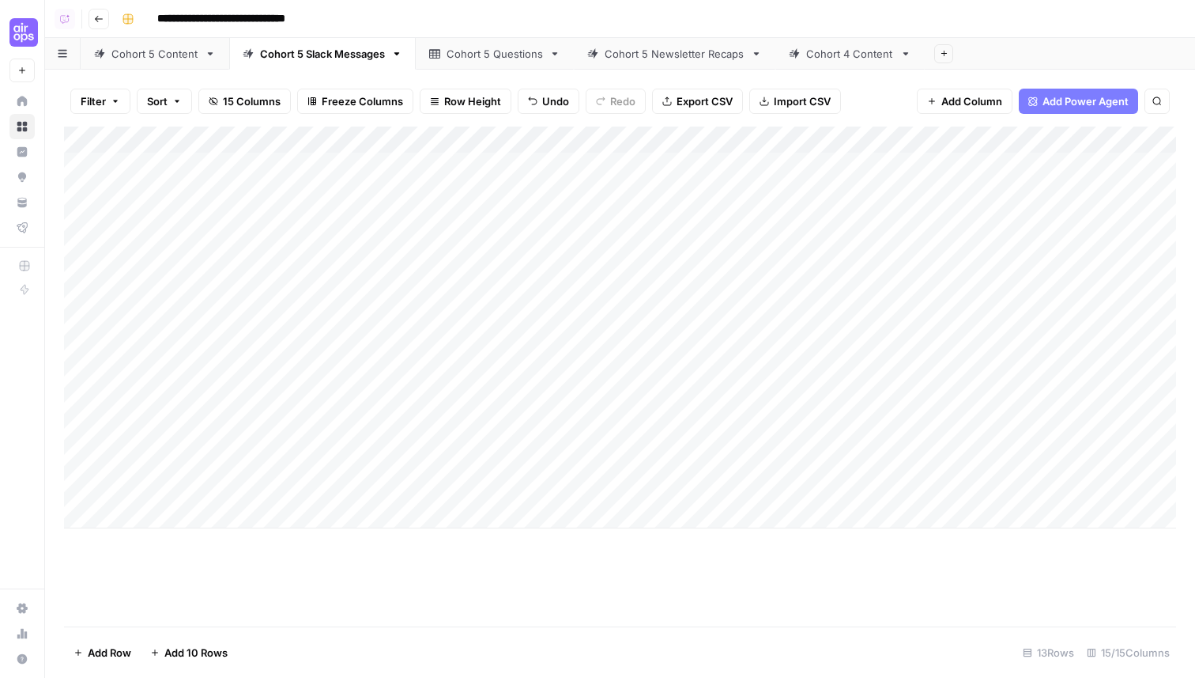
click at [357, 473] on div "Add Column" at bounding box center [620, 328] width 1112 height 402
click at [330, 487] on div "Add Column" at bounding box center [620, 328] width 1112 height 402
type textarea "**********"
click at [611, 488] on div "Add Column" at bounding box center [620, 328] width 1112 height 402
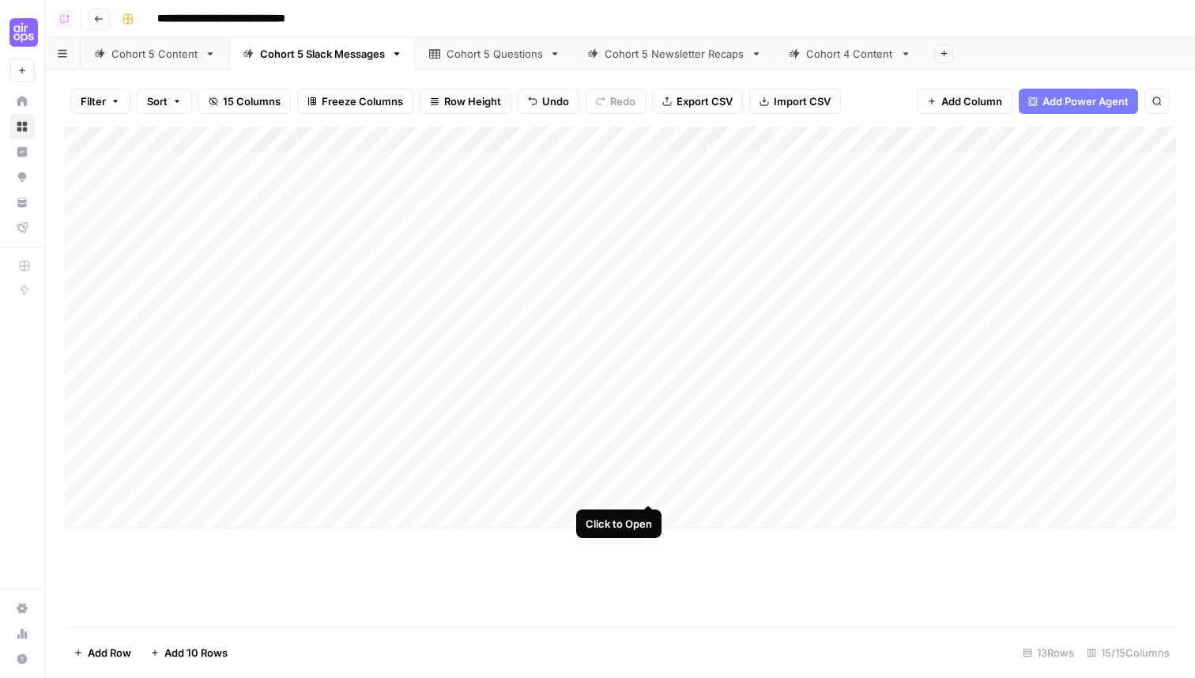
click at [653, 486] on div "Add Column" at bounding box center [620, 328] width 1112 height 402
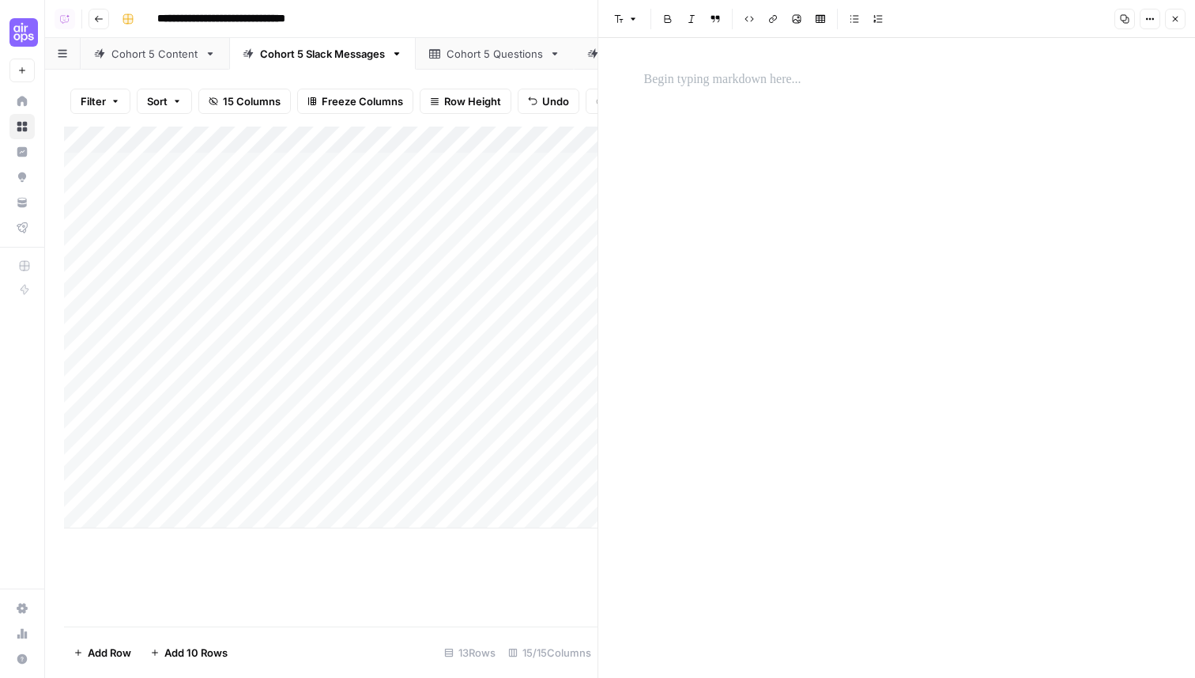
click at [688, 84] on p at bounding box center [897, 80] width 506 height 21
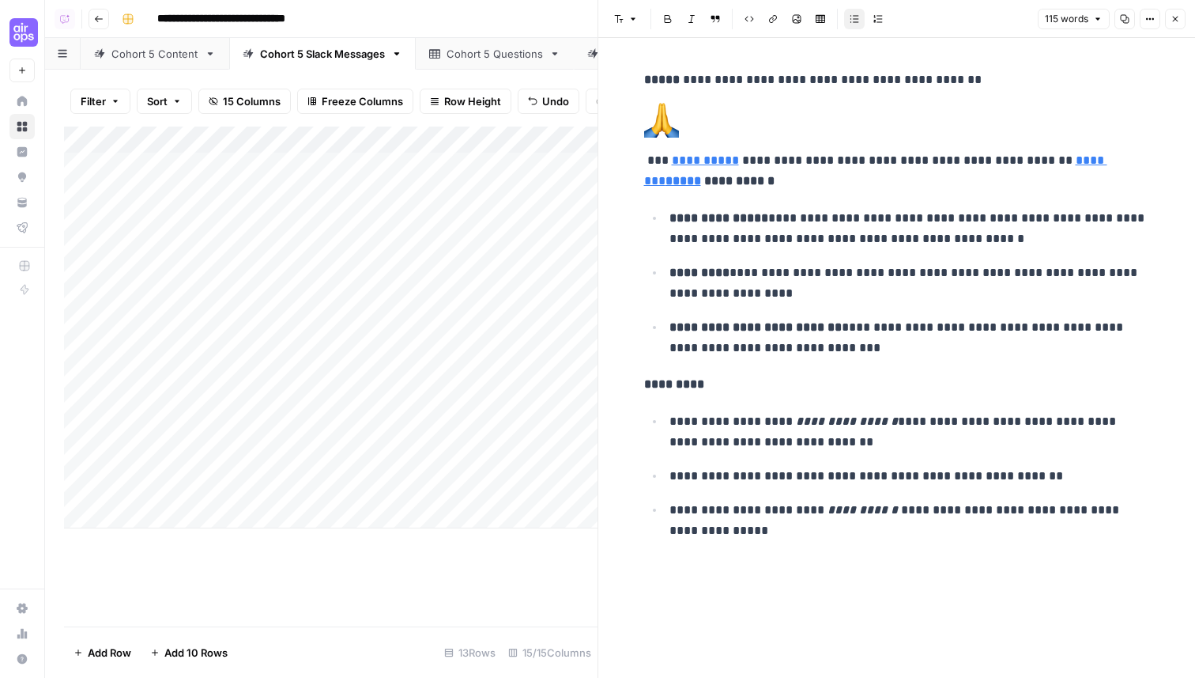
click at [1182, 19] on button "Close" at bounding box center [1175, 19] width 21 height 21
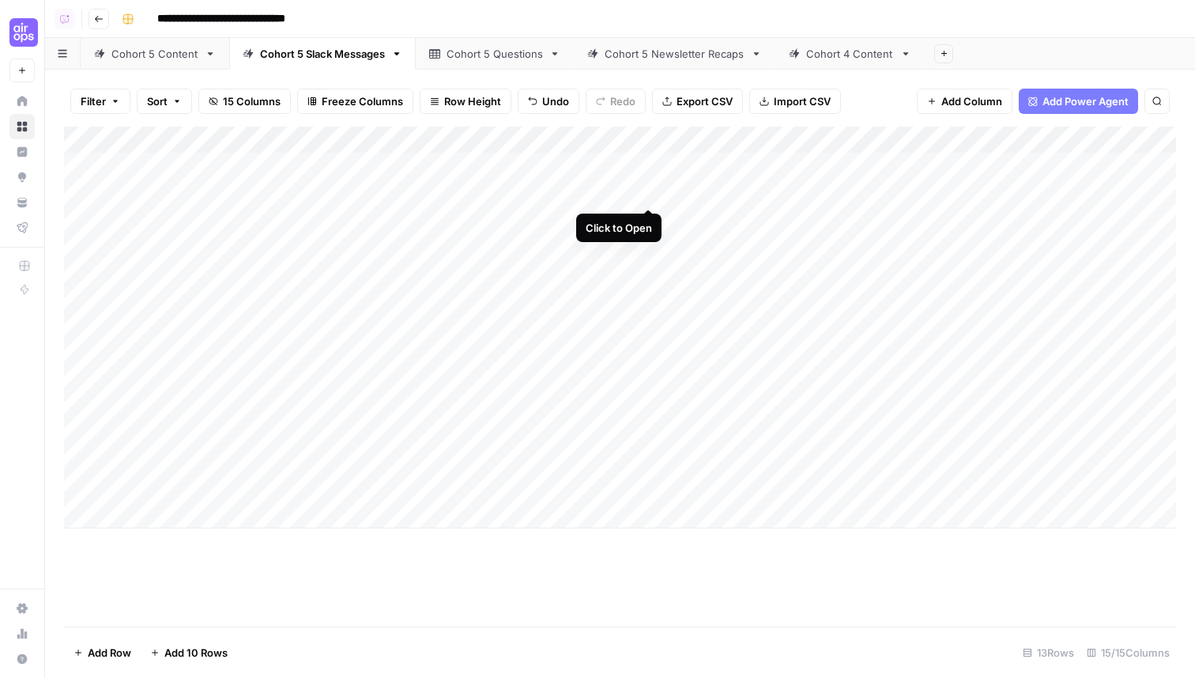
click at [641, 194] on div "Add Column" at bounding box center [620, 328] width 1112 height 402
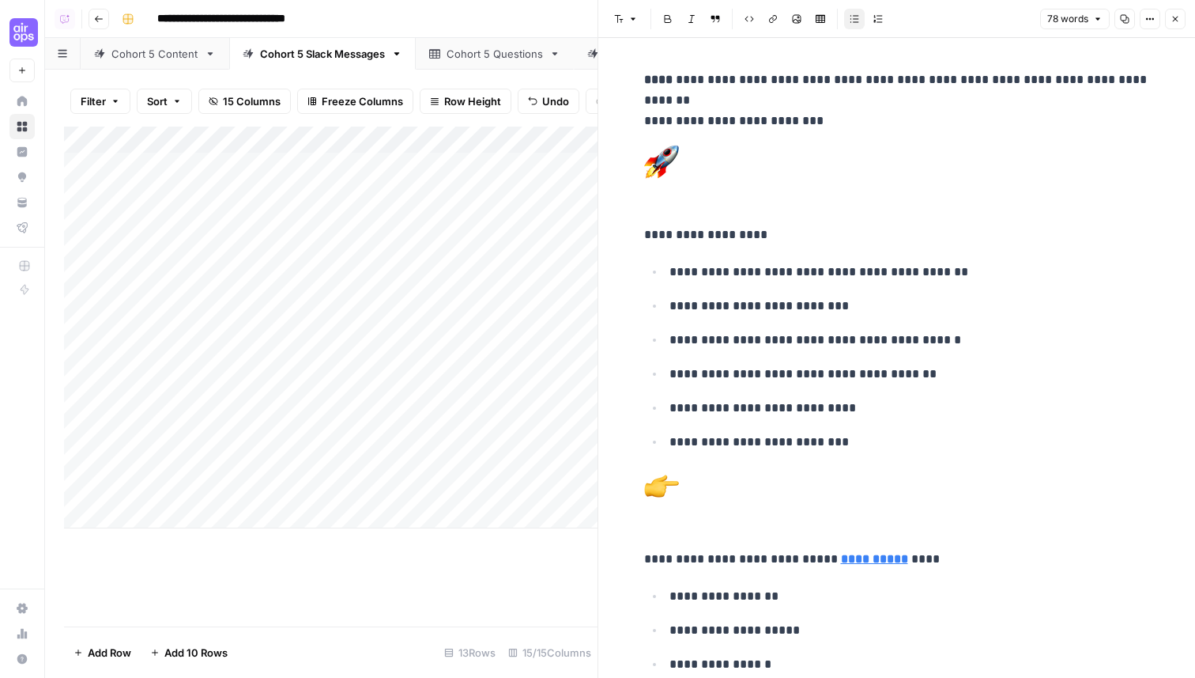
click at [1176, 23] on icon "button" at bounding box center [1175, 18] width 9 height 9
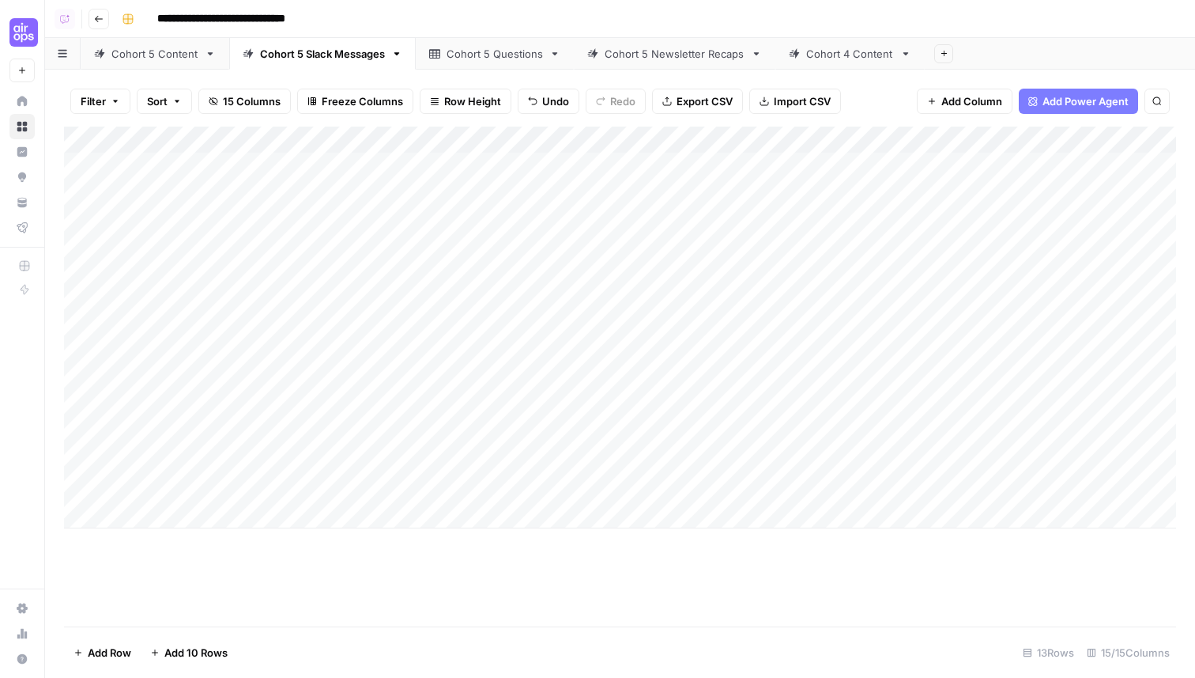
click at [175, 503] on div "Add Column" at bounding box center [620, 328] width 1112 height 402
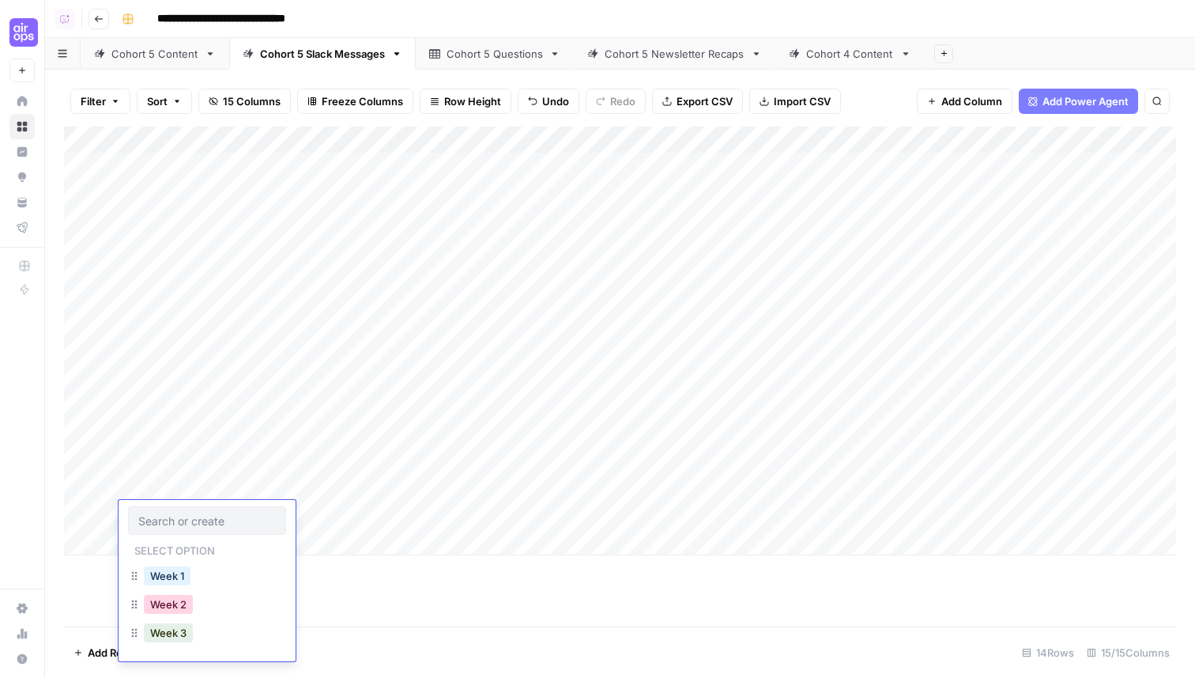
click at [165, 601] on button "Week 2" at bounding box center [168, 604] width 49 height 19
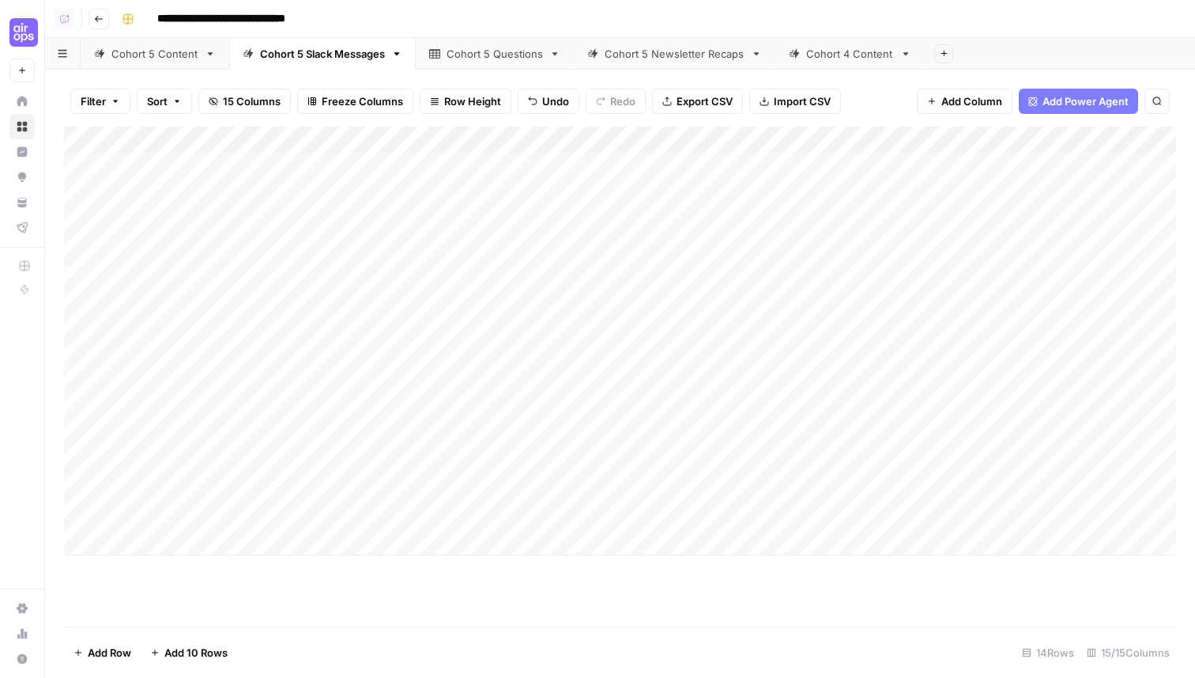
click at [327, 510] on div "Add Column" at bounding box center [620, 341] width 1112 height 429
click at [325, 515] on div "Add Column" at bounding box center [620, 341] width 1112 height 429
type textarea "**********"
click at [608, 512] on div "Add Column" at bounding box center [620, 341] width 1112 height 429
click at [651, 512] on div "Add Column" at bounding box center [620, 341] width 1112 height 429
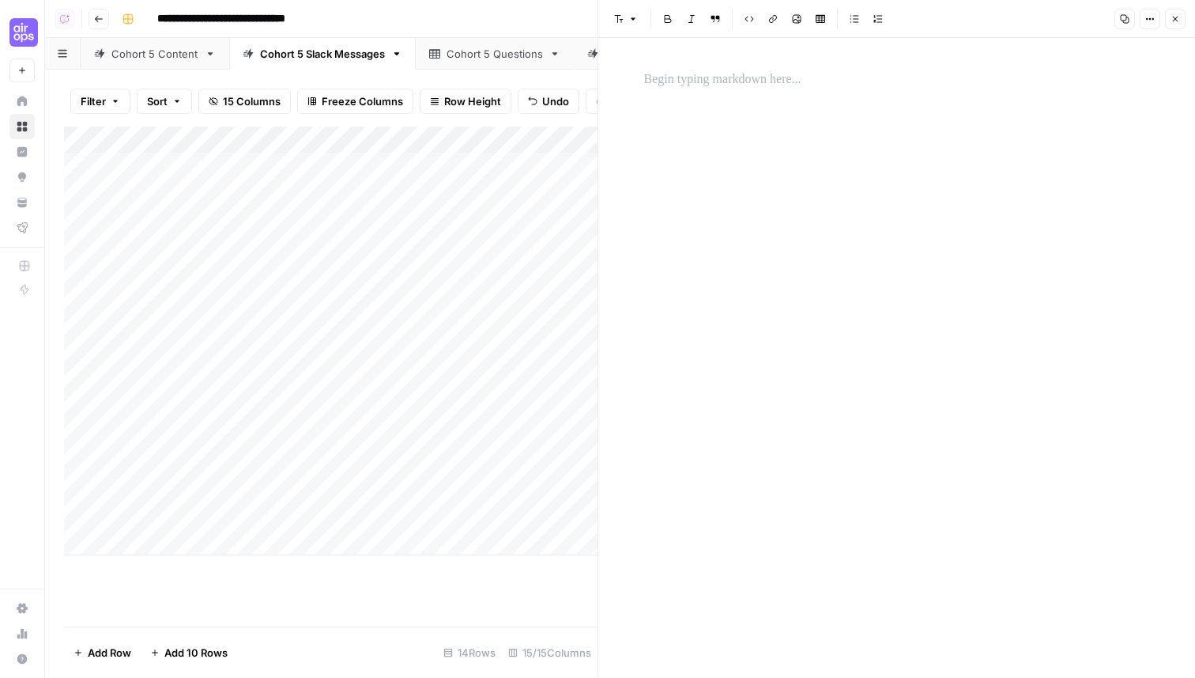
click at [699, 90] on div at bounding box center [897, 79] width 525 height 33
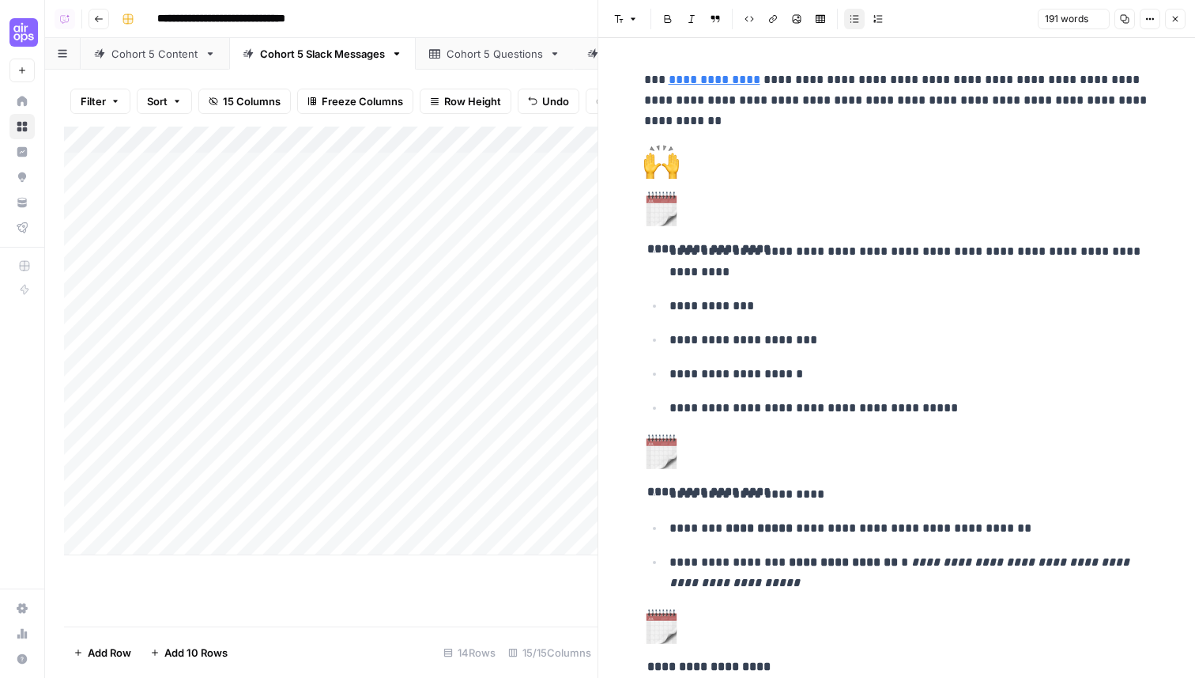
scroll to position [558, 0]
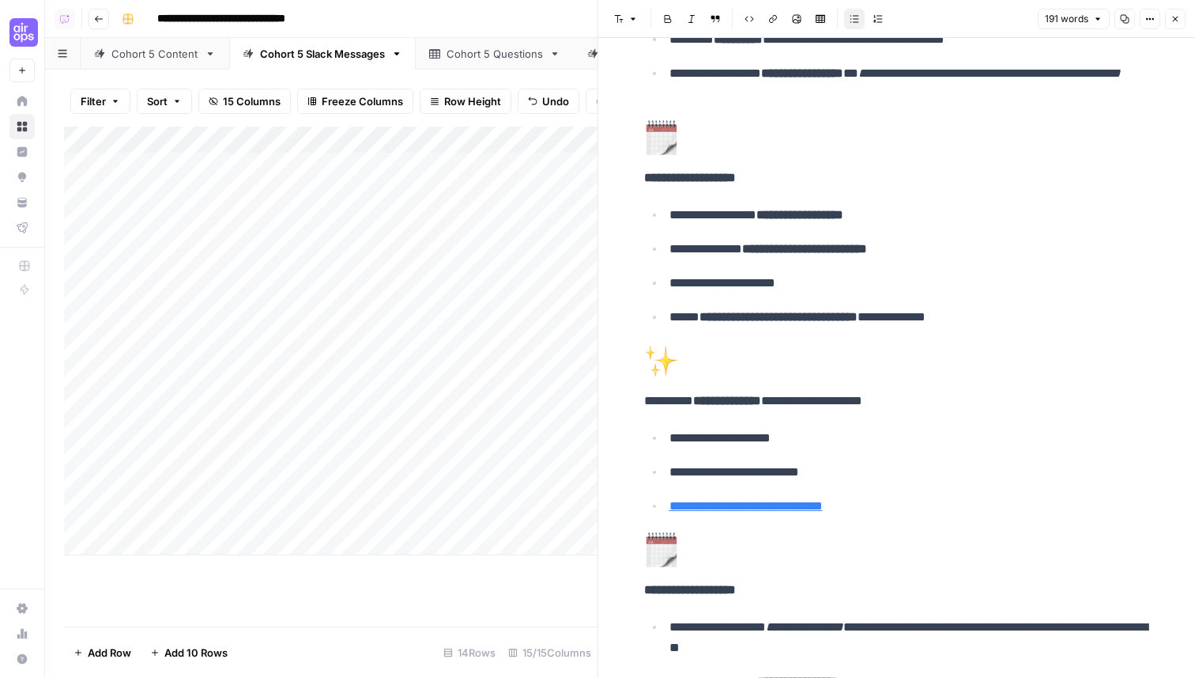
click at [1171, 22] on icon "button" at bounding box center [1175, 18] width 9 height 9
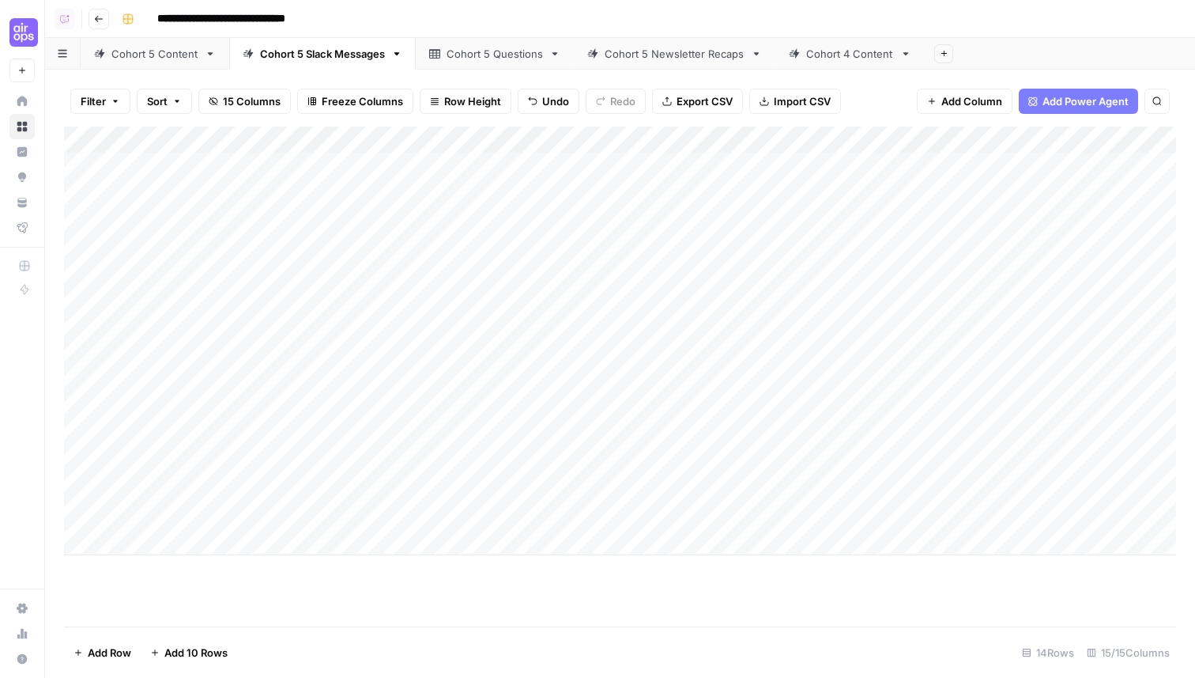
click at [174, 543] on div "Add Column" at bounding box center [620, 341] width 1112 height 429
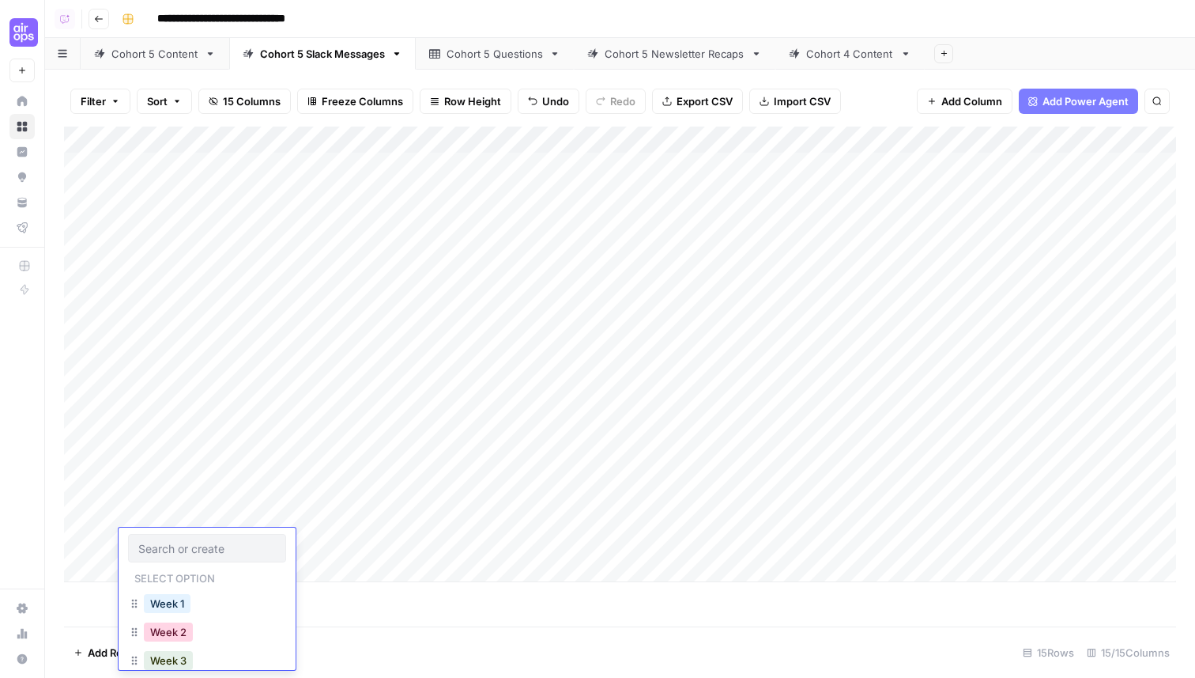
click at [170, 628] on button "Week 2" at bounding box center [168, 631] width 49 height 19
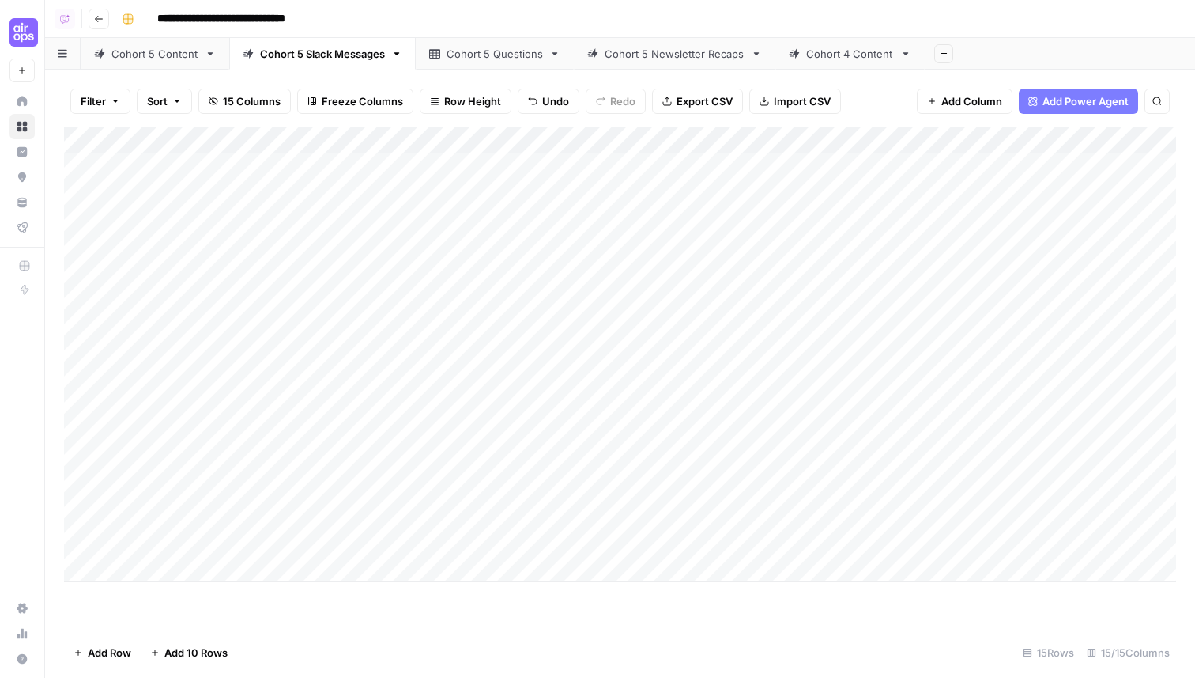
click at [319, 546] on div "Add Column" at bounding box center [620, 354] width 1112 height 455
type textarea "**********"
click at [561, 546] on div "Add Column" at bounding box center [620, 354] width 1112 height 455
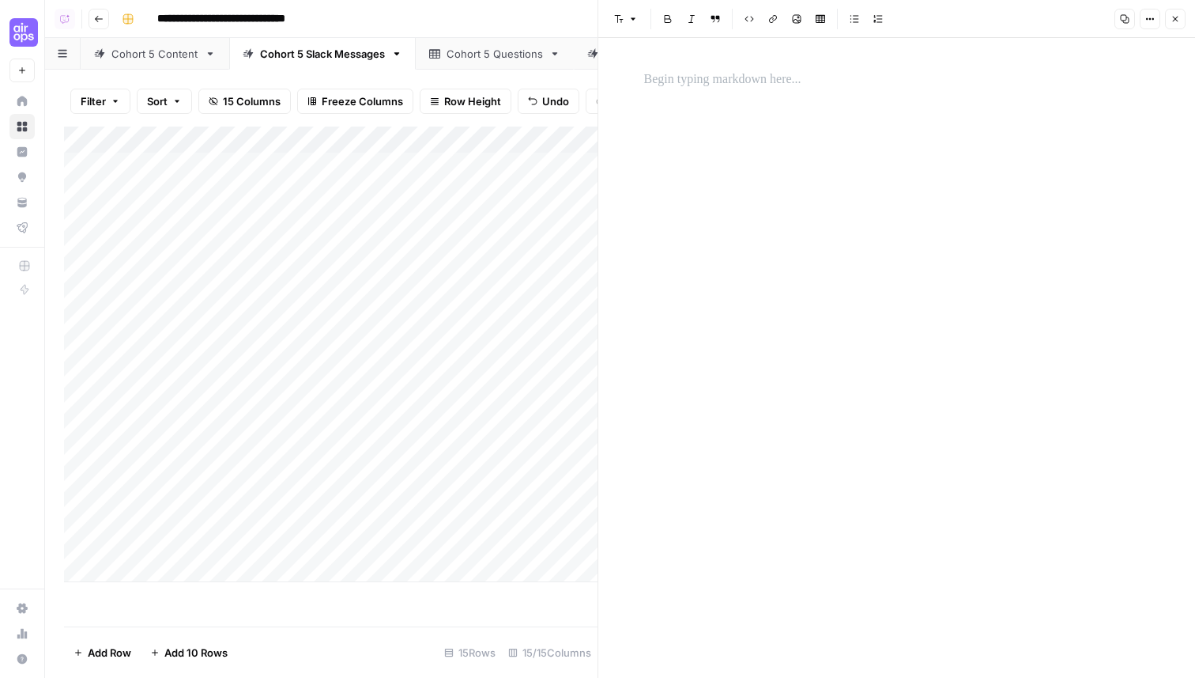
click at [719, 85] on p at bounding box center [897, 80] width 506 height 21
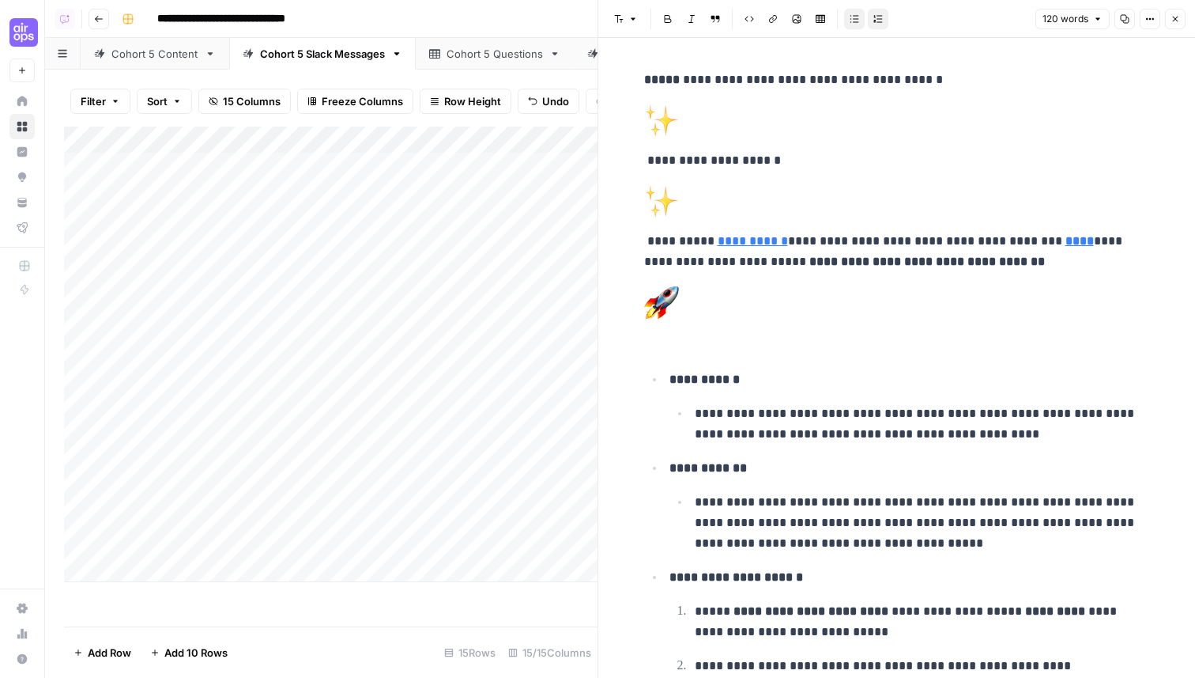
click at [1171, 17] on icon "button" at bounding box center [1175, 18] width 9 height 9
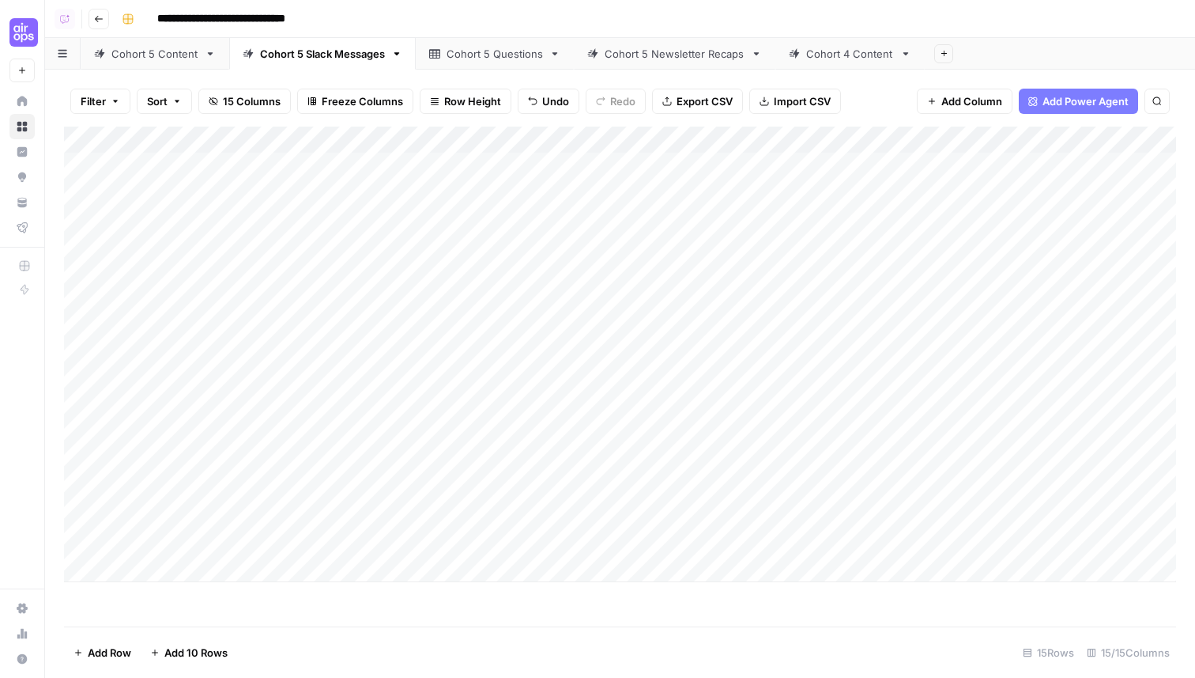
click at [168, 572] on div "Add Column" at bounding box center [620, 354] width 1112 height 455
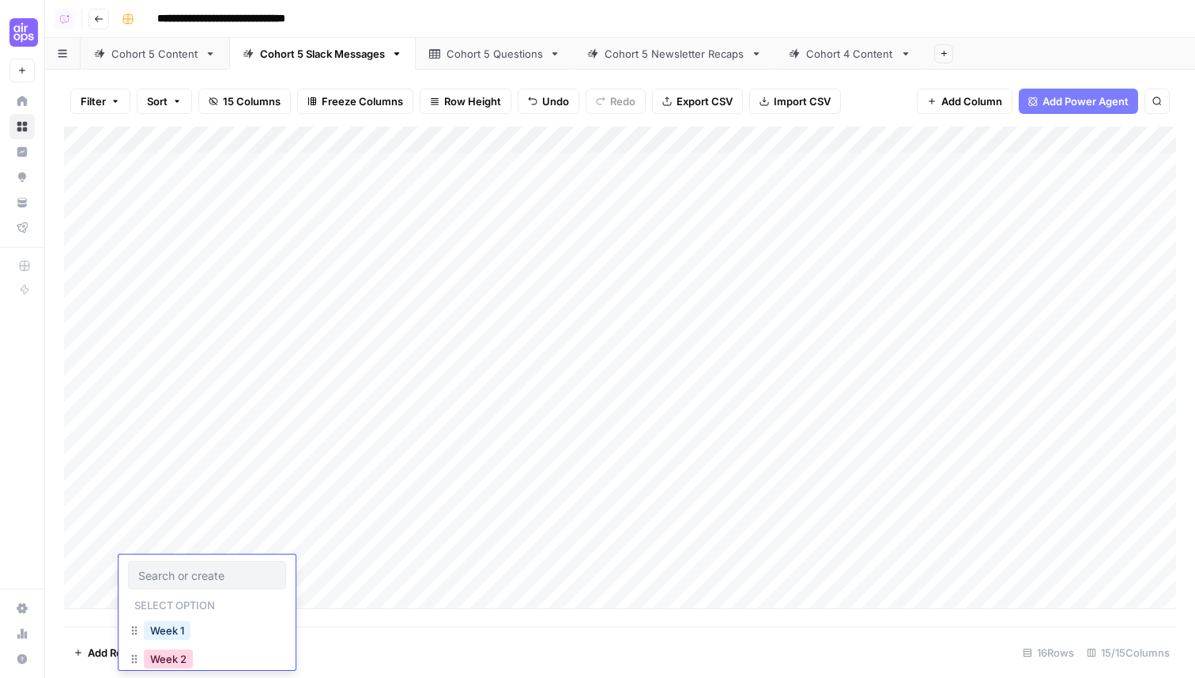
click at [176, 656] on button "Week 2" at bounding box center [168, 658] width 49 height 19
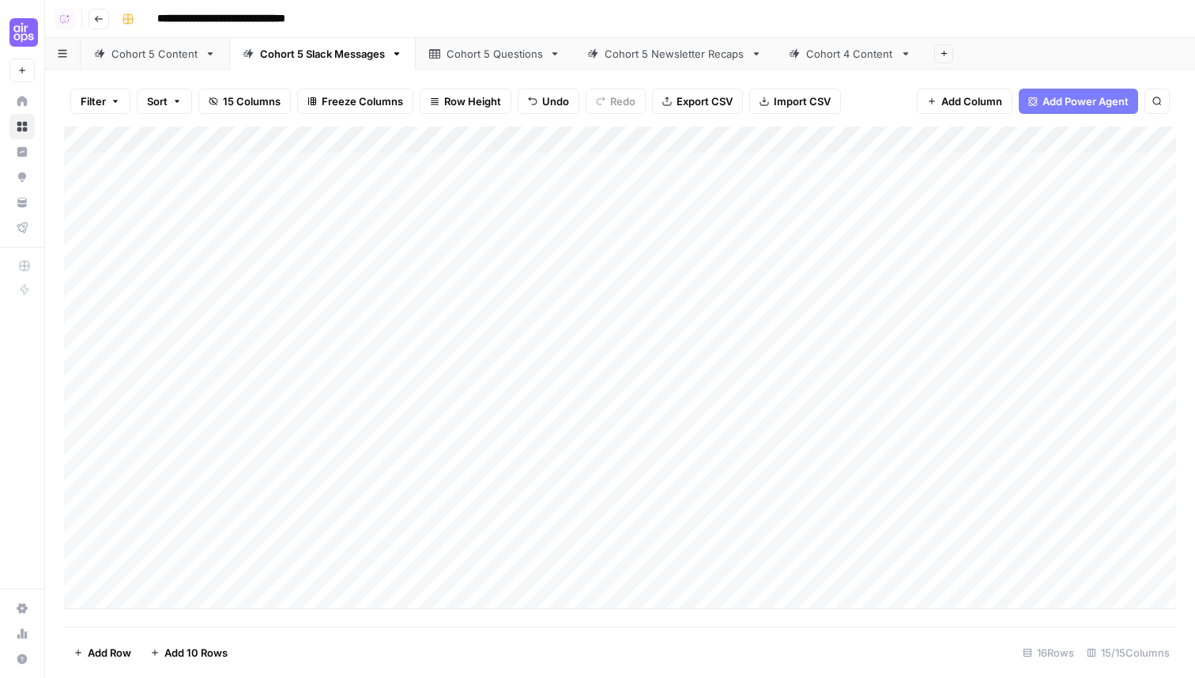
click at [345, 575] on div "Add Column" at bounding box center [620, 368] width 1112 height 482
type textarea "**********"
click at [354, 353] on div "Add Column" at bounding box center [620, 368] width 1112 height 482
click at [343, 377] on div "Add Column" at bounding box center [620, 368] width 1112 height 482
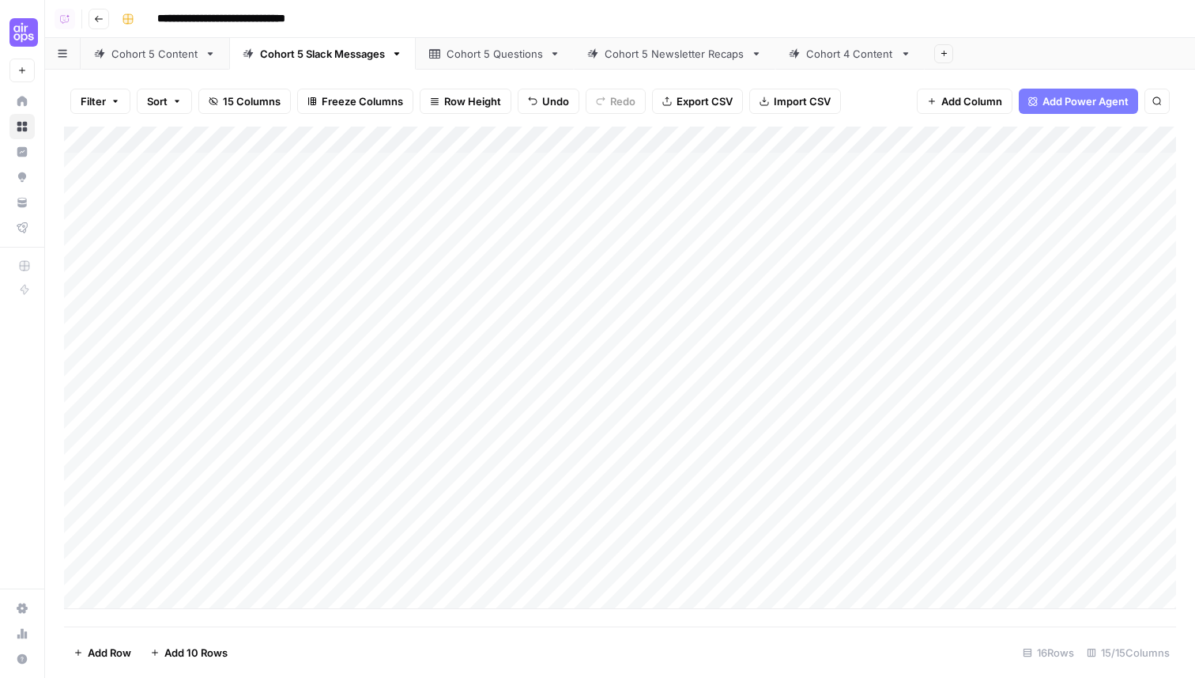
click at [345, 436] on div "Add Column" at bounding box center [620, 368] width 1112 height 482
click at [381, 436] on div "Add Column" at bounding box center [620, 368] width 1112 height 482
type textarea "**********"
click at [382, 478] on div "Add Column" at bounding box center [620, 368] width 1112 height 482
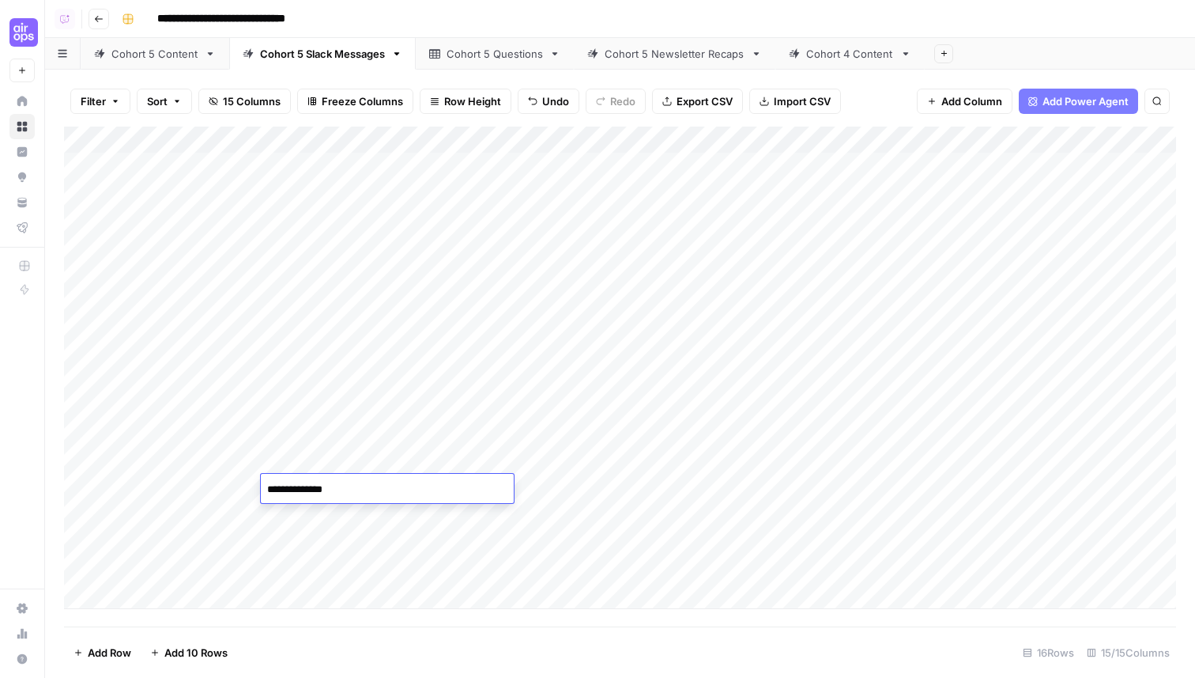
type textarea "**********"
click at [383, 566] on div "Add Column" at bounding box center [620, 368] width 1112 height 482
click at [515, 566] on div "Add Column" at bounding box center [620, 368] width 1112 height 482
click at [600, 580] on div "Add Column" at bounding box center [620, 368] width 1112 height 482
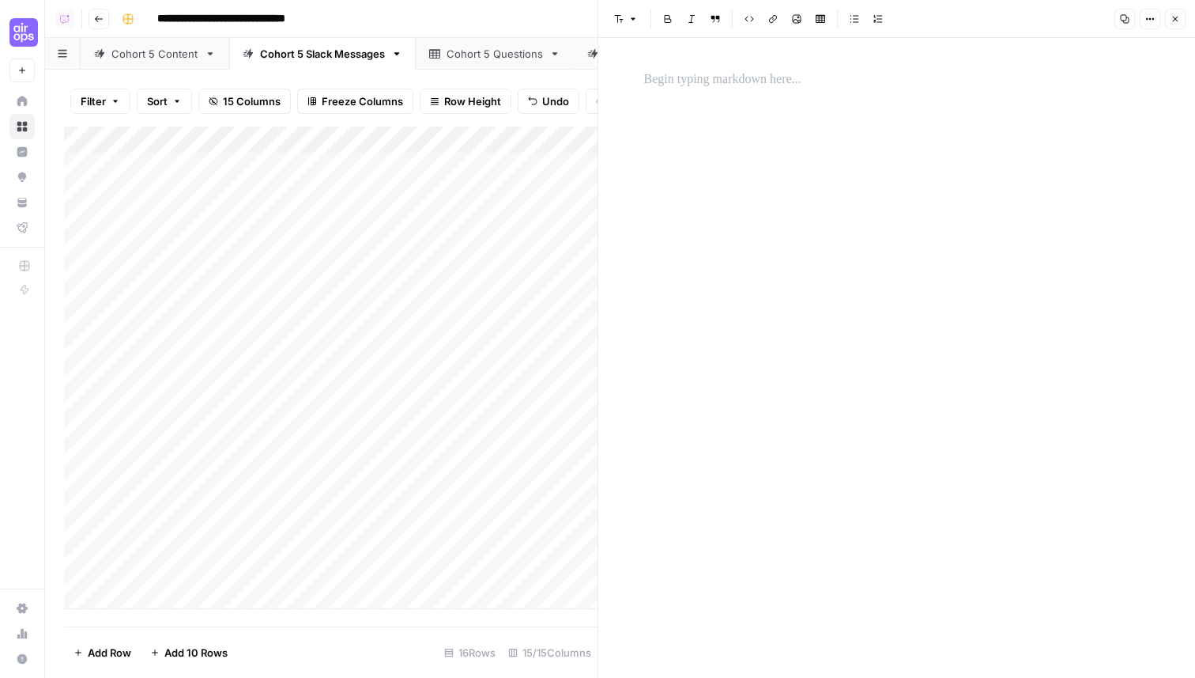
click at [710, 81] on p at bounding box center [897, 80] width 506 height 21
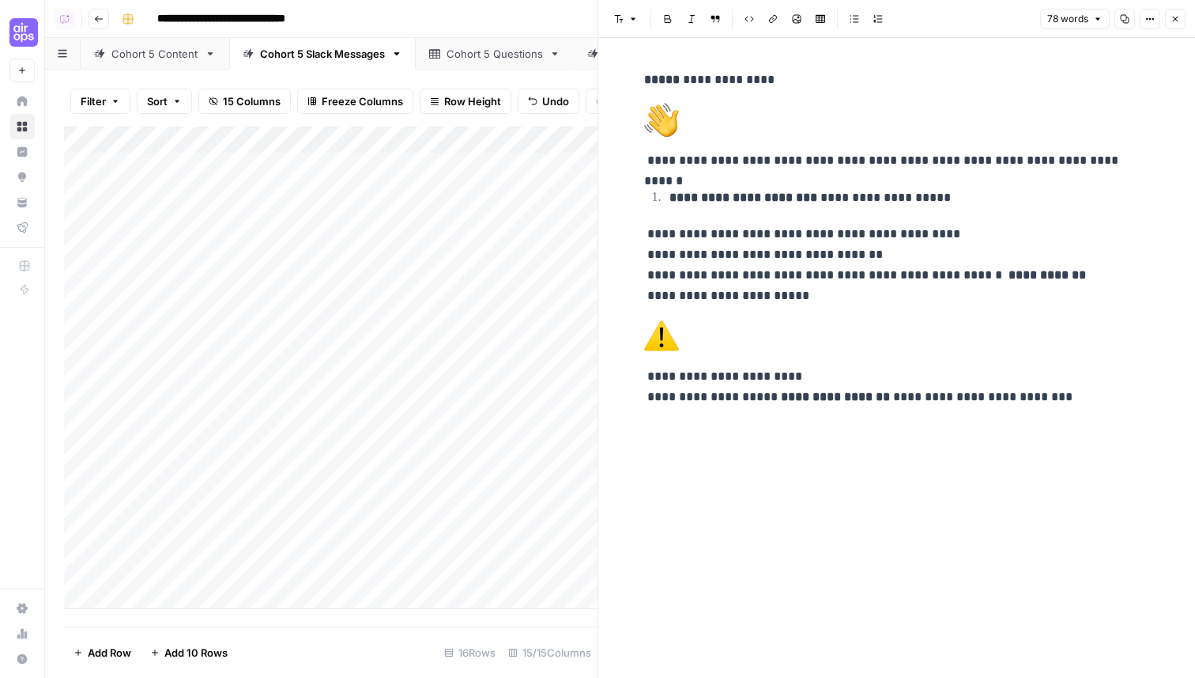
click at [1175, 19] on icon "button" at bounding box center [1175, 18] width 9 height 9
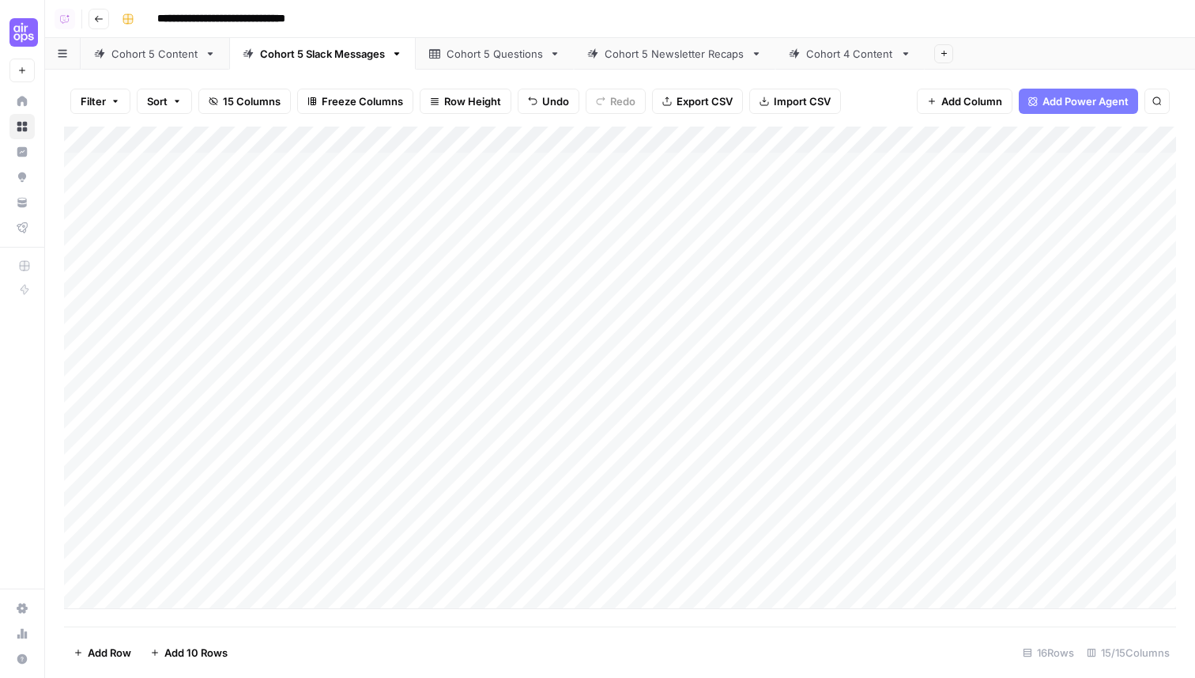
click at [170, 591] on div "Add Column" at bounding box center [620, 368] width 1112 height 482
click at [180, 617] on button "Week 2" at bounding box center [168, 612] width 49 height 19
click at [339, 594] on div "Add Column" at bounding box center [620, 377] width 1112 height 500
click at [339, 595] on div "Add Column" at bounding box center [620, 377] width 1112 height 500
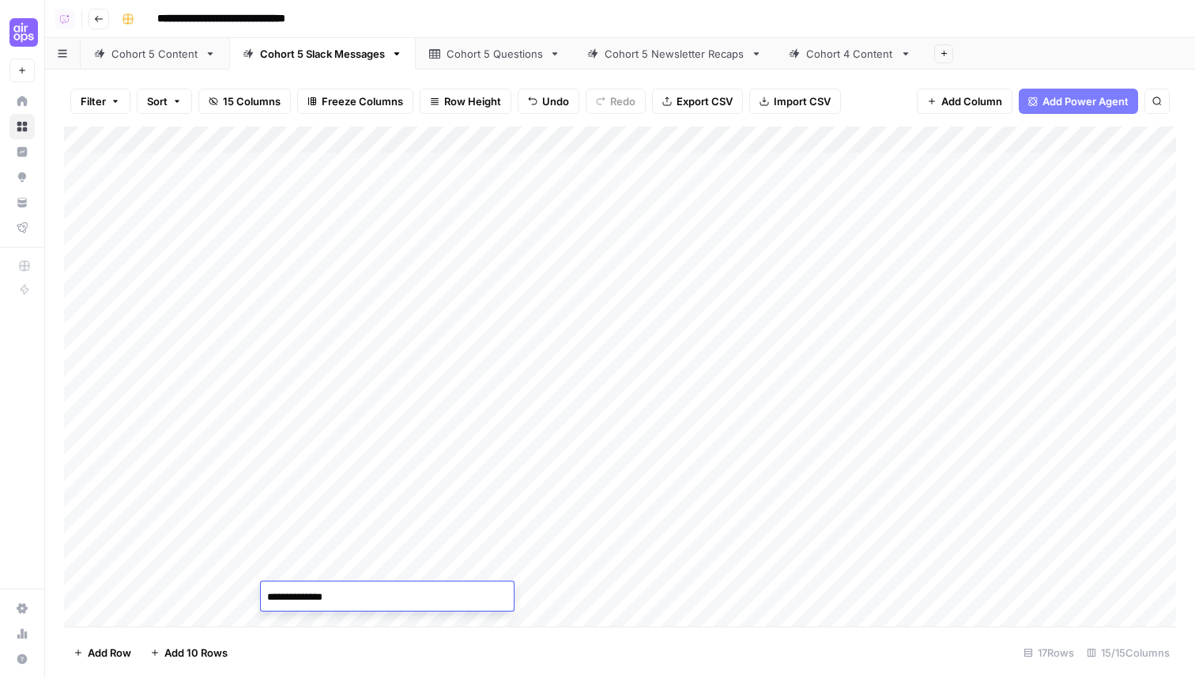
type textarea "**********"
click at [557, 602] on div "Add Column" at bounding box center [620, 377] width 1112 height 500
click at [648, 588] on div "Add Column" at bounding box center [620, 377] width 1112 height 500
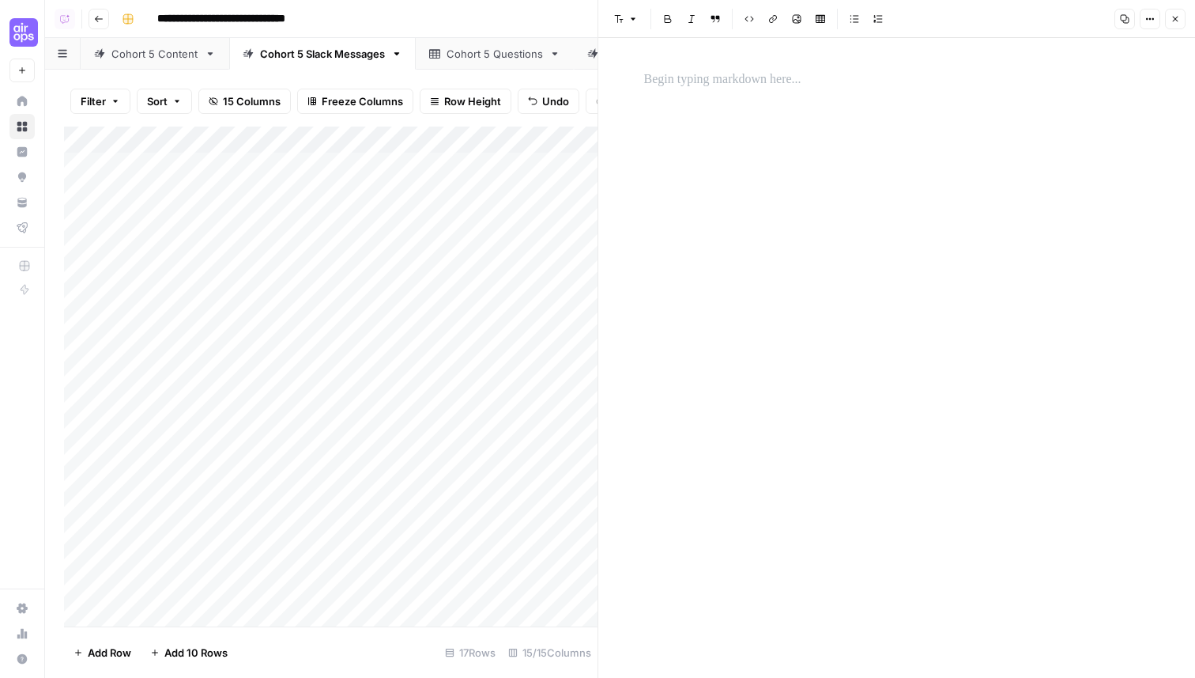
click at [748, 77] on p at bounding box center [897, 80] width 506 height 21
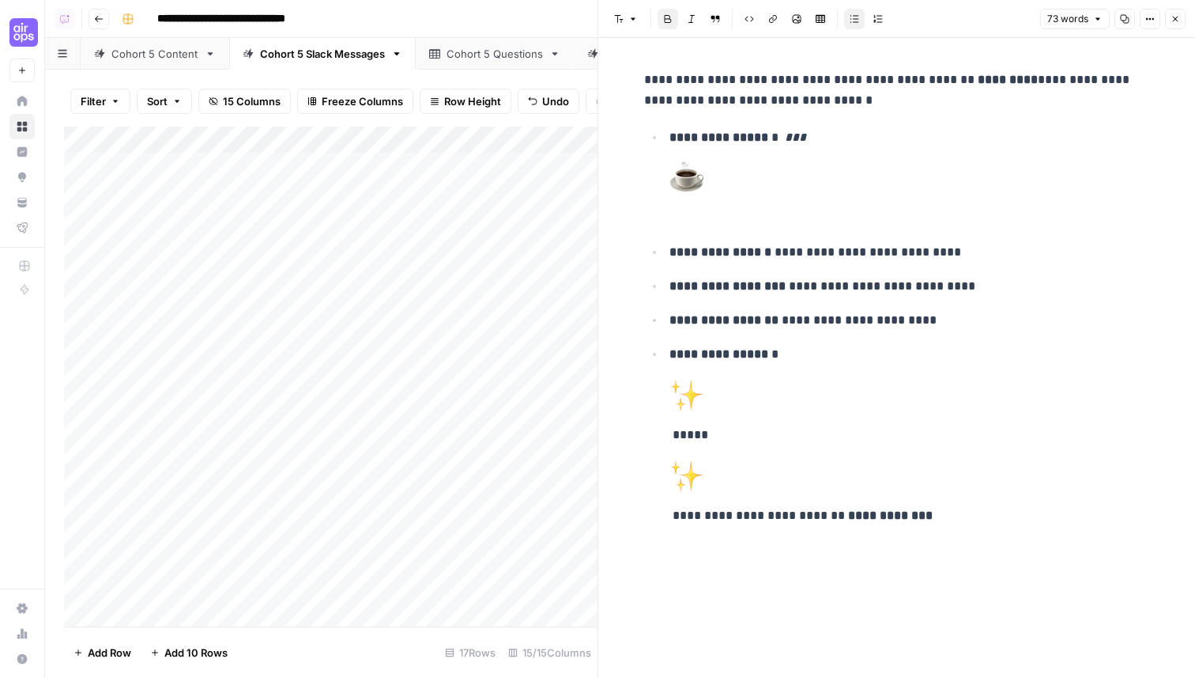
click at [1175, 18] on icon "button" at bounding box center [1176, 20] width 6 height 6
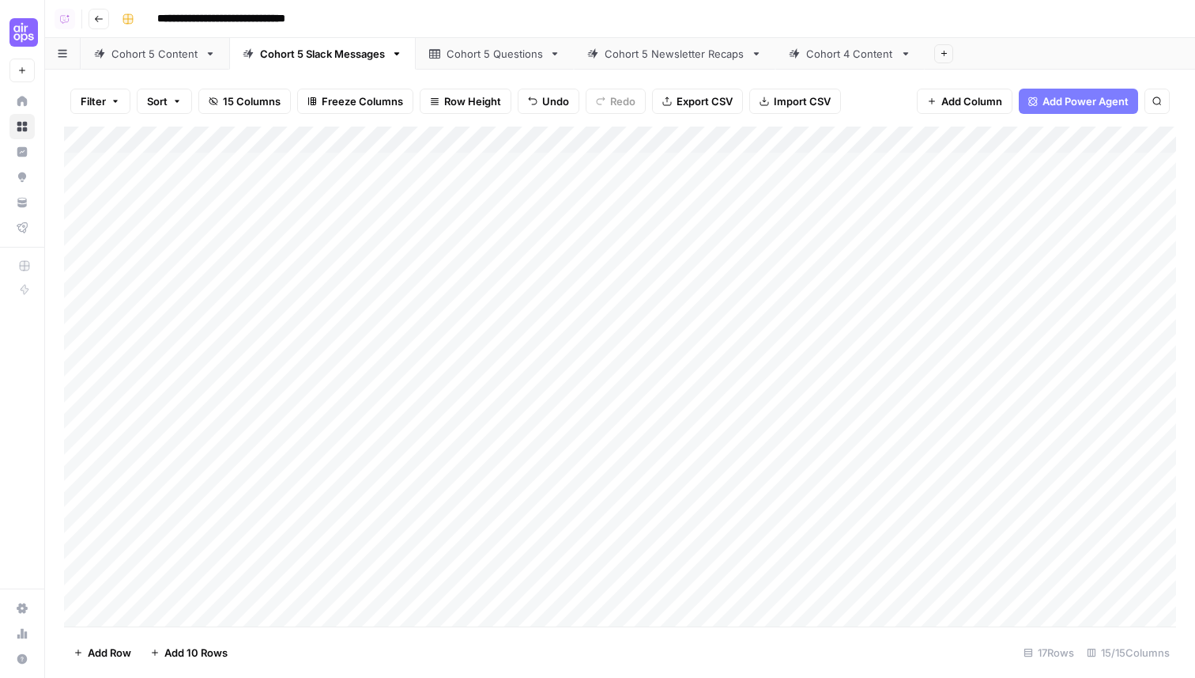
click at [199, 618] on div "Add Column" at bounding box center [620, 377] width 1112 height 500
click at [190, 578] on div "Add Column" at bounding box center [620, 377] width 1112 height 500
click at [182, 591] on div "Add Column" at bounding box center [620, 377] width 1112 height 500
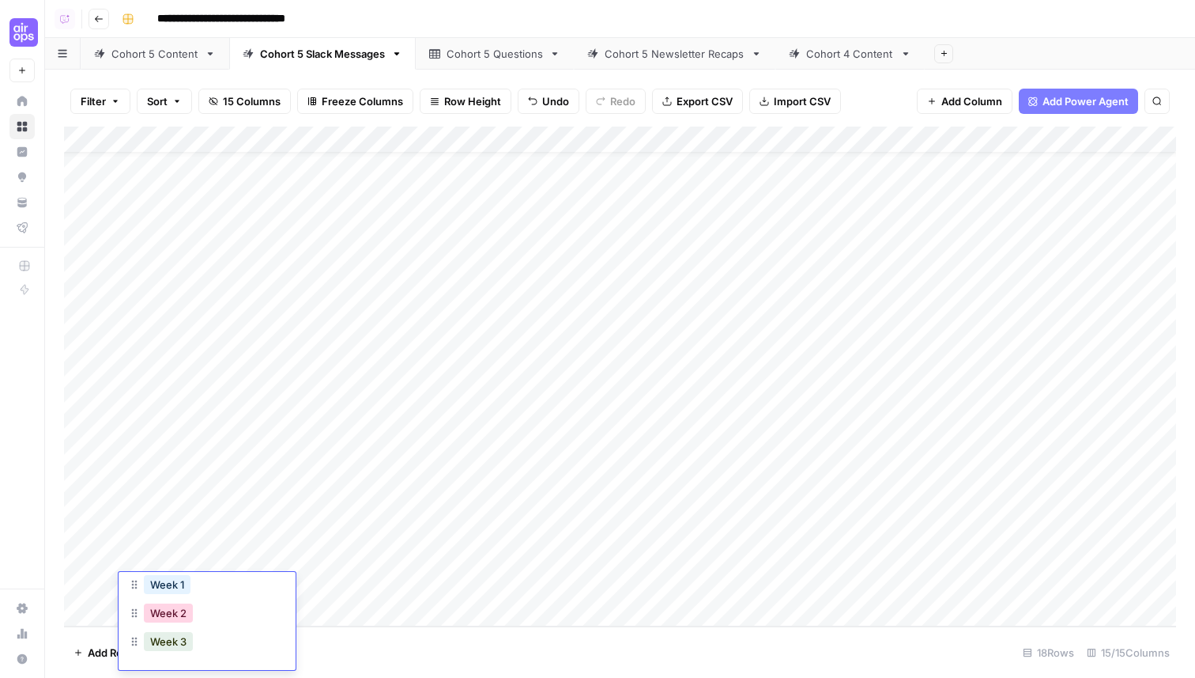
click at [179, 615] on button "Week 2" at bounding box center [168, 612] width 49 height 19
click at [321, 593] on div "Add Column" at bounding box center [620, 377] width 1112 height 500
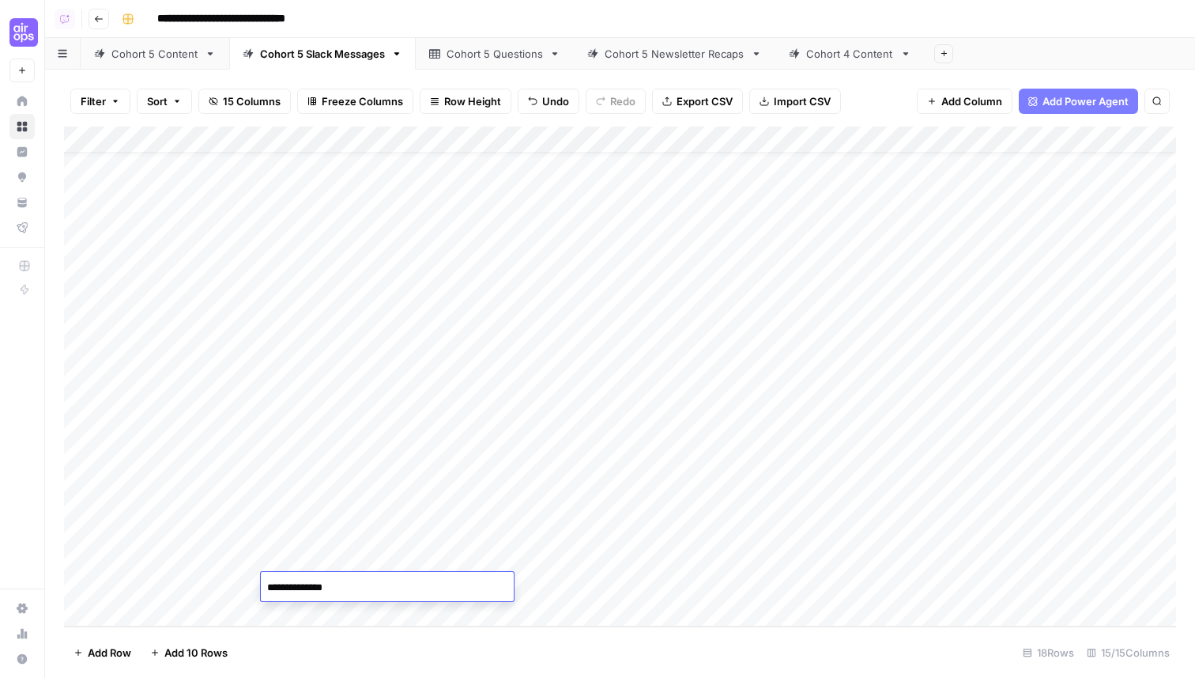
type textarea "**********"
click at [609, 590] on div "Add Column" at bounding box center [620, 377] width 1112 height 500
click at [615, 589] on div "Add Column" at bounding box center [620, 377] width 1112 height 500
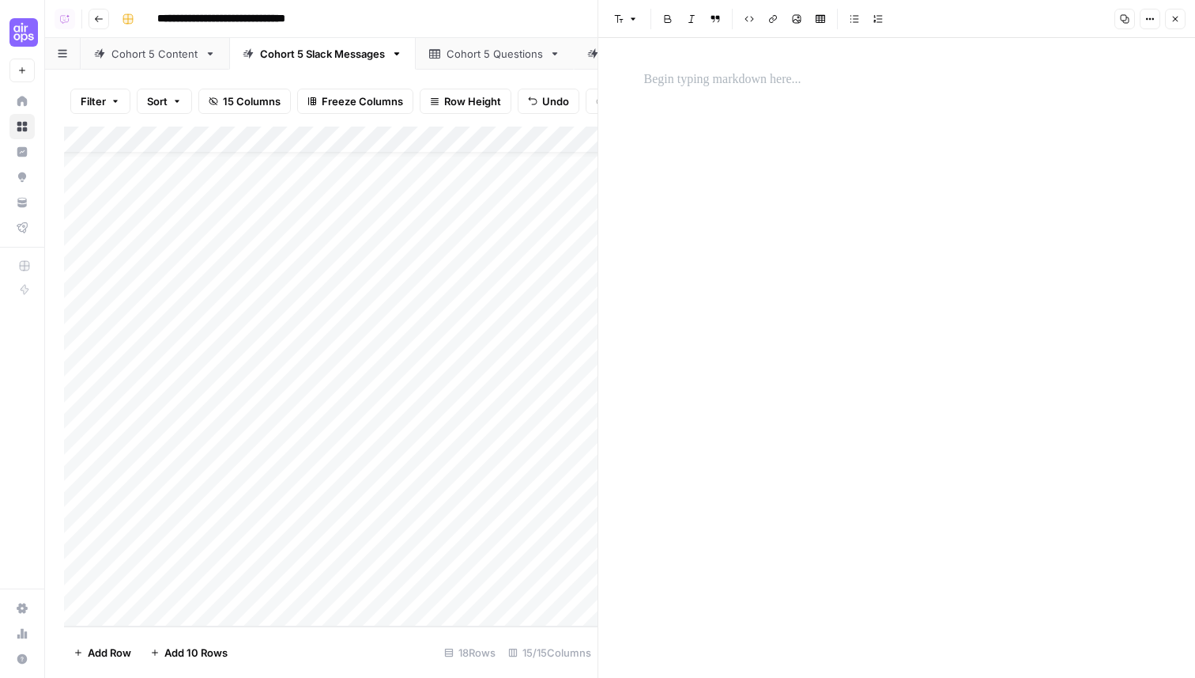
click at [690, 70] on p at bounding box center [897, 80] width 506 height 21
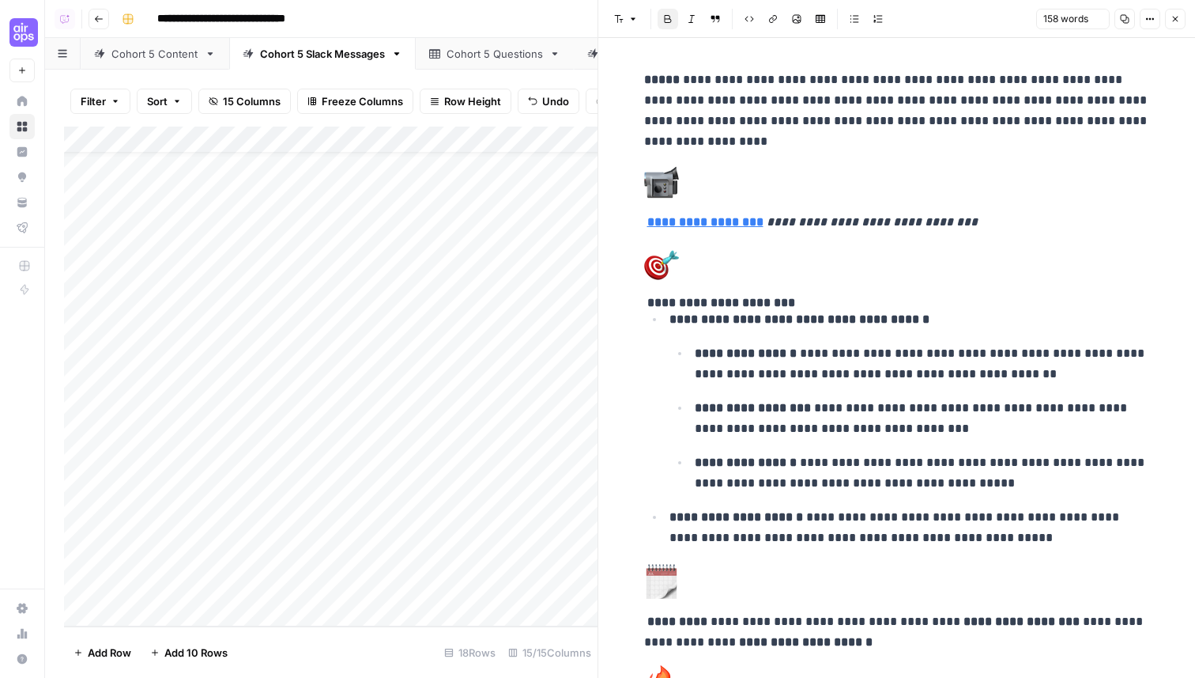
scroll to position [56, 0]
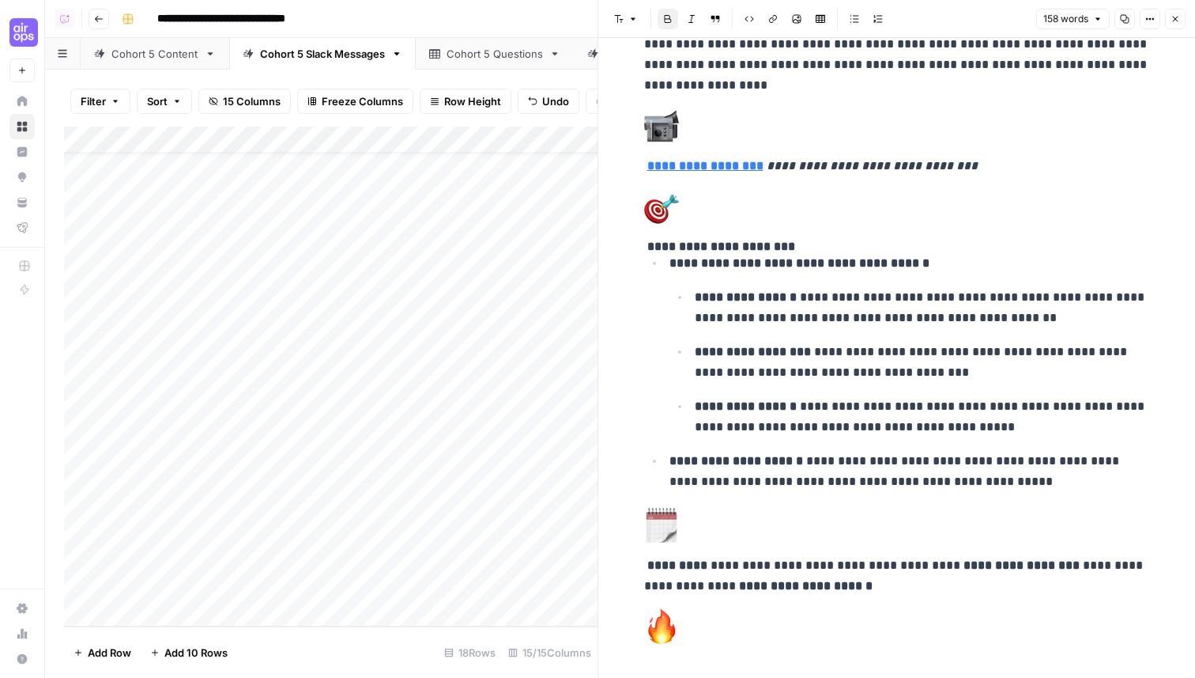
click at [1176, 14] on icon "button" at bounding box center [1175, 18] width 9 height 9
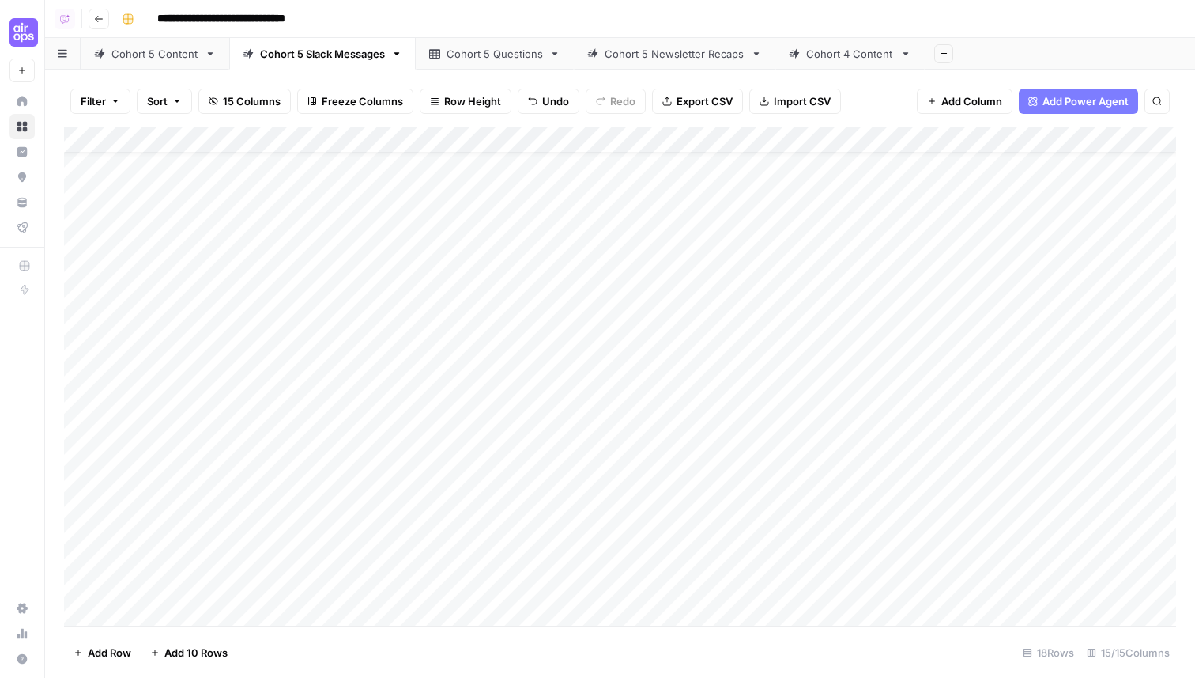
click at [1113, 18] on div "**********" at bounding box center [647, 18] width 1064 height 25
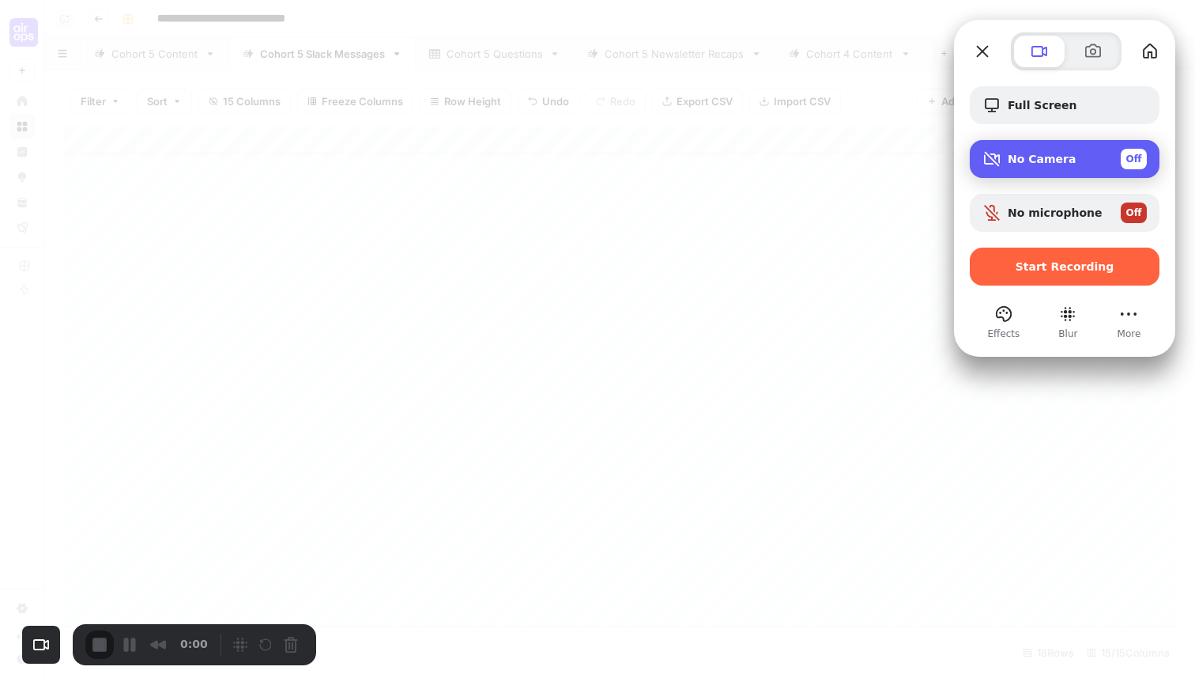
click at [1044, 159] on span "No Camera" at bounding box center [1042, 159] width 68 height 13
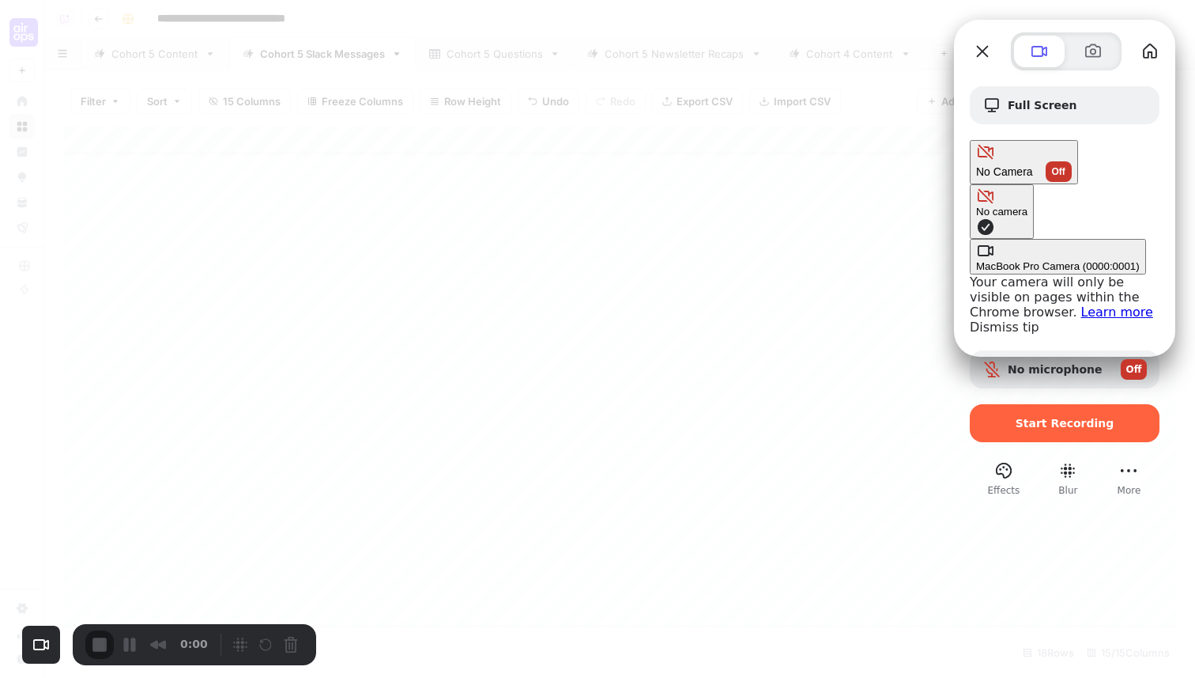
click at [976, 260] on div "MacBook Pro Camera (0000:0001)" at bounding box center [1058, 266] width 164 height 12
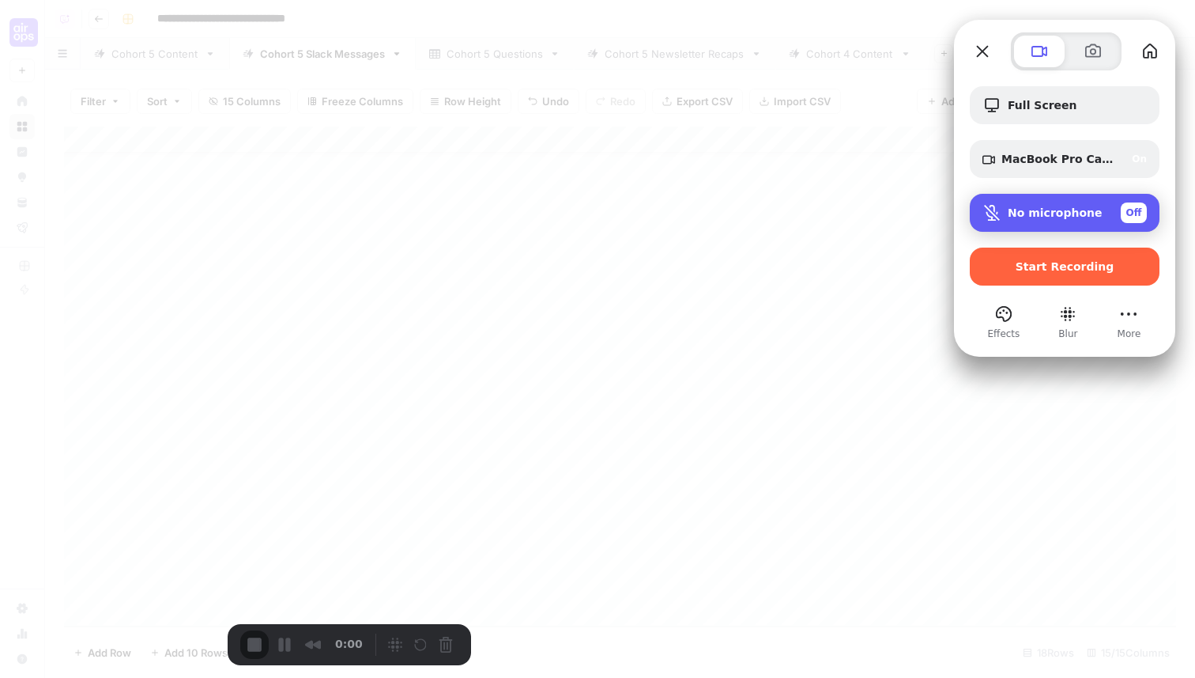
click at [1065, 206] on span "No microphone" at bounding box center [1055, 212] width 95 height 13
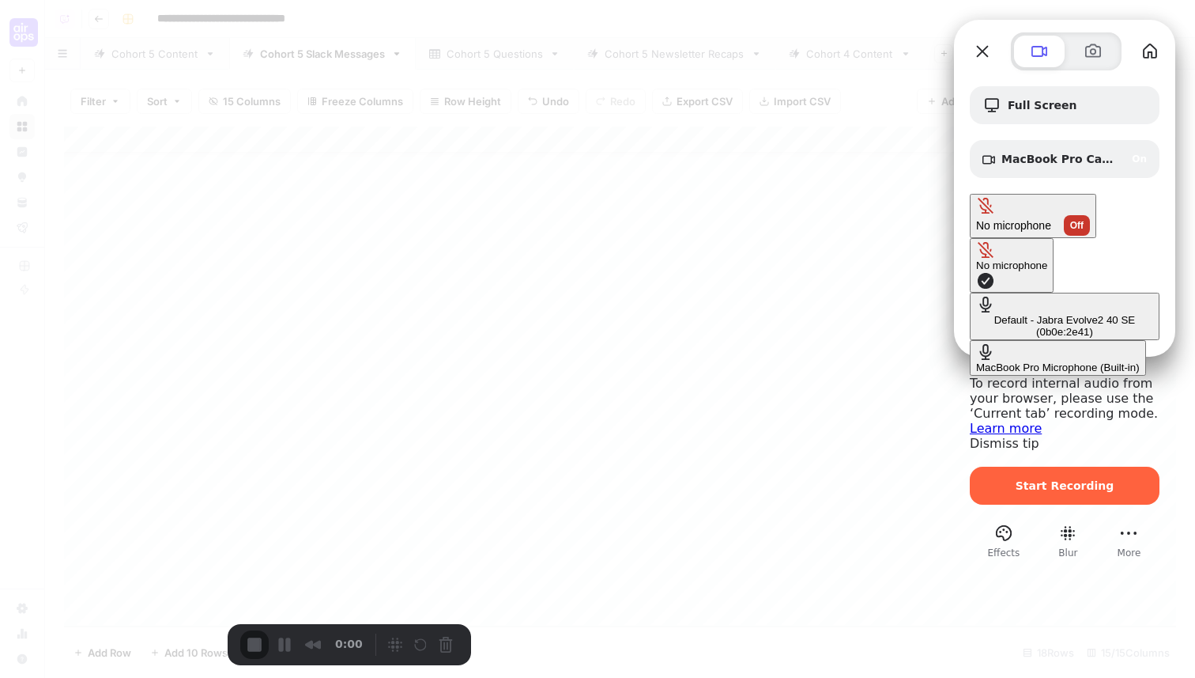
click at [976, 314] on div "Default - Jabra Evolve2 40 SE (0b0e:2e41)" at bounding box center [1064, 326] width 177 height 24
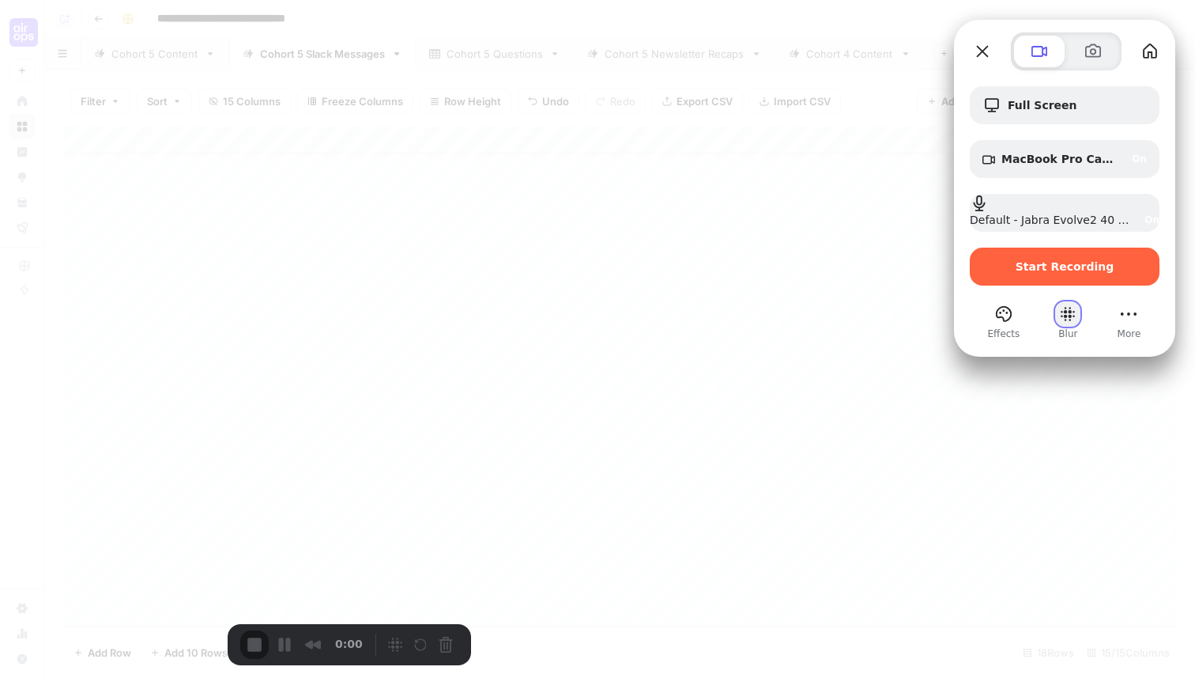
click at [1067, 312] on button "Blur" at bounding box center [1068, 313] width 25 height 25
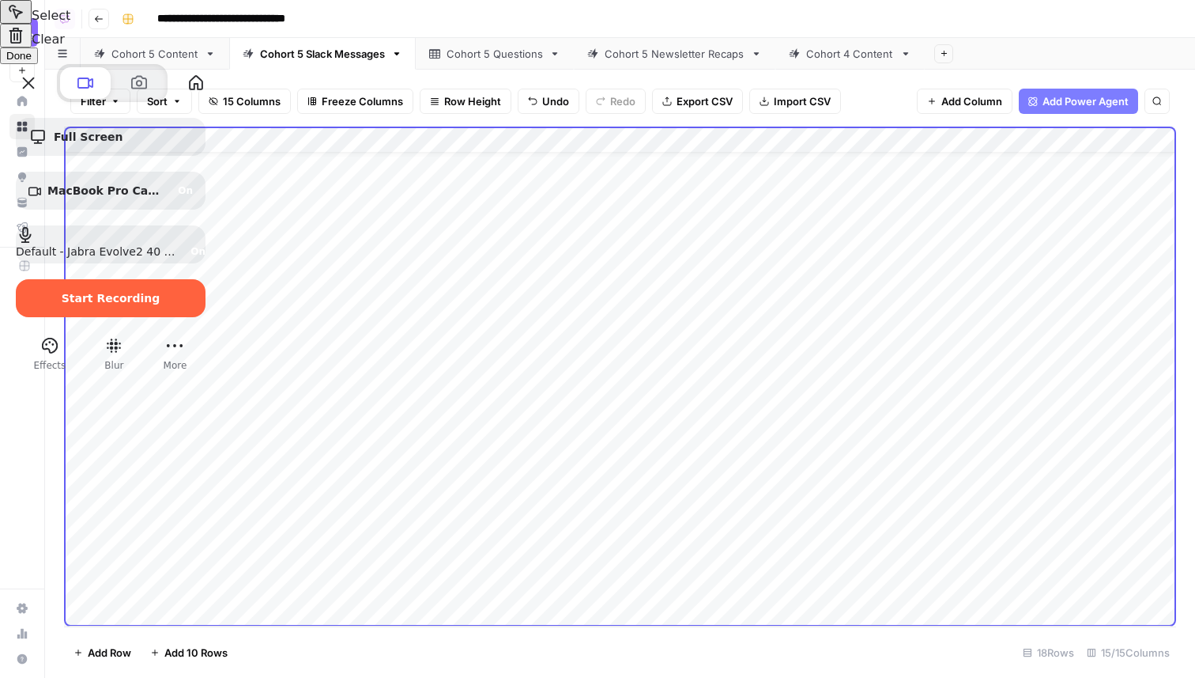
click at [32, 47] on button "Select to clear all blurs" at bounding box center [16, 36] width 32 height 24
click at [32, 62] on span "Done" at bounding box center [18, 56] width 25 height 12
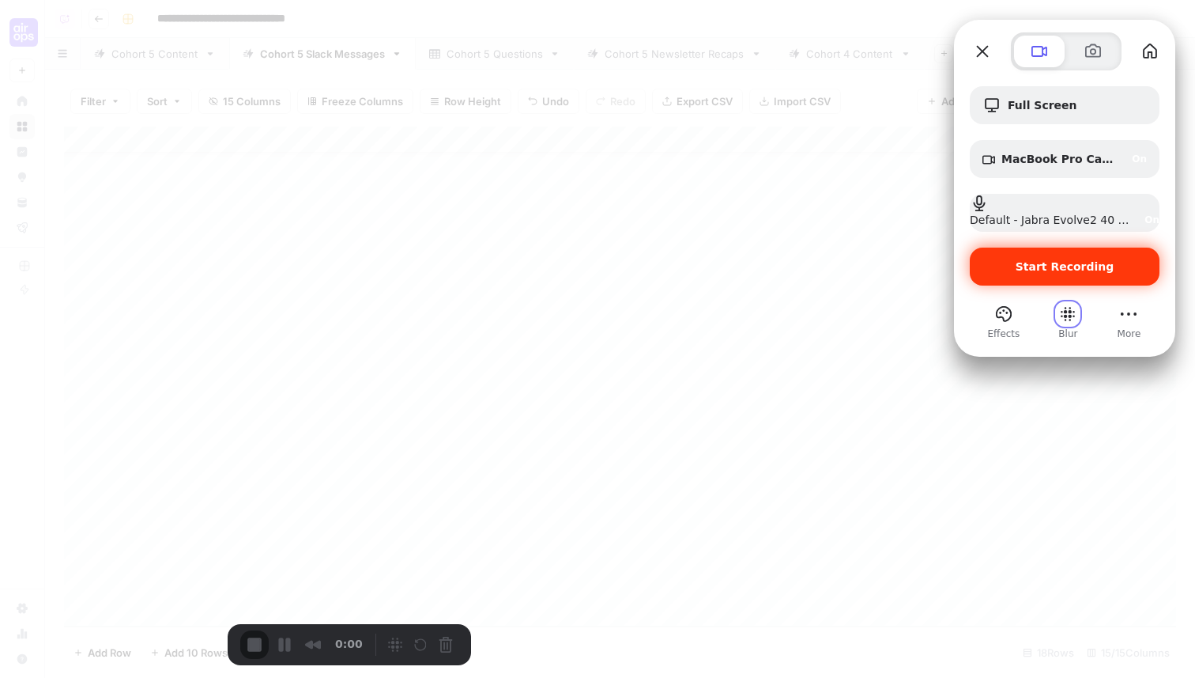
click at [1076, 266] on span "Start Recording" at bounding box center [1065, 266] width 99 height 13
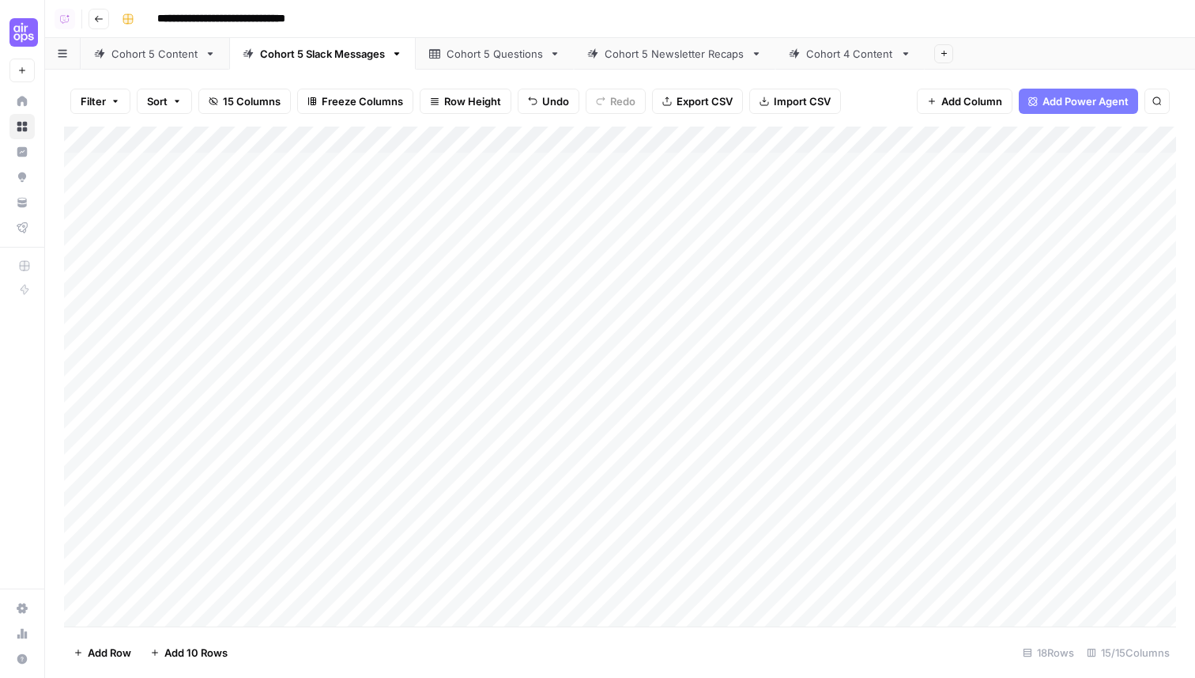
scroll to position [36, 0]
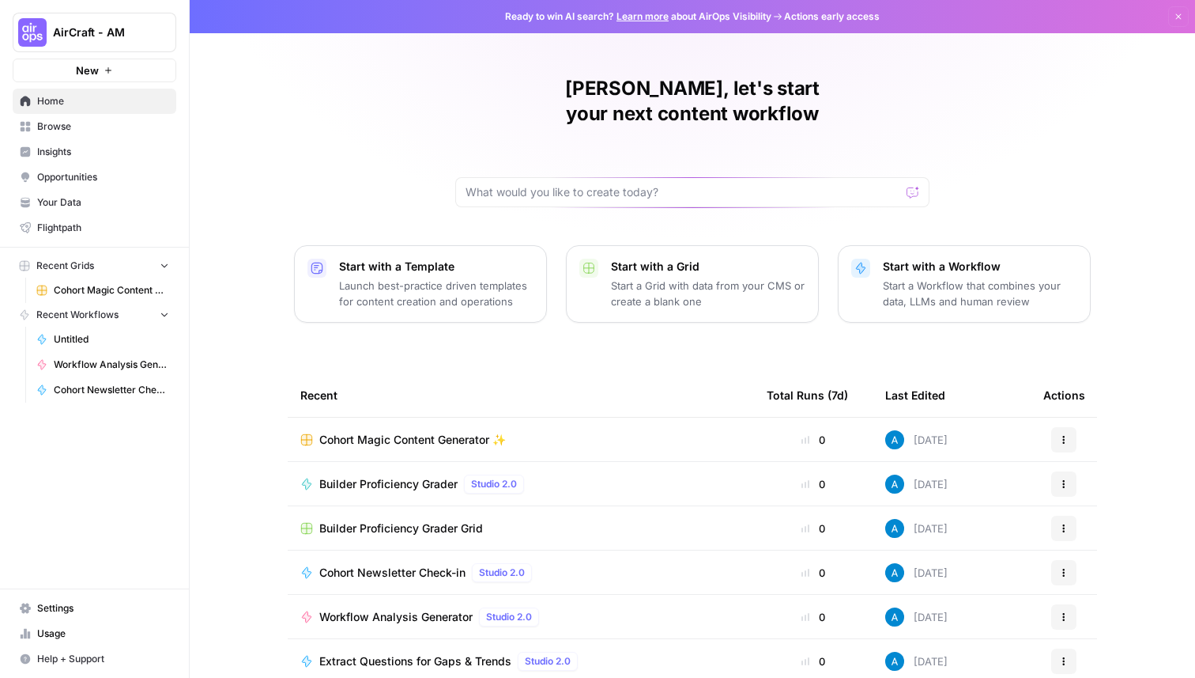
click at [457, 432] on span "Cohort Magic Content Generator ✨" at bounding box center [412, 440] width 187 height 16
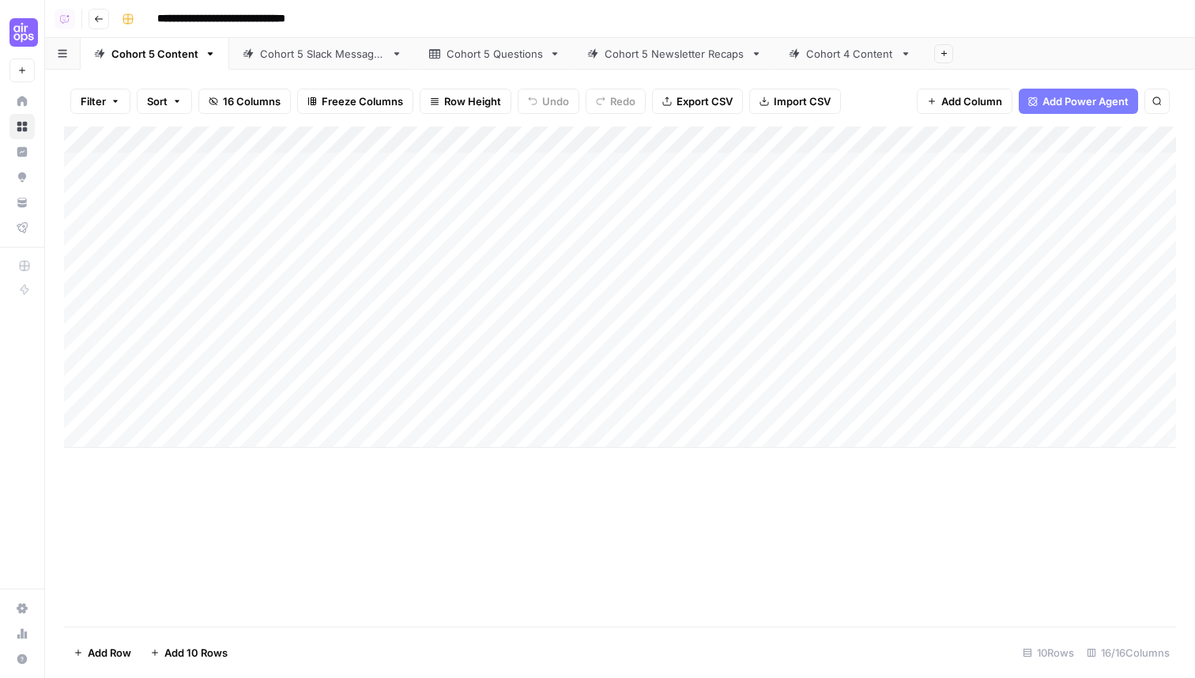
click at [310, 49] on div "Cohort 5 Slack Messages" at bounding box center [322, 54] width 125 height 16
click at [652, 164] on div "Add Column" at bounding box center [620, 377] width 1112 height 500
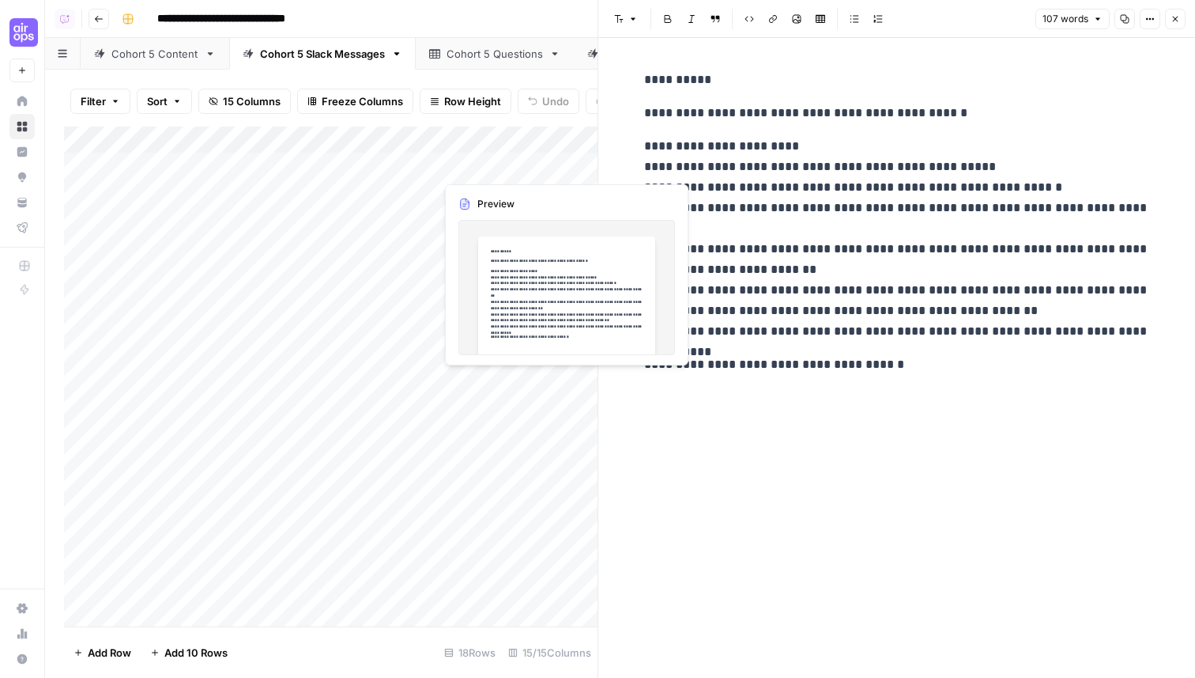
click at [548, 194] on div "Add Column" at bounding box center [331, 377] width 534 height 500
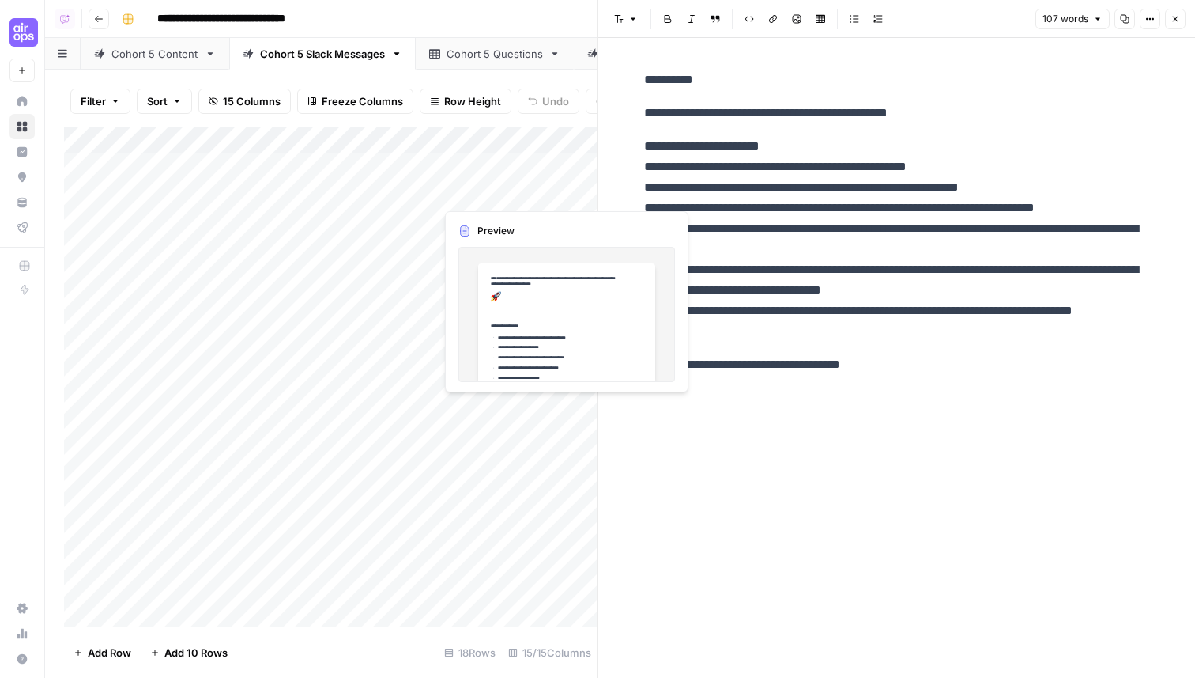
click at [548, 194] on div "Add Column" at bounding box center [331, 377] width 534 height 500
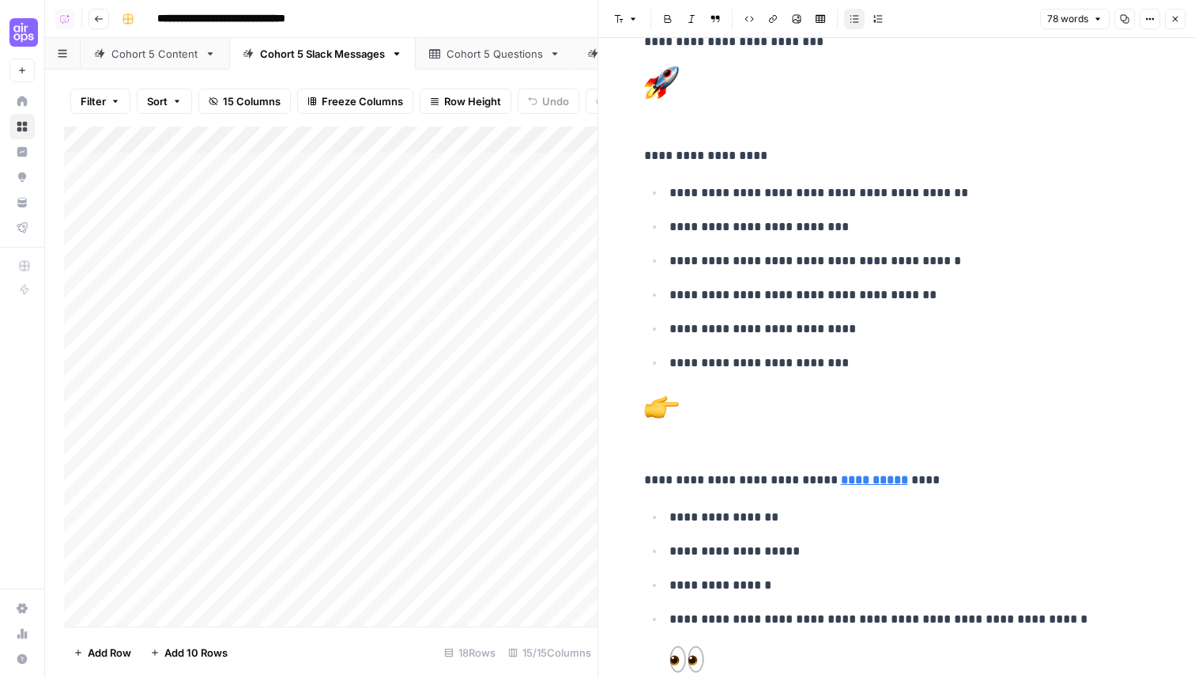
scroll to position [175, 0]
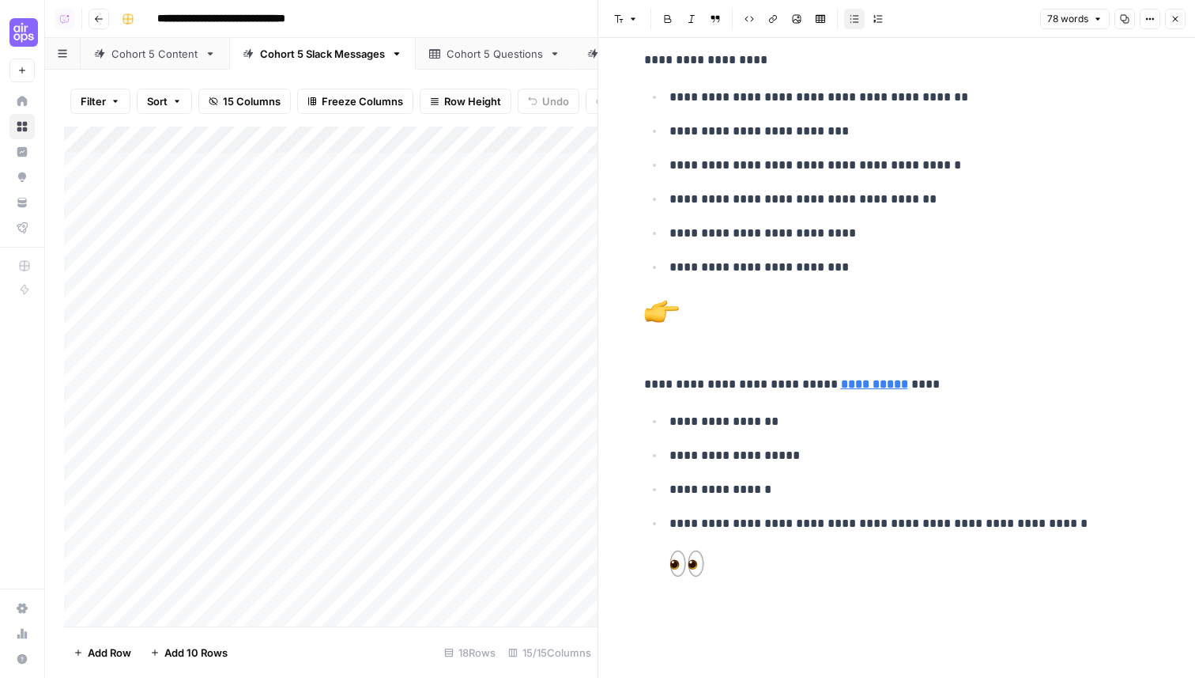
click at [1176, 20] on icon "button" at bounding box center [1176, 20] width 6 height 6
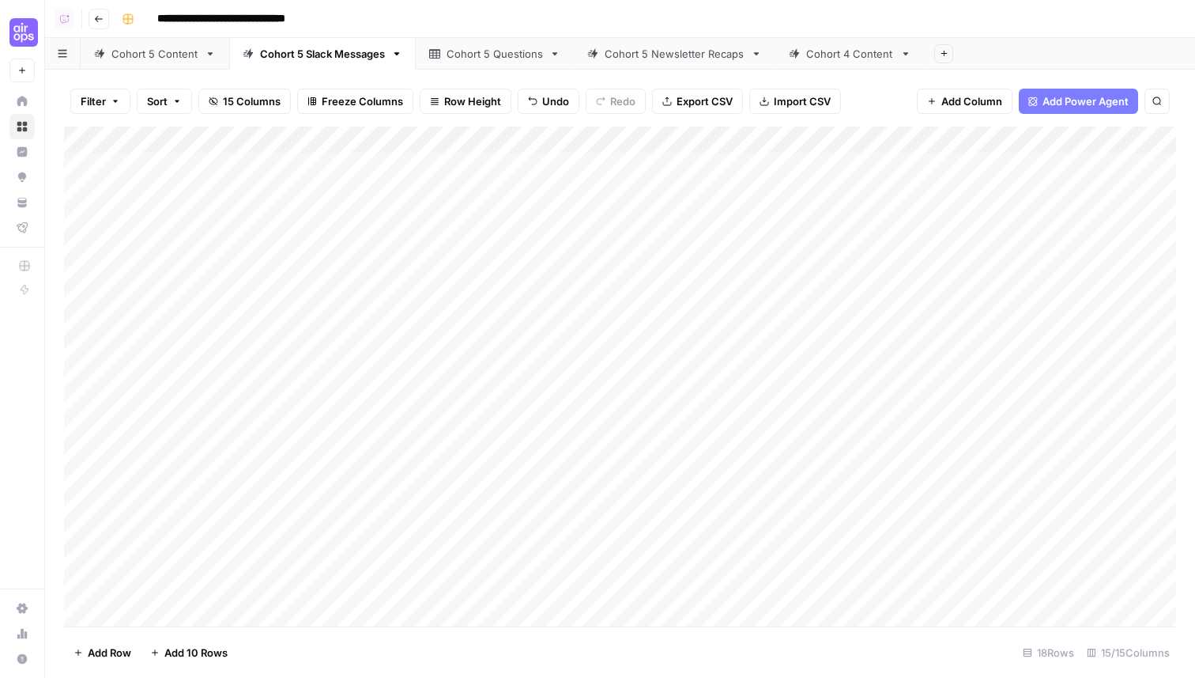
click at [167, 58] on div "Cohort 5 Content" at bounding box center [154, 54] width 87 height 16
click at [722, 54] on div "Cohort 5 Newsletter Recaps" at bounding box center [675, 54] width 140 height 16
click at [470, 187] on div "Add Column" at bounding box center [620, 220] width 1112 height 187
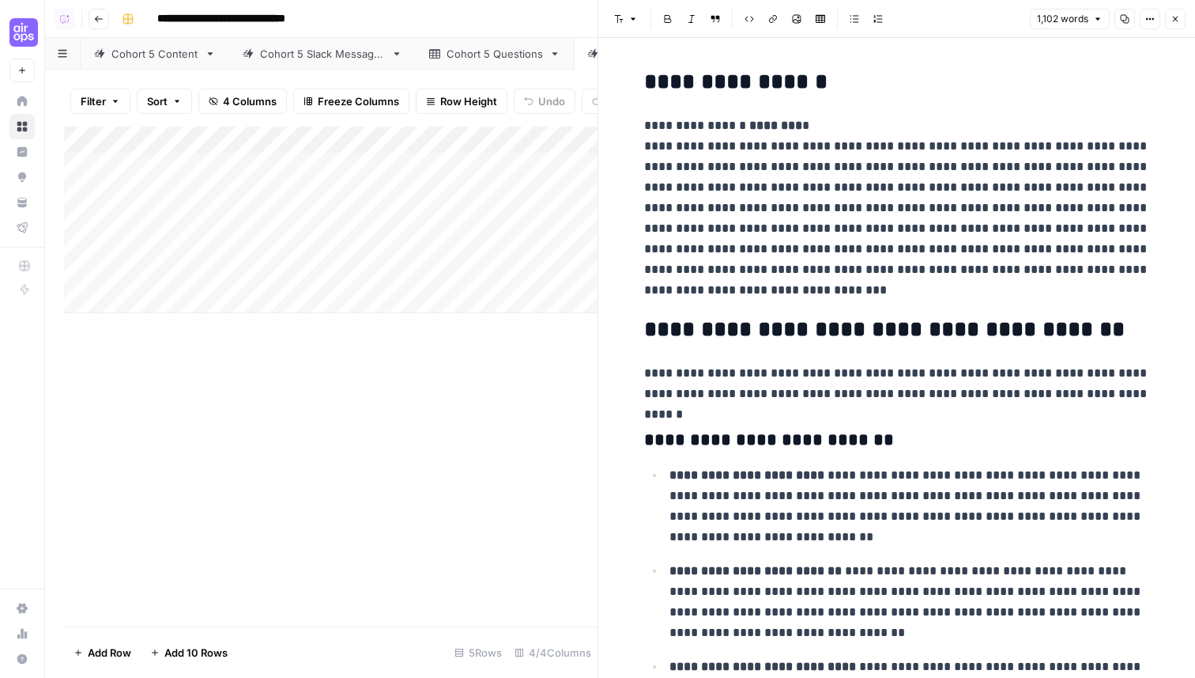
click at [820, 274] on p "**********" at bounding box center [897, 207] width 506 height 185
copy div "**********"
click at [819, 276] on p "**********" at bounding box center [897, 207] width 506 height 185
click at [1176, 18] on icon "button" at bounding box center [1176, 20] width 6 height 6
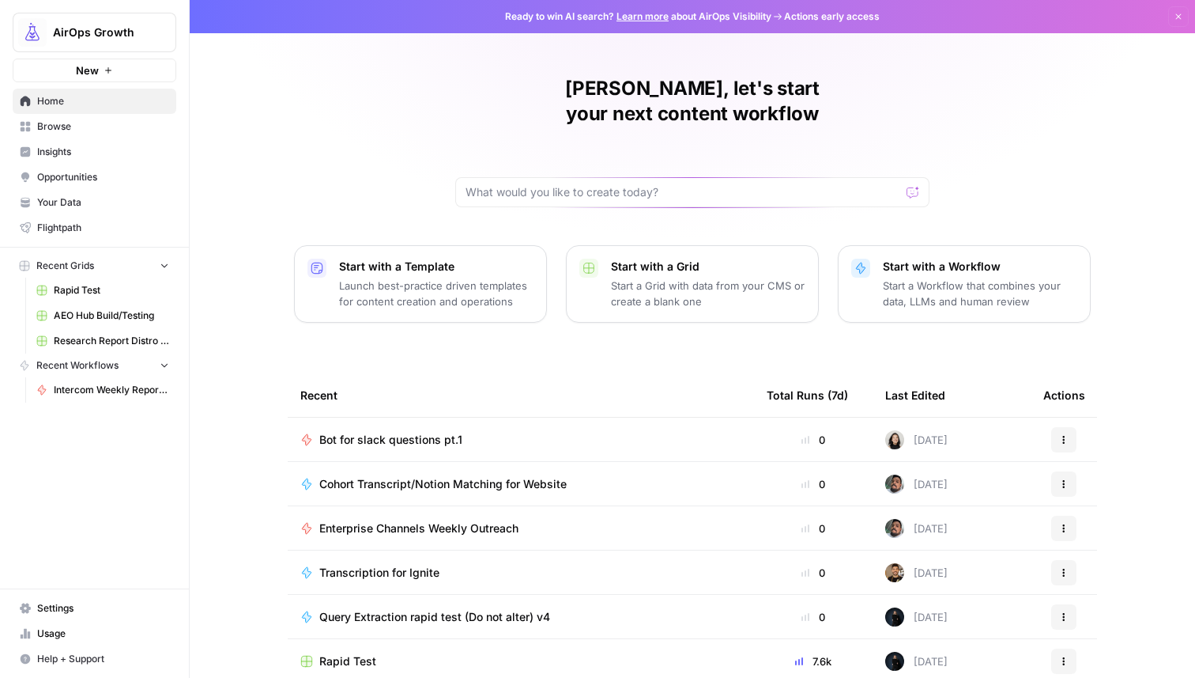
click at [85, 22] on button "AirOps Growth" at bounding box center [95, 33] width 164 height 40
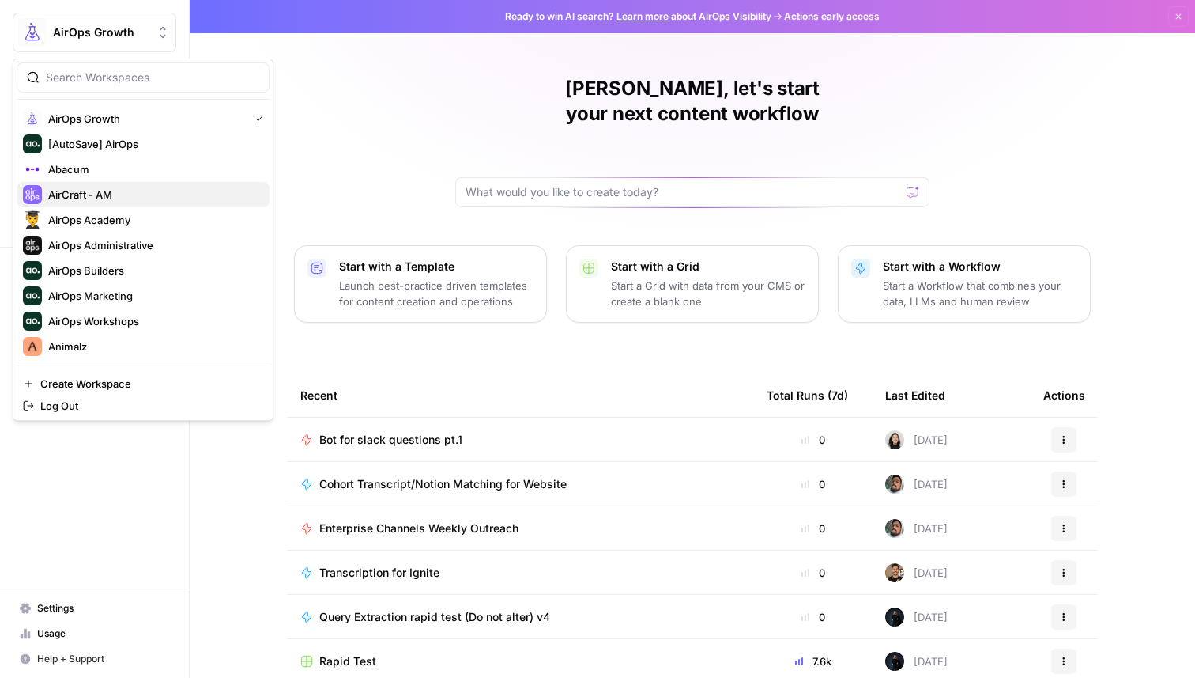
click at [126, 183] on button "AirCraft - AM" at bounding box center [143, 194] width 253 height 25
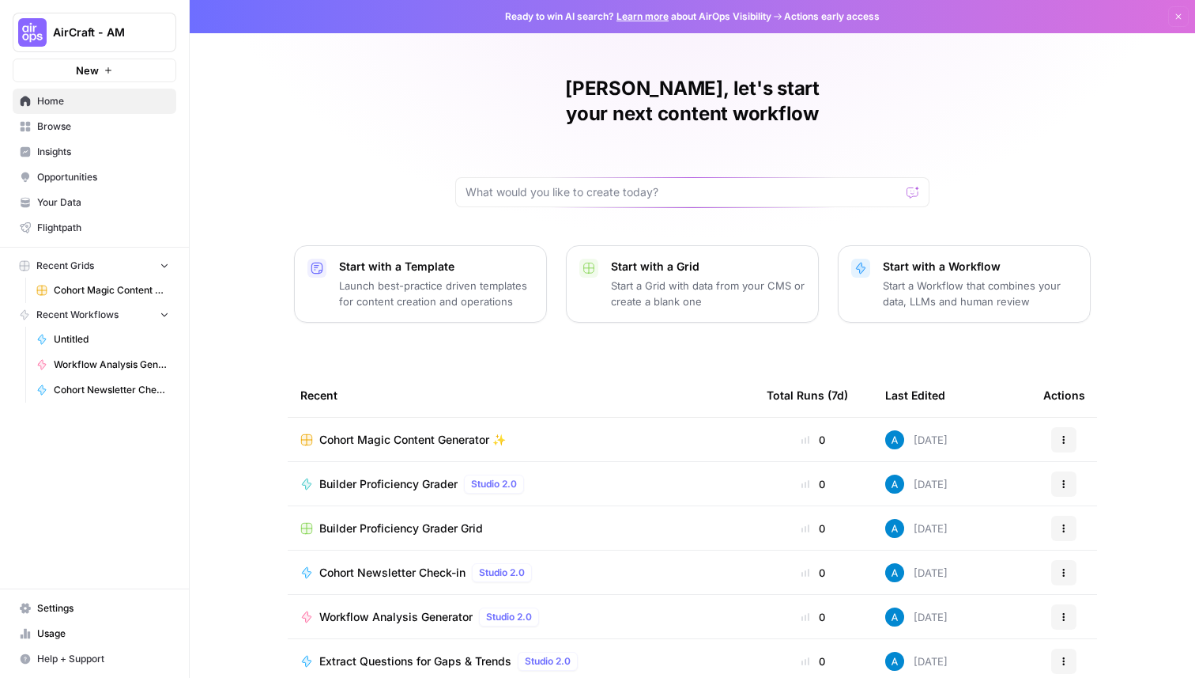
click at [398, 476] on span "Builder Proficiency Grader" at bounding box center [388, 484] width 138 height 16
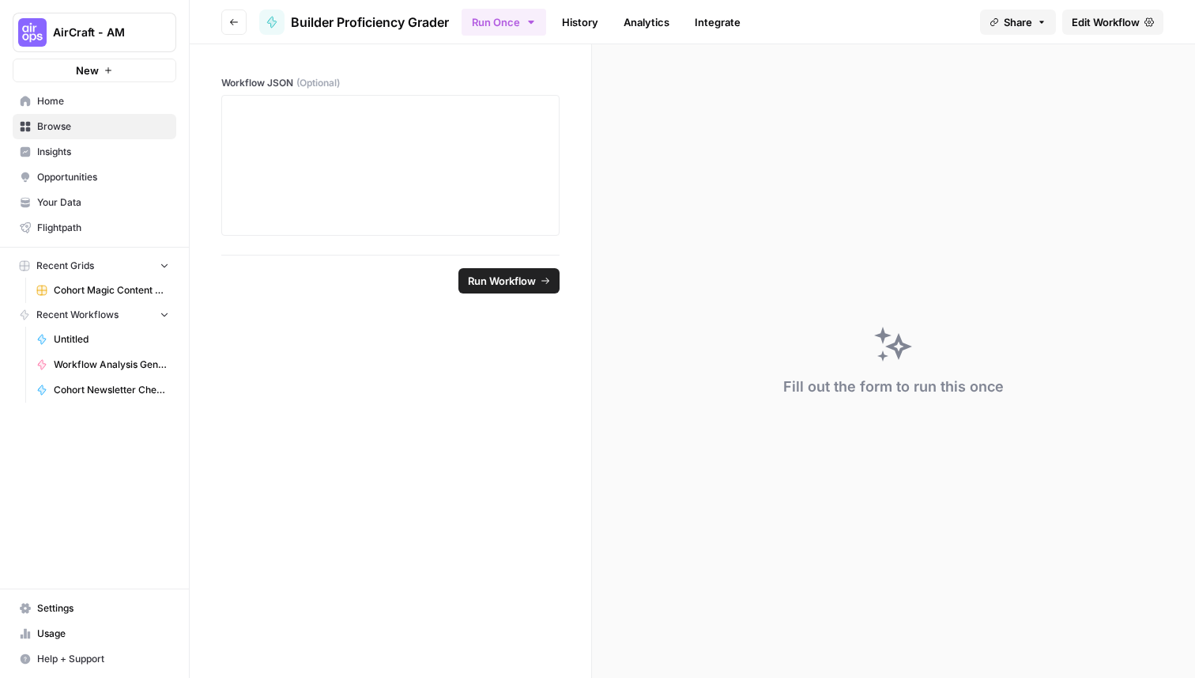
click at [1095, 16] on span "Edit Workflow" at bounding box center [1106, 22] width 68 height 16
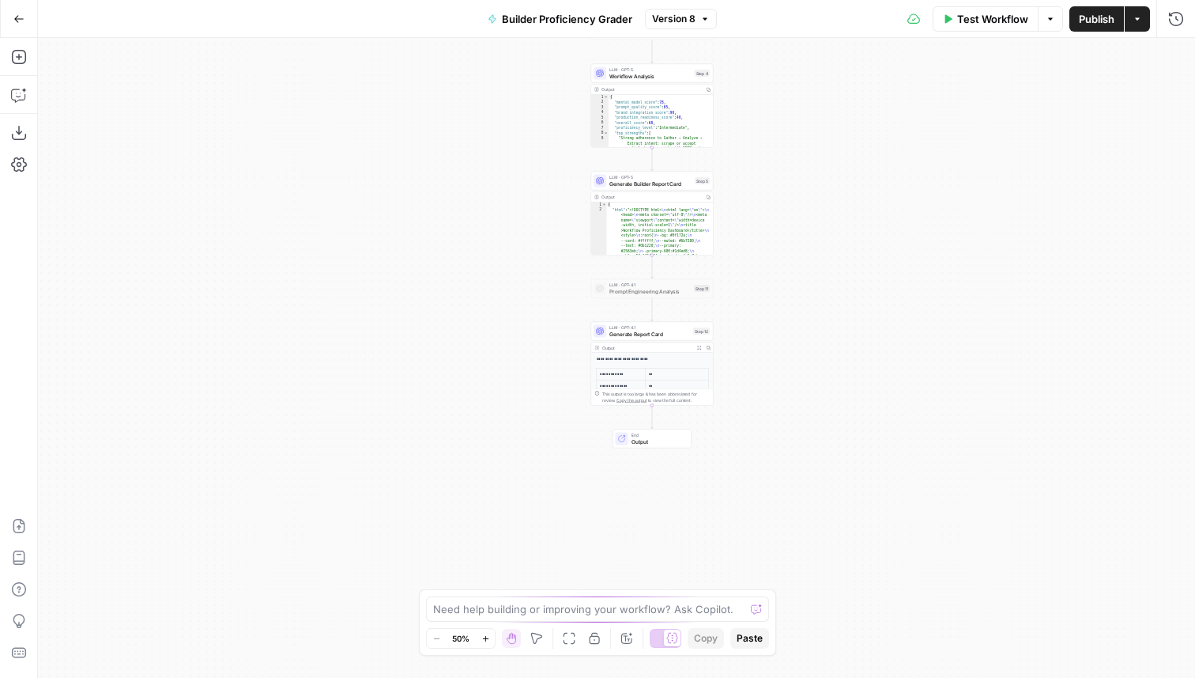
drag, startPoint x: 747, startPoint y: 416, endPoint x: 782, endPoint y: 149, distance: 268.7
click at [782, 149] on div "Workflow Set Inputs Inputs Search Knowledge Base Gather AirOps Building Context…" at bounding box center [616, 358] width 1157 height 640
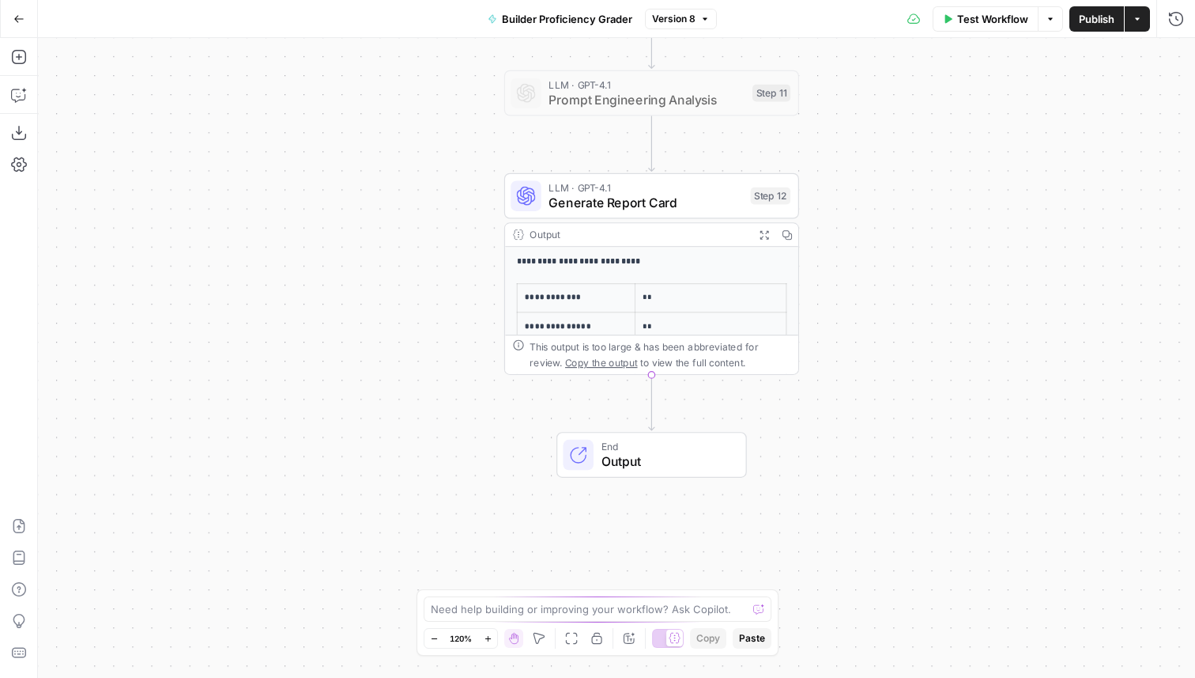
drag, startPoint x: 682, startPoint y: 345, endPoint x: 866, endPoint y: 161, distance: 260.0
click at [863, 161] on div "Workflow Set Inputs Inputs Search Knowledge Base Gather AirOps Building Context…" at bounding box center [616, 358] width 1157 height 640
click at [23, 51] on icon "button" at bounding box center [18, 57] width 14 height 14
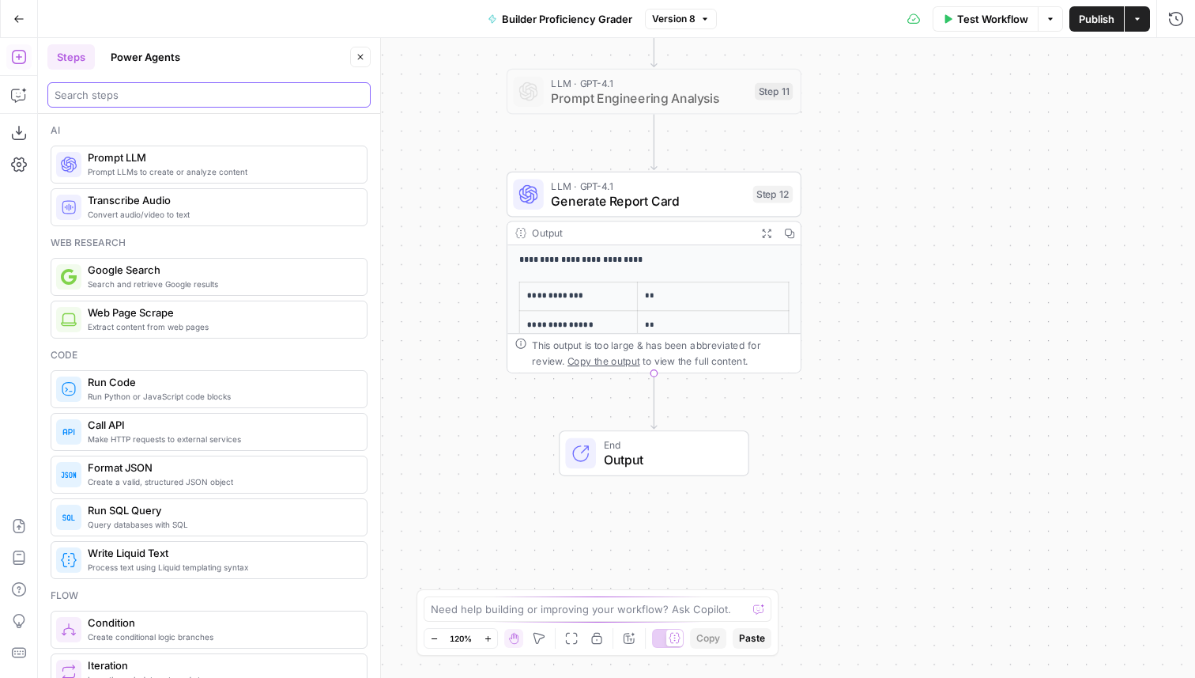
click at [154, 91] on input "search" at bounding box center [209, 95] width 309 height 16
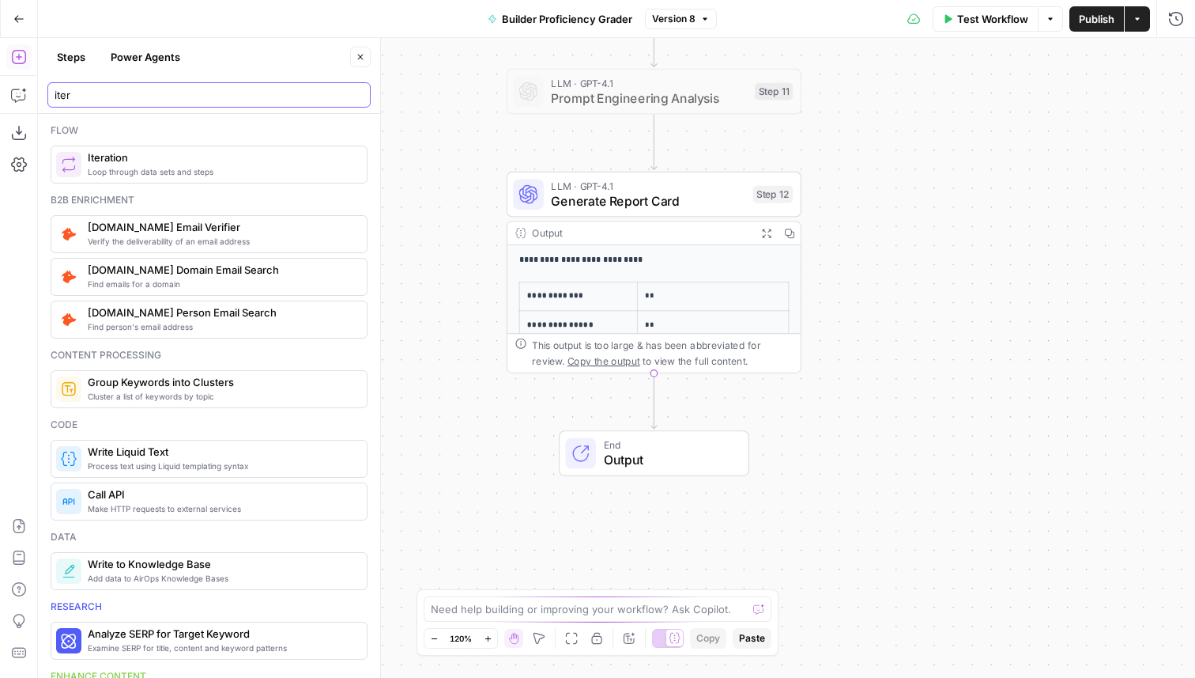
type input "iter"
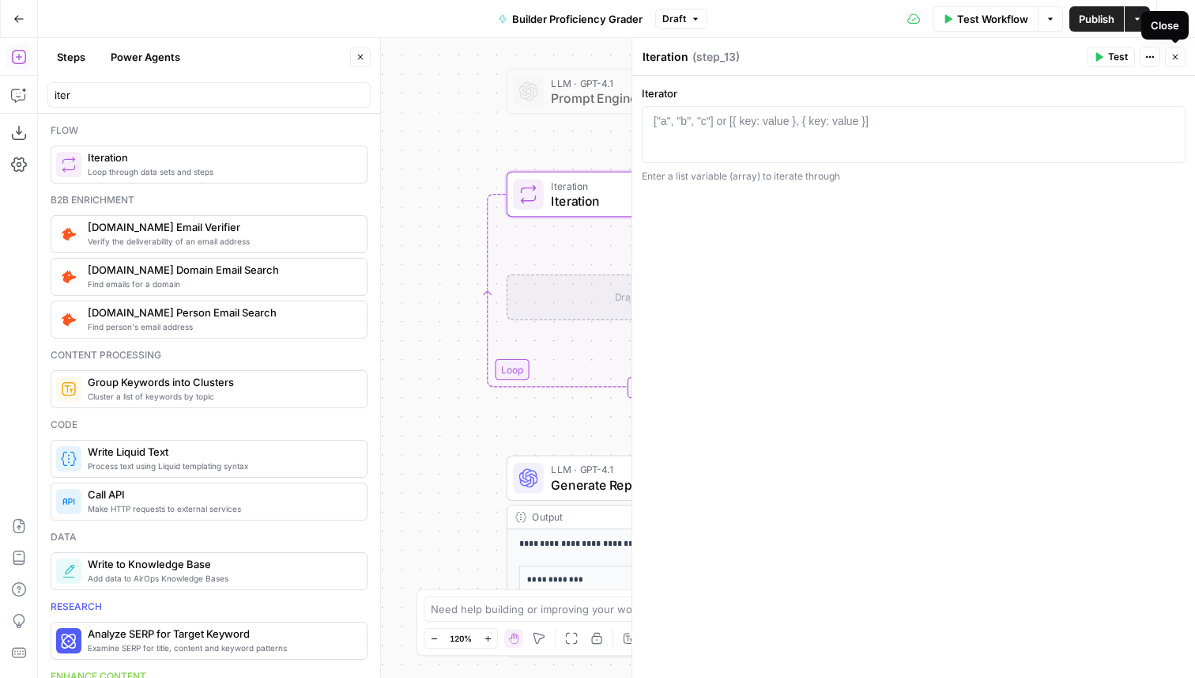
click at [1177, 59] on icon "button" at bounding box center [1175, 56] width 9 height 9
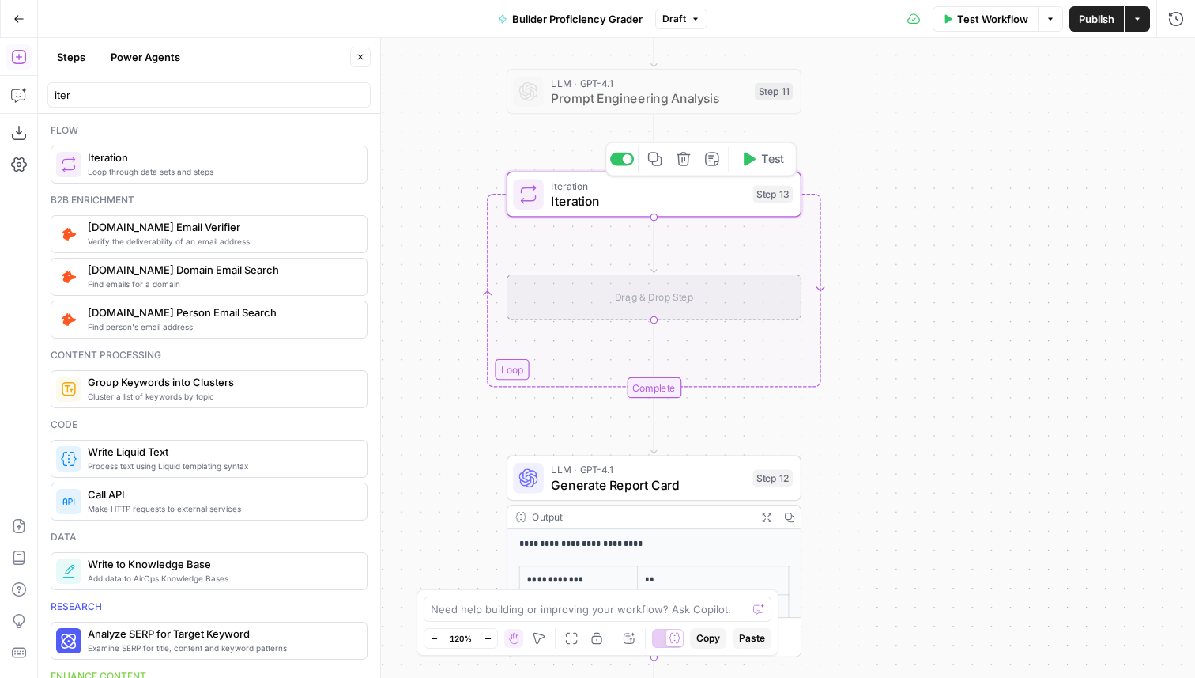
click at [663, 204] on span "Iteration" at bounding box center [648, 200] width 194 height 19
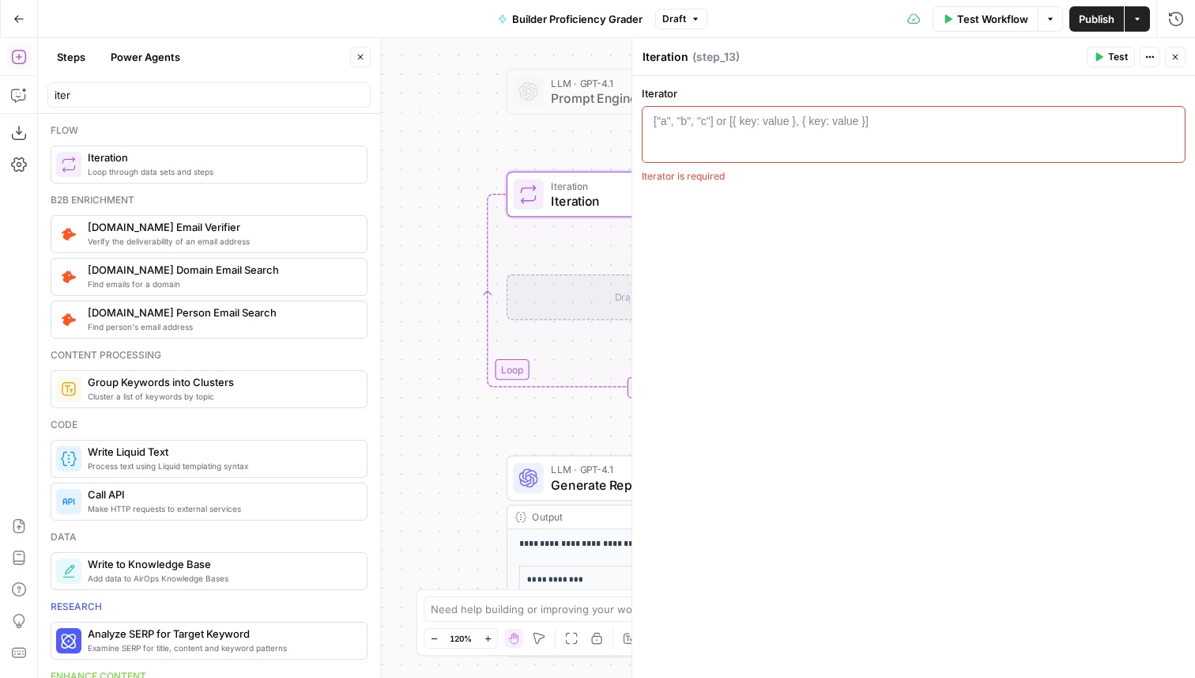
click at [1179, 59] on icon "button" at bounding box center [1175, 56] width 9 height 9
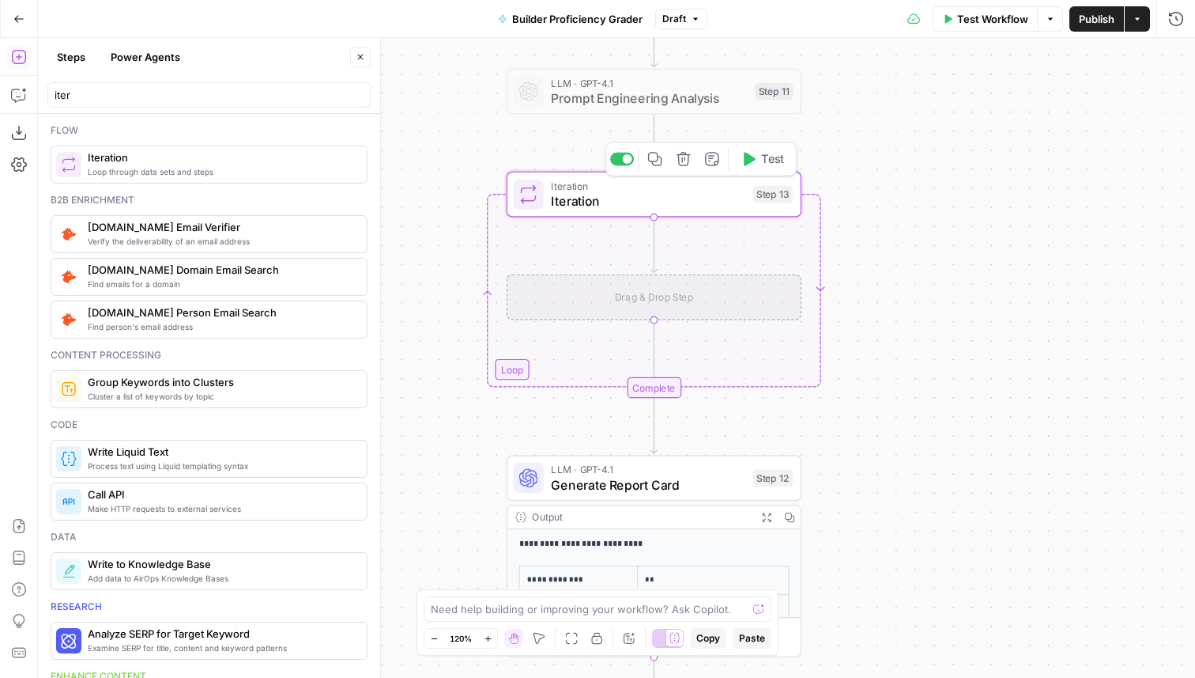
click at [632, 203] on span "Iteration" at bounding box center [648, 200] width 194 height 19
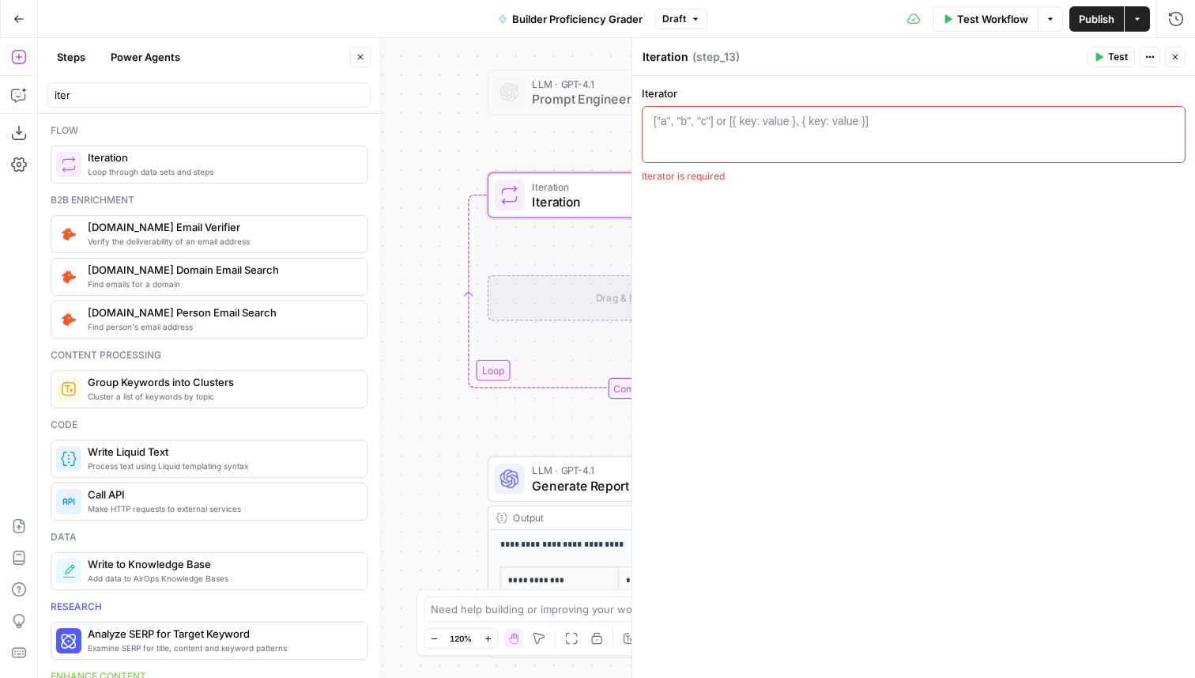
drag, startPoint x: 598, startPoint y: 132, endPoint x: 429, endPoint y: 133, distance: 169.2
click at [429, 133] on div "Workflow Set Inputs Inputs Search Knowledge Base Gather AirOps Building Context…" at bounding box center [616, 358] width 1157 height 640
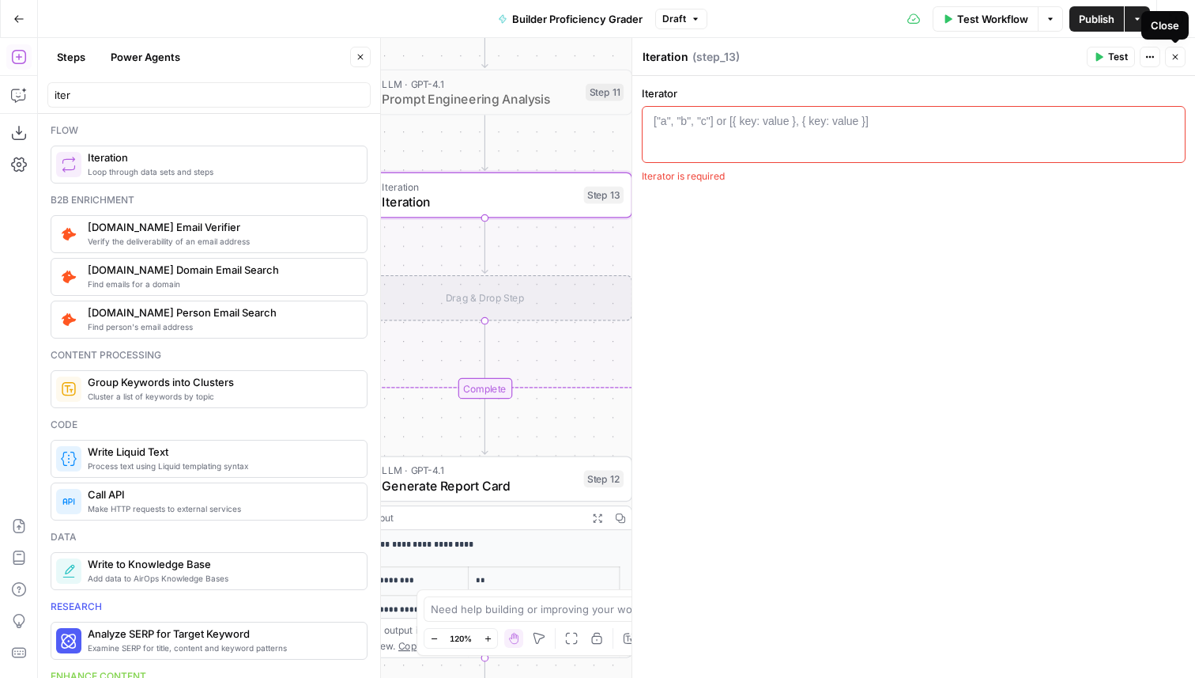
click at [1185, 55] on button "Close" at bounding box center [1175, 57] width 21 height 21
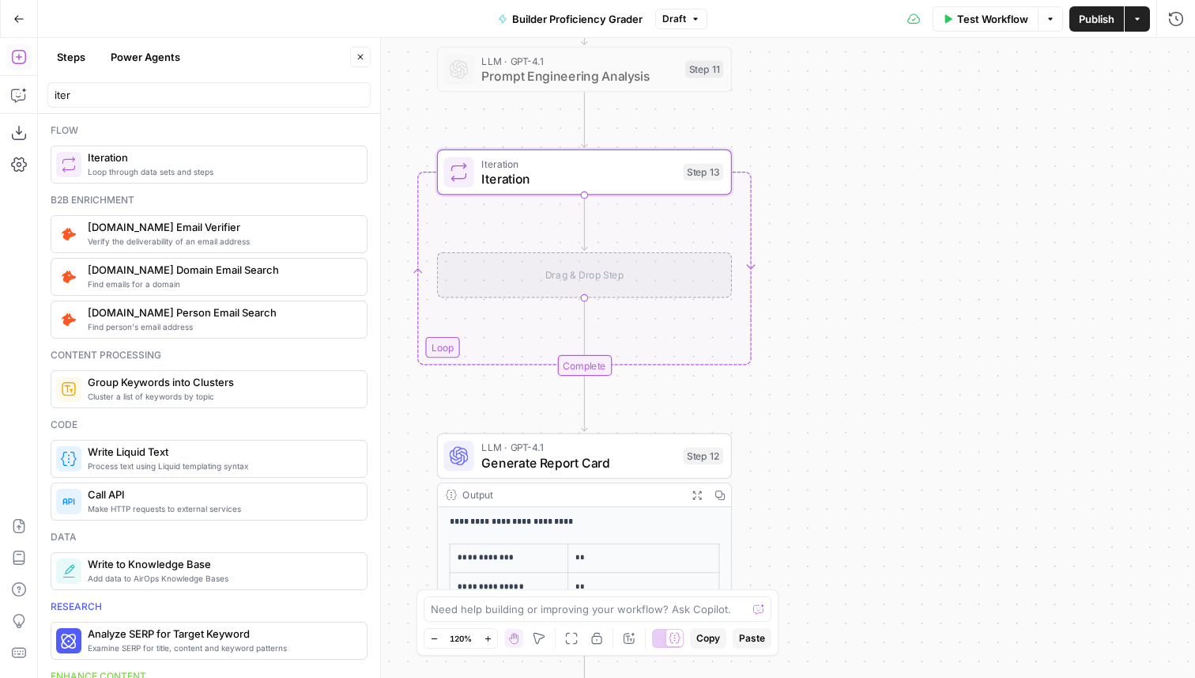
drag, startPoint x: 831, startPoint y: 188, endPoint x: 1105, endPoint y: 129, distance: 280.7
click at [1106, 128] on div "Workflow Set Inputs Inputs Search Knowledge Base Gather AirOps Building Context…" at bounding box center [616, 358] width 1157 height 640
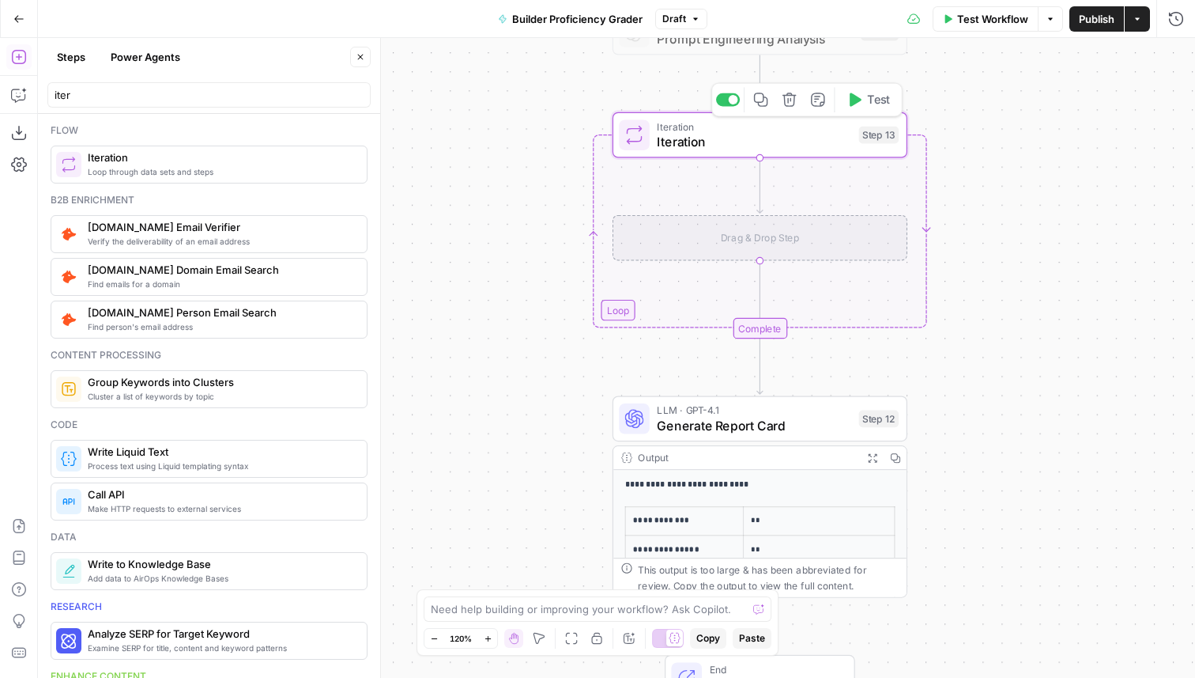
click at [859, 138] on div "Step 13" at bounding box center [879, 135] width 40 height 17
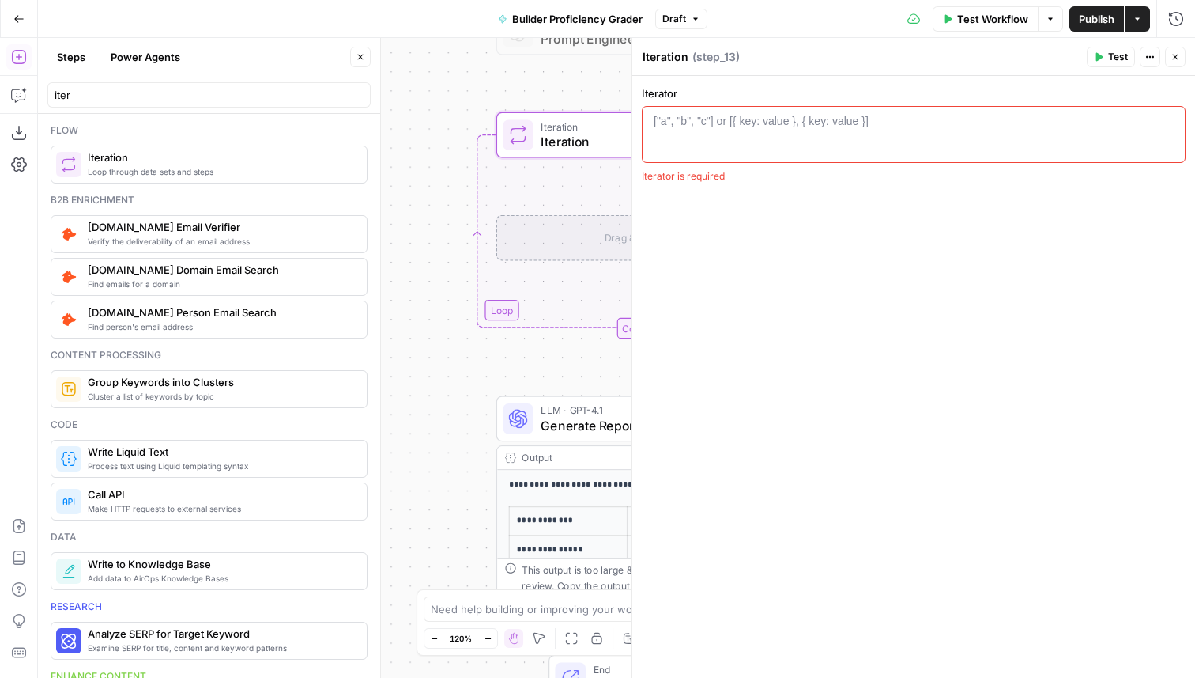
drag, startPoint x: 534, startPoint y: 220, endPoint x: 342, endPoint y: 220, distance: 192.1
click at [342, 220] on body "AirCraft - AM New Home Browse Insights Opportunities Your Data Flightpath Recen…" at bounding box center [597, 339] width 1195 height 678
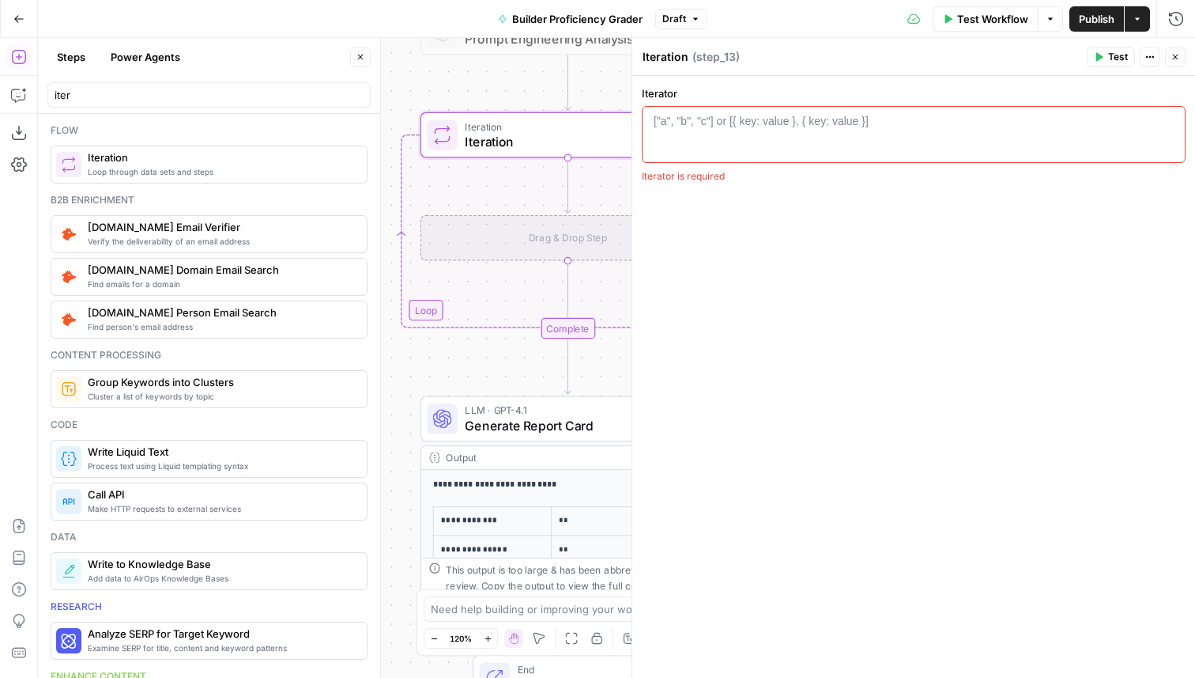
click at [363, 61] on icon "button" at bounding box center [360, 56] width 9 height 9
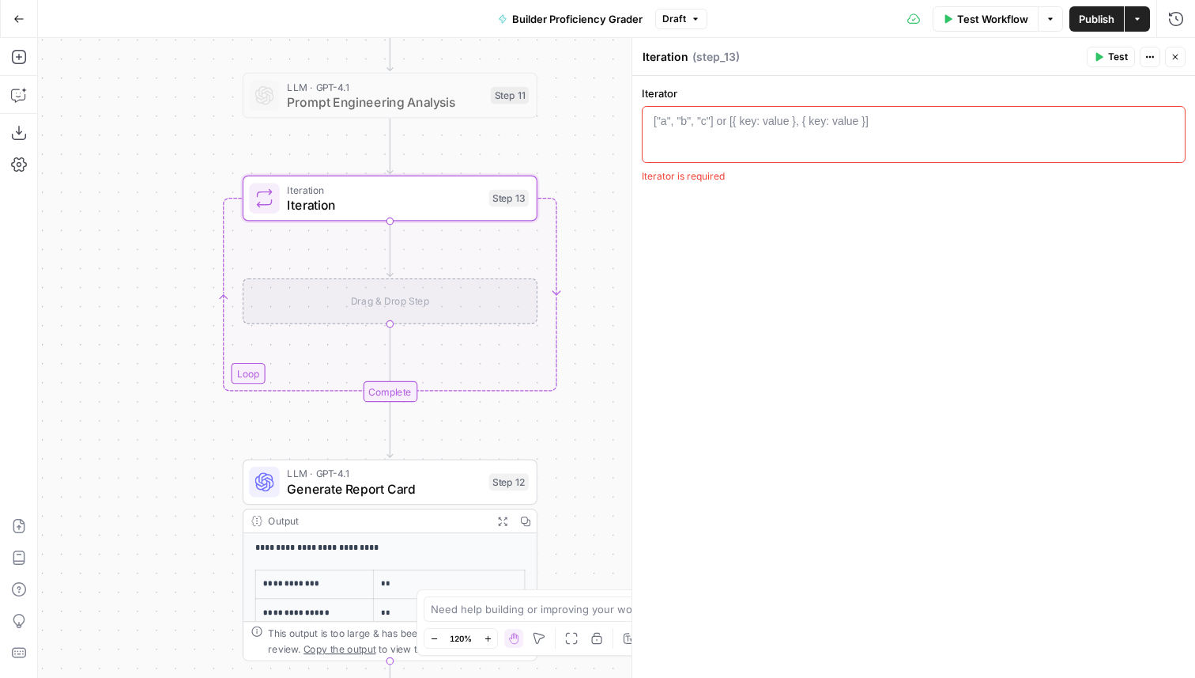
drag, startPoint x: 336, startPoint y: 156, endPoint x: 136, endPoint y: 221, distance: 210.5
click at [138, 221] on div "Workflow Set Inputs Inputs Search Knowledge Base Gather AirOps Building Context…" at bounding box center [616, 358] width 1157 height 640
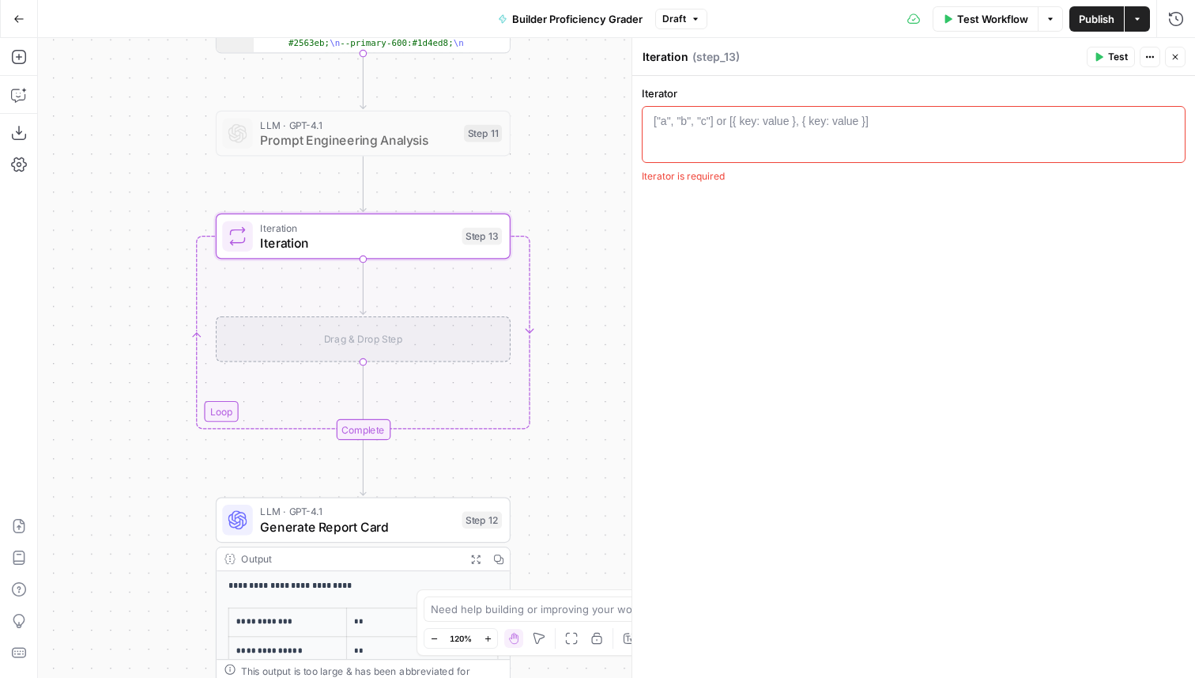
drag, startPoint x: 590, startPoint y: 129, endPoint x: 583, endPoint y: 150, distance: 22.3
click at [583, 150] on div "Workflow Set Inputs Inputs Search Knowledge Base Gather AirOps Building Context…" at bounding box center [616, 358] width 1157 height 640
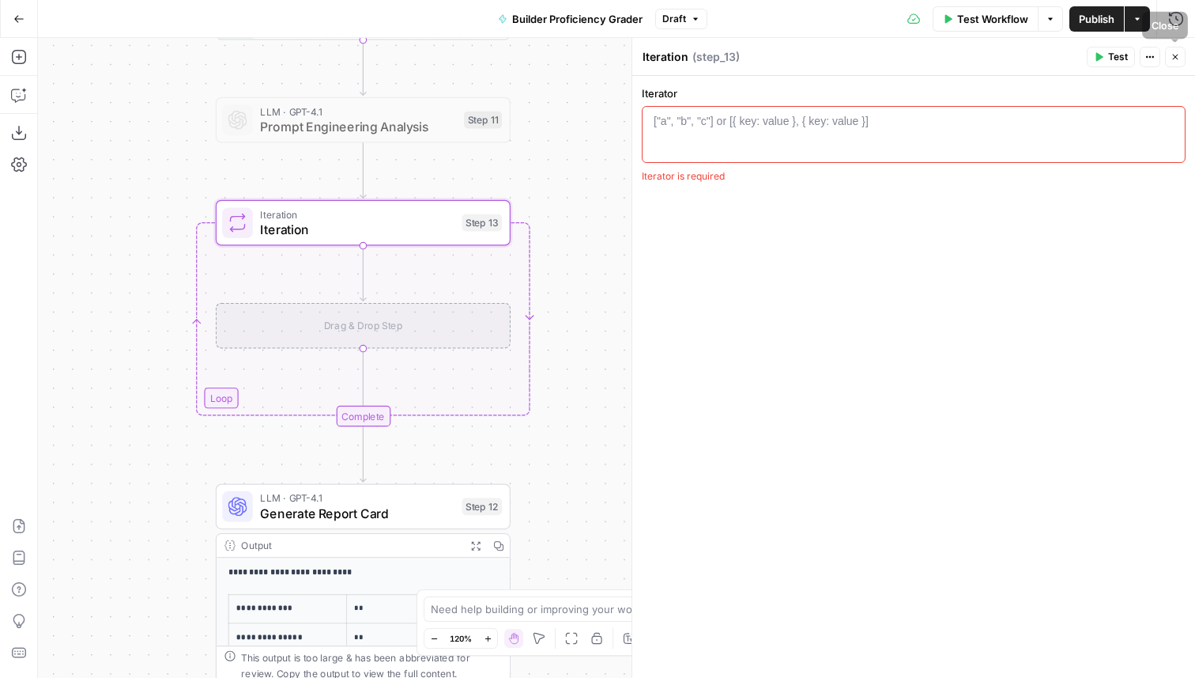
click at [1180, 62] on button "Close" at bounding box center [1175, 57] width 21 height 21
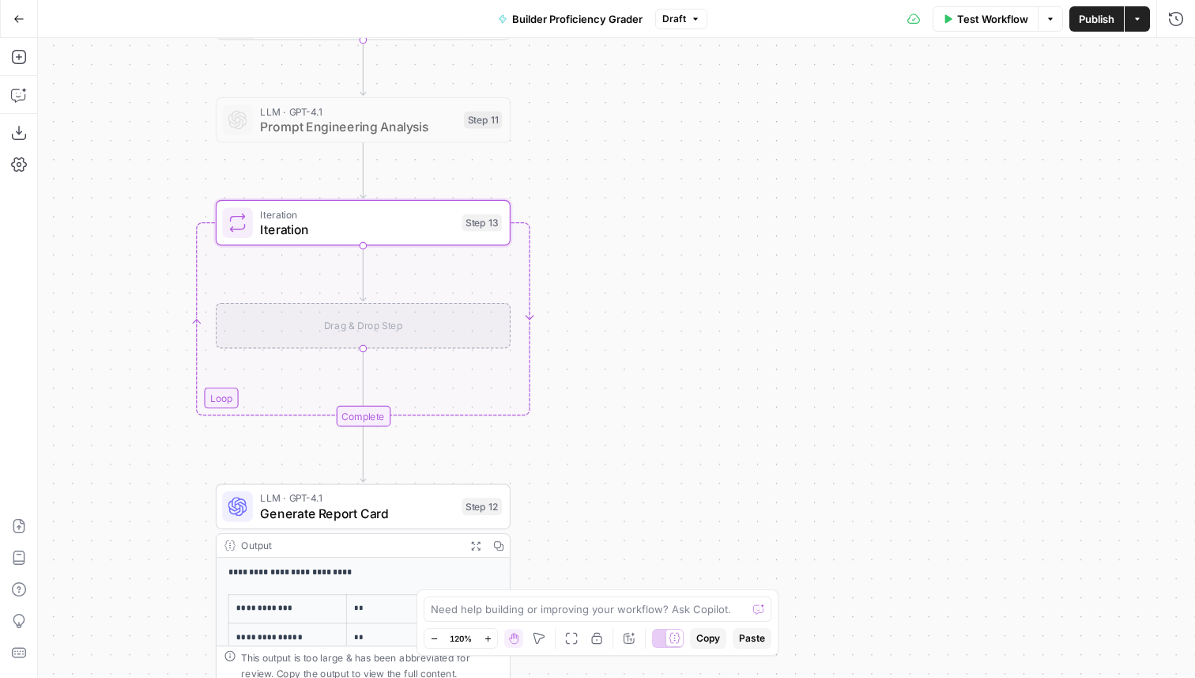
click at [416, 231] on span "Iteration" at bounding box center [357, 229] width 194 height 19
drag, startPoint x: 646, startPoint y: 198, endPoint x: 1039, endPoint y: 228, distance: 394.1
click at [1040, 228] on div "Iterator 1 ["a", "b", "c"] or [{ key: value }, { key: value }] XXXXXXXXXXXXXXXX…" at bounding box center [914, 377] width 563 height 602
drag, startPoint x: 664, startPoint y: 206, endPoint x: 664, endPoint y: 250, distance: 44.3
click at [664, 251] on div "Iterator 1 ["a", "b", "c"] or [{ key: value }, { key: value }] XXXXXXXXXXXXXXXX…" at bounding box center [914, 377] width 563 height 602
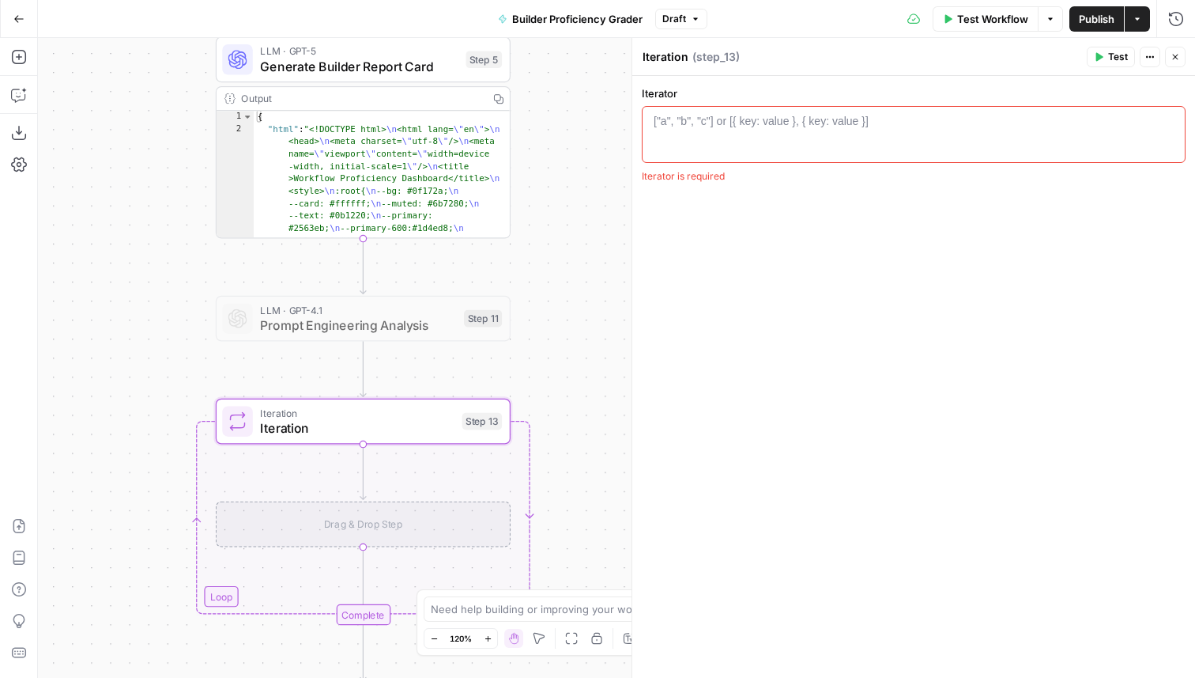
drag, startPoint x: 580, startPoint y: 194, endPoint x: 580, endPoint y: 393, distance: 198.5
click at [580, 393] on div "Workflow Set Inputs Inputs Search Knowledge Base Gather AirOps Building Context…" at bounding box center [616, 358] width 1157 height 640
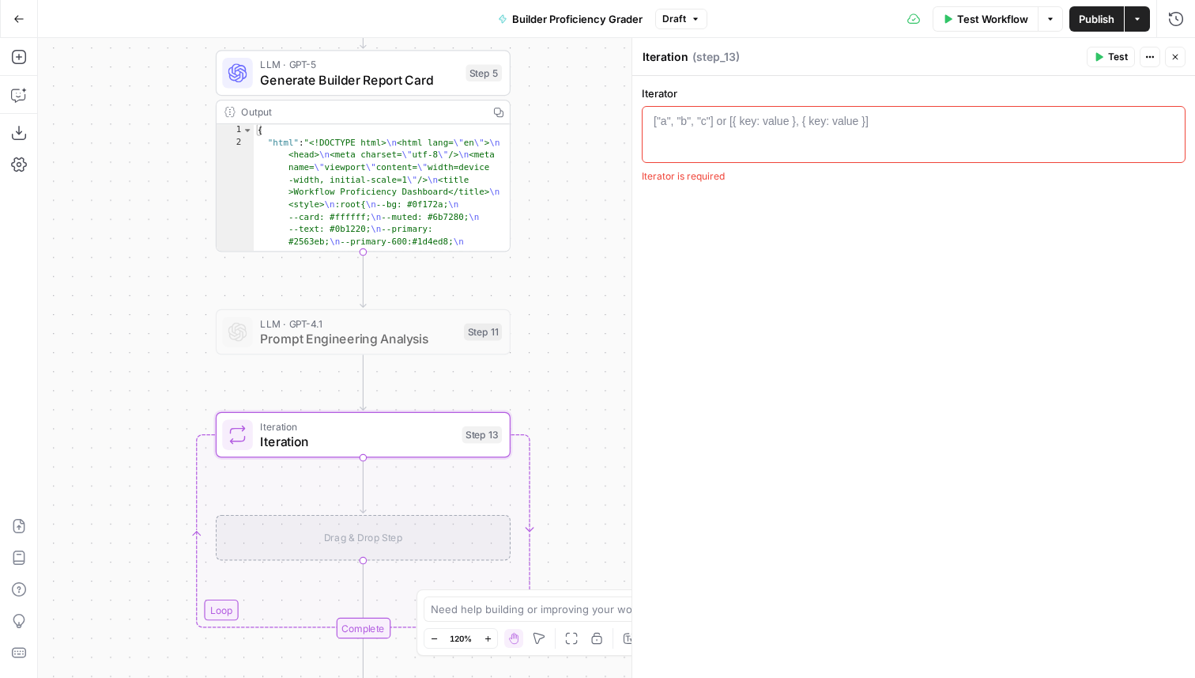
drag, startPoint x: 557, startPoint y: 206, endPoint x: 557, endPoint y: 410, distance: 204.0
click at [557, 410] on div "Workflow Set Inputs Inputs Search Knowledge Base Gather AirOps Building Context…" at bounding box center [616, 358] width 1157 height 640
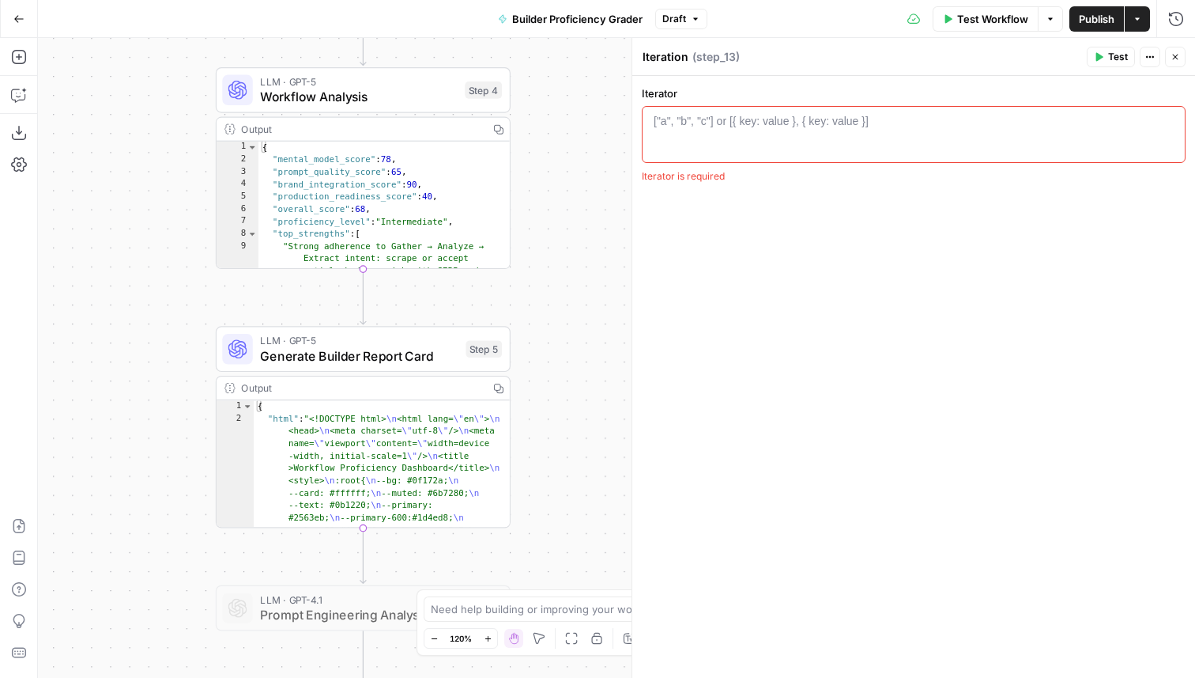
drag, startPoint x: 556, startPoint y: 185, endPoint x: 553, endPoint y: 257, distance: 72.0
click at [555, 257] on div "Workflow Set Inputs Inputs Search Knowledge Base Gather AirOps Building Context…" at bounding box center [616, 358] width 1157 height 640
click at [335, 354] on span "Generate Builder Report Card" at bounding box center [358, 355] width 198 height 19
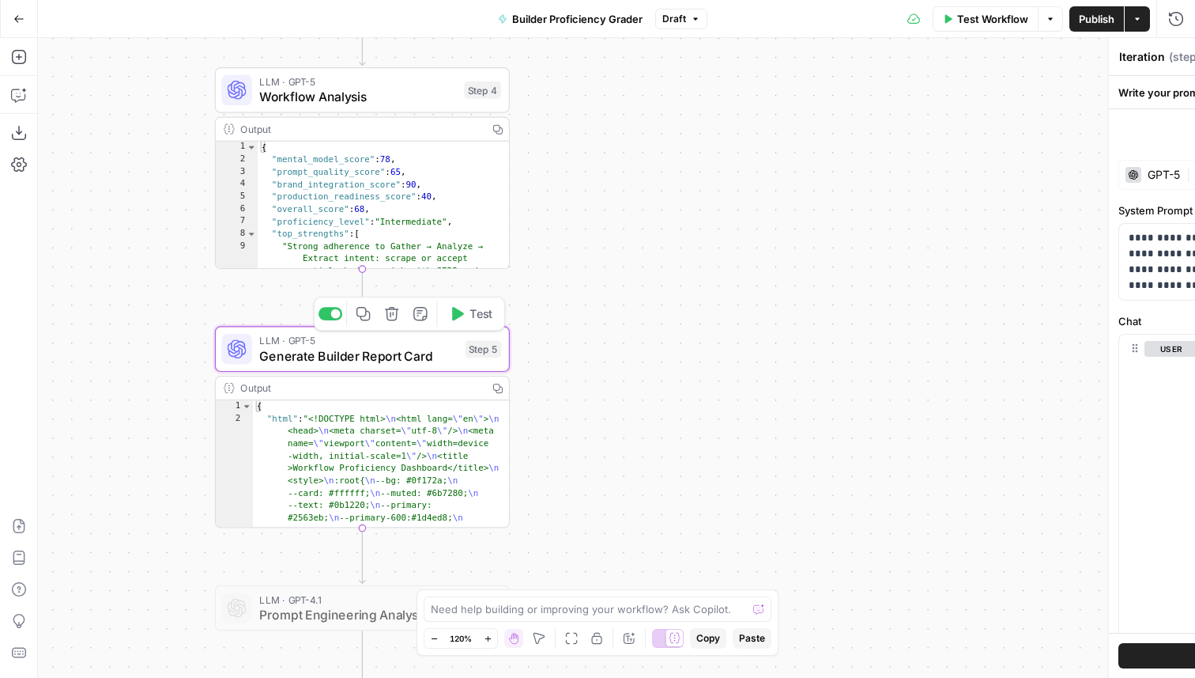
type textarea "Generate Builder Report Card"
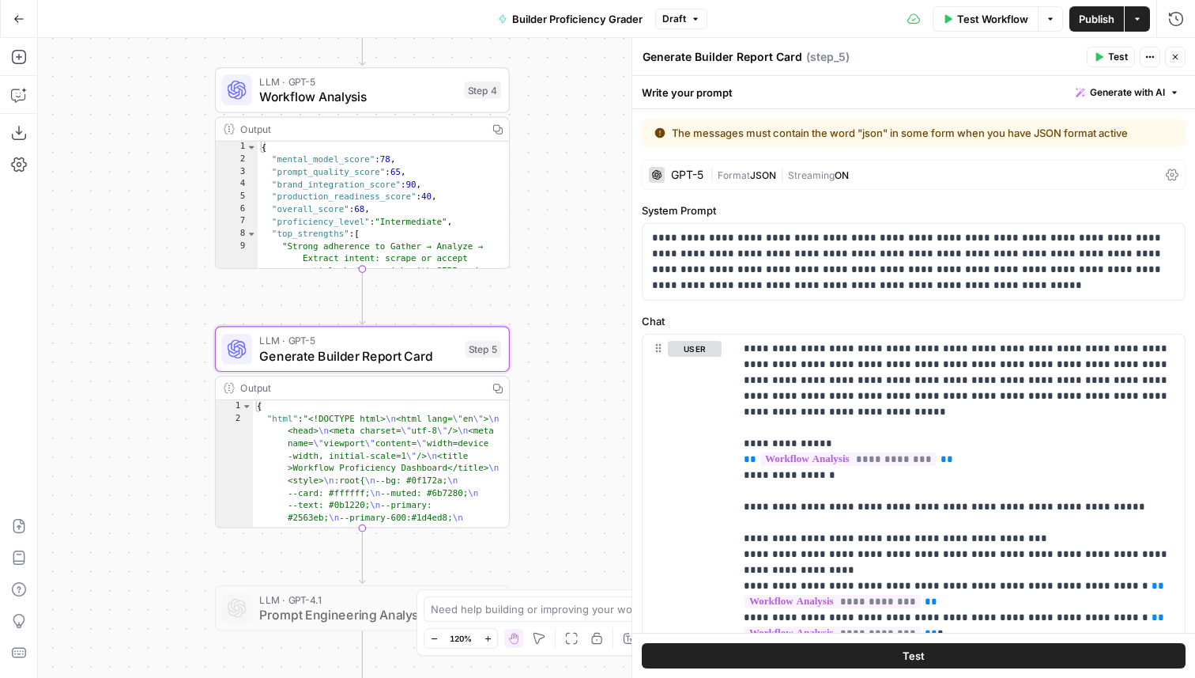
click at [685, 175] on div "GPT-5" at bounding box center [687, 174] width 32 height 11
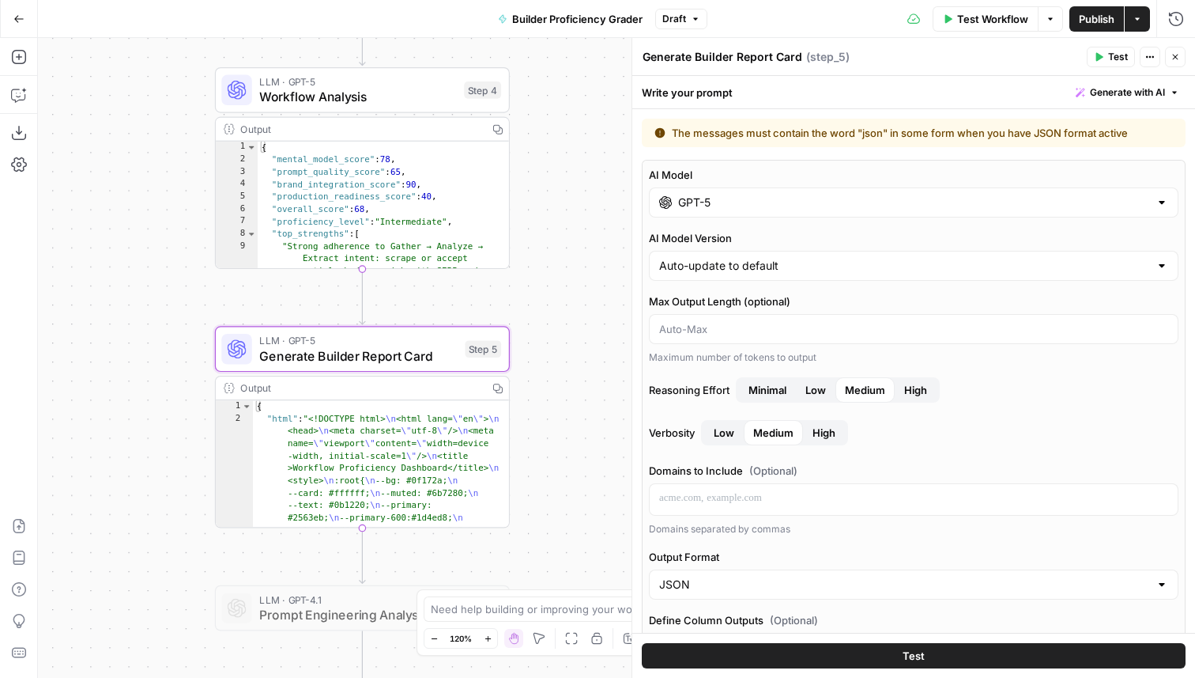
click at [717, 206] on input "GPT-5" at bounding box center [913, 202] width 471 height 16
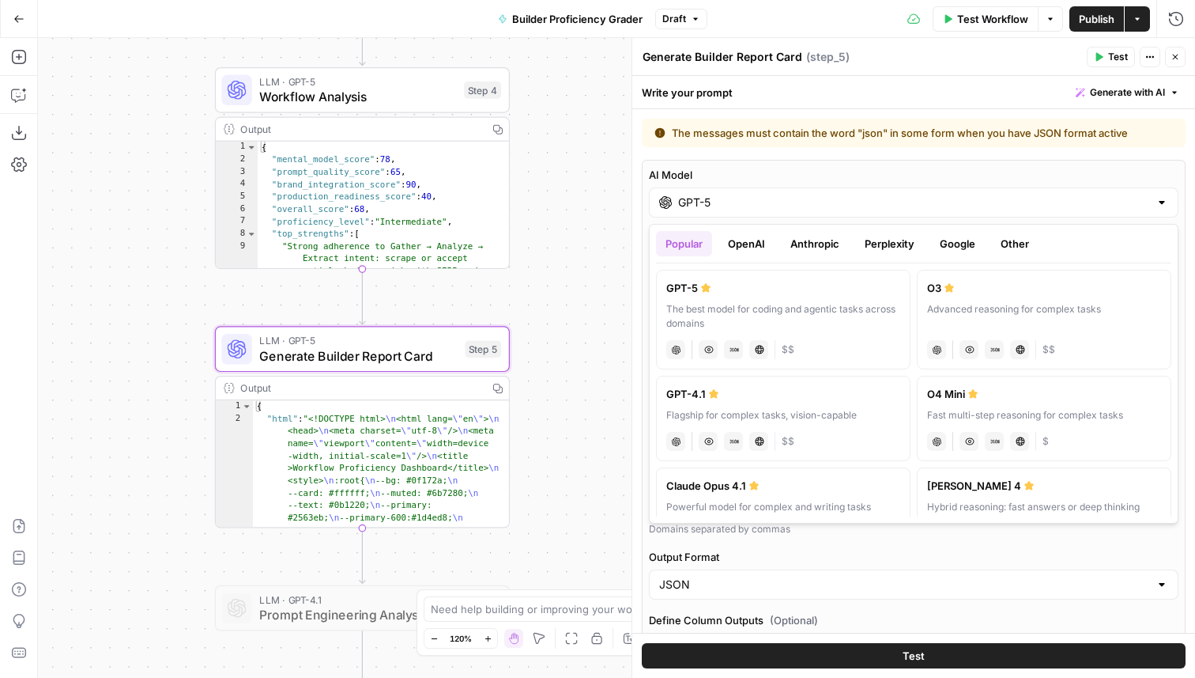
click at [824, 547] on div "AI Model GPT-5 AI Model Version Auto-update to default Max Output Length (optio…" at bounding box center [914, 548] width 544 height 777
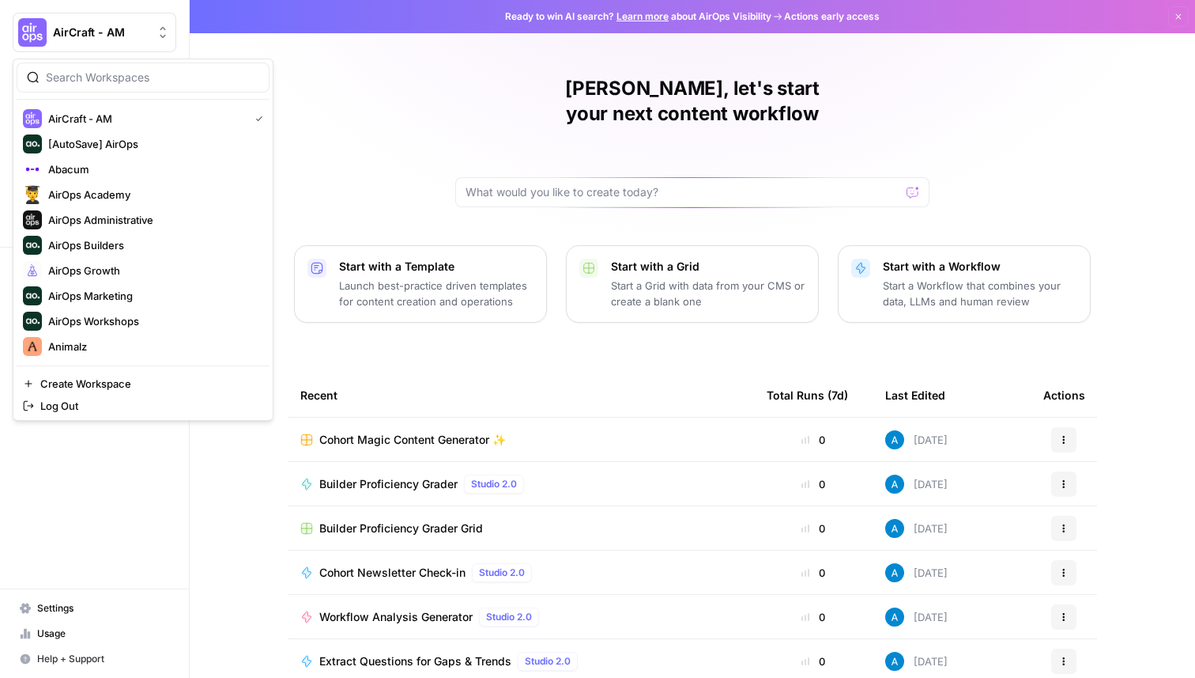
click at [92, 34] on span "AirCraft - AM" at bounding box center [101, 33] width 96 height 16
click at [375, 121] on div "[PERSON_NAME], let's start your next content workflow Start with a Template Lau…" at bounding box center [693, 376] width 1006 height 753
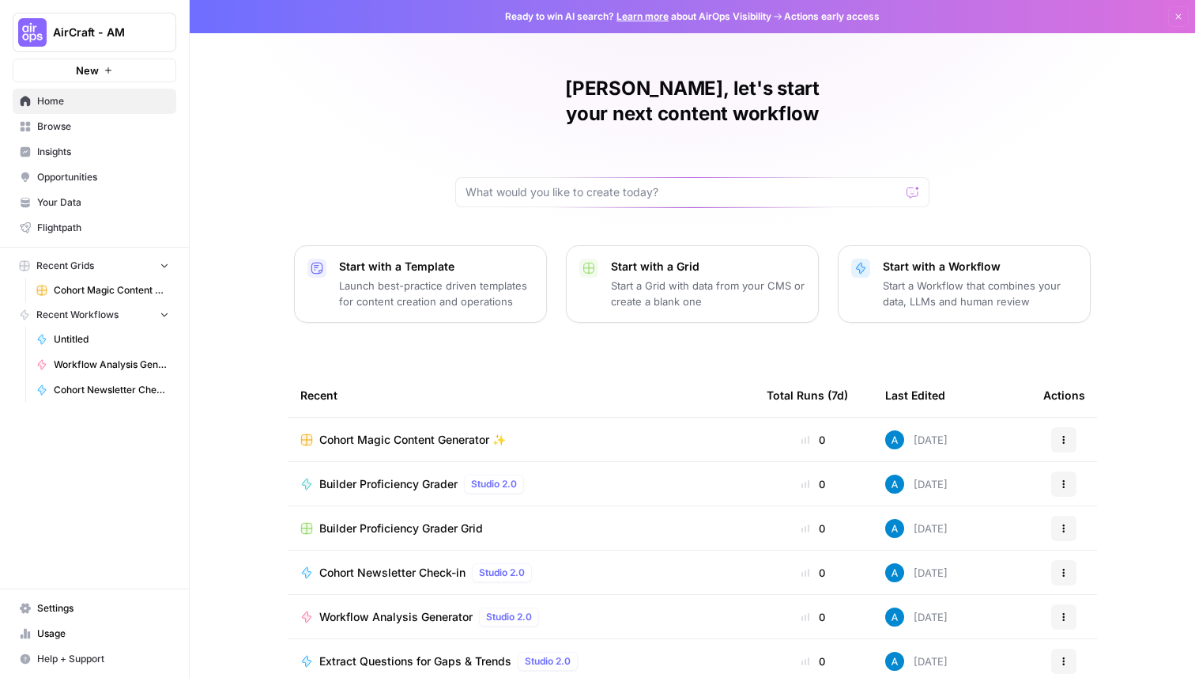
scroll to position [50, 0]
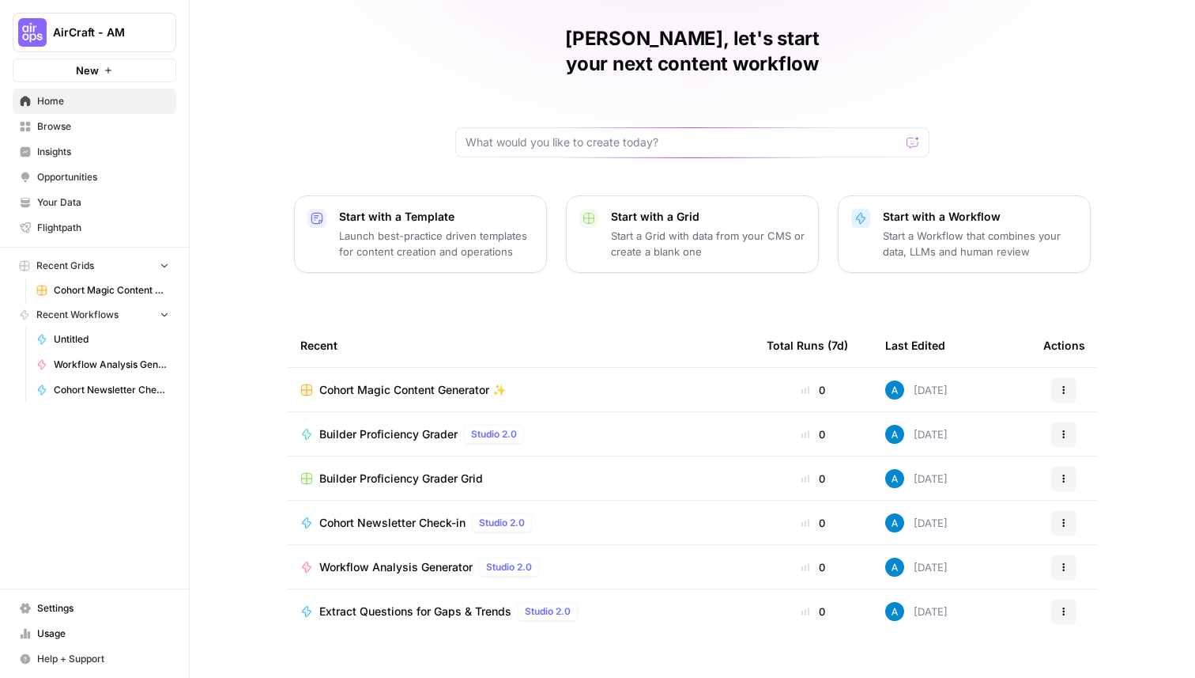
click at [436, 470] on span "Builder Proficiency Grader Grid" at bounding box center [401, 478] width 164 height 16
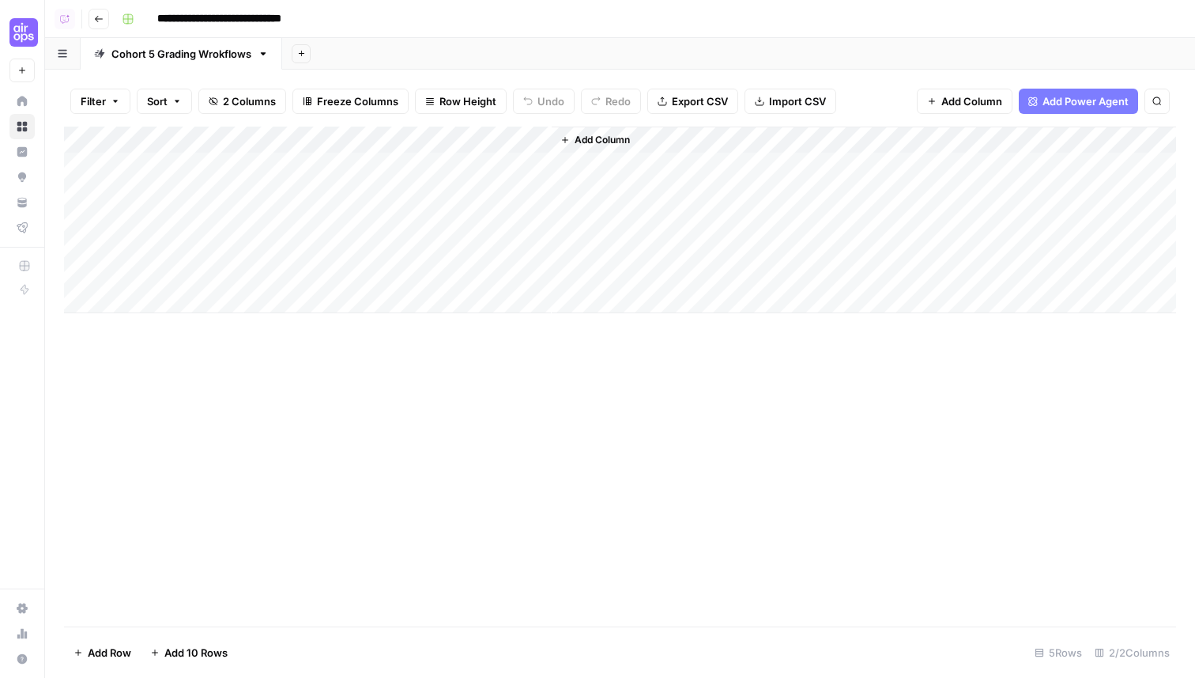
click at [94, 14] on icon "button" at bounding box center [98, 18] width 9 height 9
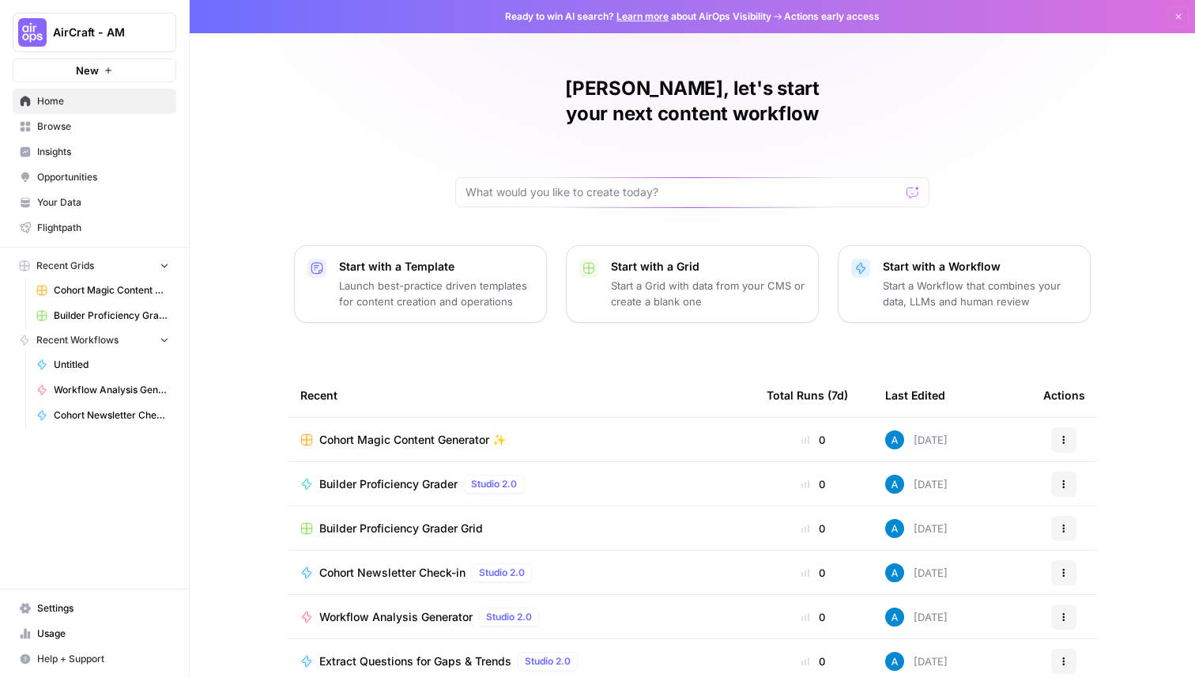
click at [132, 30] on span "AirCraft - AM" at bounding box center [101, 33] width 96 height 16
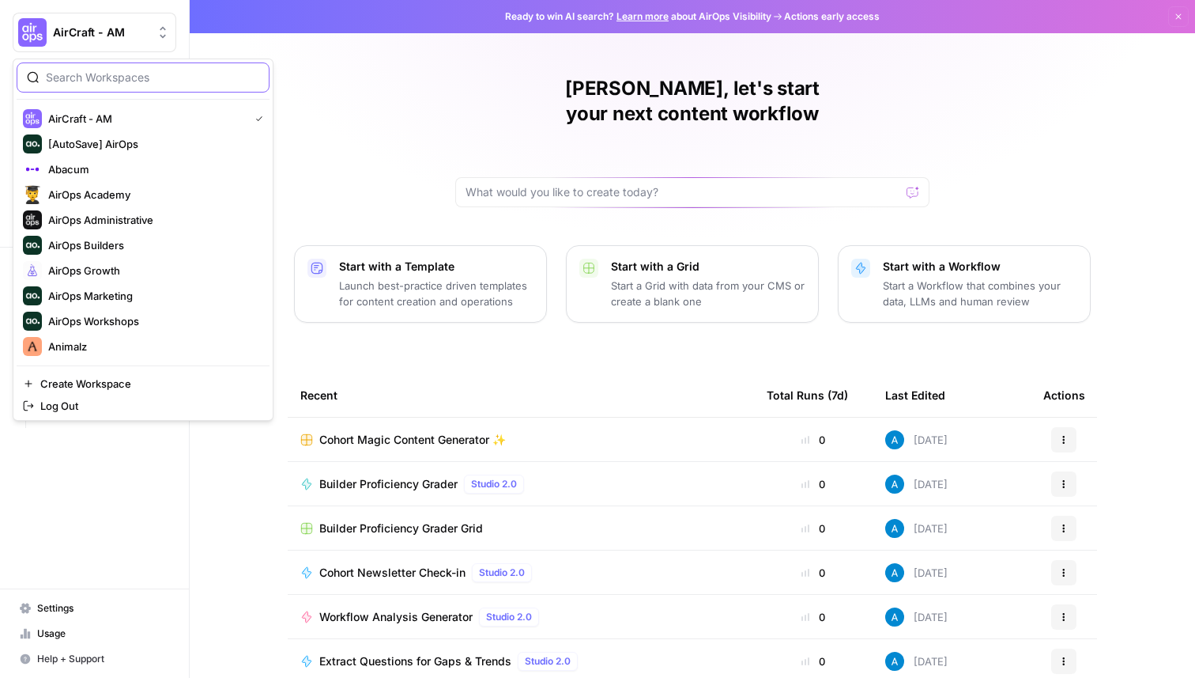
click at [132, 73] on input "search" at bounding box center [152, 78] width 213 height 16
type input "cohort"
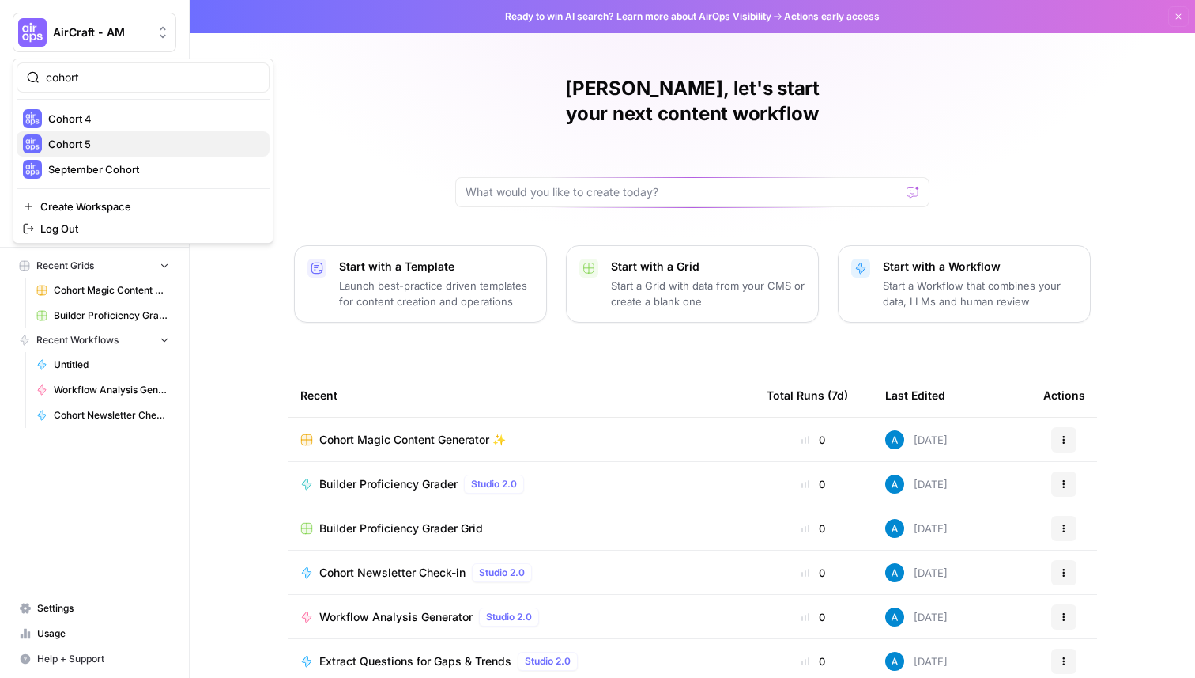
click at [135, 143] on span "Cohort 5" at bounding box center [152, 144] width 209 height 16
